Goal: Task Accomplishment & Management: Complete application form

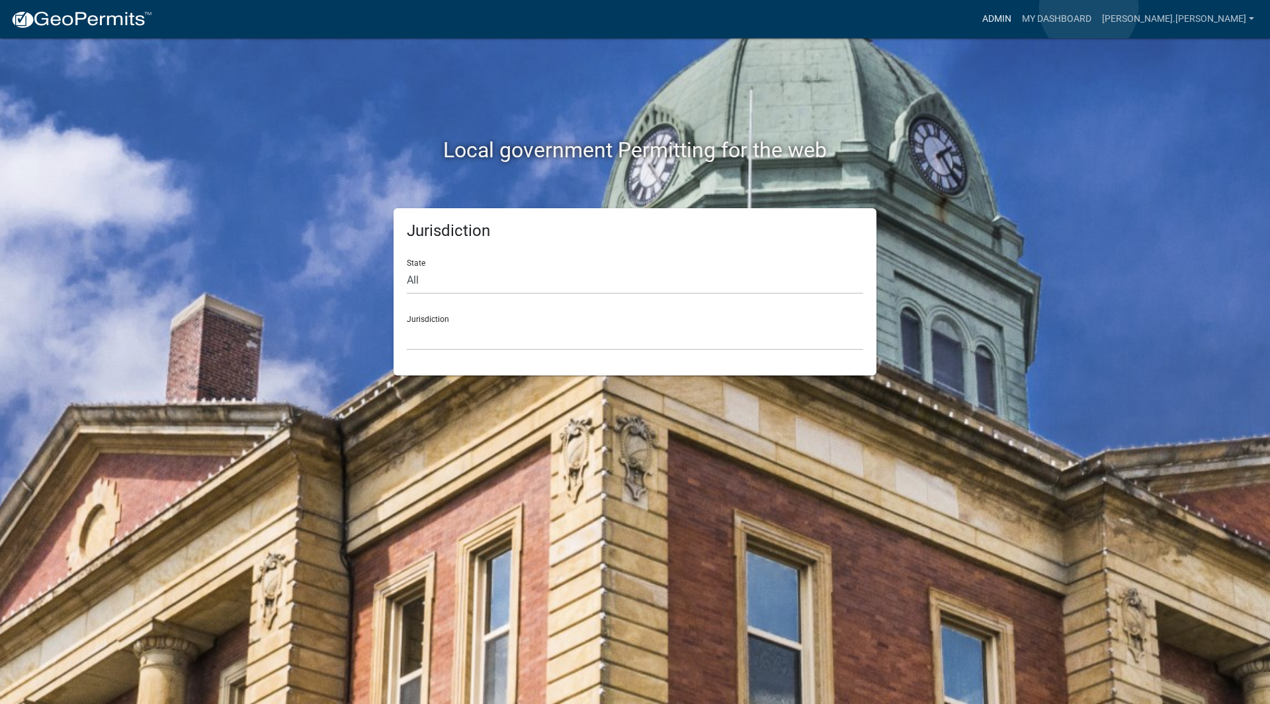
click at [1017, 8] on link "Admin" at bounding box center [997, 19] width 40 height 25
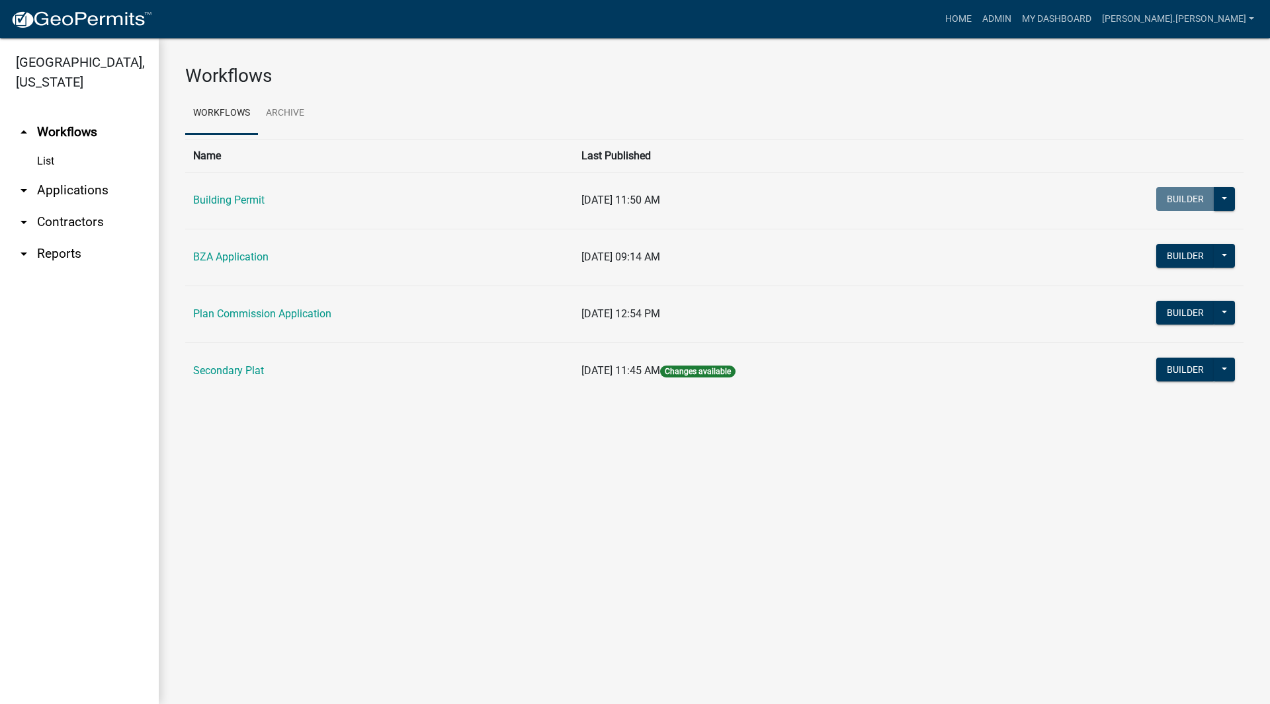
click at [110, 175] on link "arrow_drop_down Applications" at bounding box center [79, 191] width 159 height 32
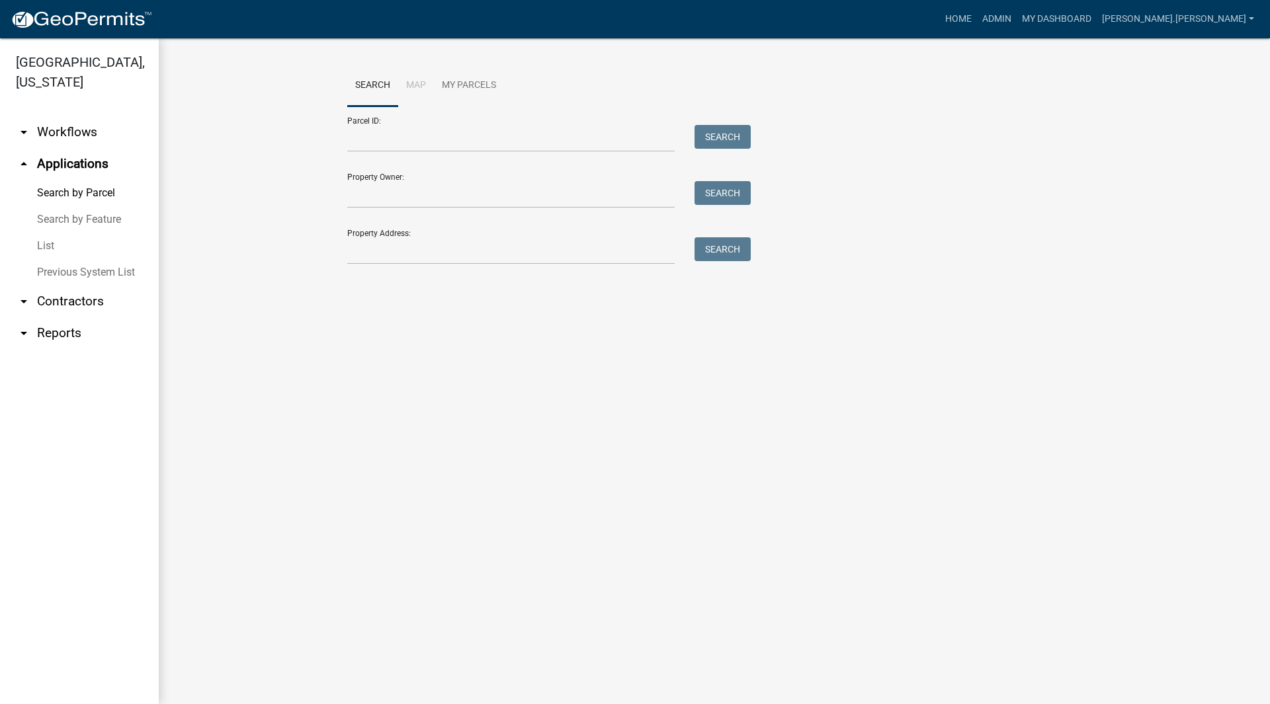
click at [53, 233] on link "List" at bounding box center [79, 246] width 159 height 26
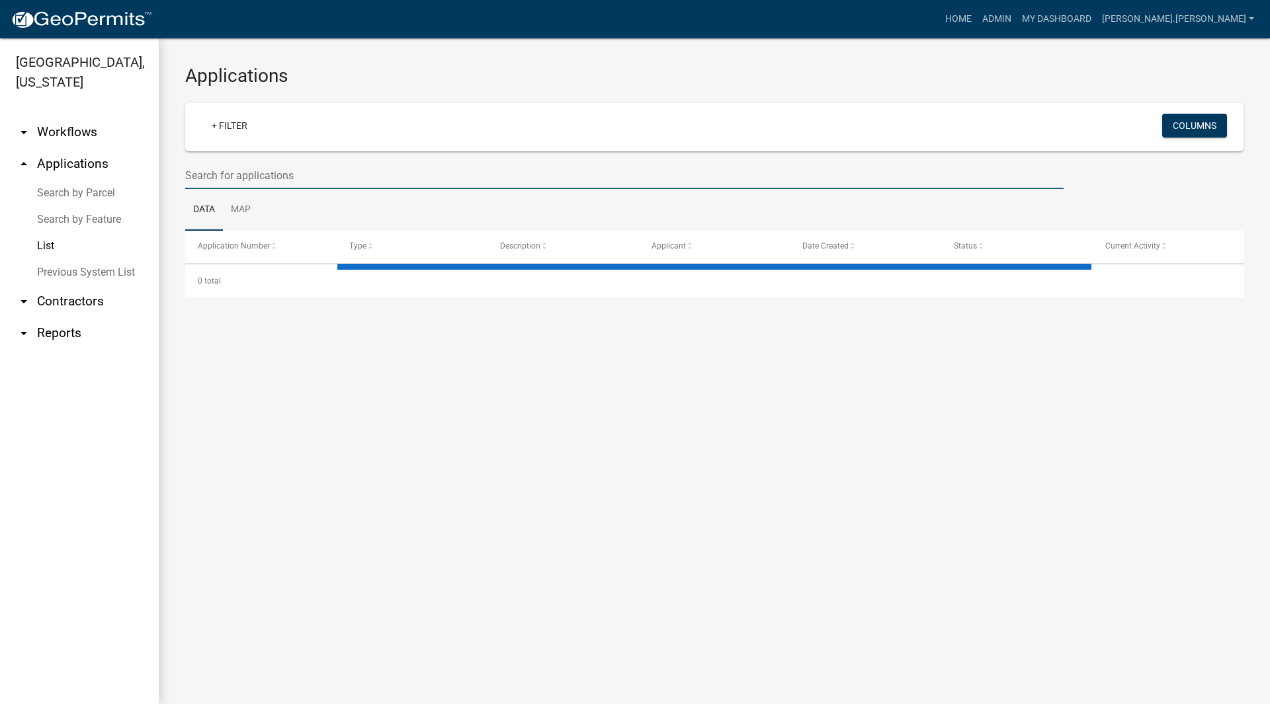
click at [273, 170] on input "text" at bounding box center [624, 175] width 878 height 27
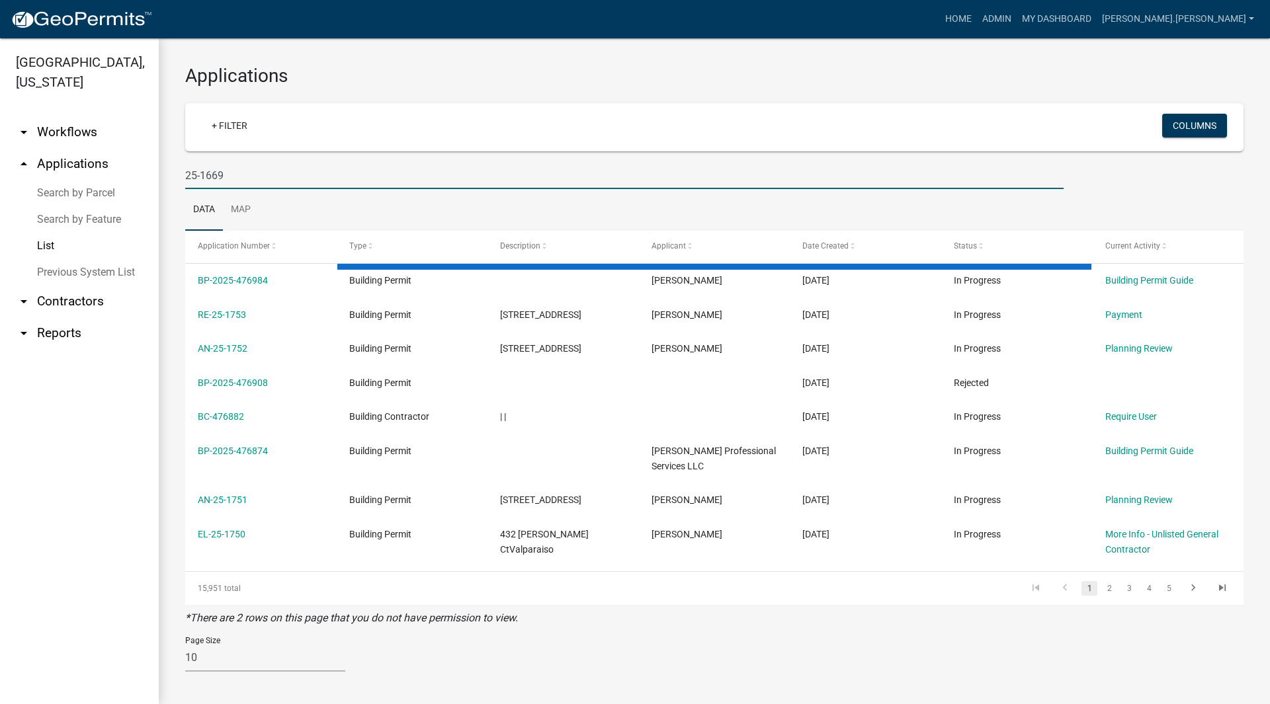
type input "25-1669"
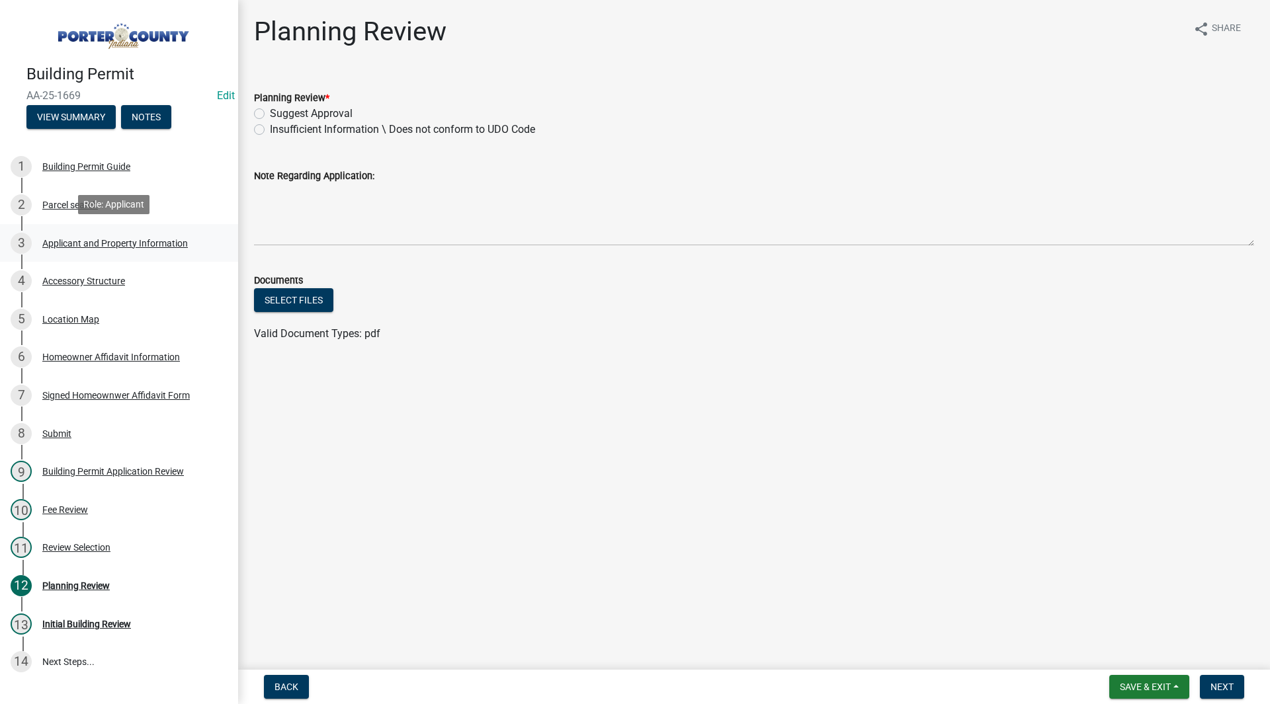
click at [188, 245] on div "3 Applicant and Property Information" at bounding box center [114, 243] width 206 height 21
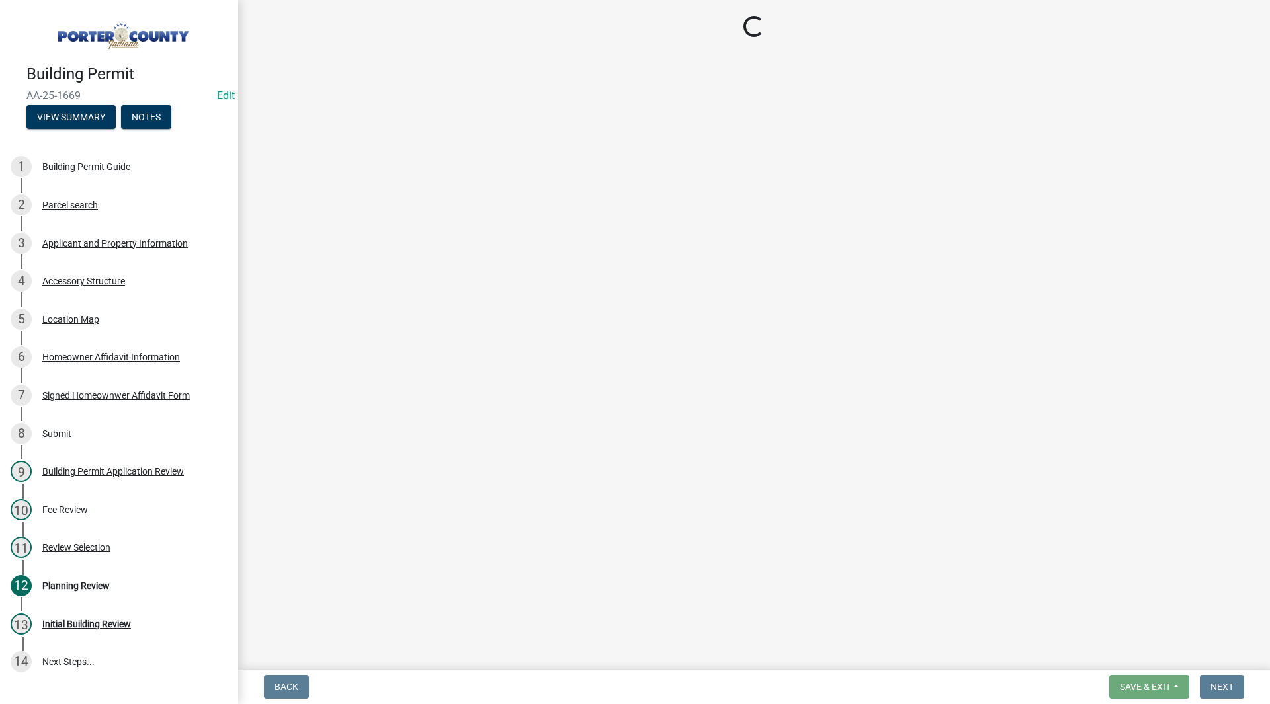
select select "eebc071e-620a-4db8-83e9-cb6b194c67e9"
select select "ea6751d4-6bf7-4a16-89ee-f7801ab82aa1"
select select "92efe679-05f4-414a-9426-51627fba5de6"
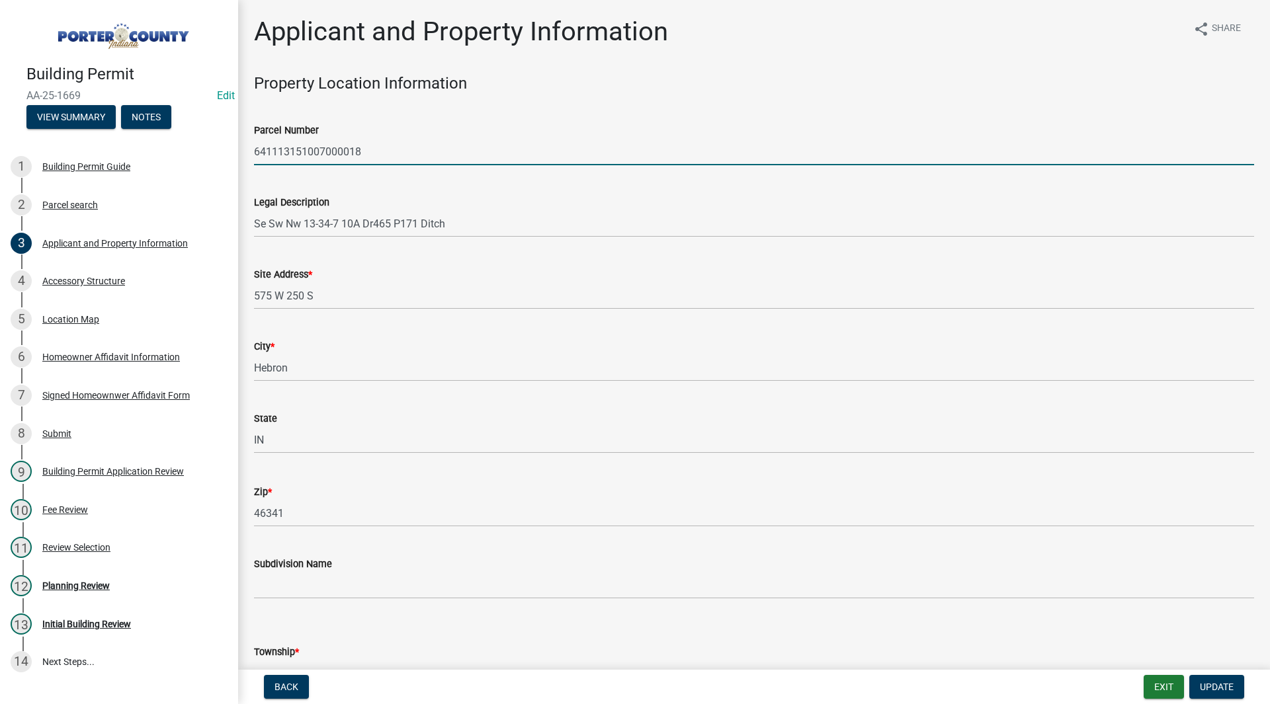
drag, startPoint x: 389, startPoint y: 142, endPoint x: 257, endPoint y: 151, distance: 132.6
click at [257, 151] on input "641113151007000018" at bounding box center [754, 151] width 1000 height 27
click at [276, 178] on div "Legal Description Se Sw Nw 13-34-7 10A Dr465 P171 Ditch" at bounding box center [754, 207] width 1000 height 62
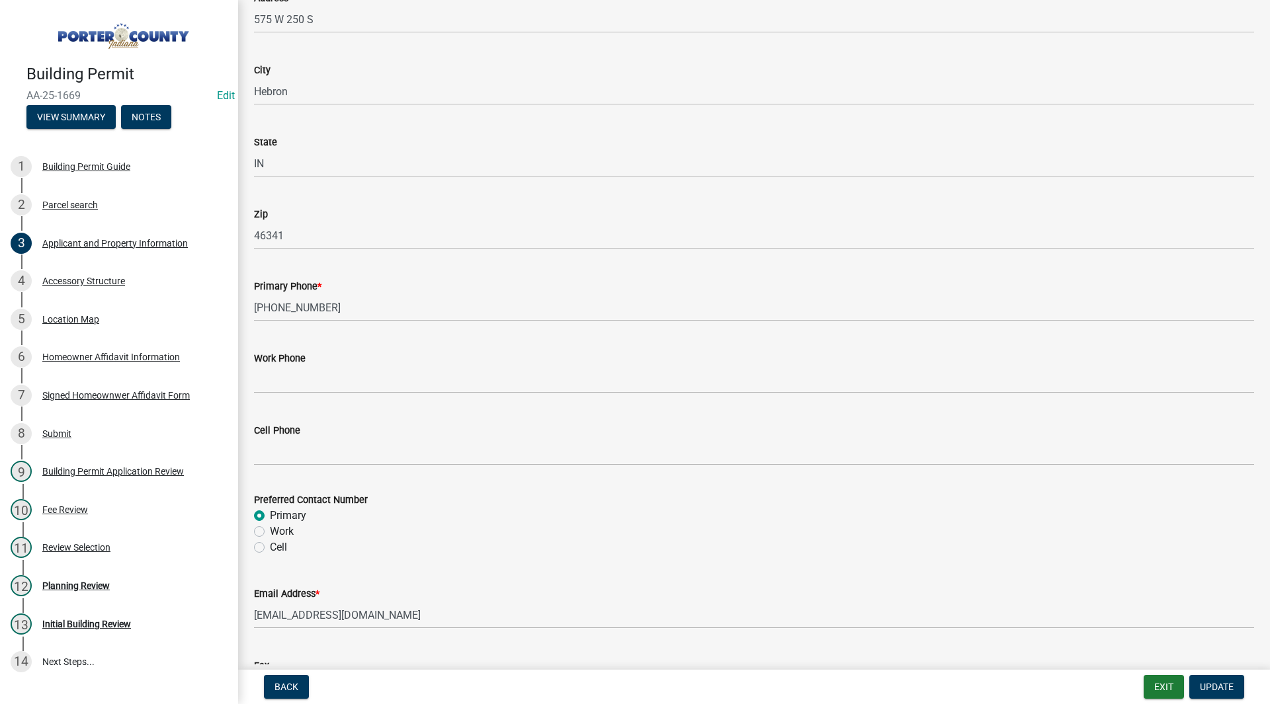
scroll to position [1505, 0]
click at [93, 281] on div "Accessory Structure" at bounding box center [83, 280] width 83 height 9
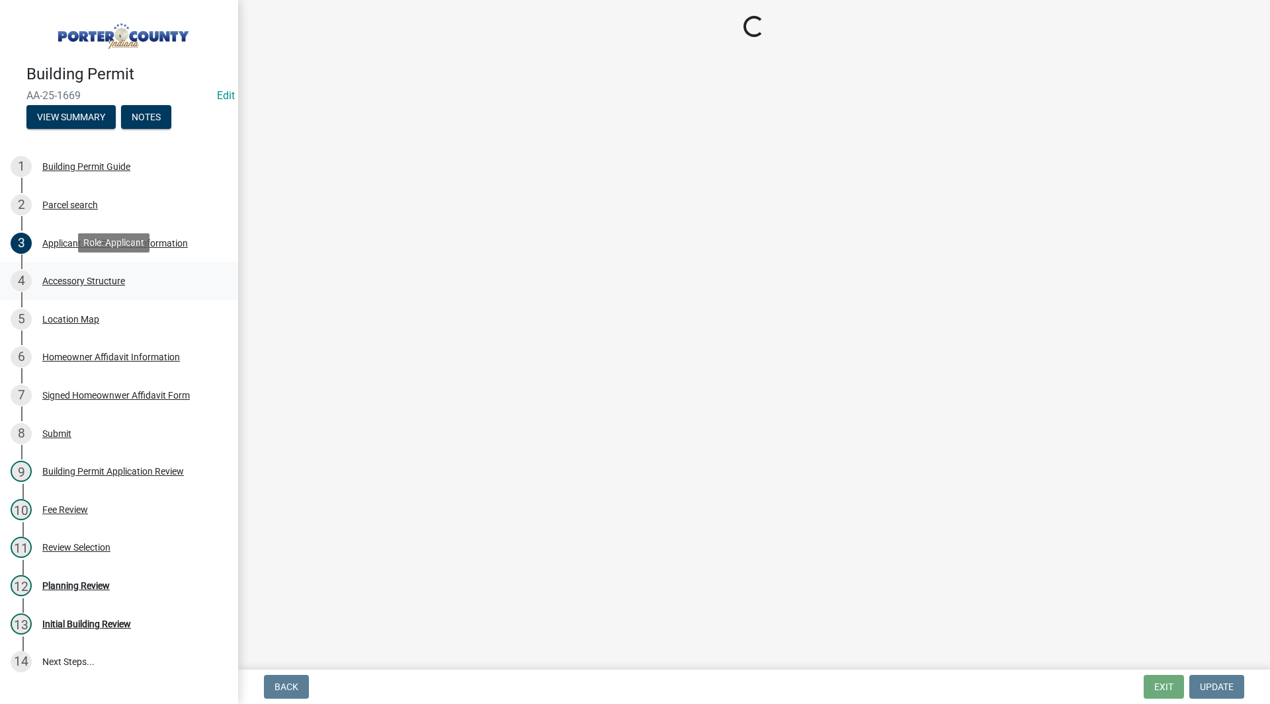
scroll to position [0, 0]
select select "de31ad38-eab4-417a-a8ac-eccf8406b967"
select select "968dc824-c675-4889-9261-eecf15873776"
select select "3cff20c0-3f0c-46d5-8ea1-4d56f0396f42"
select select "d63a0ebc-b44d-481d-ab70-ec75eba29316"
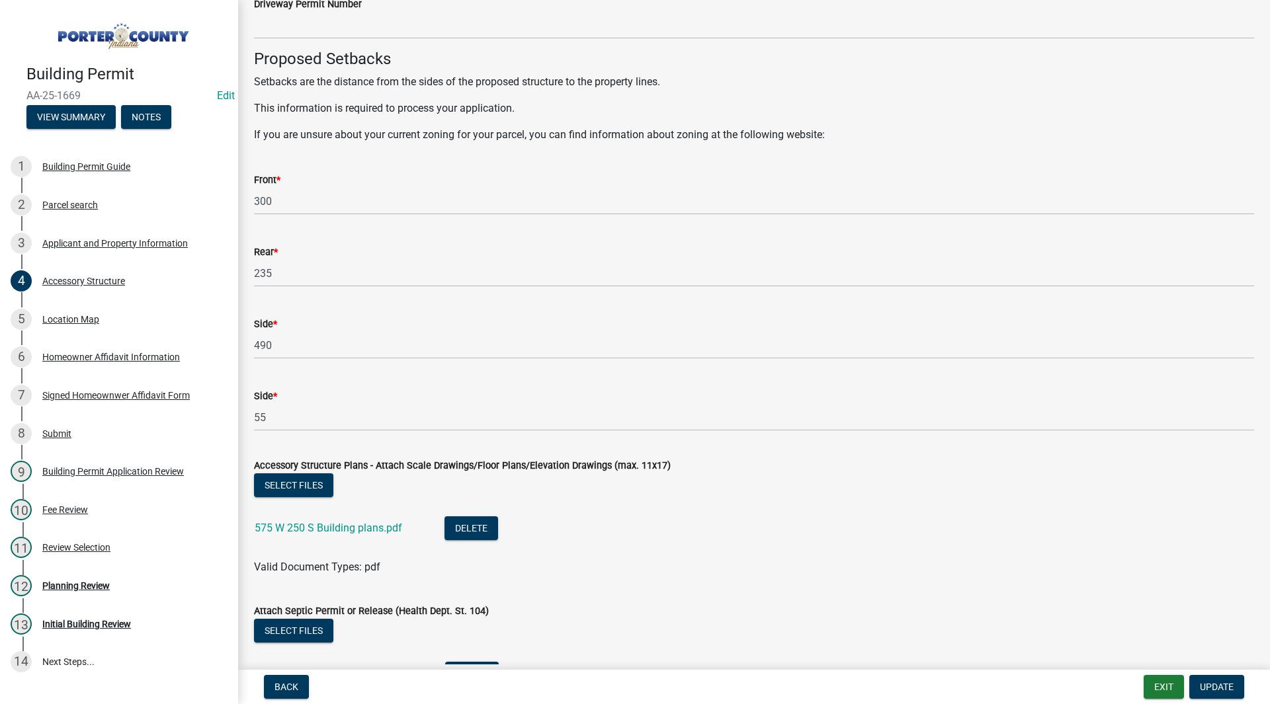
scroll to position [2236, 0]
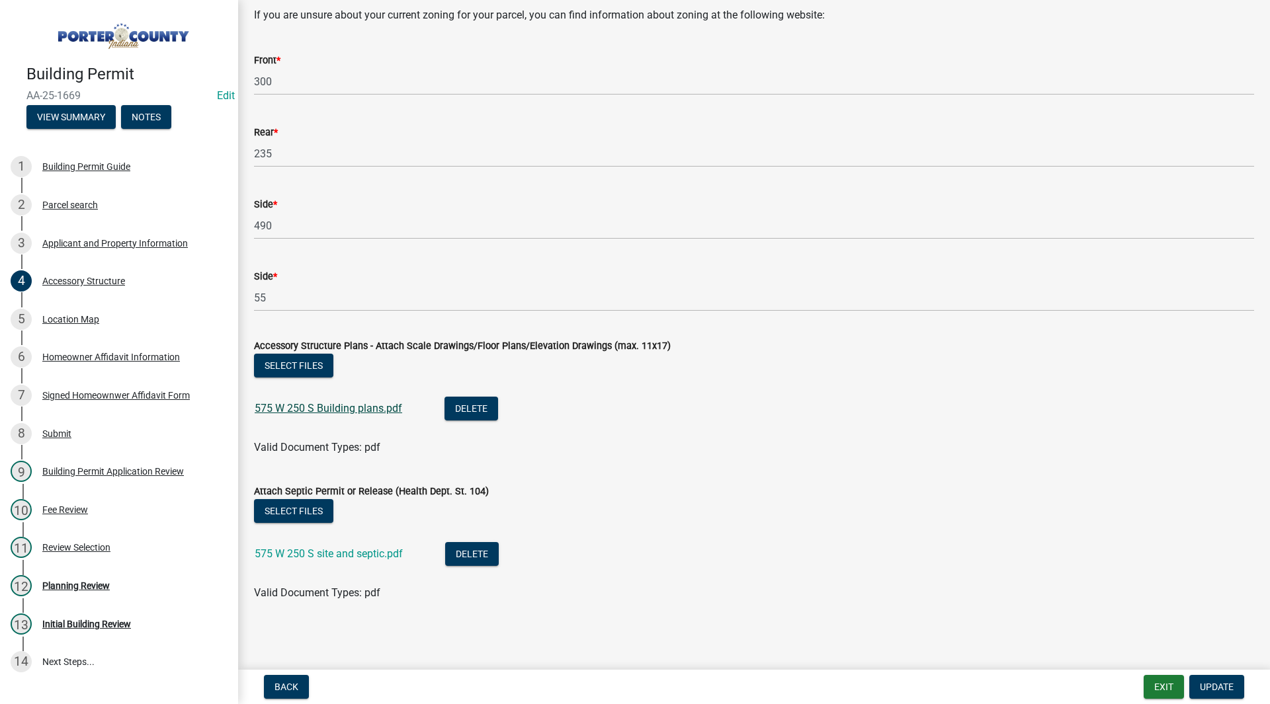
click at [370, 405] on link "575 W 250 S Building plans.pdf" at bounding box center [328, 408] width 147 height 13
click at [326, 564] on div "575 W 250 S site and septic.pdf" at bounding box center [339, 555] width 169 height 27
click at [331, 552] on link "575 W 250 S site and septic.pdf" at bounding box center [329, 554] width 148 height 13
click at [85, 251] on div "3 Applicant and Property Information" at bounding box center [114, 243] width 206 height 21
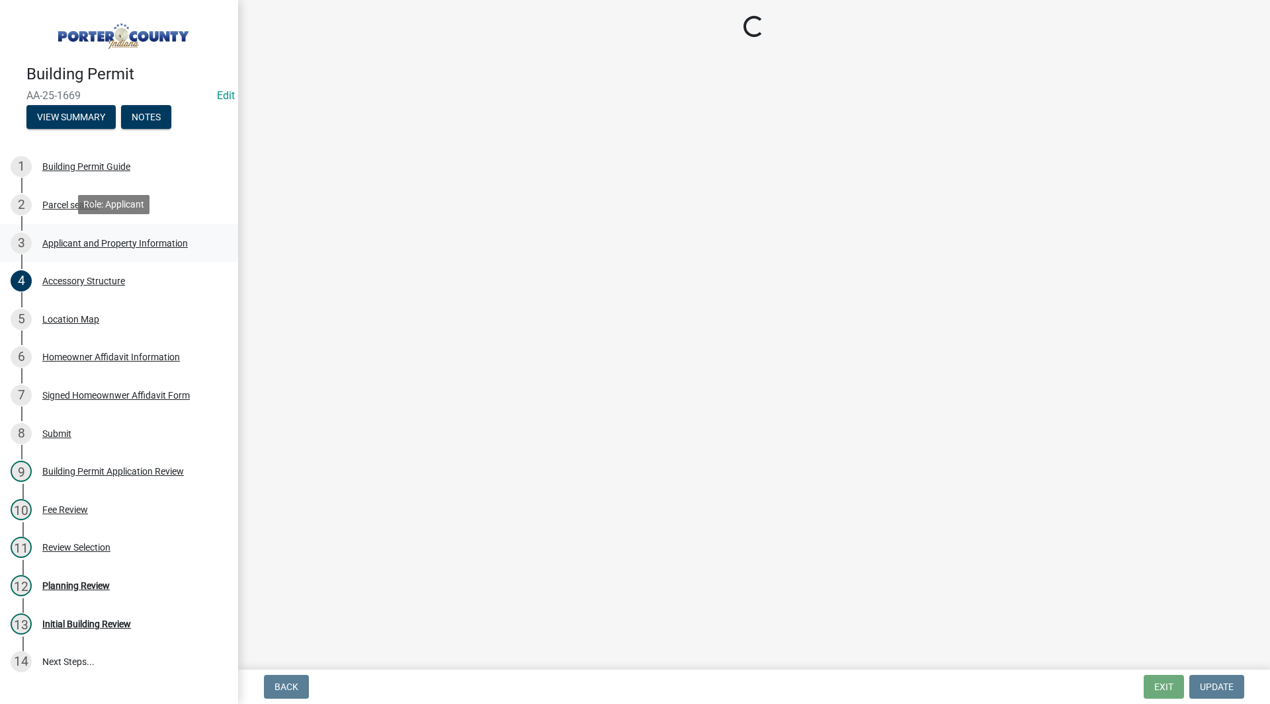
scroll to position [0, 0]
select select "eebc071e-620a-4db8-83e9-cb6b194c67e9"
select select "ea6751d4-6bf7-4a16-89ee-f7801ab82aa1"
select select "92efe679-05f4-414a-9426-51627fba5de6"
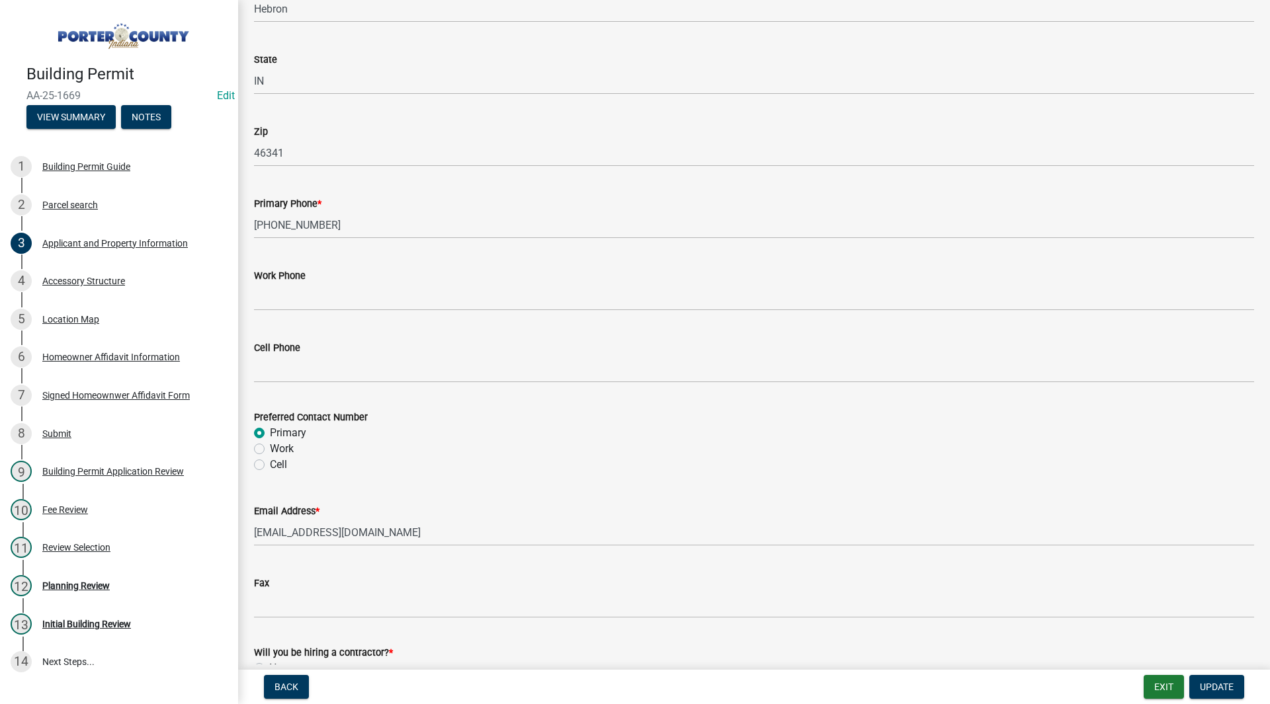
scroll to position [1770, 0]
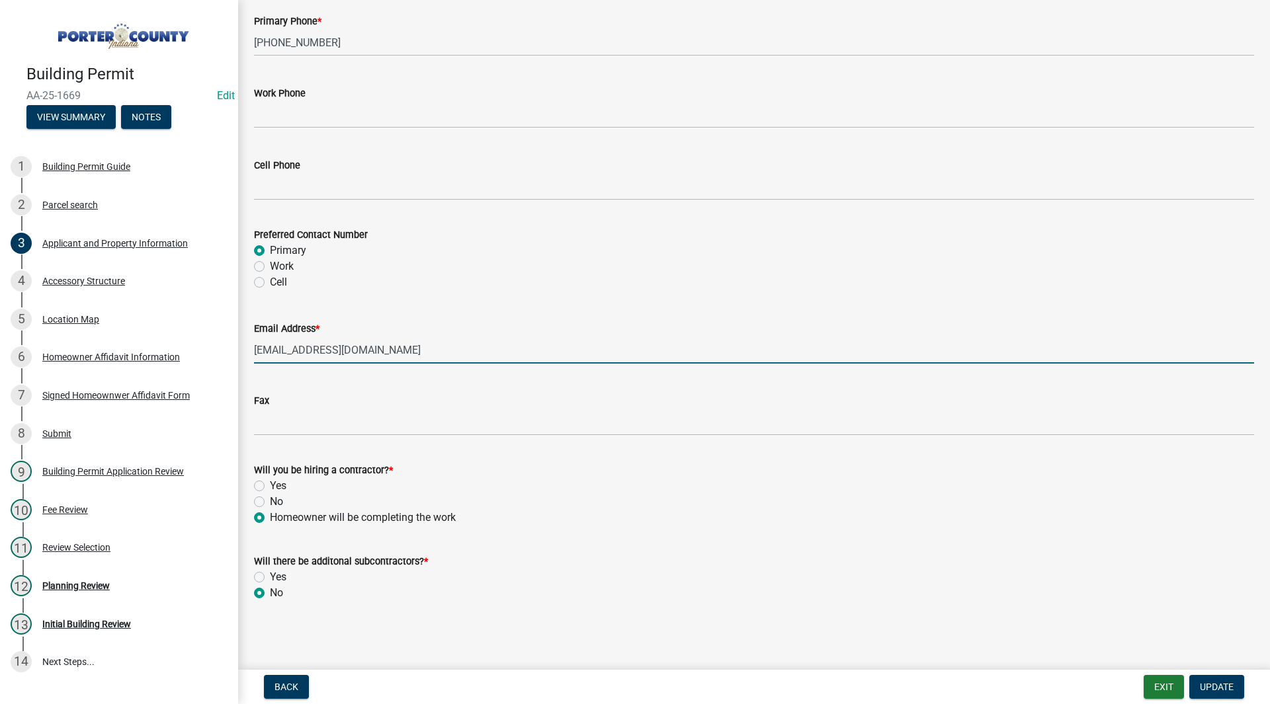
drag, startPoint x: 427, startPoint y: 348, endPoint x: 249, endPoint y: 342, distance: 178.0
click at [249, 342] on div "Email Address * gilbertocampos61308@gmail.com" at bounding box center [754, 333] width 1020 height 62
click at [283, 373] on wm-data-entity-input "Email Address * gilbertocampos61308@gmail.com" at bounding box center [754, 338] width 1000 height 72
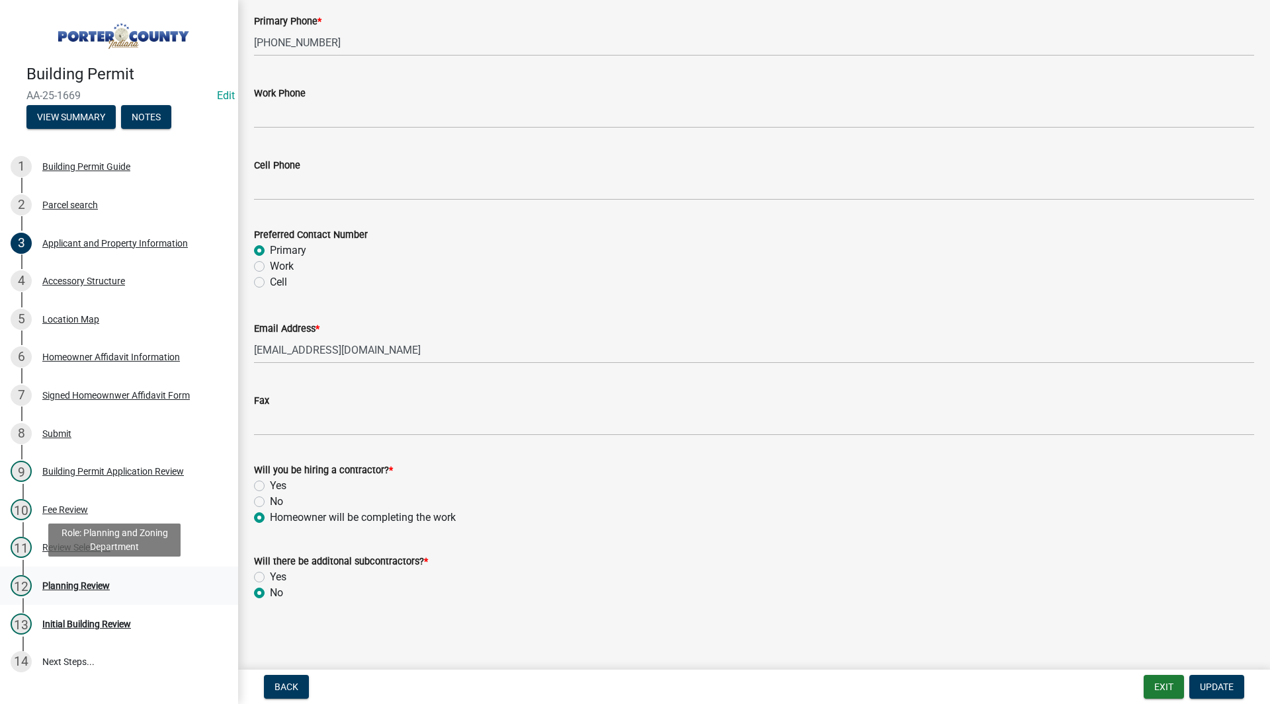
click at [99, 570] on link "12 Planning Review" at bounding box center [119, 586] width 238 height 38
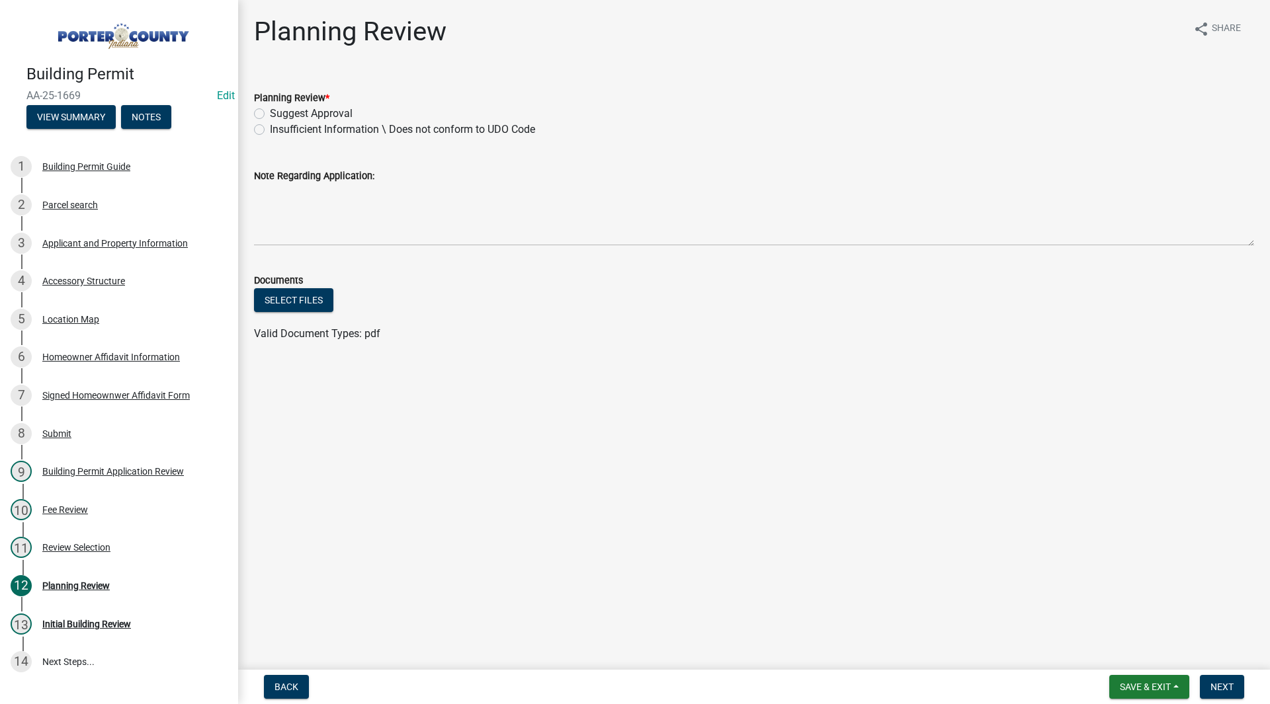
click at [282, 124] on label "Insufficient Information \ Does not conform to UDO Code" at bounding box center [402, 130] width 265 height 16
click at [278, 124] on input "Insufficient Information \ Does not conform to UDO Code" at bounding box center [274, 126] width 9 height 9
radio input "true"
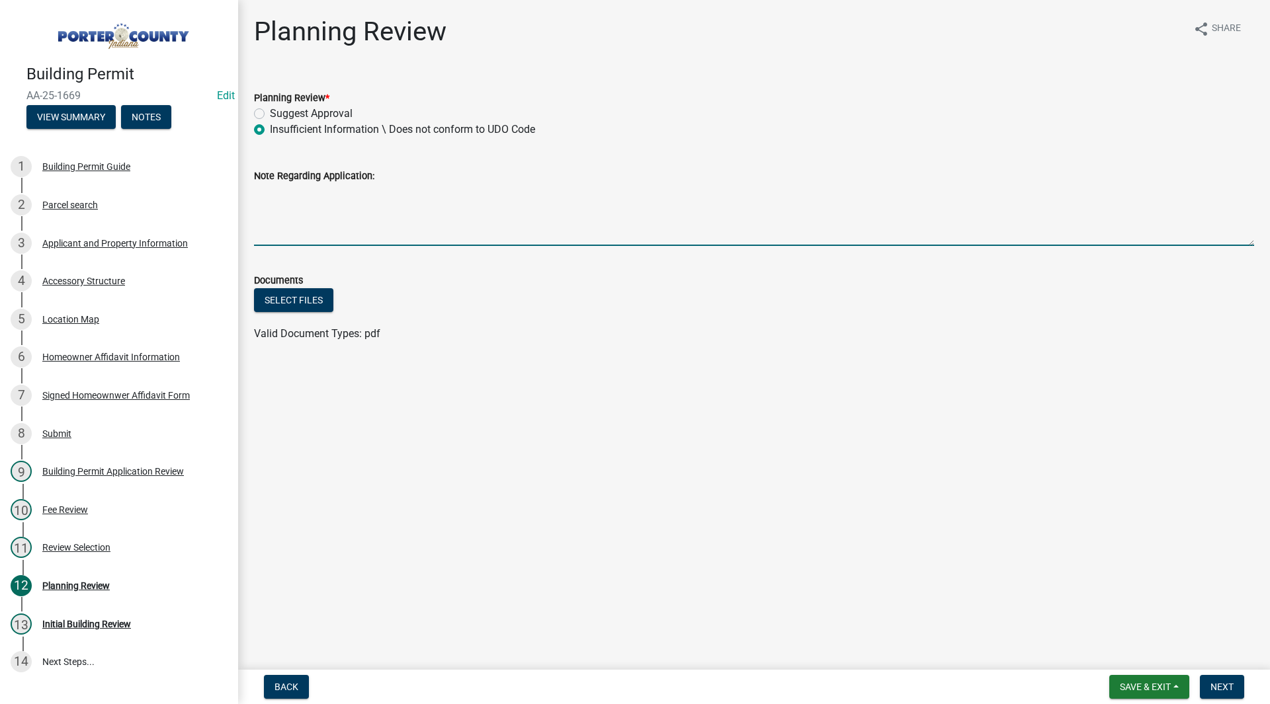
click at [294, 207] on textarea "Note Regarding Application:" at bounding box center [754, 215] width 1000 height 62
type textarea "over allowed height. email sent 9/11/2025 SH"
click at [1159, 692] on span "Save & Exit" at bounding box center [1145, 687] width 51 height 11
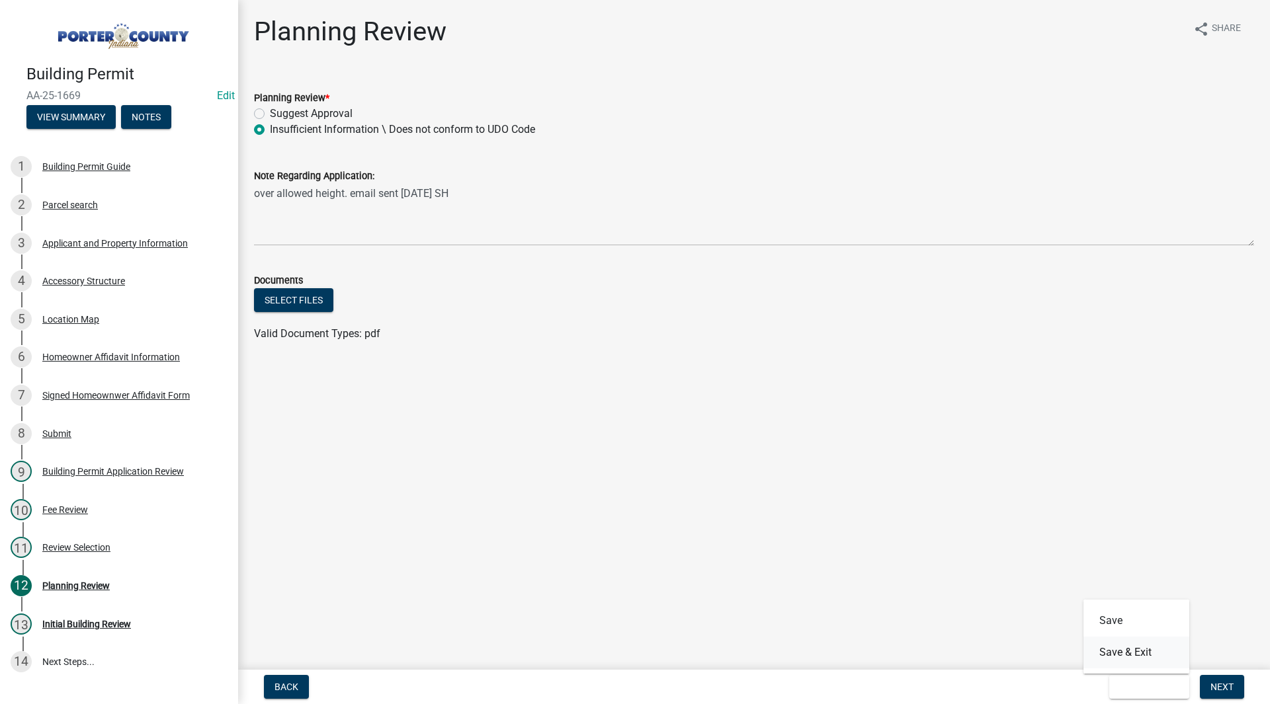
click at [1146, 647] on button "Save & Exit" at bounding box center [1136, 653] width 106 height 32
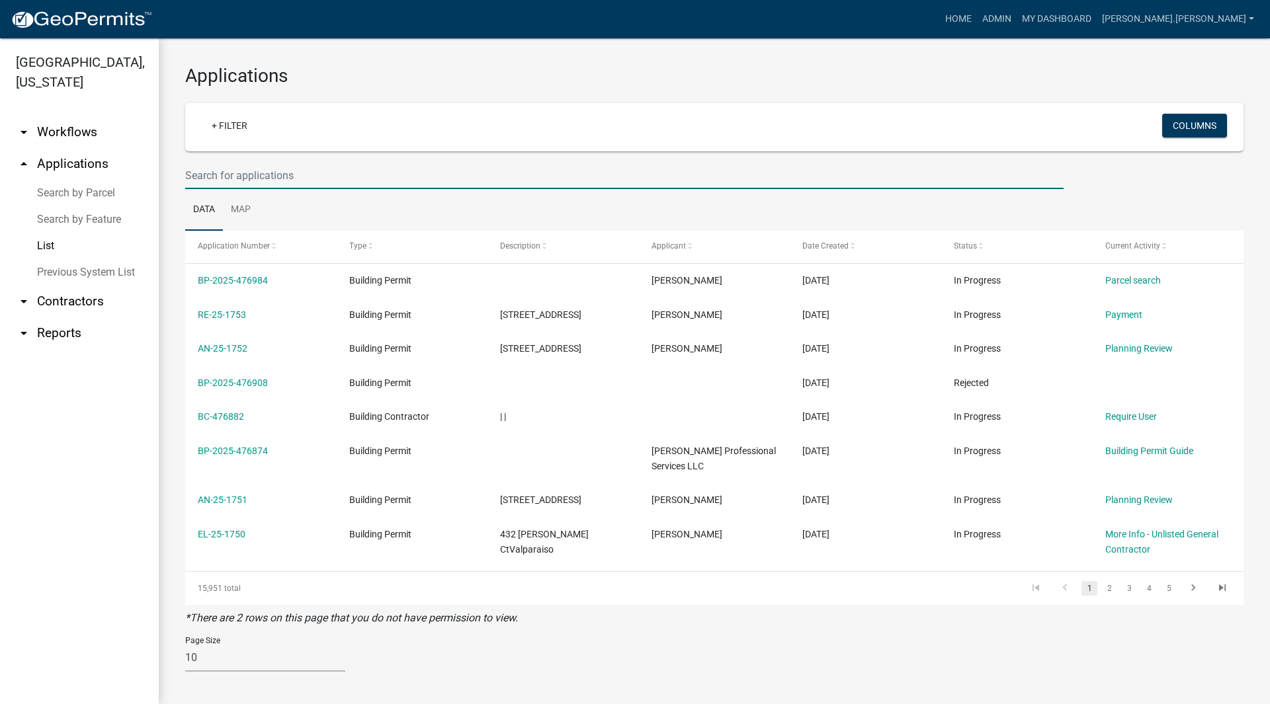
click at [224, 176] on input "text" at bounding box center [624, 175] width 878 height 27
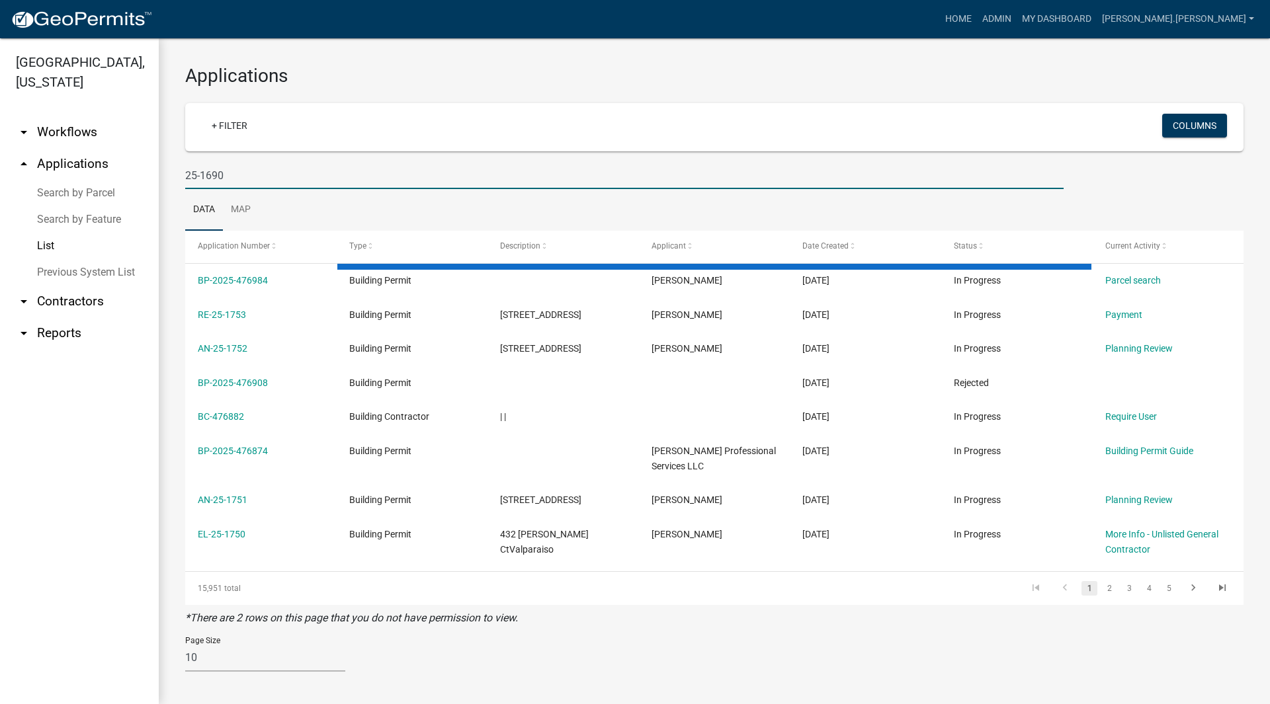
type input "25-1690"
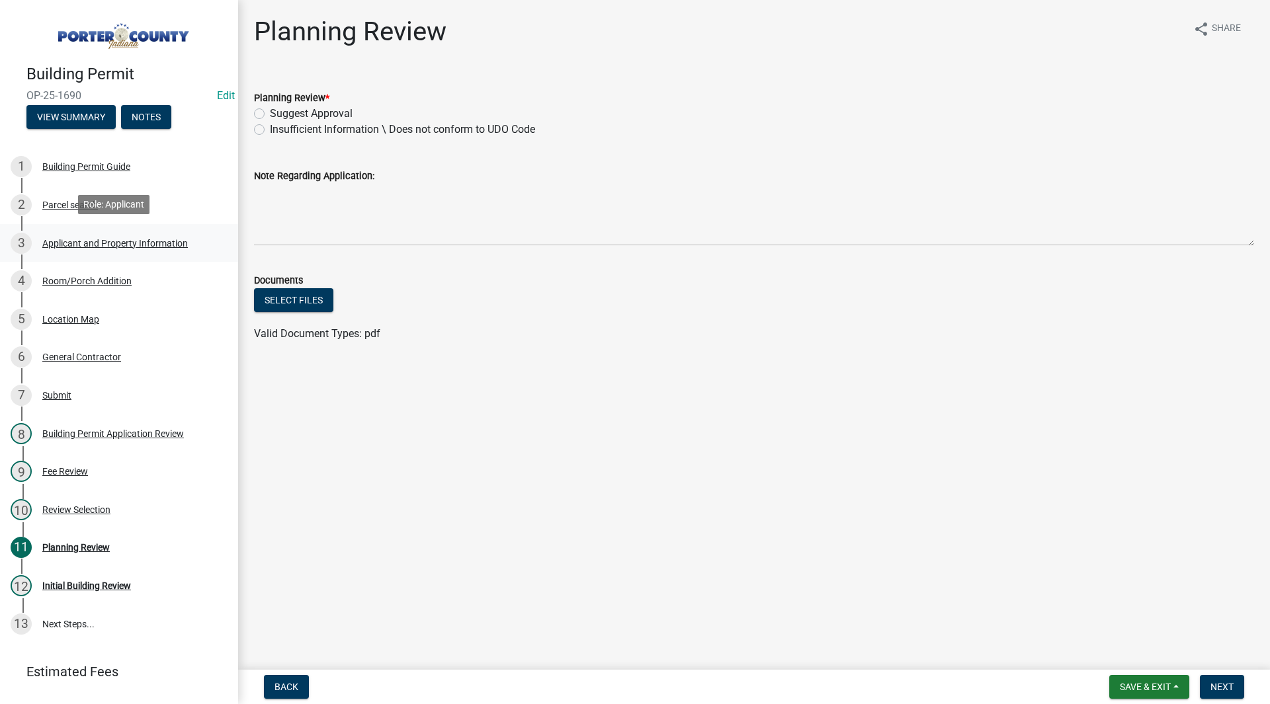
click at [62, 239] on div "Applicant and Property Information" at bounding box center [115, 243] width 146 height 9
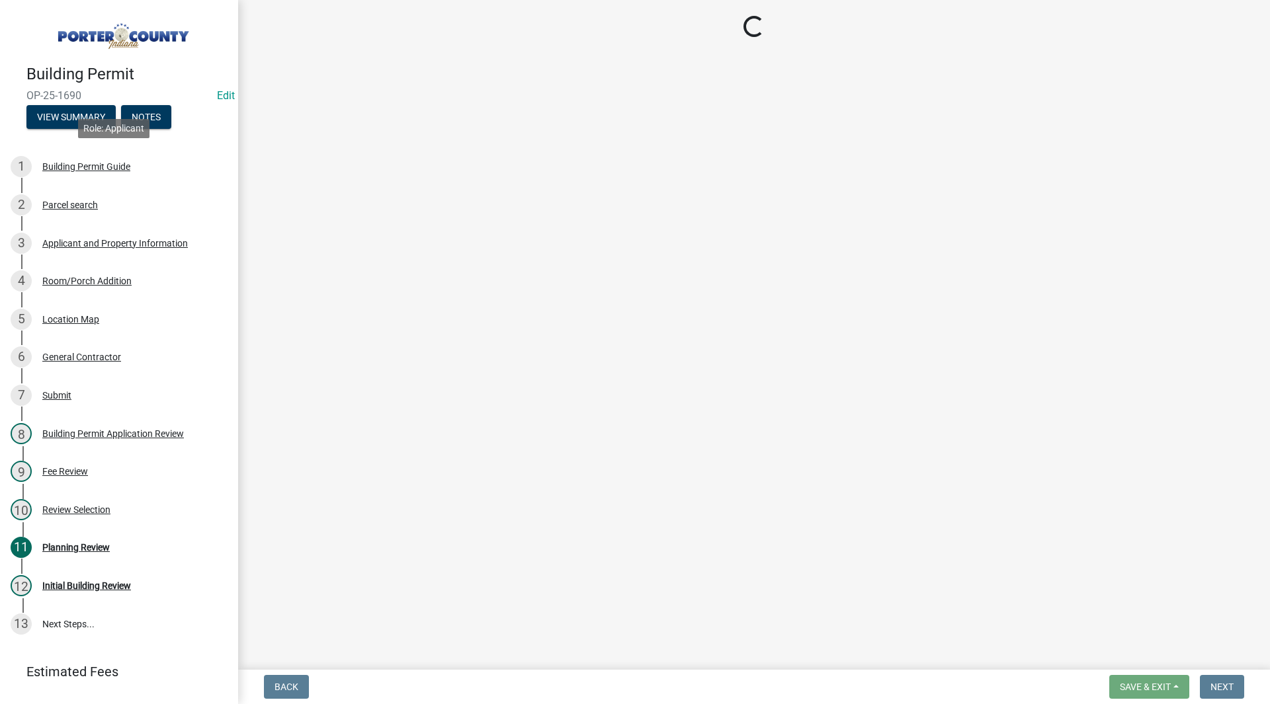
select select "829e86d3-b11d-4b91-b18e-70a426bdae9f"
select select "ea6751d4-6bf7-4a16-89ee-f7801ab82aa1"
select select "271bd504-2c49-4a3f-937e-0db1d3436bac"
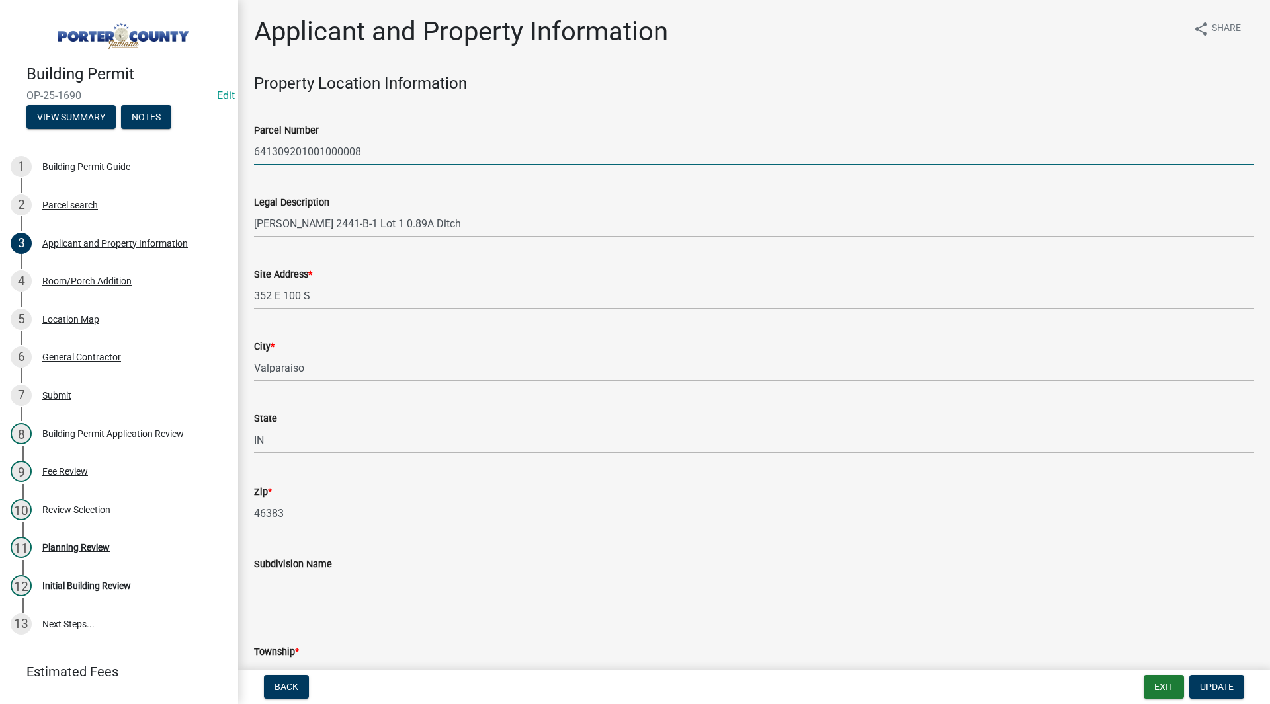
drag, startPoint x: 394, startPoint y: 149, endPoint x: 205, endPoint y: 140, distance: 189.4
click at [205, 140] on div "Building Permit OP-25-1690 Edit View Summary Notes 1 Building Permit Guide 2 Pa…" at bounding box center [635, 352] width 1270 height 704
click at [361, 256] on div "Site Address * [STREET_ADDRESS]" at bounding box center [754, 279] width 1000 height 62
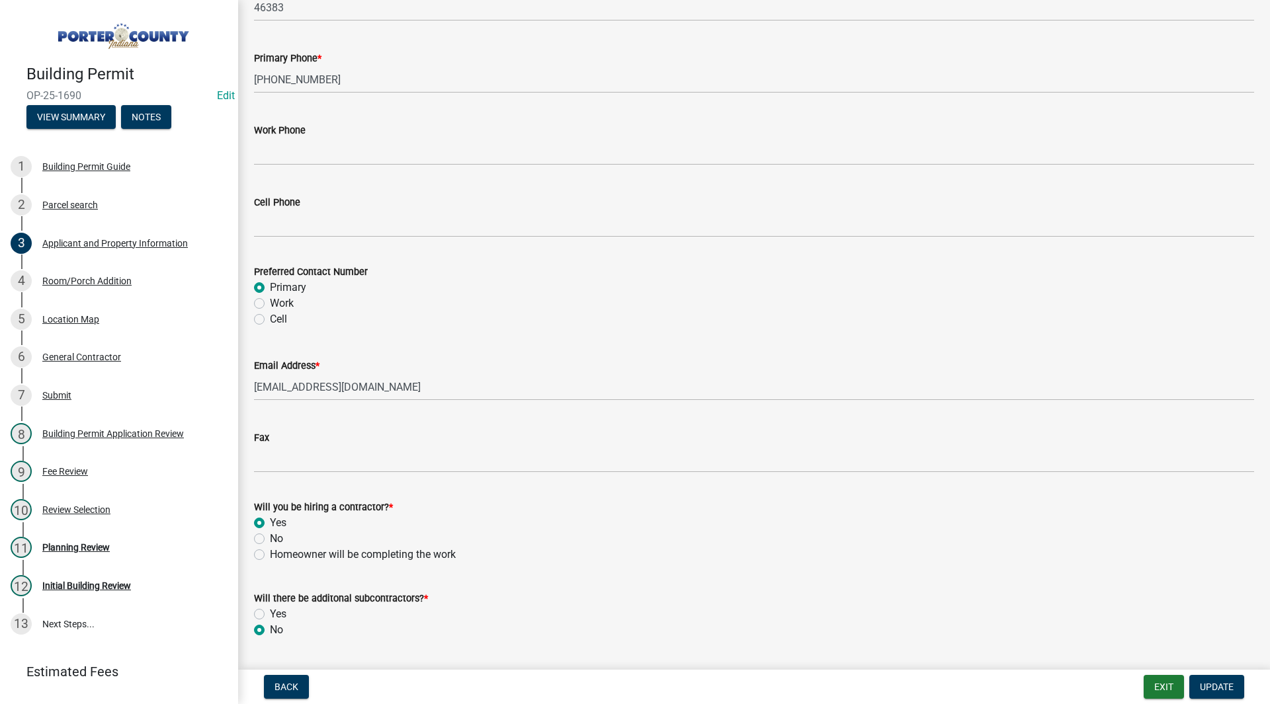
scroll to position [1770, 0]
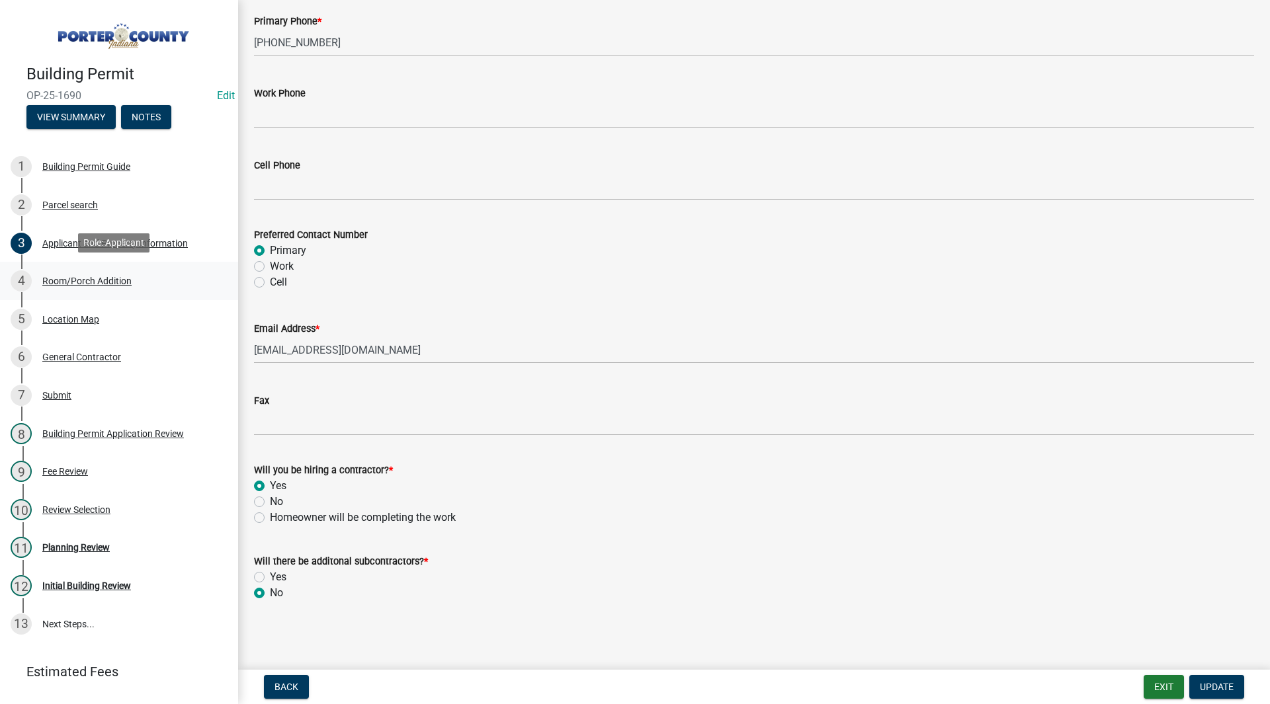
click at [81, 292] on link "4 Room/Porch Addition" at bounding box center [119, 281] width 238 height 38
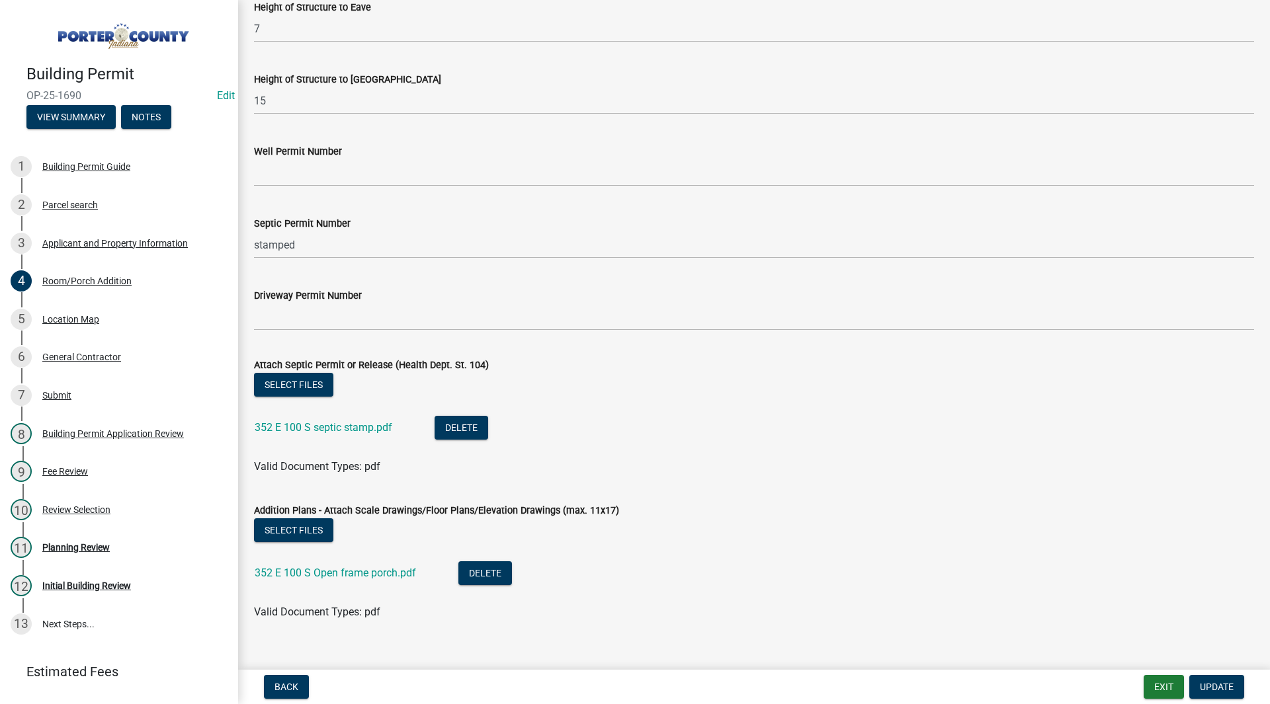
scroll to position [2287, 0]
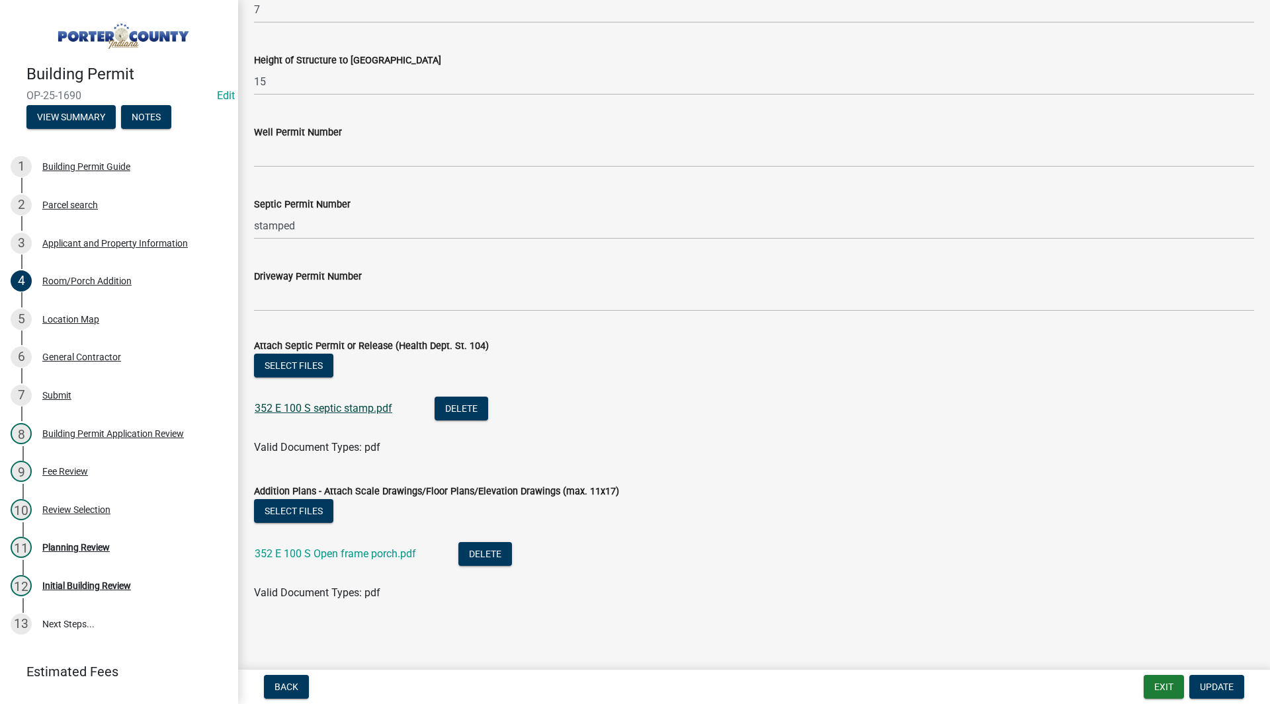
click at [323, 406] on link "352 E 100 S septic stamp.pdf" at bounding box center [324, 408] width 138 height 13
click at [337, 553] on link "352 E 100 S Open frame porch.pdf" at bounding box center [335, 554] width 161 height 13
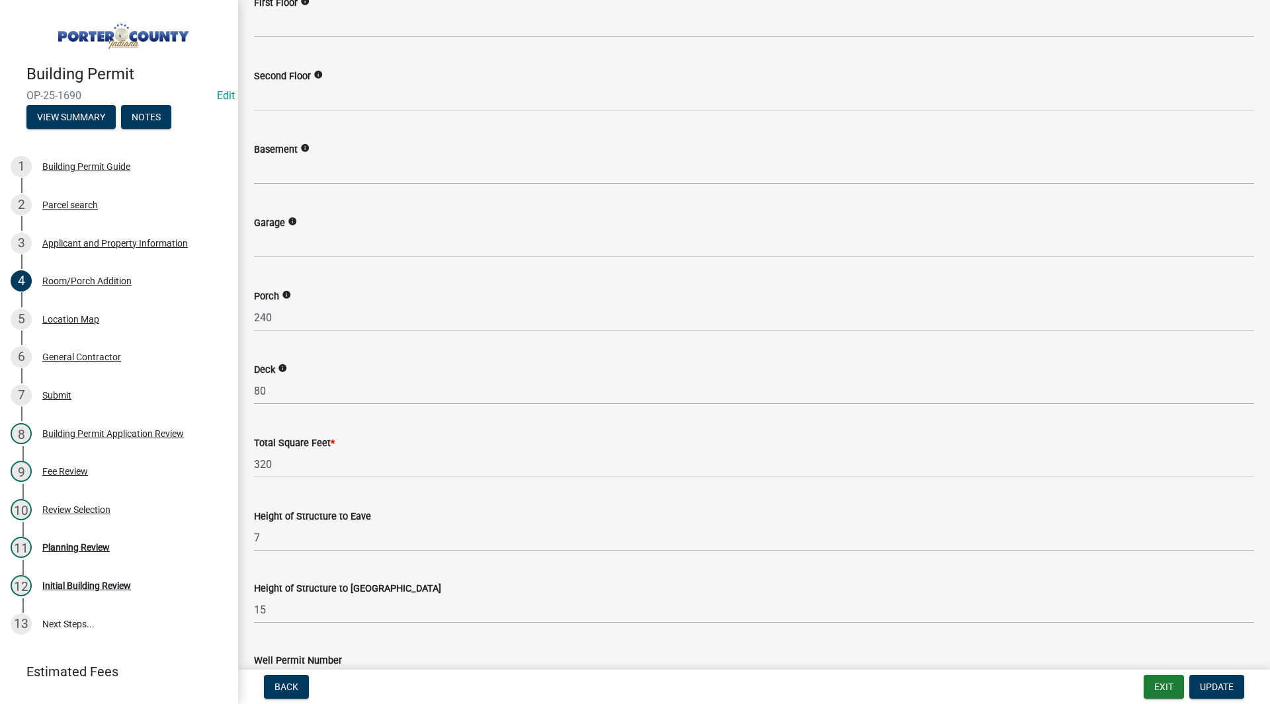
scroll to position [1758, 0]
click at [117, 314] on div "5 Location Map" at bounding box center [114, 319] width 206 height 21
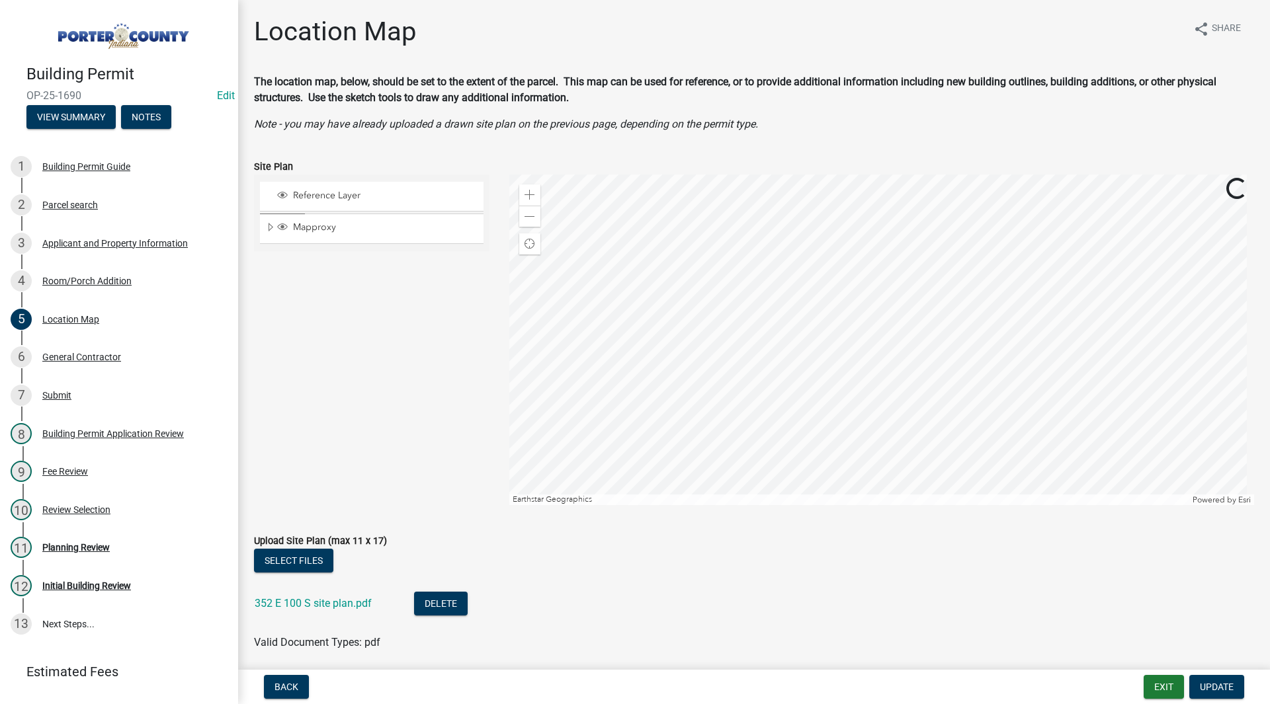
scroll to position [50, 0]
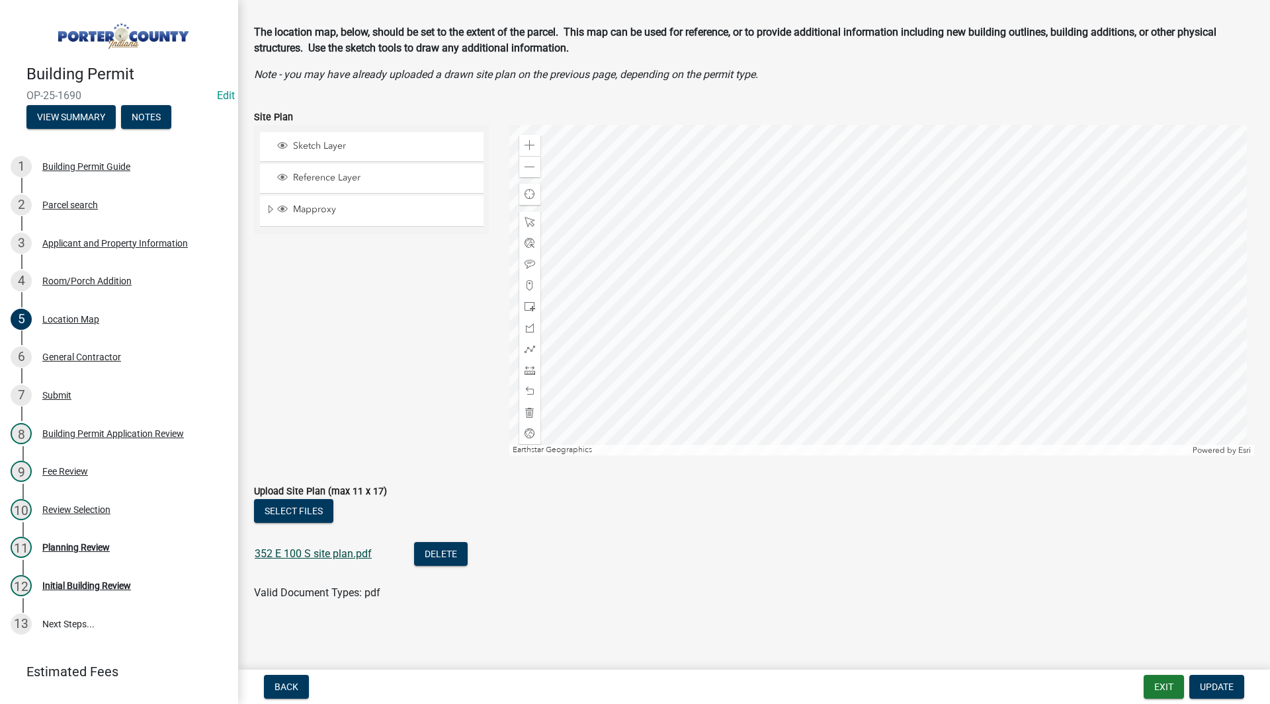
click at [342, 556] on link "352 E 100 S site plan.pdf" at bounding box center [313, 554] width 117 height 13
click at [71, 537] on div "11 Planning Review" at bounding box center [114, 547] width 206 height 21
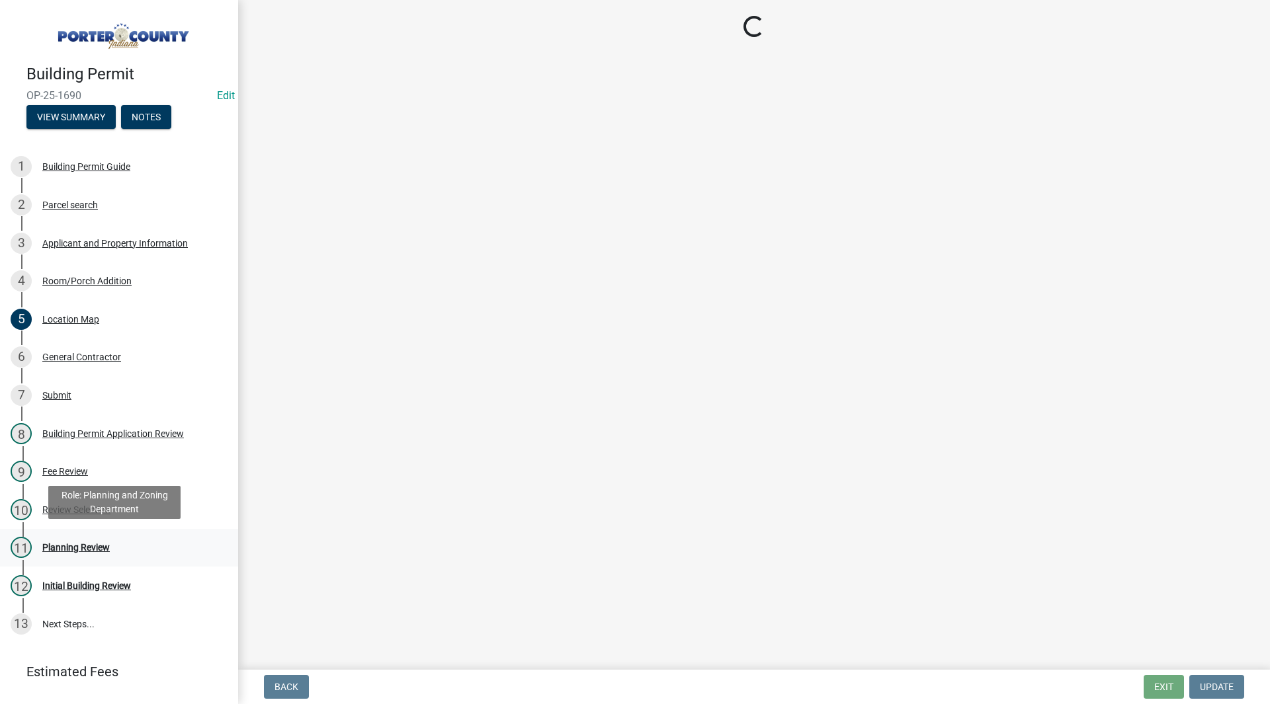
scroll to position [0, 0]
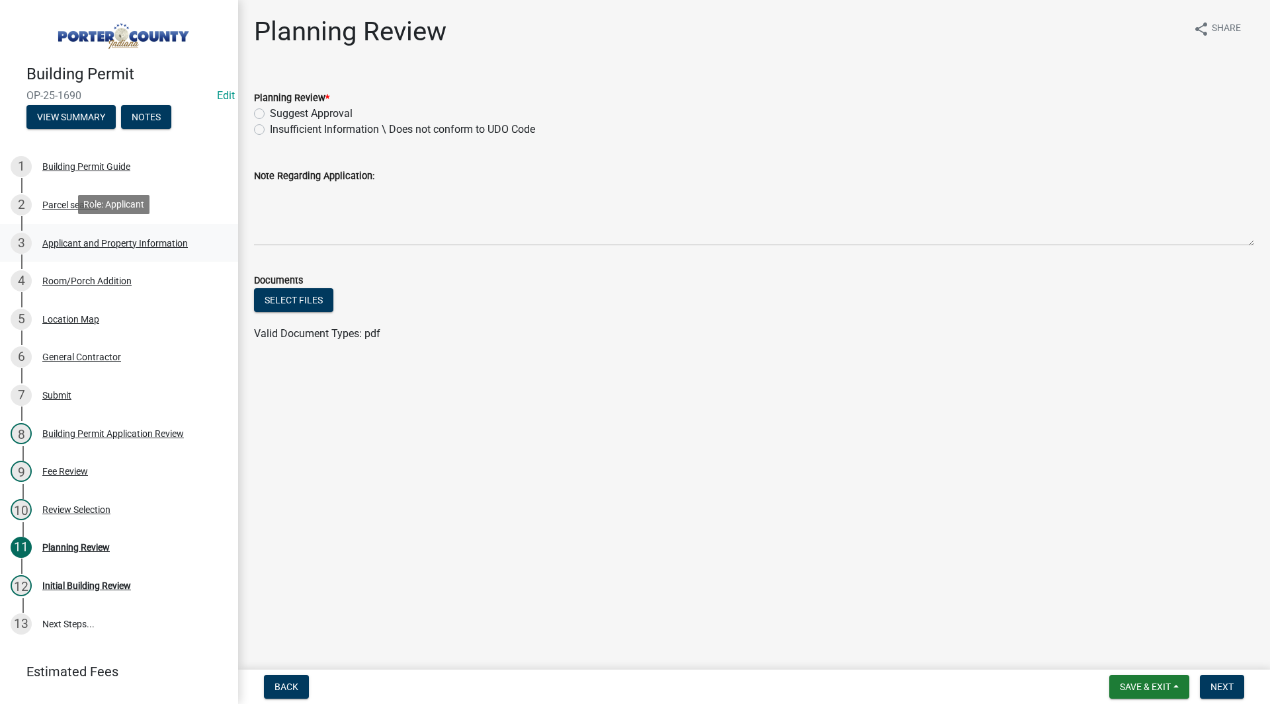
click at [123, 233] on div "3 Applicant and Property Information" at bounding box center [114, 243] width 206 height 21
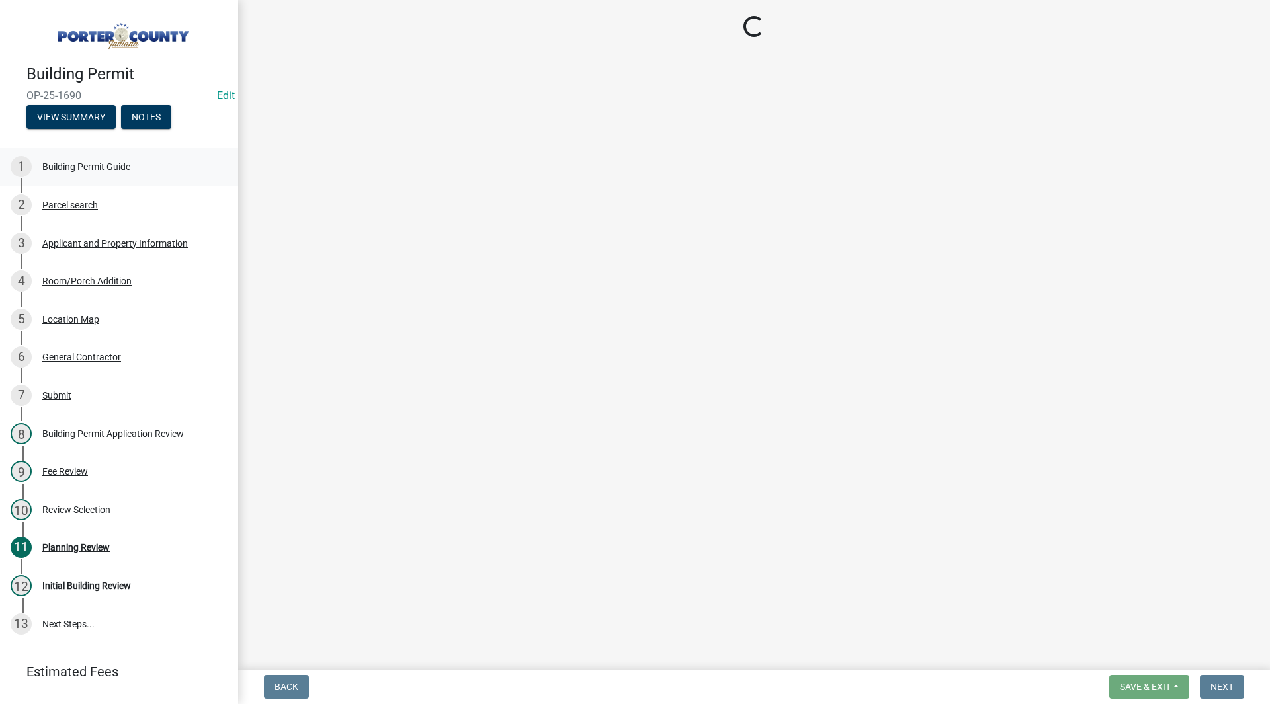
select select "829e86d3-b11d-4b91-b18e-70a426bdae9f"
select select "ea6751d4-6bf7-4a16-89ee-f7801ab82aa1"
select select "271bd504-2c49-4a3f-937e-0db1d3436bac"
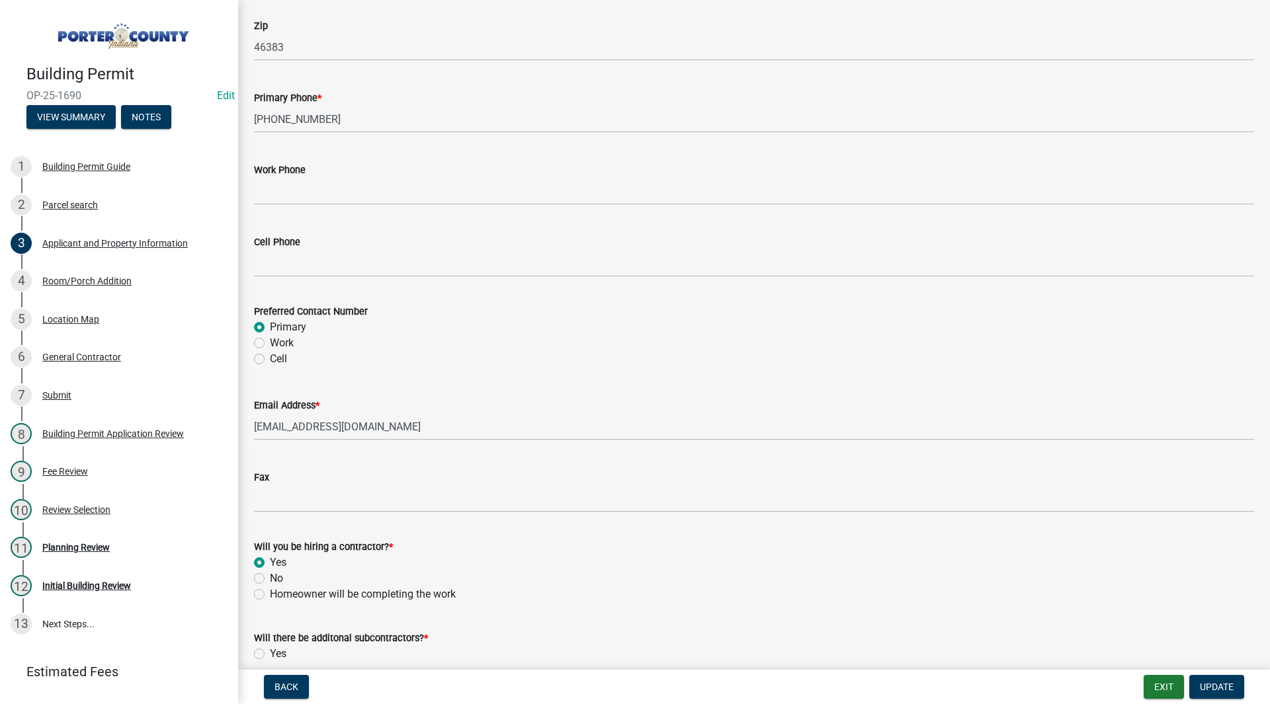
scroll to position [1770, 0]
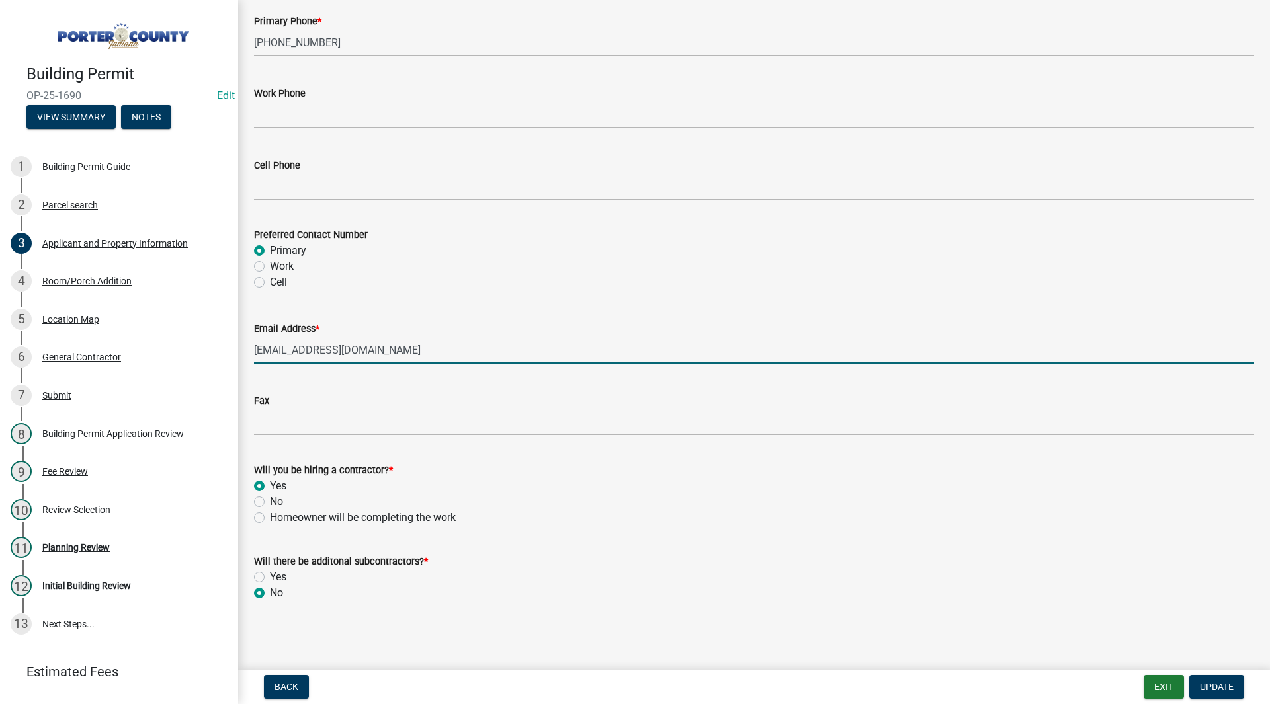
drag, startPoint x: 421, startPoint y: 350, endPoint x: 263, endPoint y: 349, distance: 158.1
click at [251, 347] on div "Email Address * kpscontractingvalpo@gmail.com" at bounding box center [754, 333] width 1020 height 62
click at [324, 384] on div "Fax" at bounding box center [754, 405] width 1000 height 62
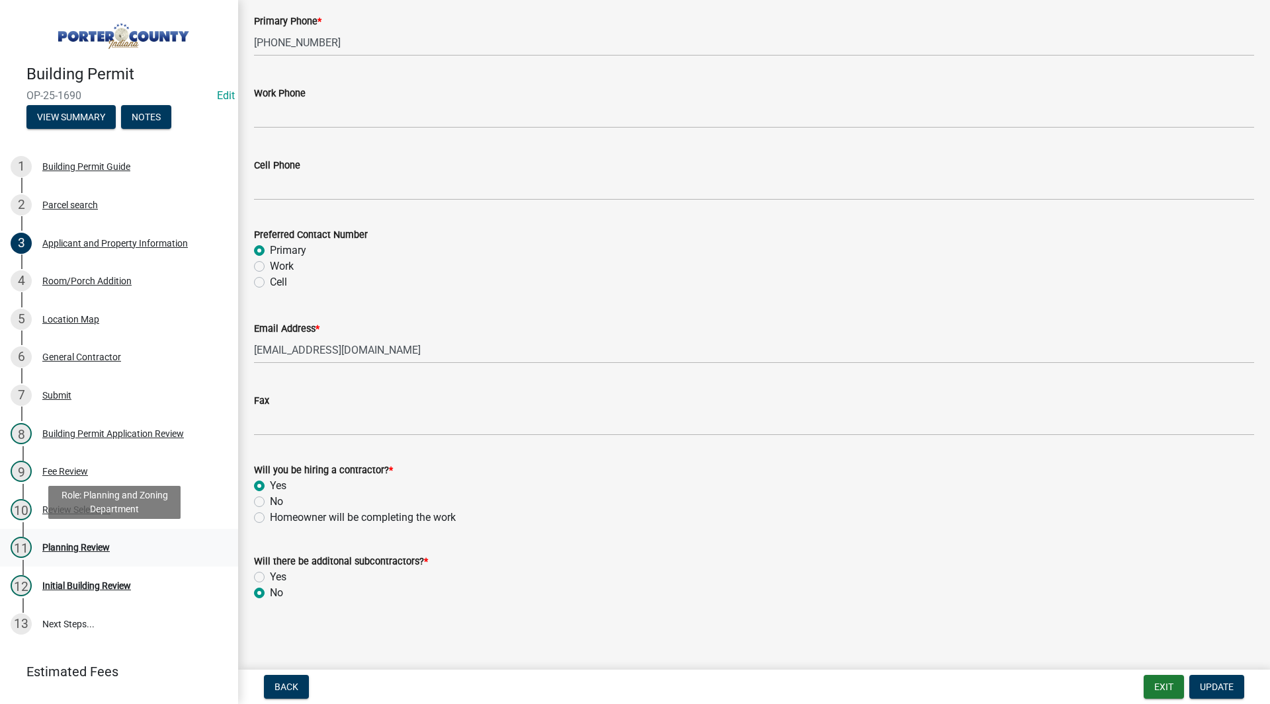
click at [81, 543] on div "Planning Review" at bounding box center [75, 547] width 67 height 9
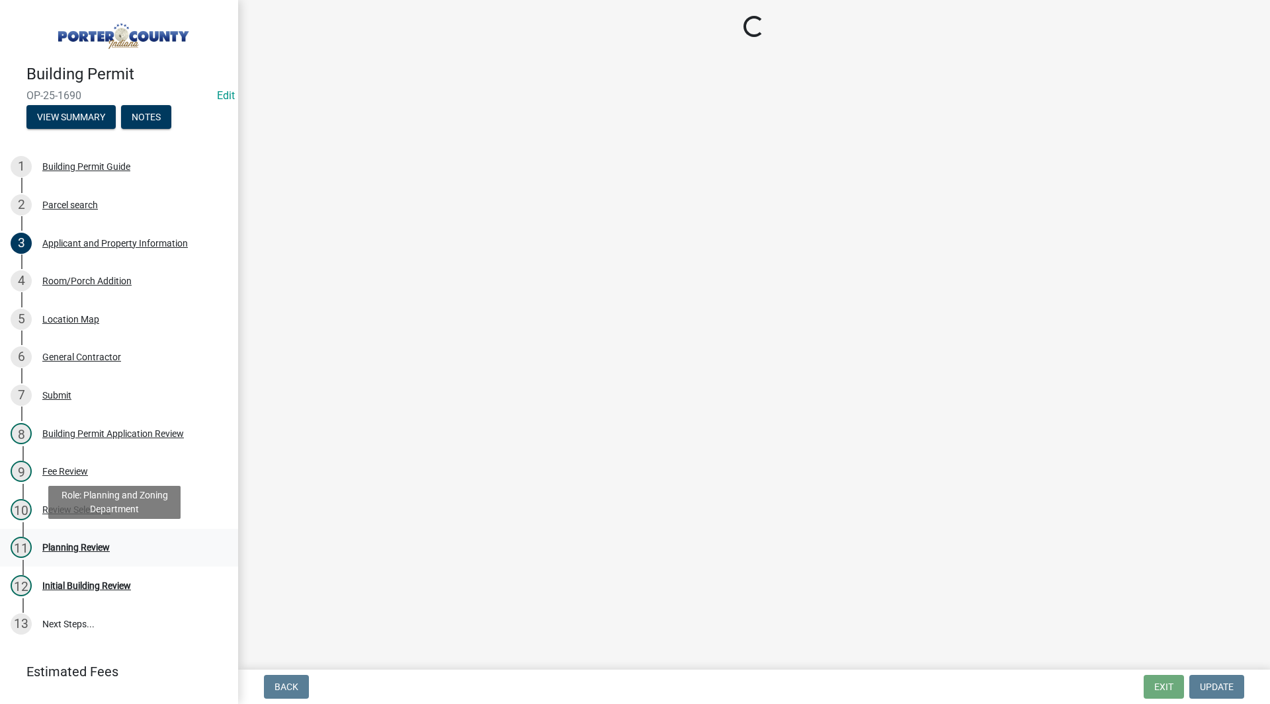
scroll to position [0, 0]
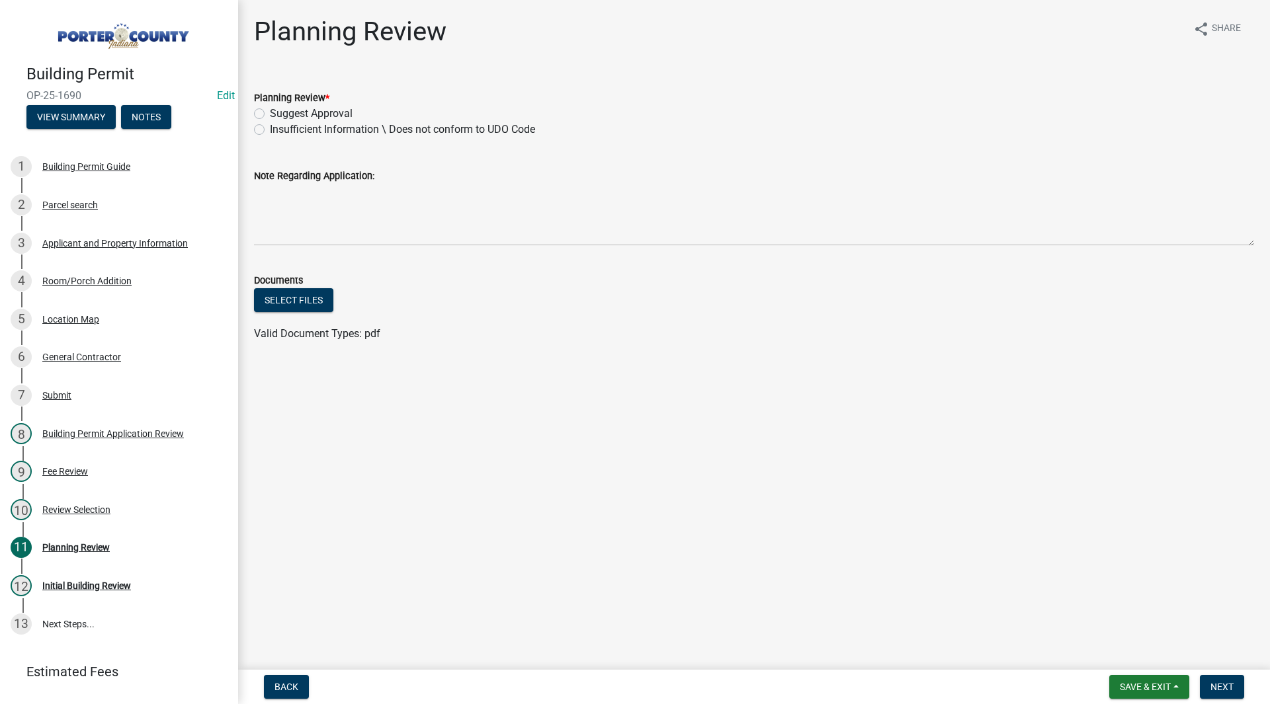
click at [300, 131] on label "Insufficient Information \ Does not conform to UDO Code" at bounding box center [402, 130] width 265 height 16
click at [278, 130] on input "Insufficient Information \ Does not conform to UDO Code" at bounding box center [274, 126] width 9 height 9
radio input "true"
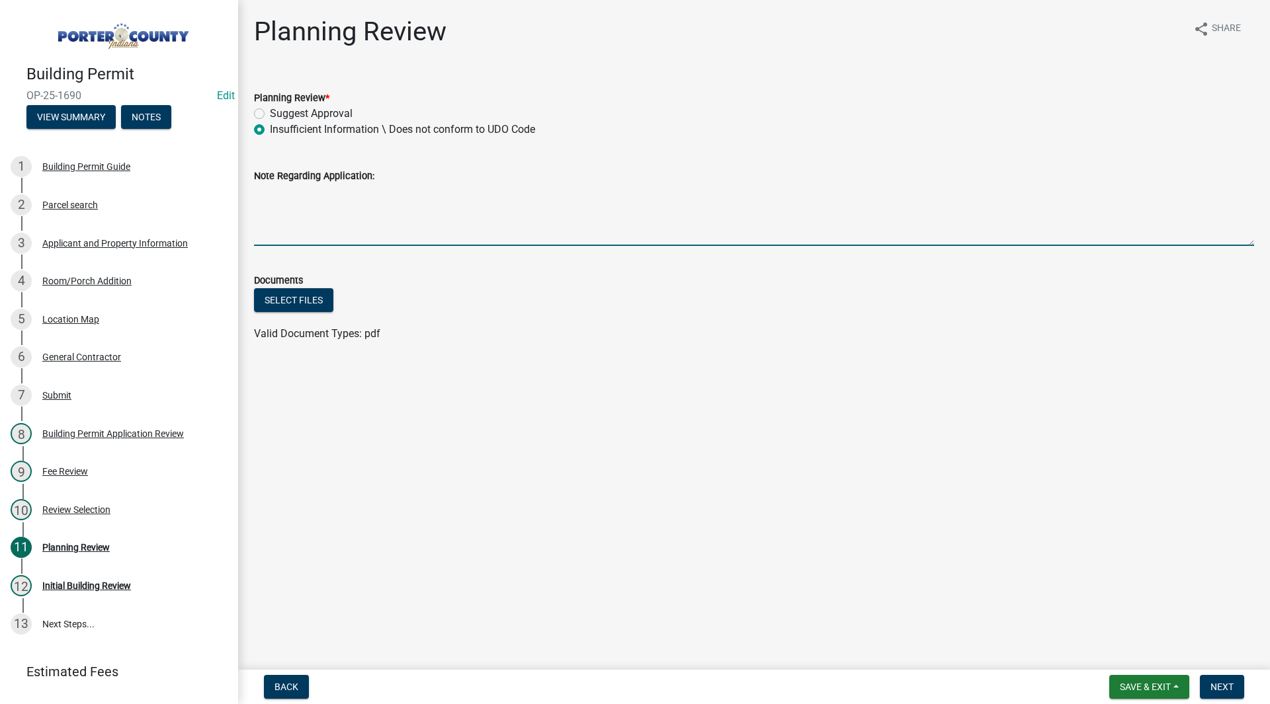
drag, startPoint x: 308, startPoint y: 191, endPoint x: 309, endPoint y: 199, distance: 8.0
click at [309, 199] on textarea "Note Regarding Application:" at bounding box center [754, 215] width 1000 height 62
paste textarea "• Minimum side yard setback in A1 zoning is 30’ (UDO 2.08)"
type textarea "• Minimum side yard setback in A1 zoning is 30’ (UDO 2.08) email sent 9/11/25 SH"
click at [1161, 702] on nav "Back Save & Exit Save Save & Exit Next" at bounding box center [754, 687] width 1032 height 34
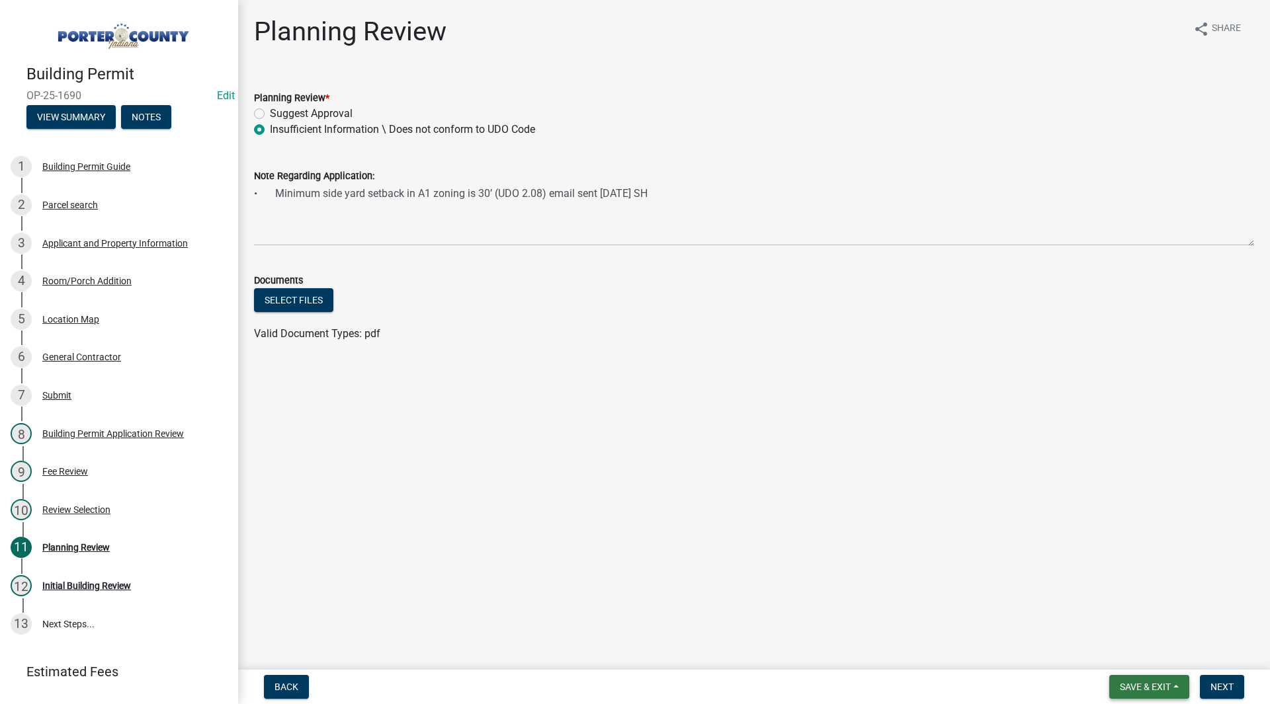
click at [1157, 688] on span "Save & Exit" at bounding box center [1145, 687] width 51 height 11
click at [1142, 653] on button "Save & Exit" at bounding box center [1136, 653] width 106 height 32
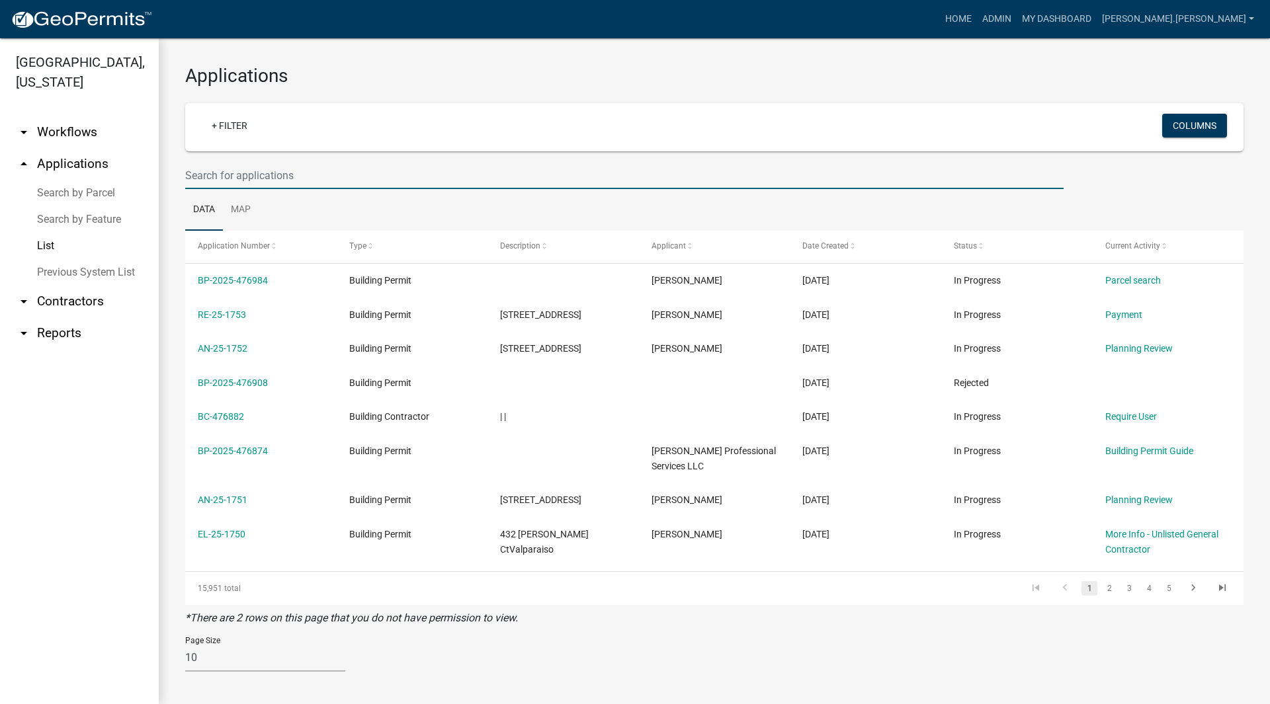
click at [239, 173] on input "text" at bounding box center [624, 175] width 878 height 27
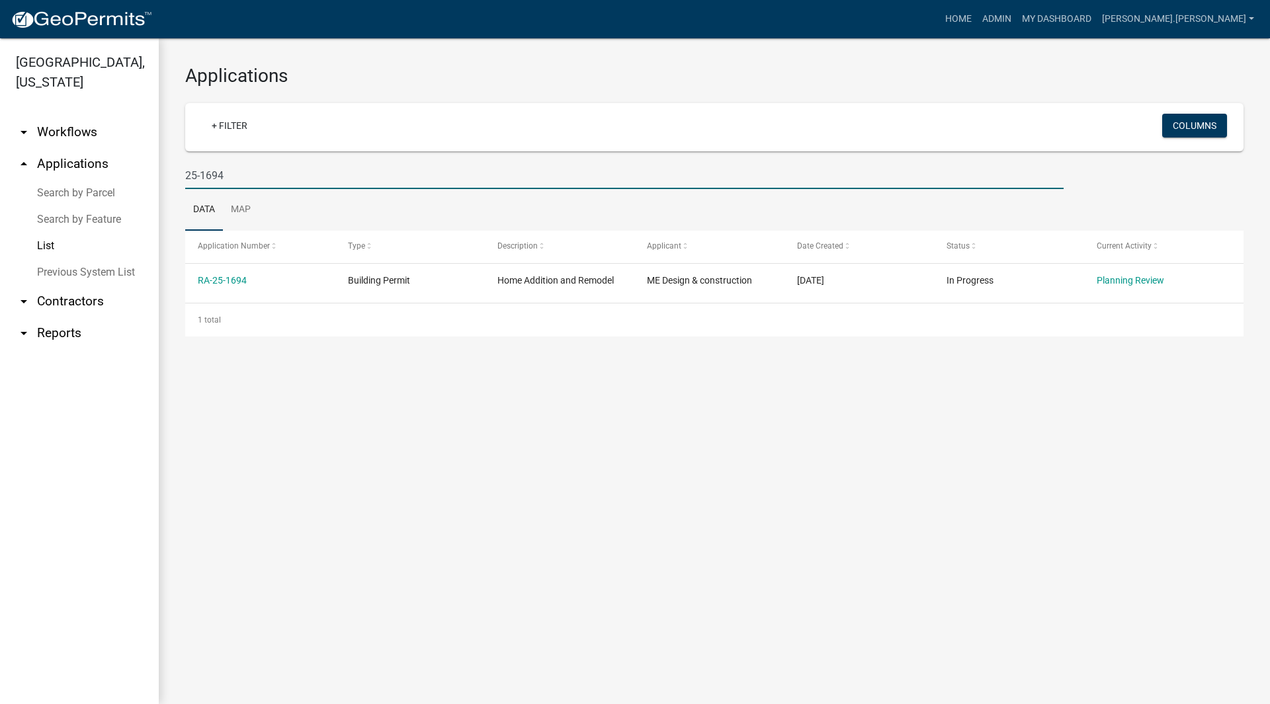
drag, startPoint x: 255, startPoint y: 180, endPoint x: 203, endPoint y: 181, distance: 51.6
click at [203, 181] on input "25-1694" at bounding box center [624, 175] width 878 height 27
drag, startPoint x: 242, startPoint y: 180, endPoint x: 202, endPoint y: 184, distance: 40.5
click at [202, 184] on input "25-1706" at bounding box center [624, 175] width 878 height 27
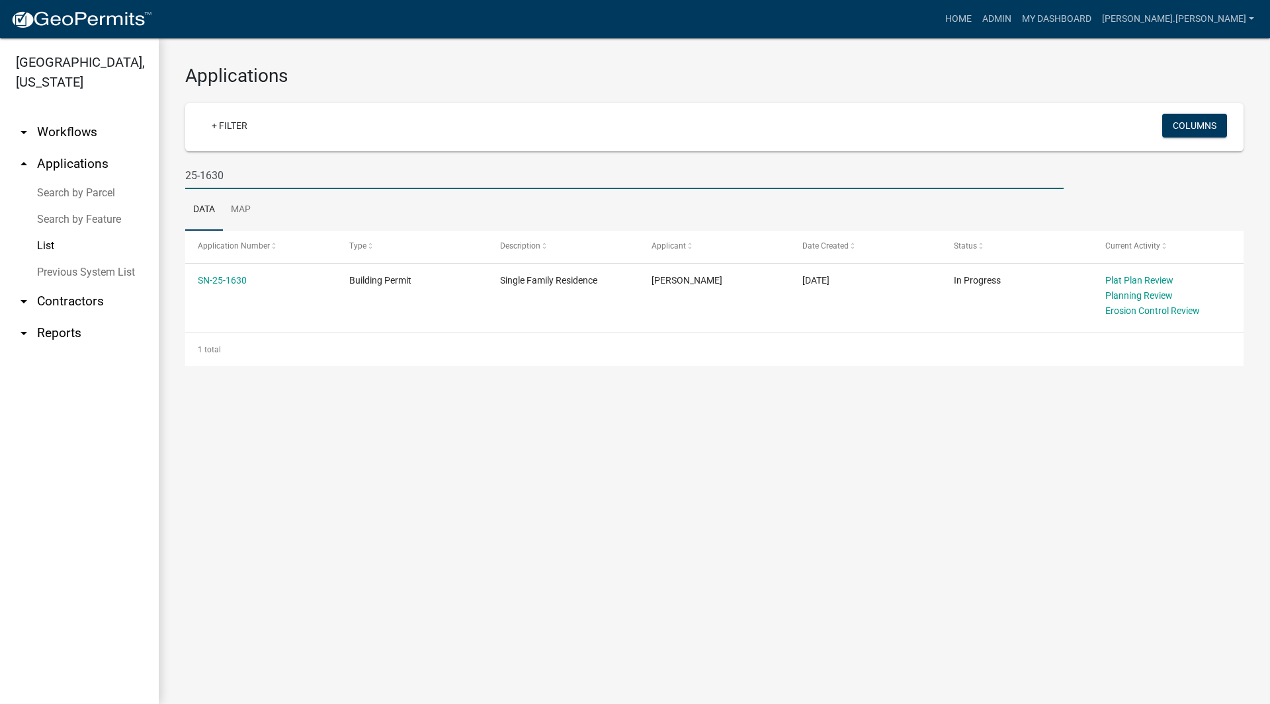
click at [233, 177] on input "25-1630" at bounding box center [624, 175] width 878 height 27
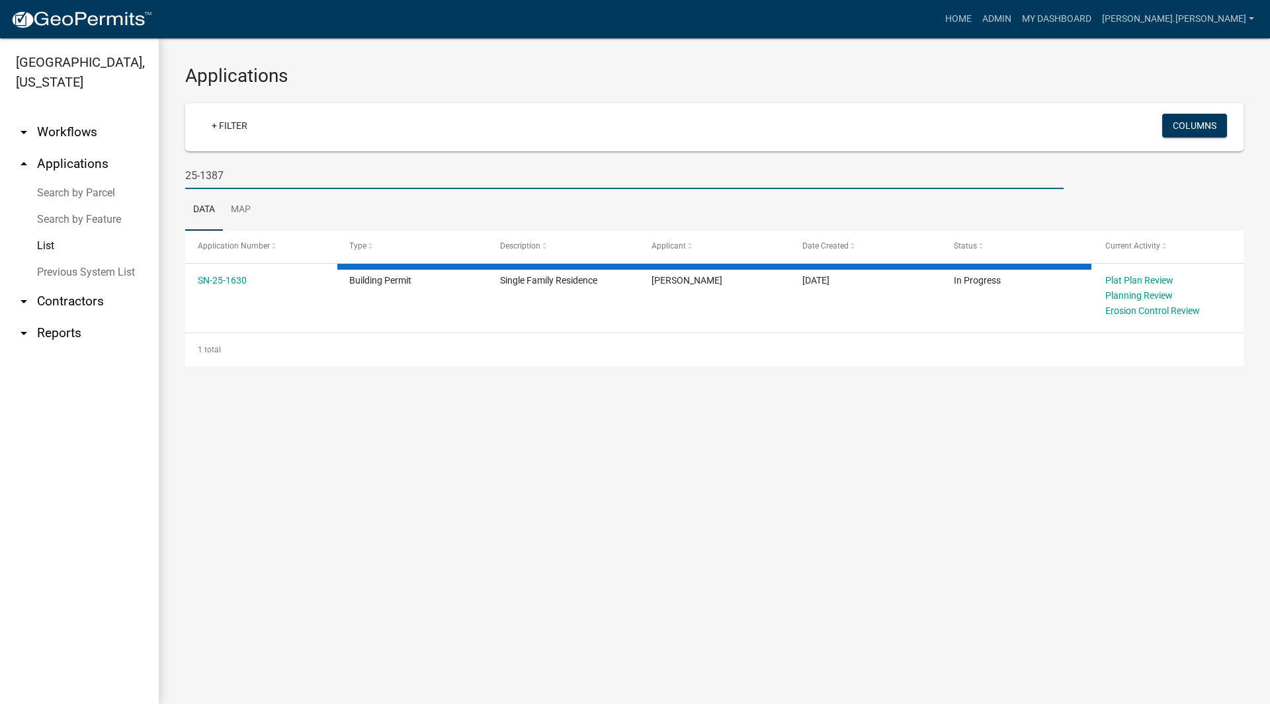
type input "25-1387"
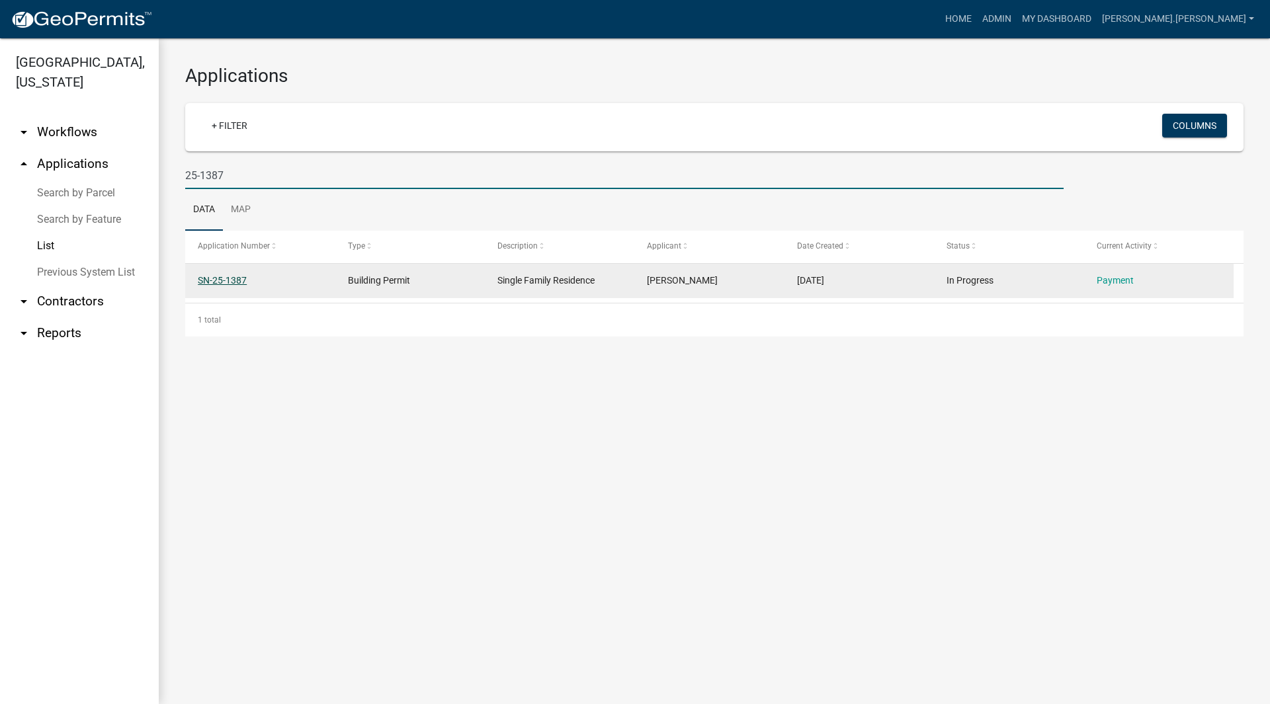
click at [216, 280] on link "SN-25-1387" at bounding box center [222, 280] width 49 height 11
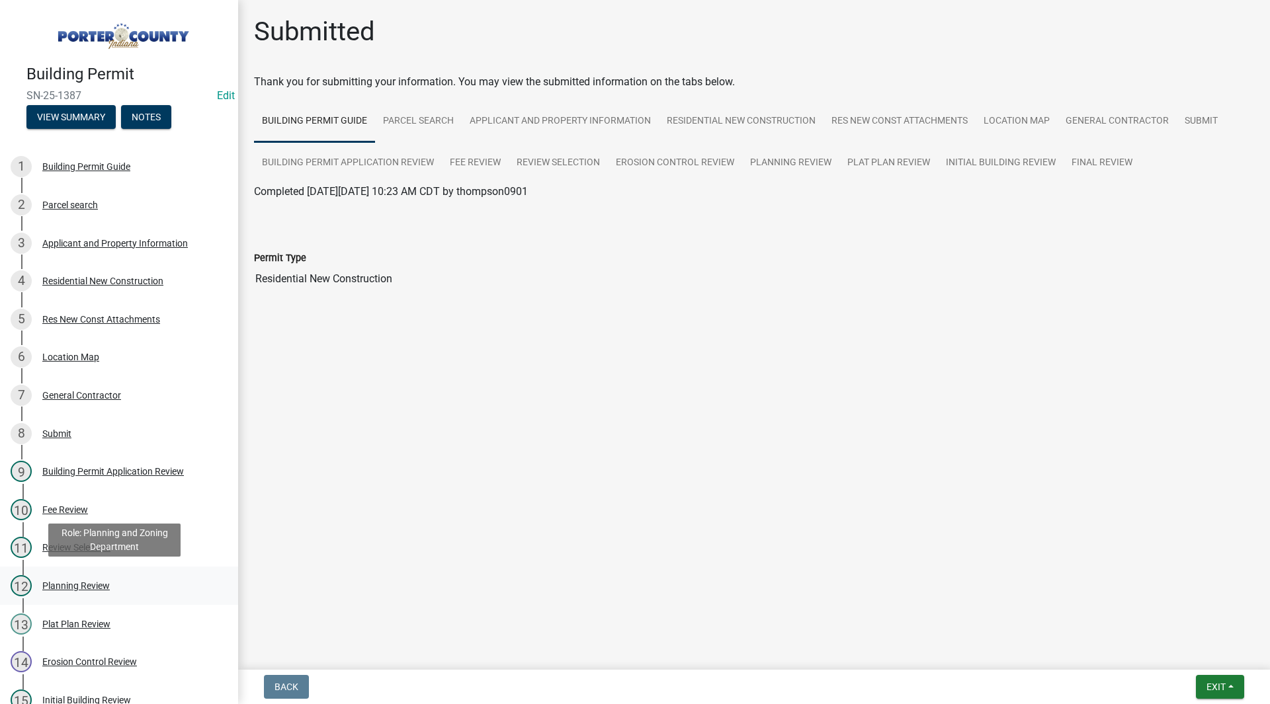
click at [82, 587] on div "Planning Review" at bounding box center [75, 585] width 67 height 9
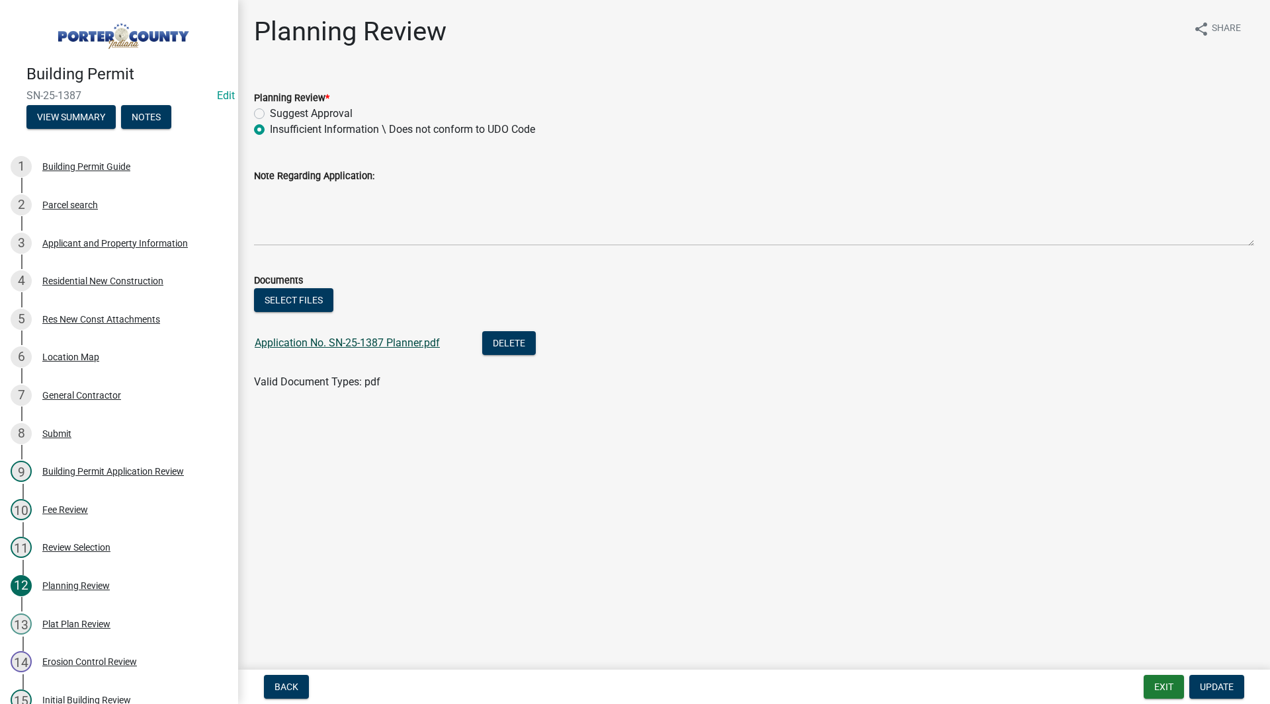
click at [336, 345] on link "Application No. SN-25-1387 Planner.pdf" at bounding box center [347, 343] width 185 height 13
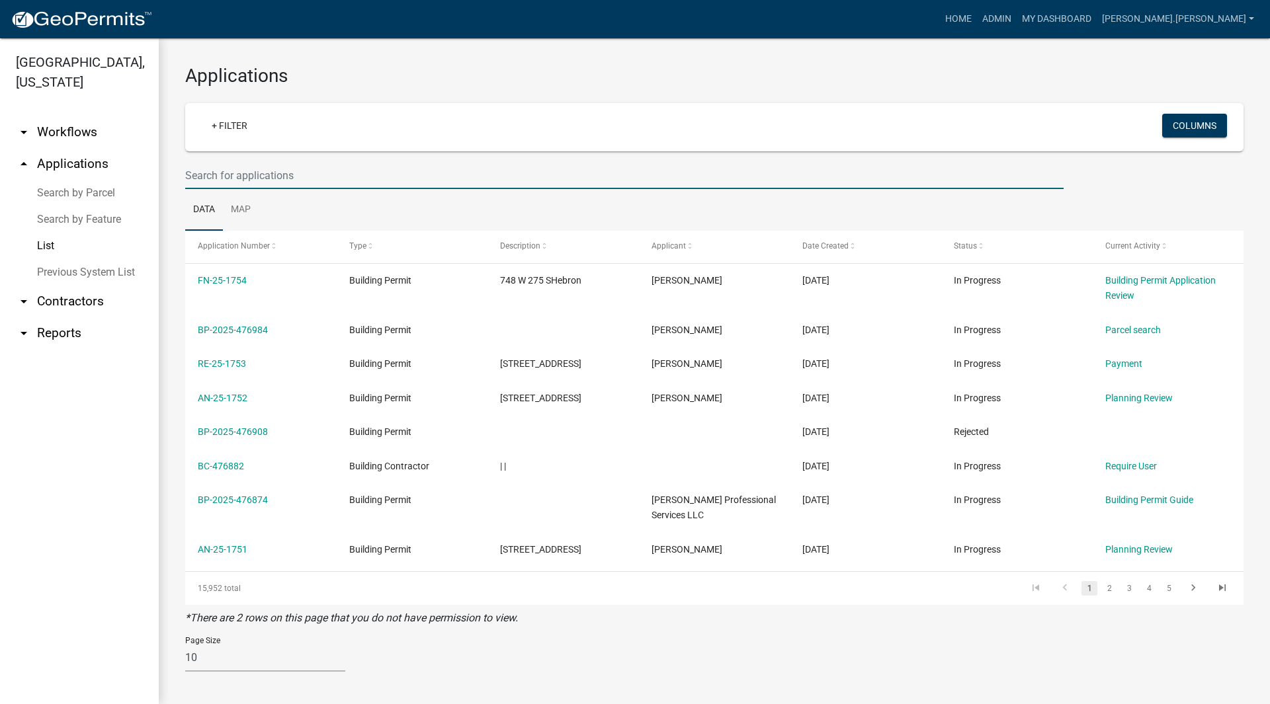
click at [256, 174] on input "text" at bounding box center [624, 175] width 878 height 27
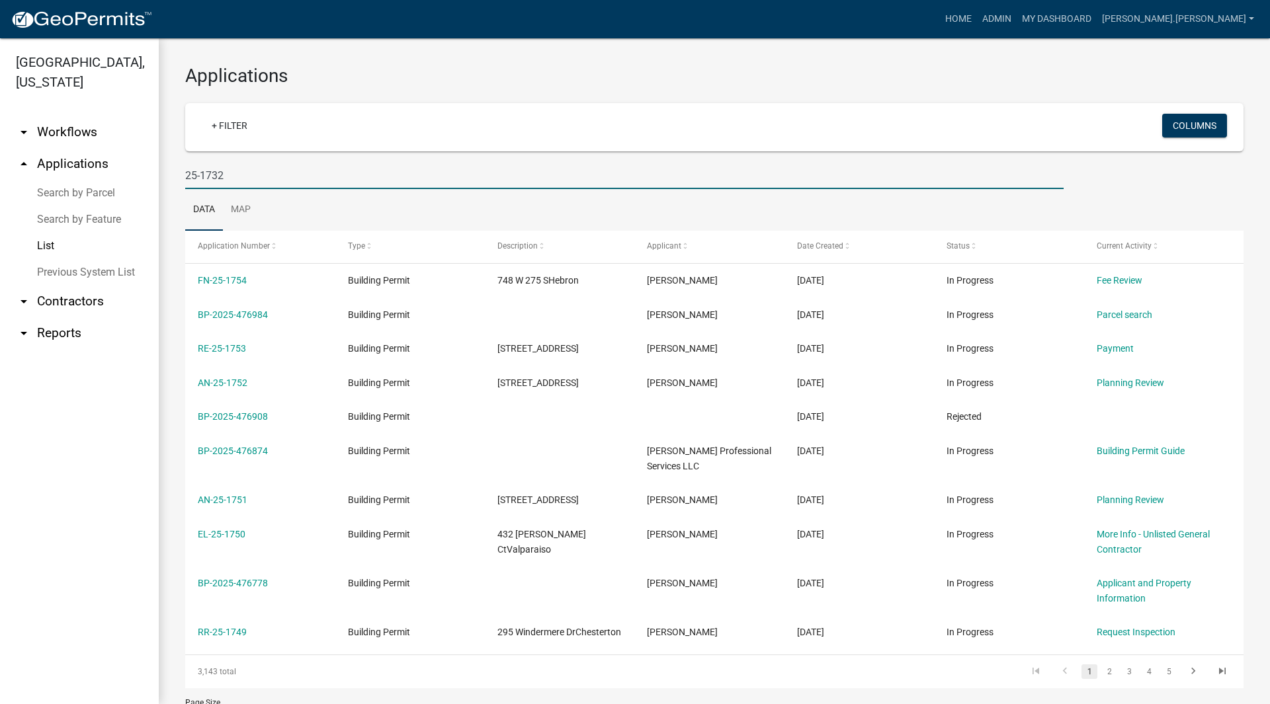
type input "25-1732"
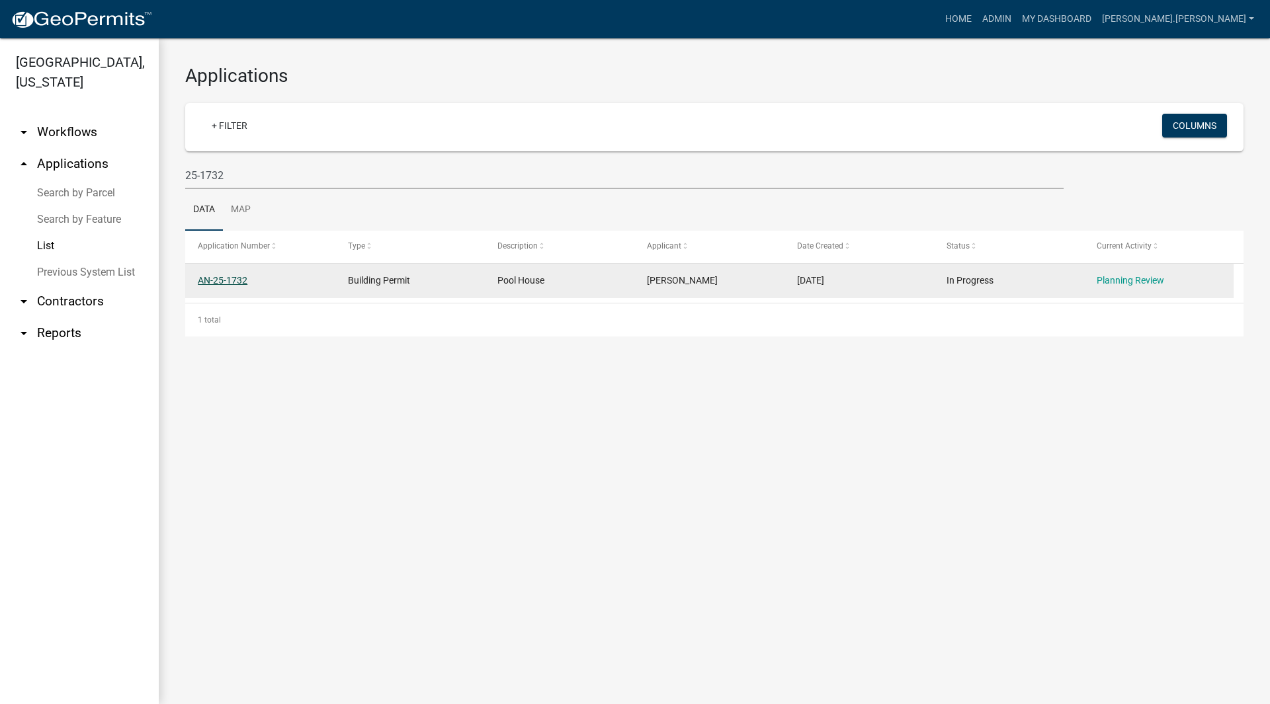
click at [208, 284] on link "AN-25-1732" at bounding box center [223, 280] width 50 height 11
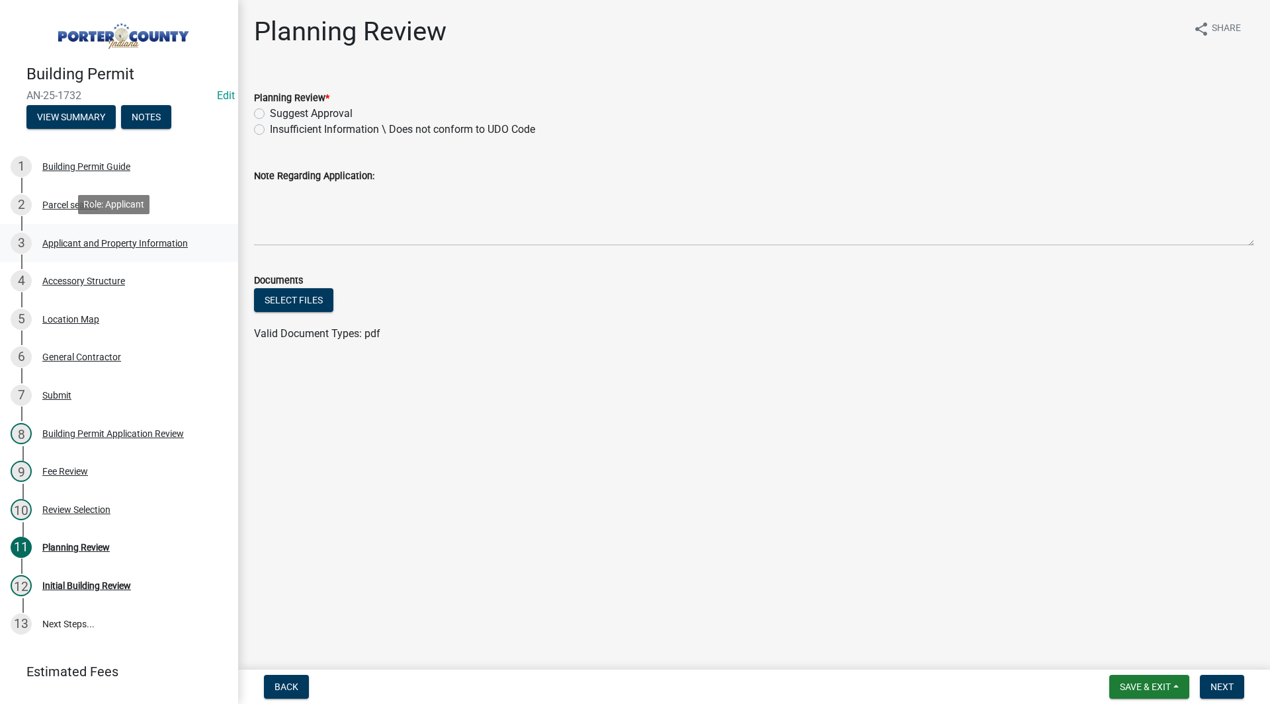
click at [73, 240] on div "Applicant and Property Information" at bounding box center [115, 243] width 146 height 9
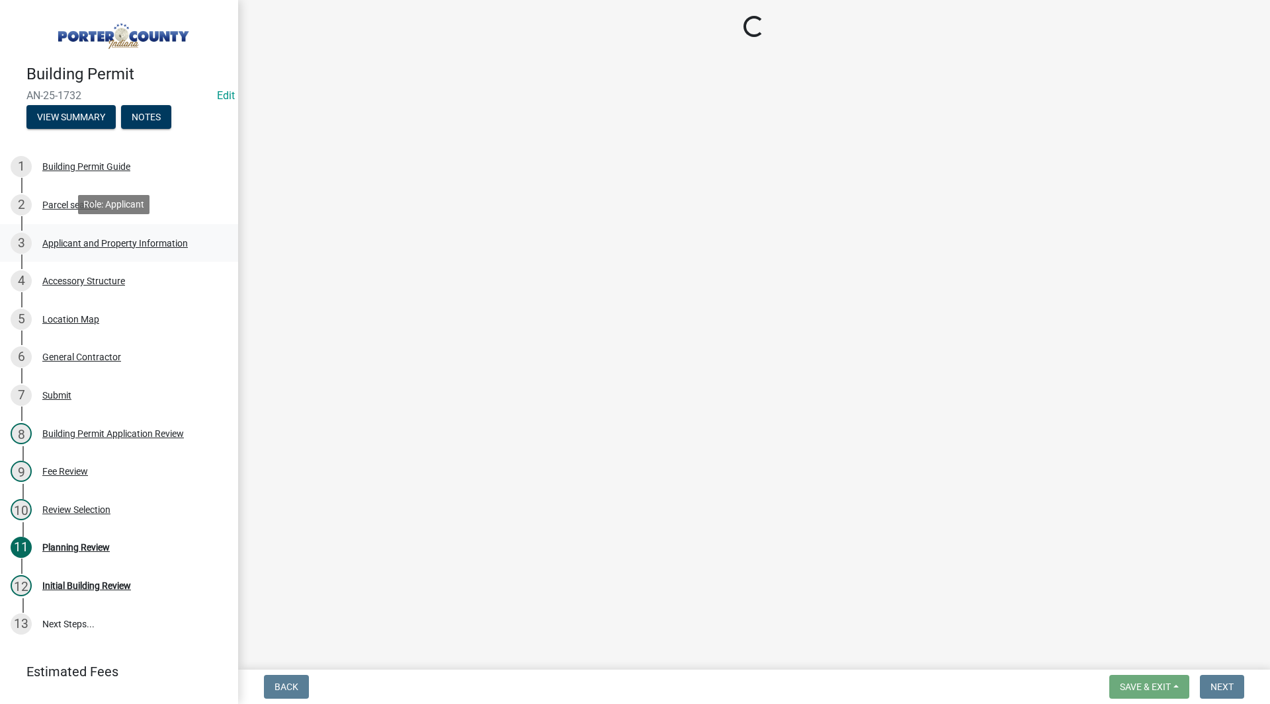
select select "829e86d3-b11d-4b91-b18e-70a426bdae9f"
select select "b0f6f87b-588c-48c3-b728-322303c6bafe"
select select "ea6751d4-6bf7-4a16-89ee-f7801ab82aa1"
select select "92efe679-05f4-414a-9426-51627fba5de6"
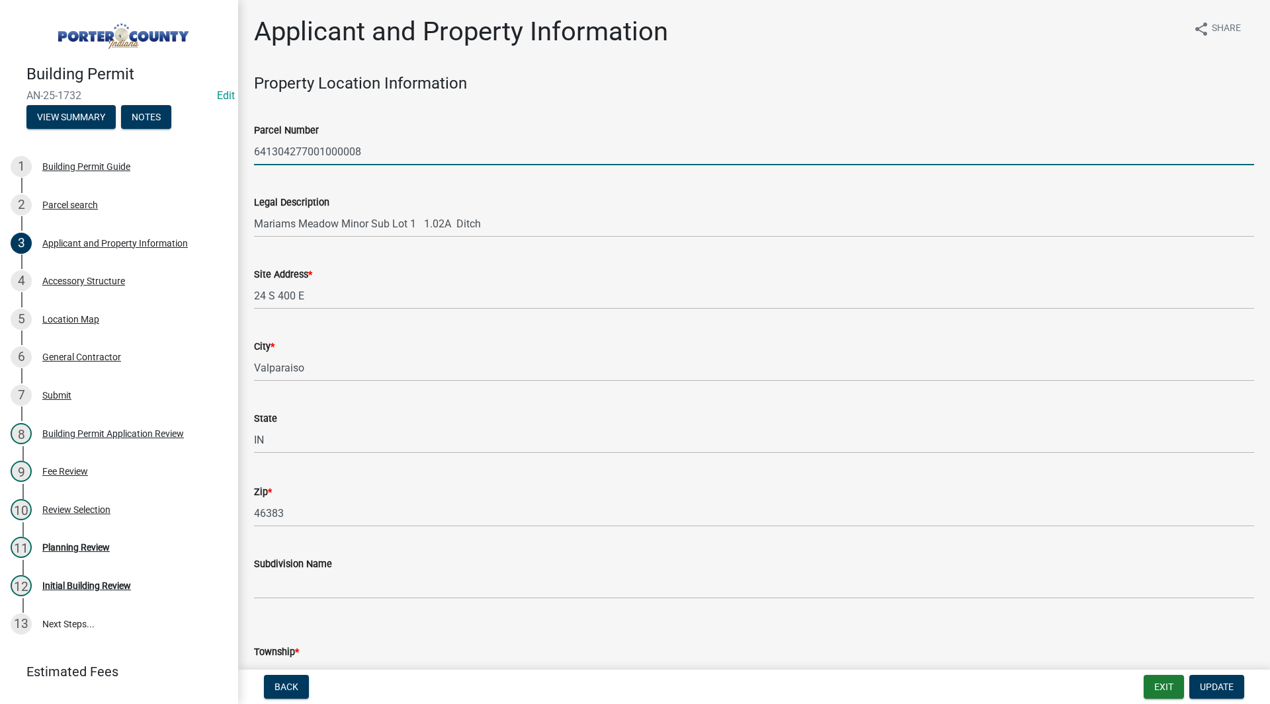
drag, startPoint x: 373, startPoint y: 150, endPoint x: 234, endPoint y: 146, distance: 139.0
click at [234, 146] on div "Building Permit AN-25-1732 Edit View Summary Notes 1 Building Permit Guide 2 Pa…" at bounding box center [635, 352] width 1270 height 704
click at [274, 174] on wm-data-entity-input "Parcel Number 641304277001000008" at bounding box center [754, 140] width 1000 height 72
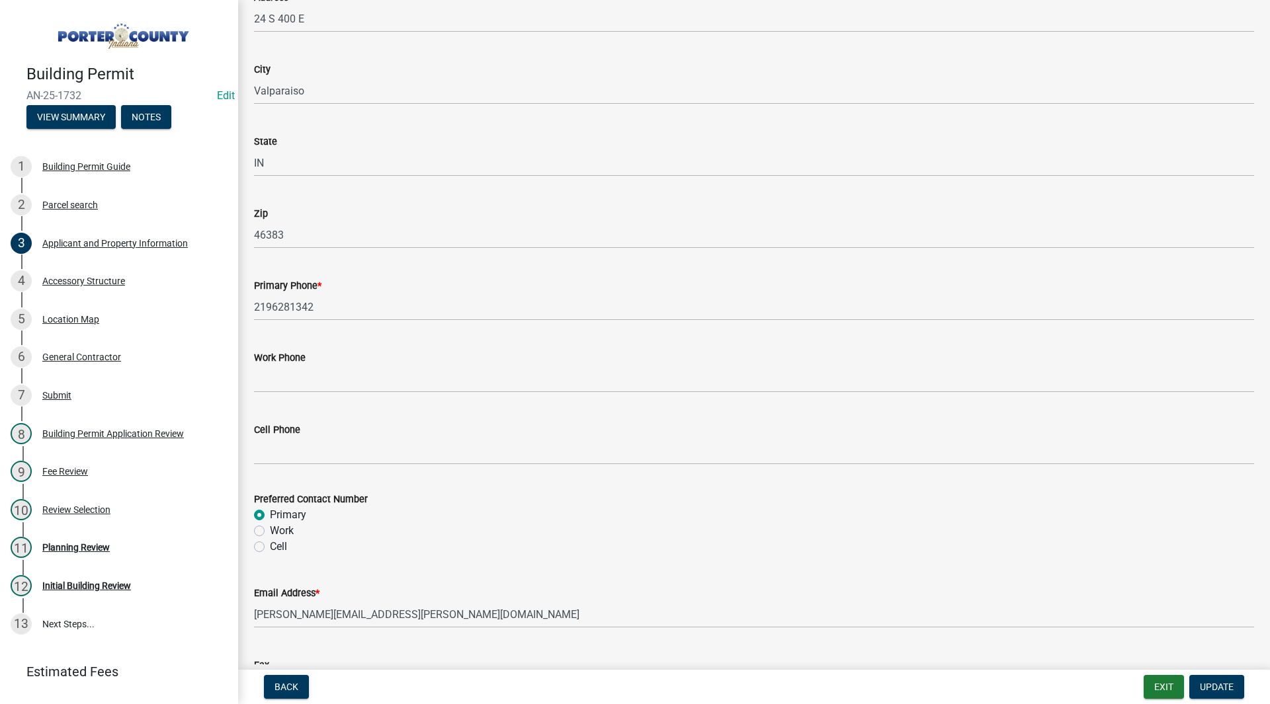
scroll to position [1770, 0]
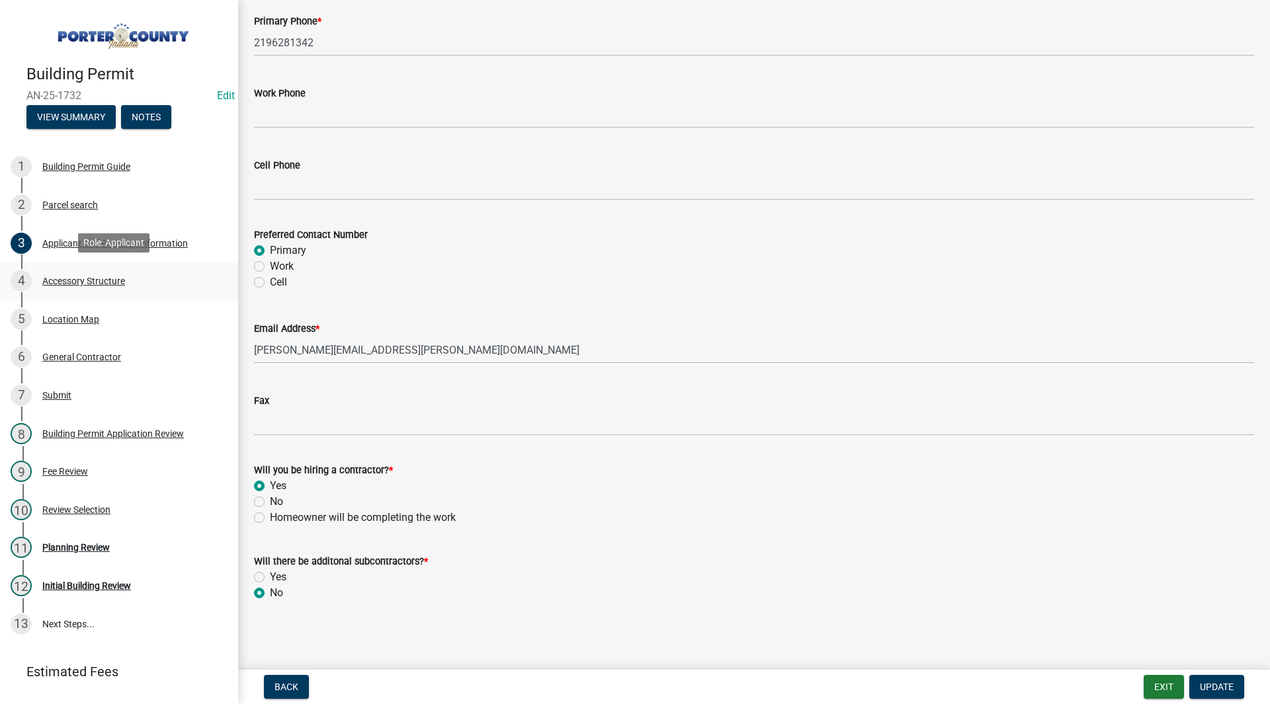
click at [125, 276] on div "Accessory Structure" at bounding box center [83, 280] width 83 height 9
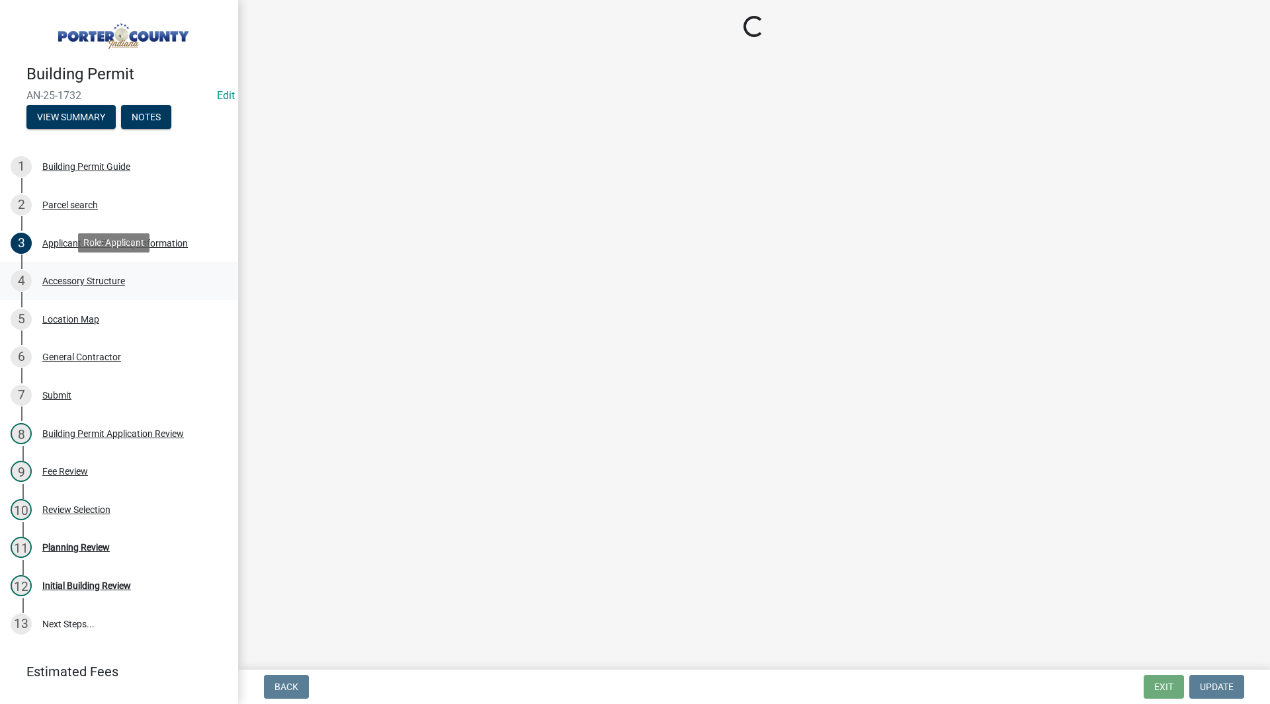
scroll to position [0, 0]
select select "de31ad38-eab4-417a-a8ac-eccf8406b967"
select select "968dc824-c675-4889-9261-eecf15873776"
select select "3cff20c0-3f0c-46d5-8ea1-4d56f0396f42"
select select "d4b8d1da-05eb-44cd-bbb6-c979fa719f22"
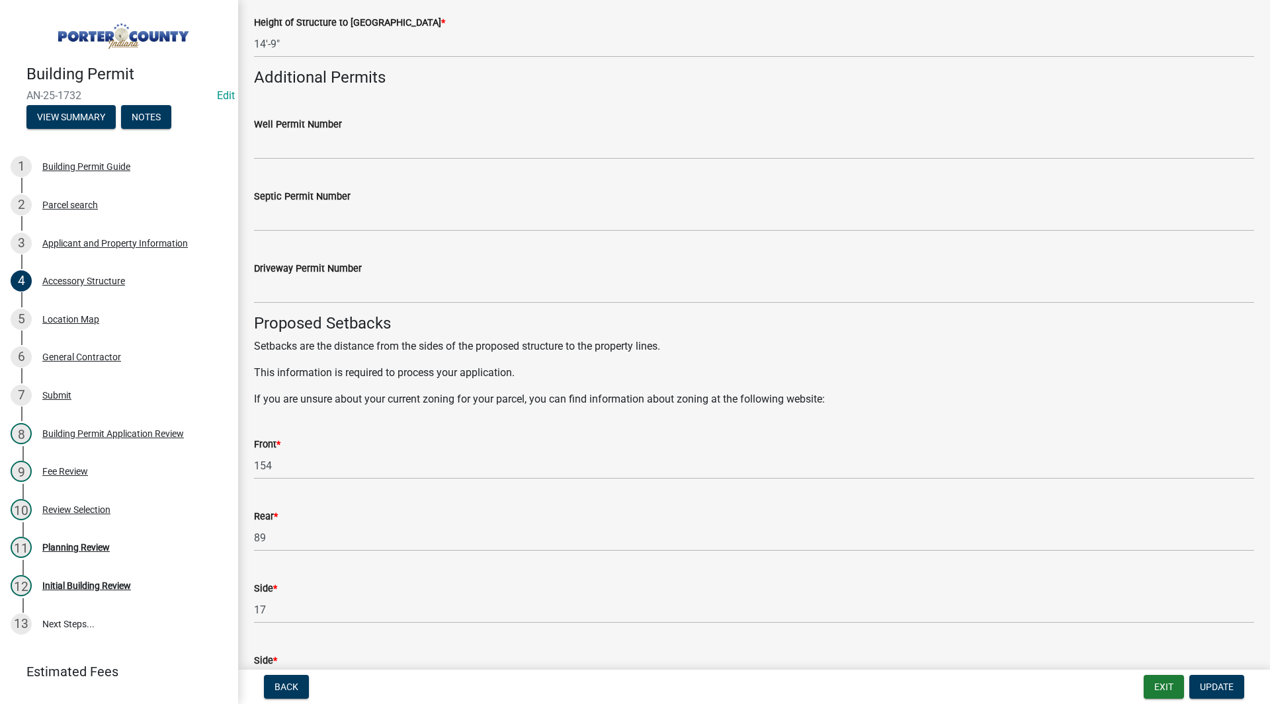
scroll to position [2116, 0]
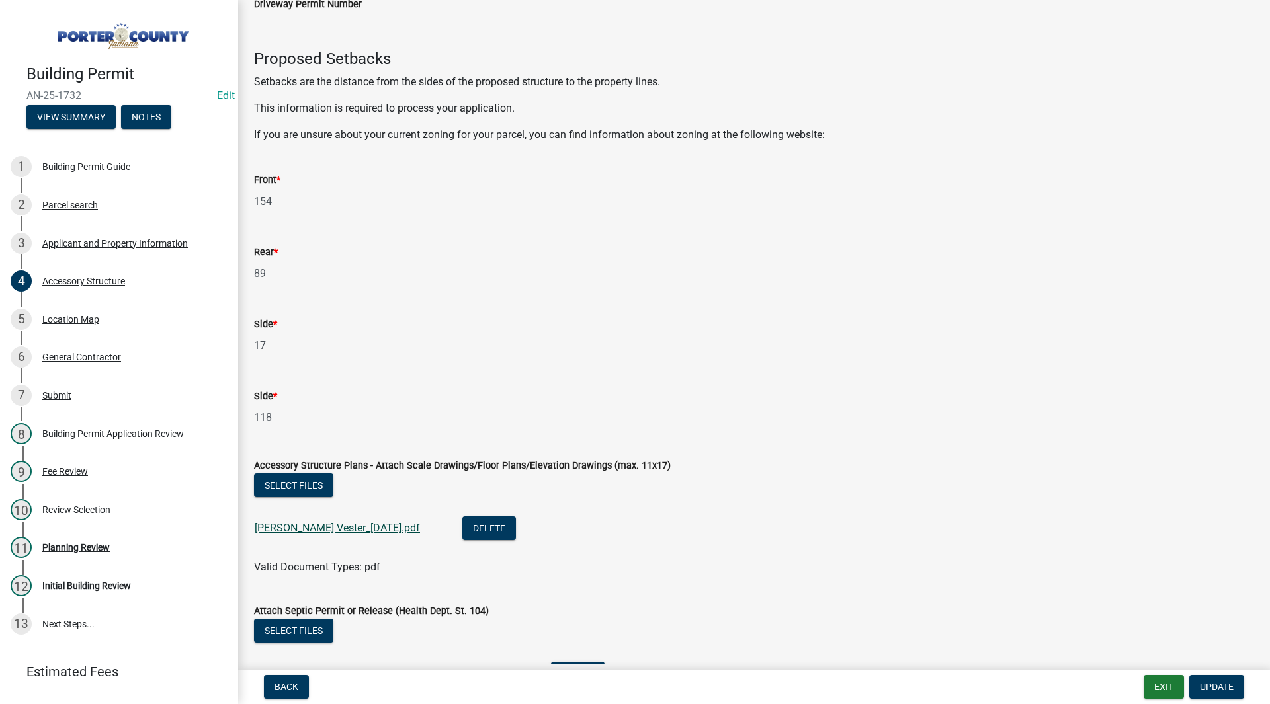
click at [299, 522] on link "Allison Vester_09-09-2025.pdf" at bounding box center [337, 528] width 165 height 13
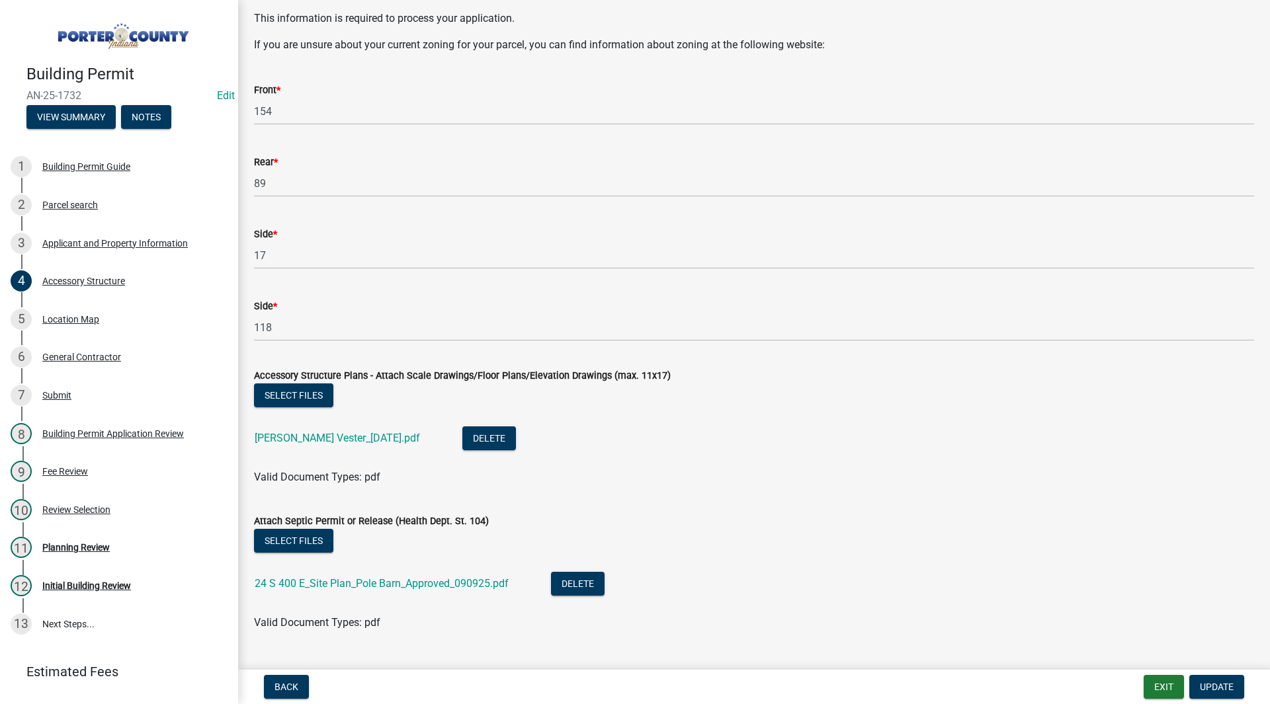
scroll to position [2236, 0]
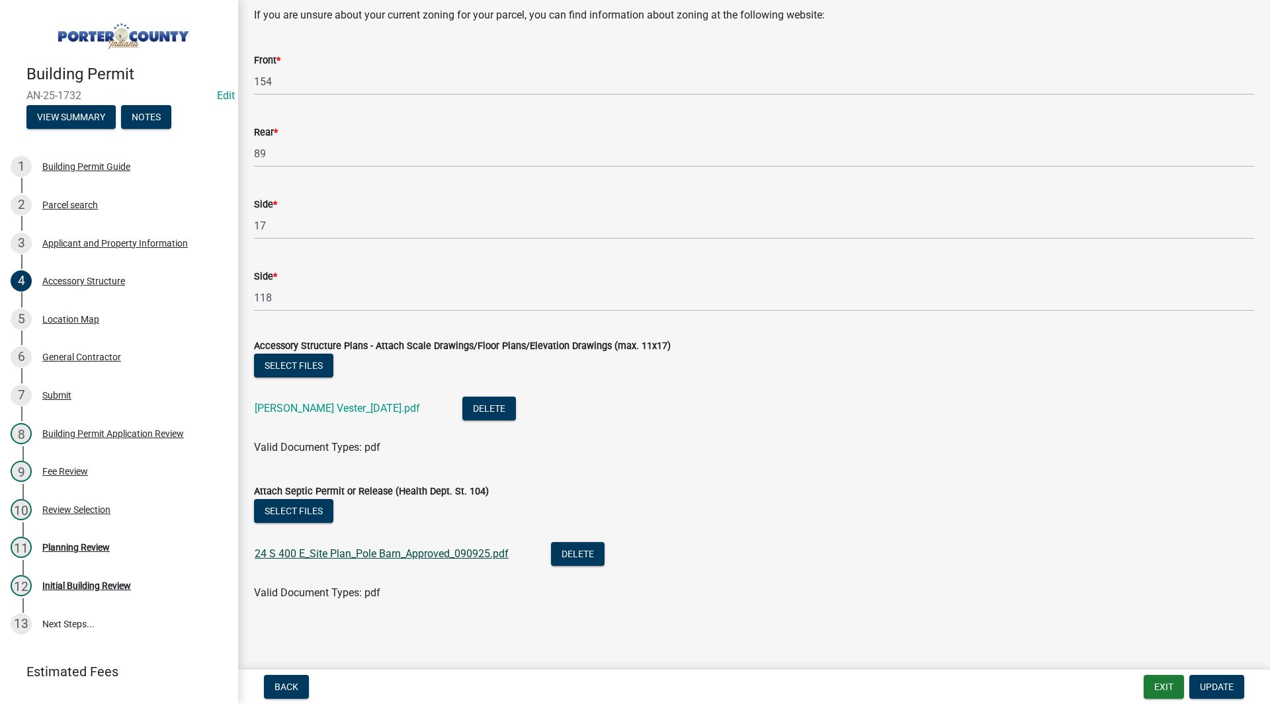
click at [310, 551] on link "24 S 400 E_Site Plan_Pole Barn_Approved_090925.pdf" at bounding box center [382, 554] width 254 height 13
click at [92, 555] on div "11 Planning Review" at bounding box center [114, 547] width 206 height 21
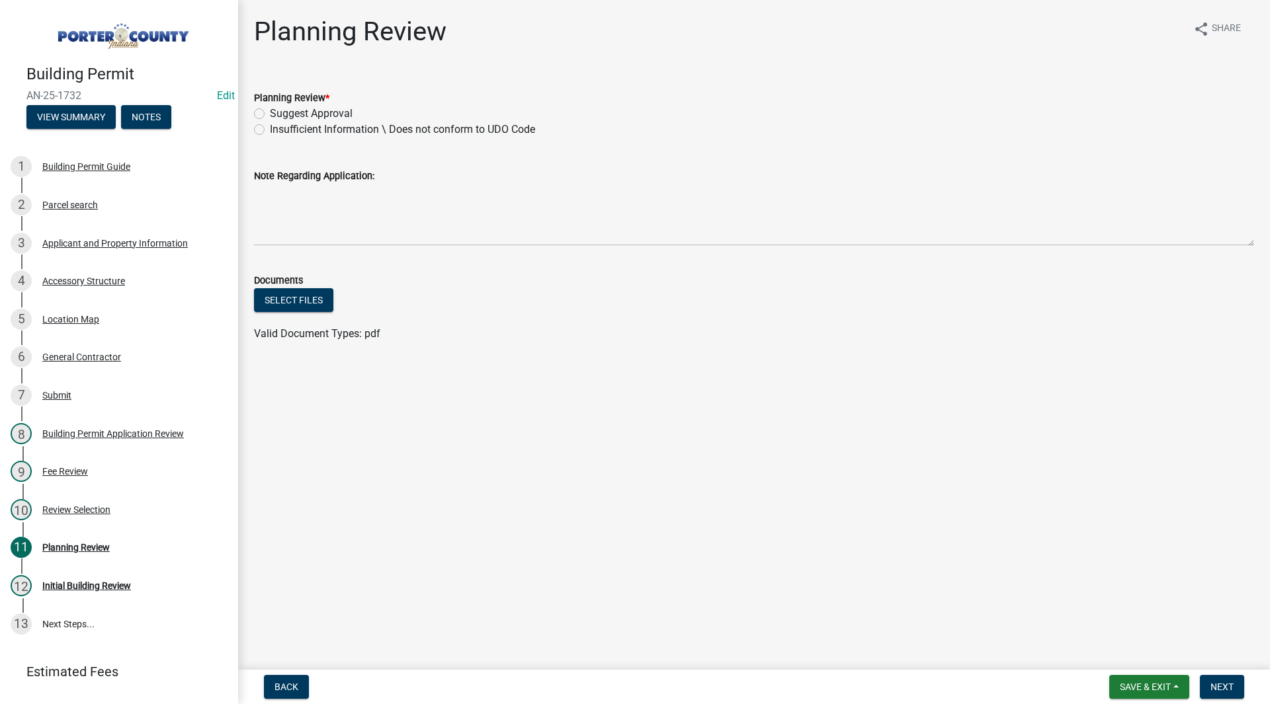
click at [292, 108] on label "Suggest Approval" at bounding box center [311, 114] width 83 height 16
click at [278, 108] on input "Suggest Approval" at bounding box center [274, 110] width 9 height 9
radio input "true"
click at [1216, 696] on button "Next" at bounding box center [1222, 687] width 44 height 24
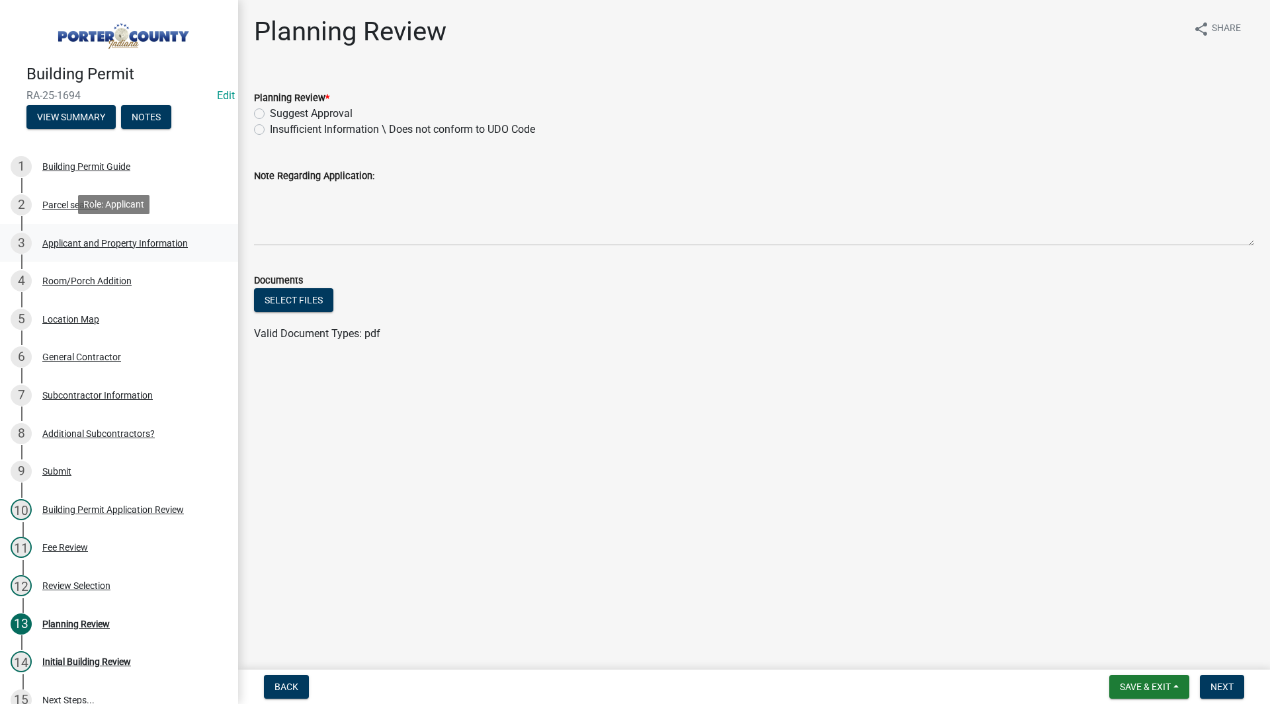
click at [92, 239] on div "Applicant and Property Information" at bounding box center [115, 243] width 146 height 9
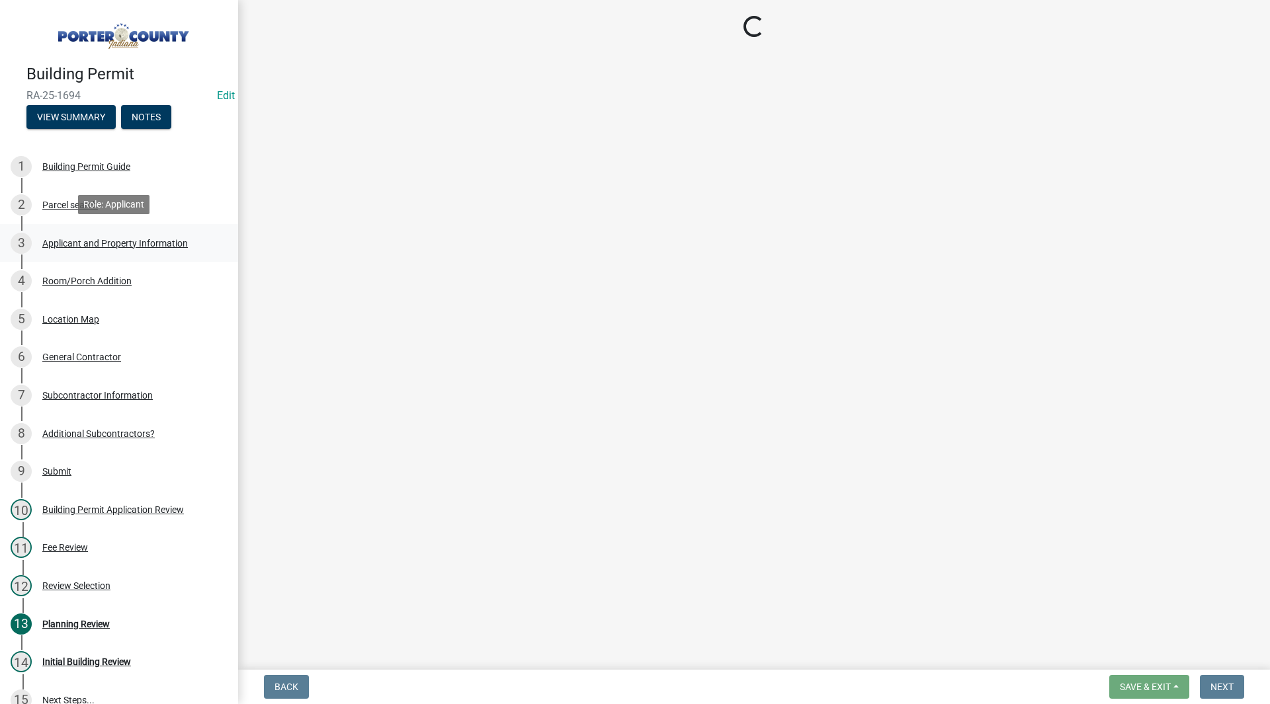
select select "403f4b3c-c23a-4b9f-b6b7-b4f73366513c"
select select "cab7bb26-0259-4021-a4e9-b3a2d3356afe"
select select "b0f6f87b-588c-48c3-b728-322303c6bafe"
select select "ea6751d4-6bf7-4a16-89ee-f7801ab82aa1"
select select "e2d1b1d7-ccc9-456b-9e96-e16306515997"
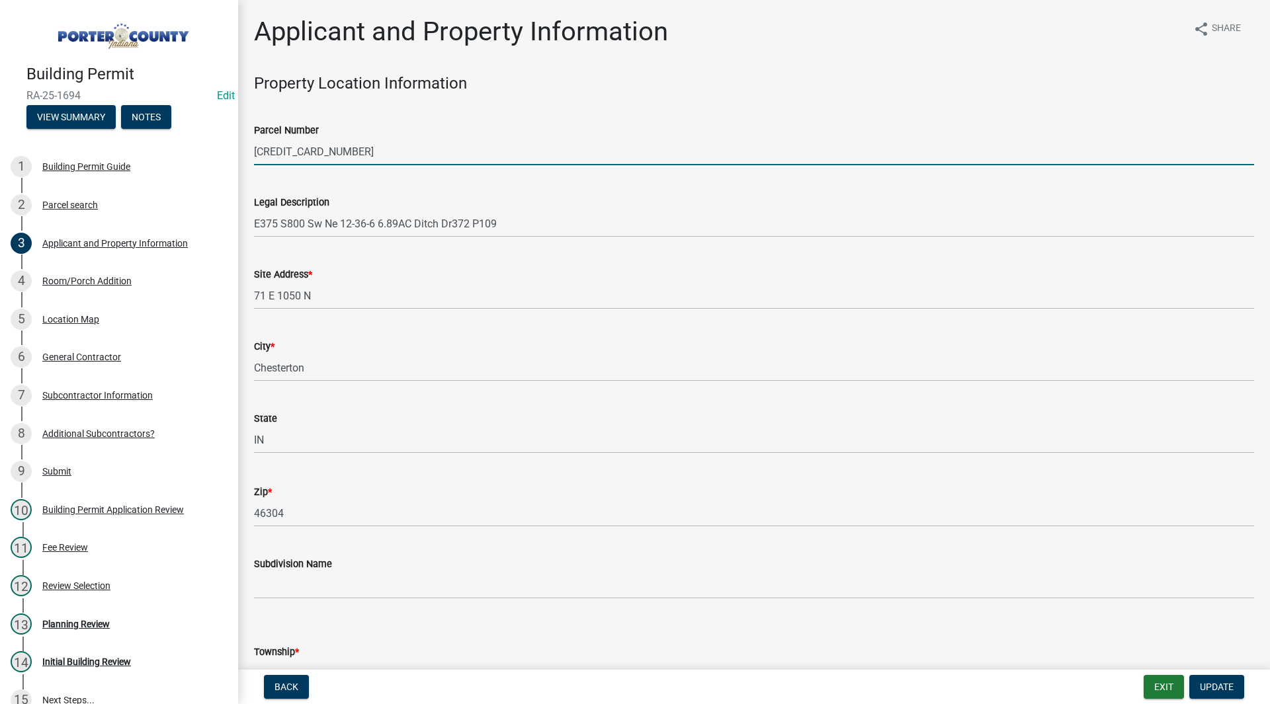
drag, startPoint x: 368, startPoint y: 147, endPoint x: 255, endPoint y: 146, distance: 113.1
click at [255, 146] on input "640612251006000006" at bounding box center [754, 151] width 1000 height 27
click at [262, 177] on div "Legal Description E375 S800 Sw Ne 12-36-6 6.89AC Ditch Dr372 P109" at bounding box center [754, 207] width 1000 height 62
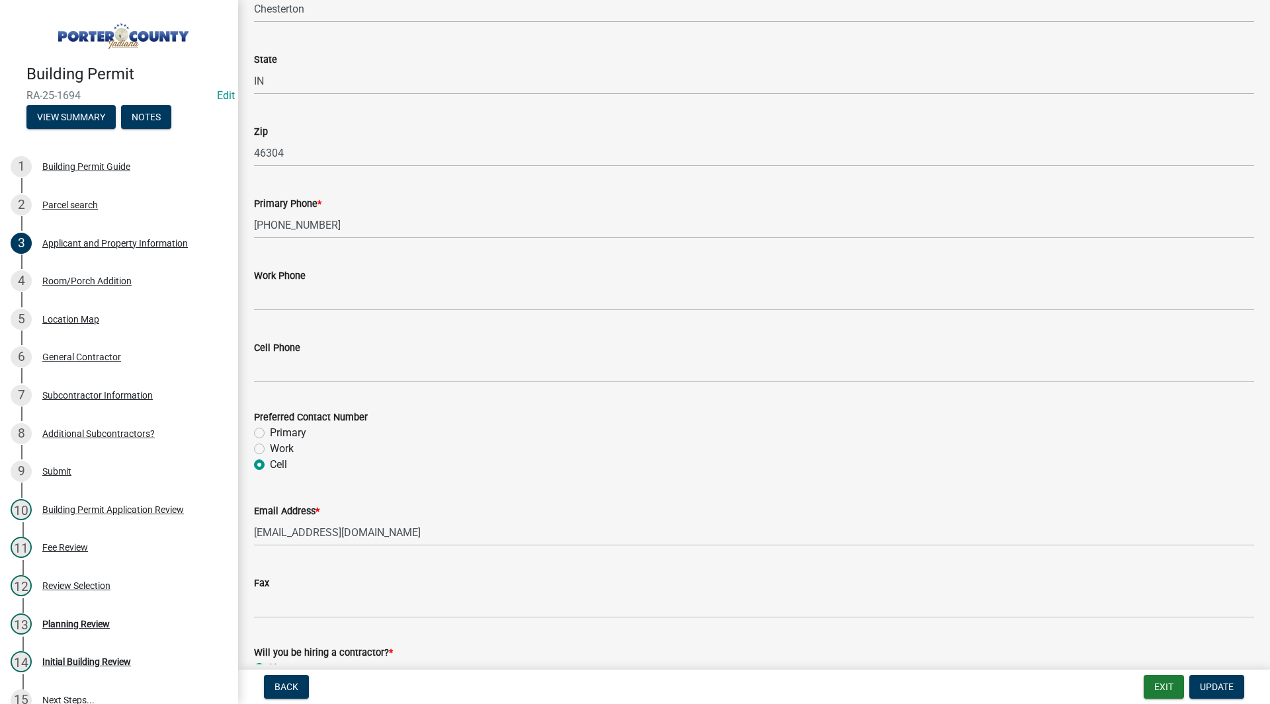
scroll to position [1770, 0]
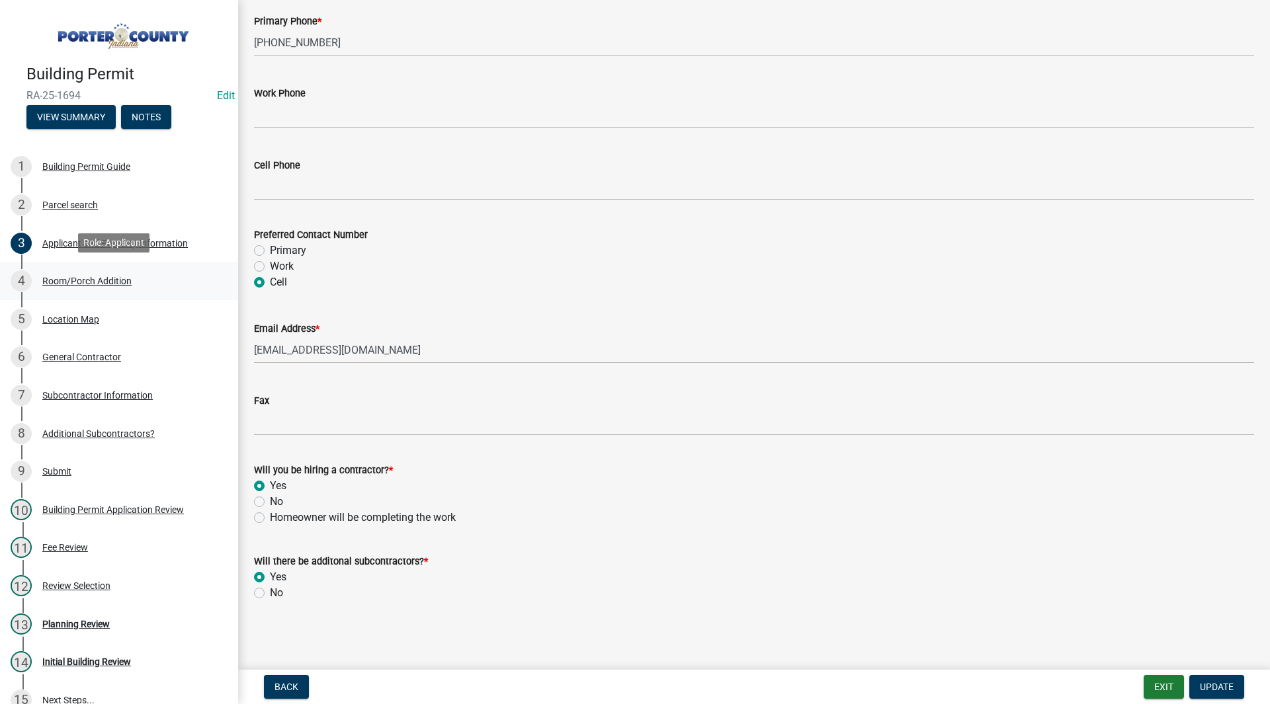
click at [128, 266] on link "4 Room/Porch Addition" at bounding box center [119, 281] width 238 height 38
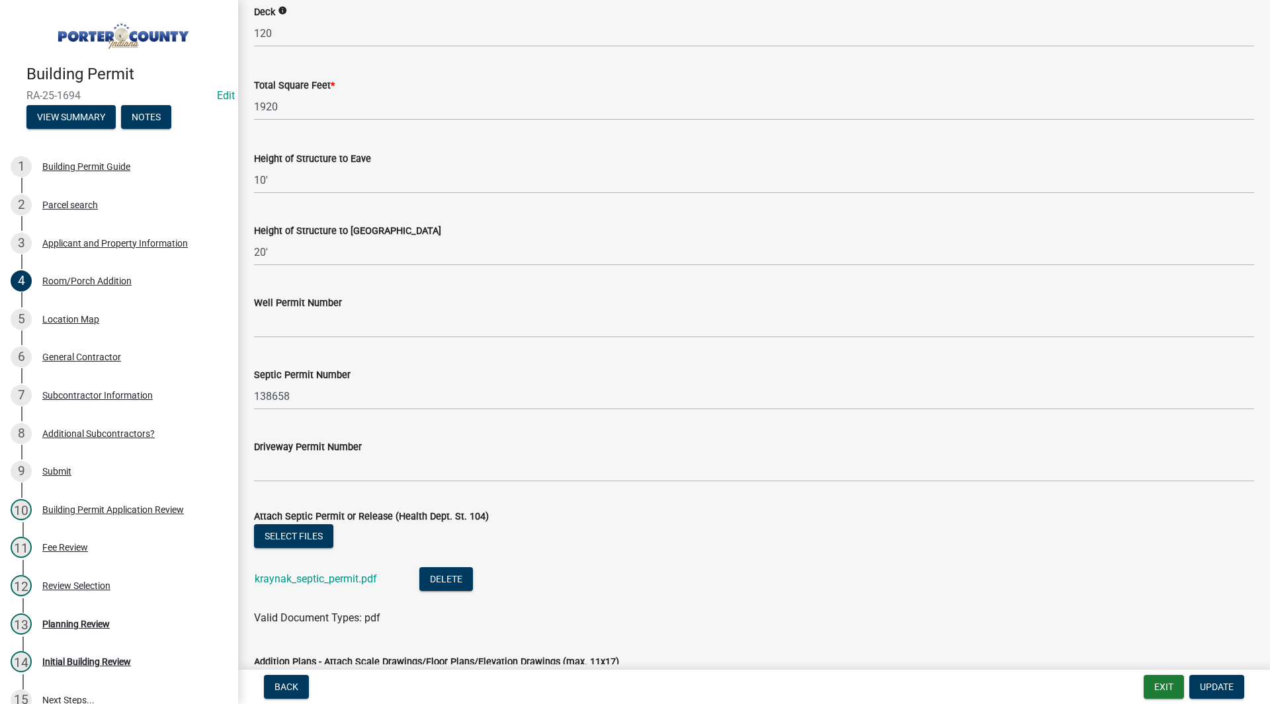
scroll to position [2381, 0]
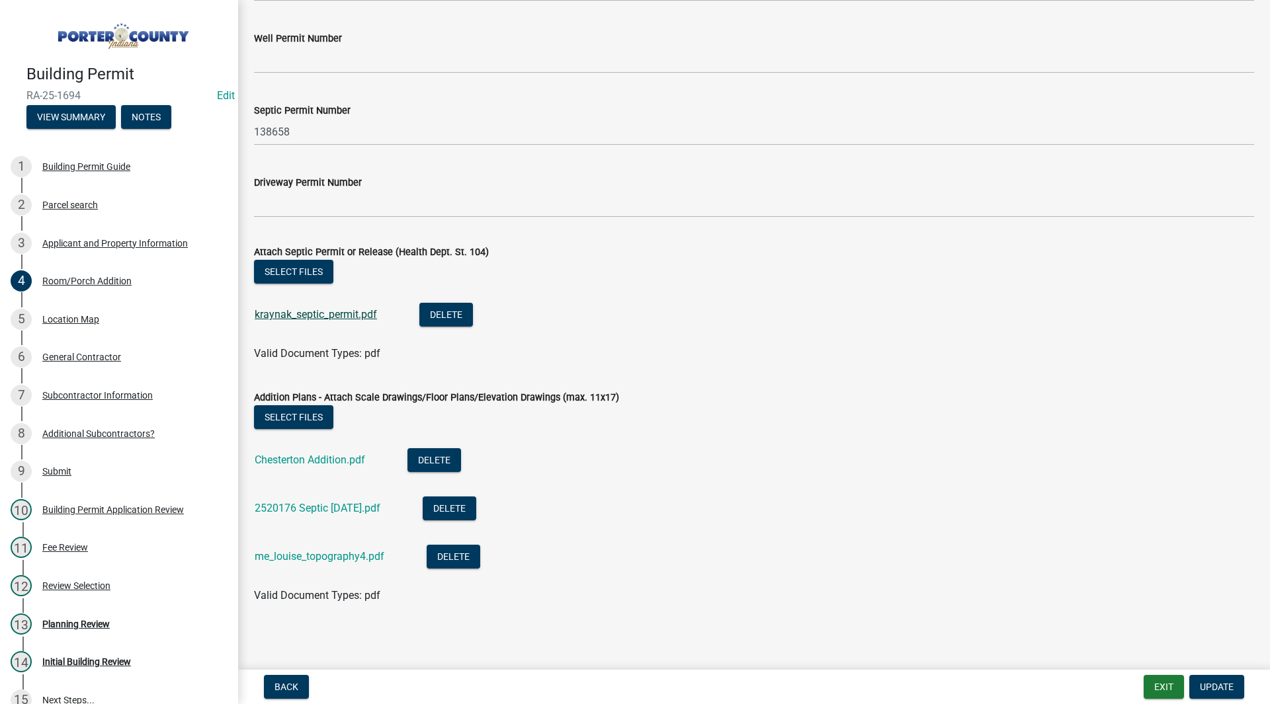
click at [260, 312] on link "kraynak_septic_permit.pdf" at bounding box center [316, 314] width 122 height 13
click at [320, 465] on link "Chesterton Addition.pdf" at bounding box center [310, 460] width 110 height 13
click at [271, 558] on link "me_louise_topography4.pdf" at bounding box center [320, 556] width 130 height 13
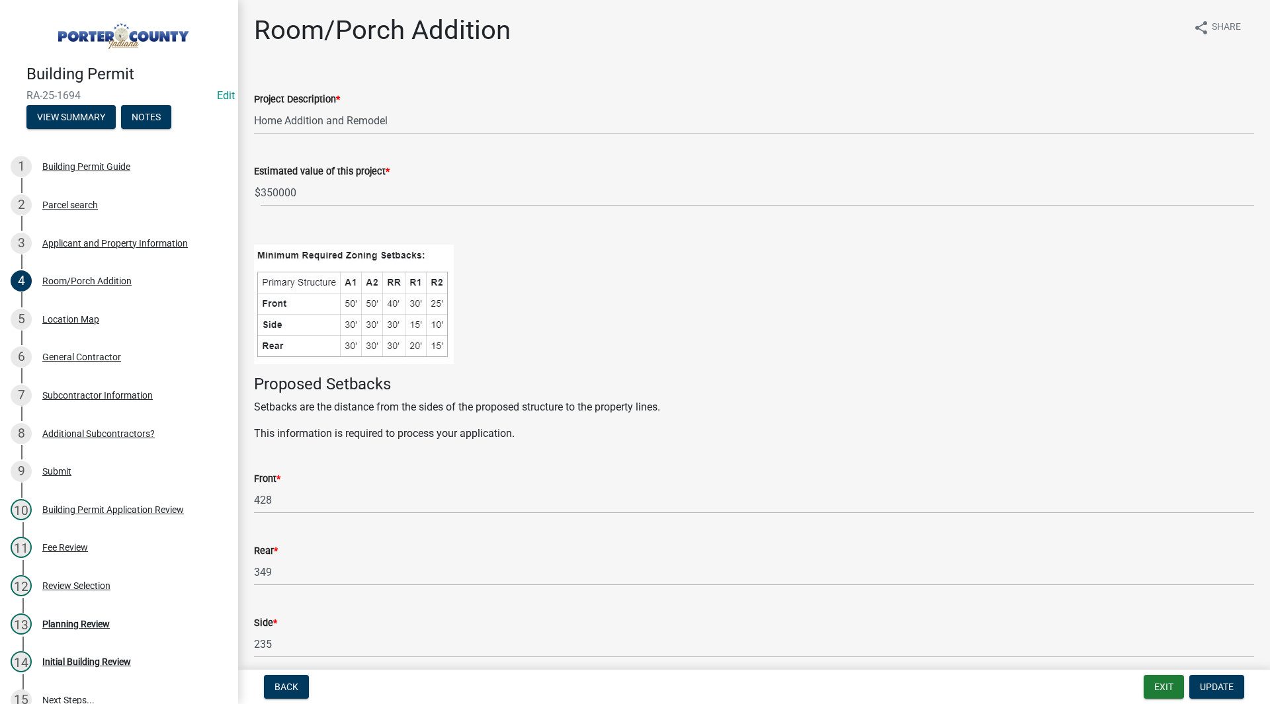
scroll to position [0, 0]
click at [95, 614] on div "13 Planning Review" at bounding box center [114, 624] width 206 height 21
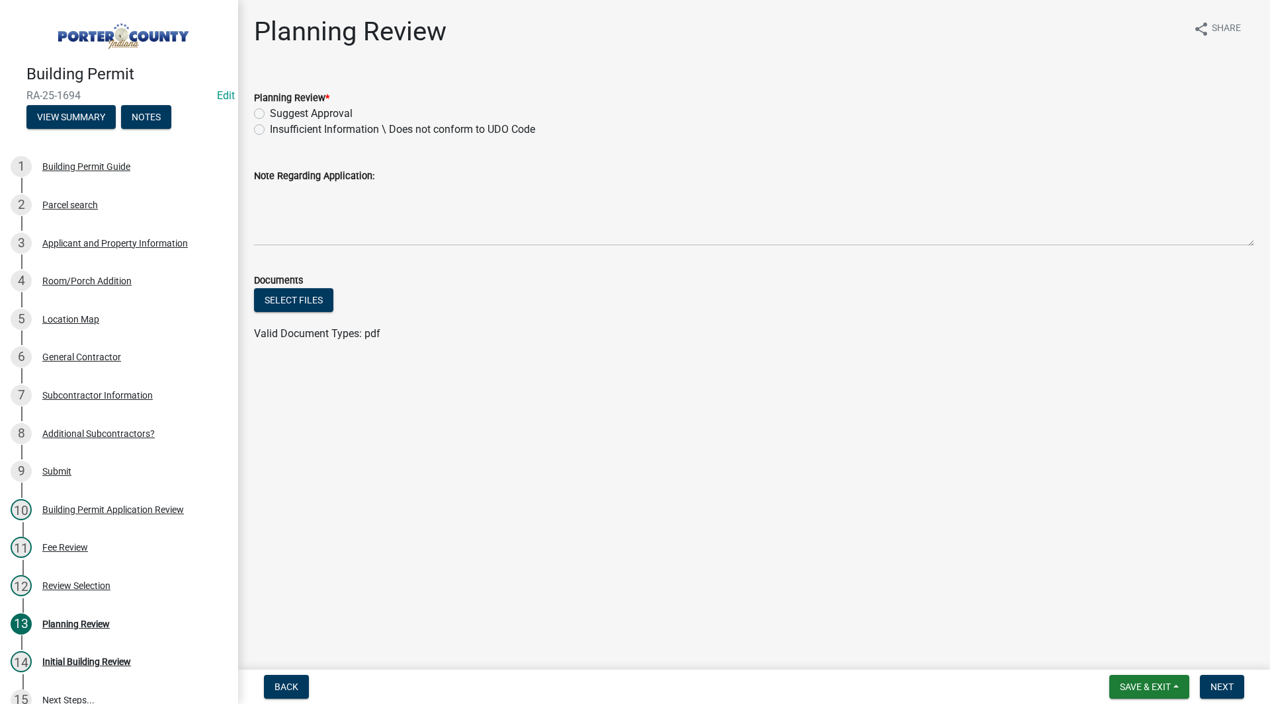
click at [306, 114] on label "Suggest Approval" at bounding box center [311, 114] width 83 height 16
click at [278, 114] on input "Suggest Approval" at bounding box center [274, 110] width 9 height 9
radio input "true"
click at [1231, 683] on span "Next" at bounding box center [1221, 687] width 23 height 11
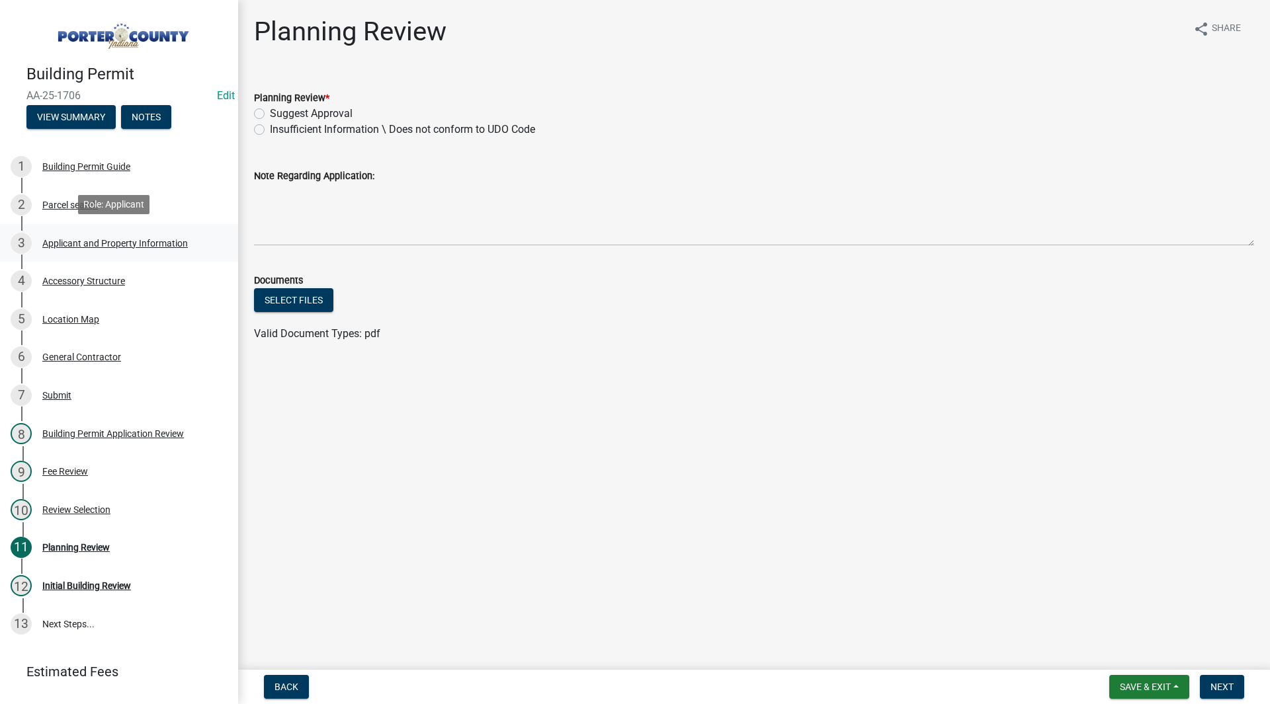
click at [155, 245] on div "Applicant and Property Information" at bounding box center [115, 243] width 146 height 9
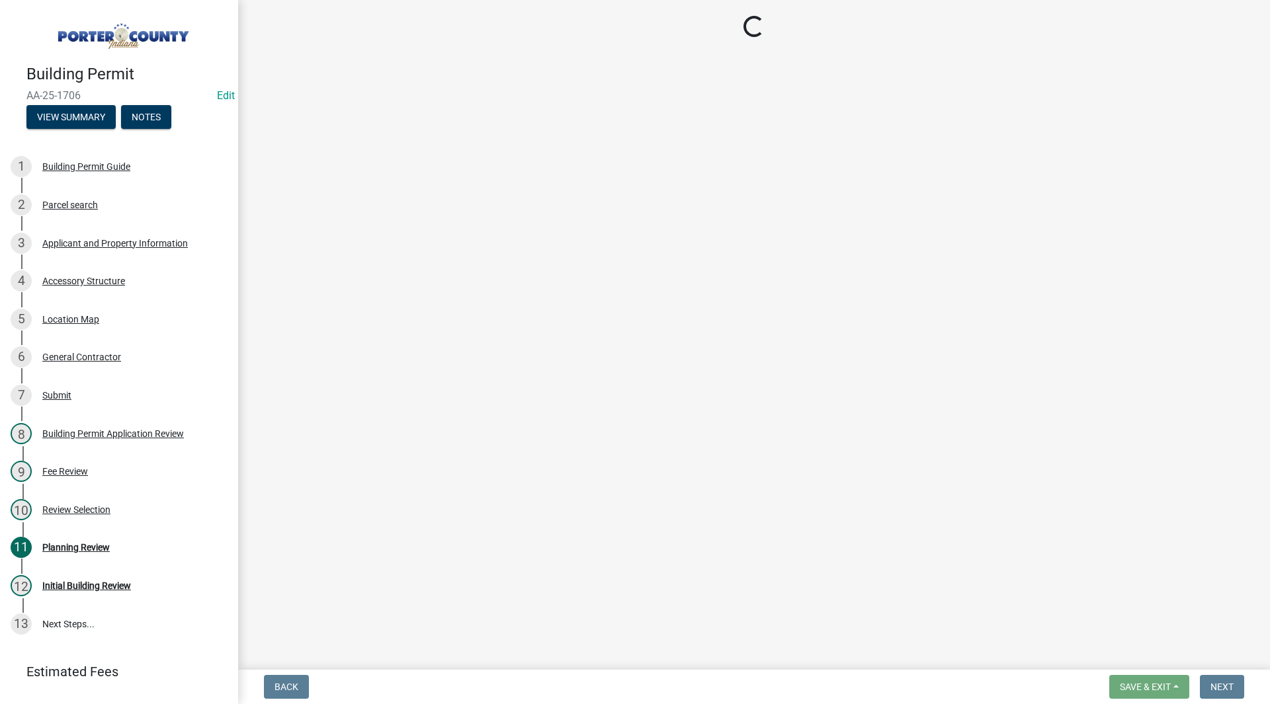
select select "4e6cbcac-7d48-4f78-b019-902ed53214cd"
select select "ea6751d4-6bf7-4a16-89ee-f7801ab82aa1"
select select "92efe679-05f4-414a-9426-51627fba5de6"
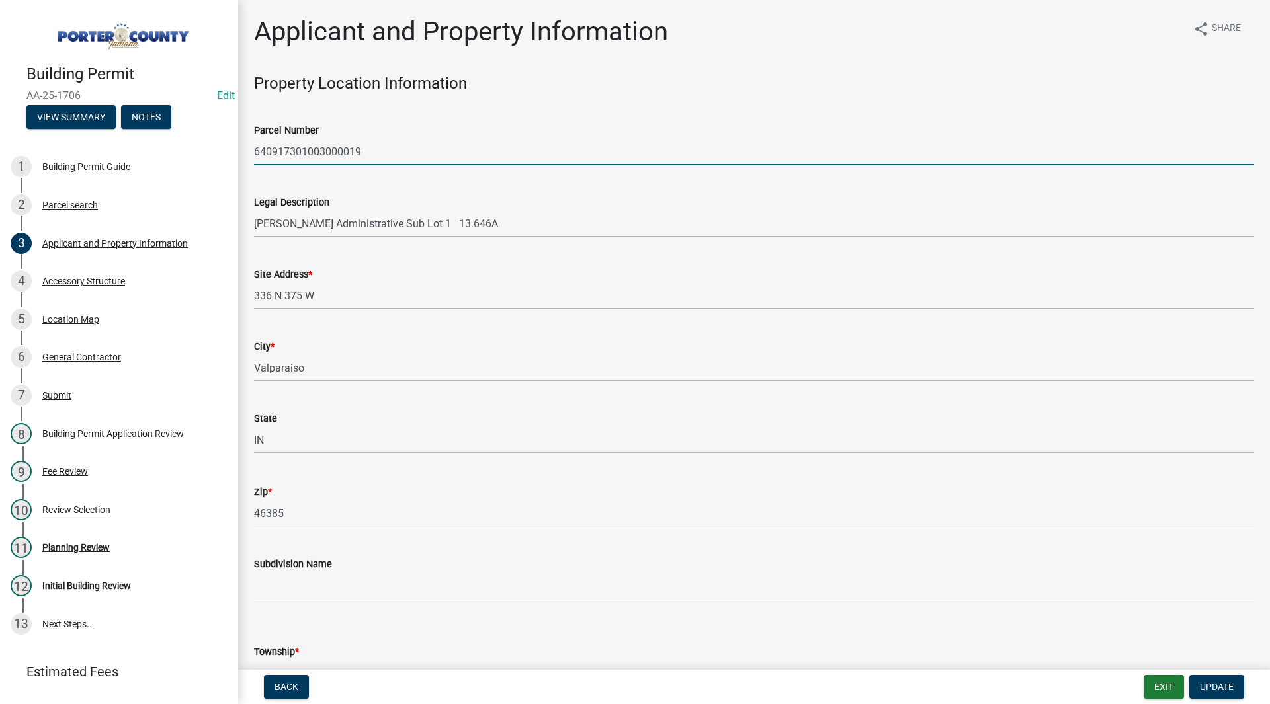
drag, startPoint x: 363, startPoint y: 153, endPoint x: 205, endPoint y: 130, distance: 159.8
click at [205, 130] on div "Building Permit AA-25-1706 Edit View Summary Notes 1 Building Permit Guide 2 Pa…" at bounding box center [635, 352] width 1270 height 704
click at [303, 182] on div "Legal Description Ribordy Administrative Sub Lot 1 13.646A" at bounding box center [754, 207] width 1000 height 62
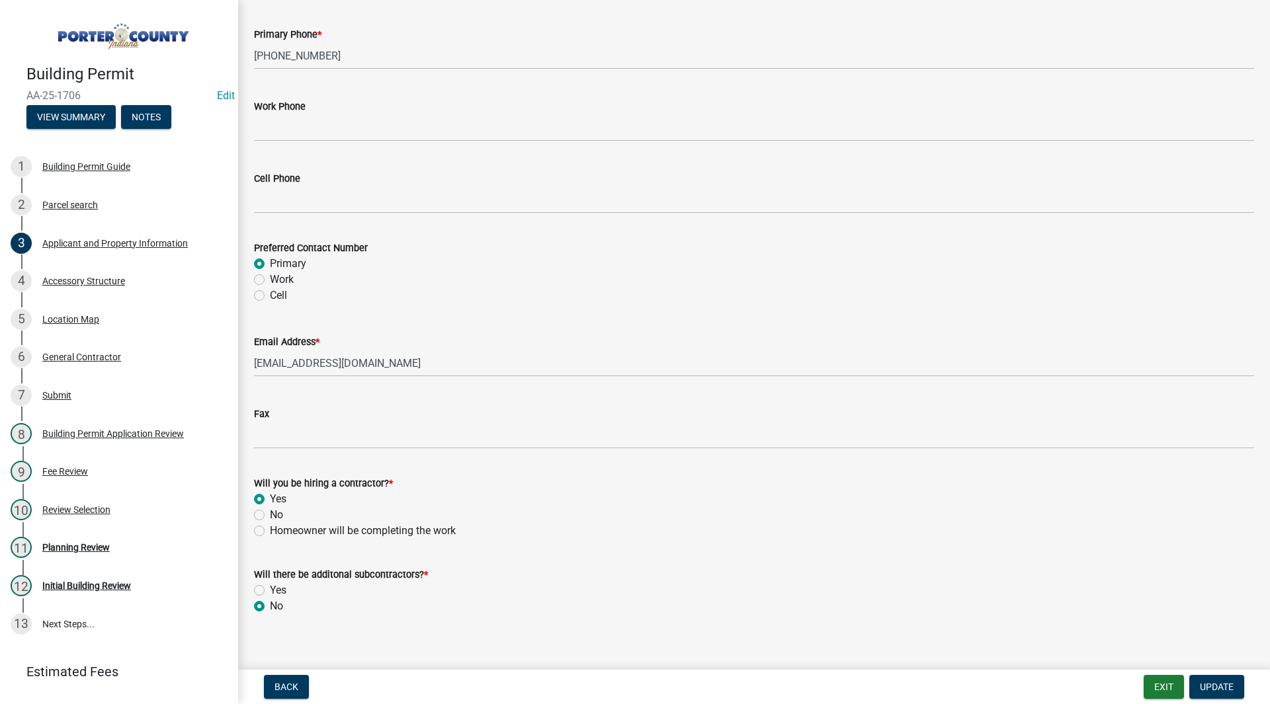
scroll to position [1770, 0]
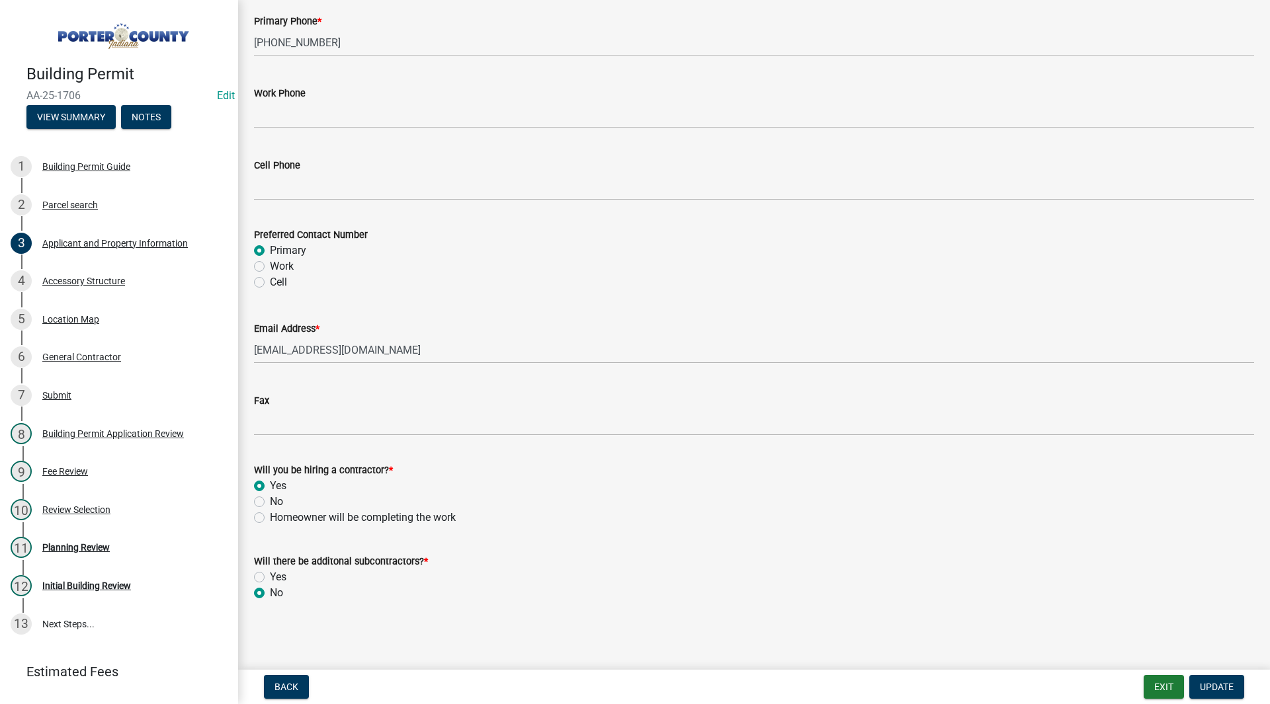
click at [122, 286] on div "4 Accessory Structure" at bounding box center [114, 280] width 206 height 21
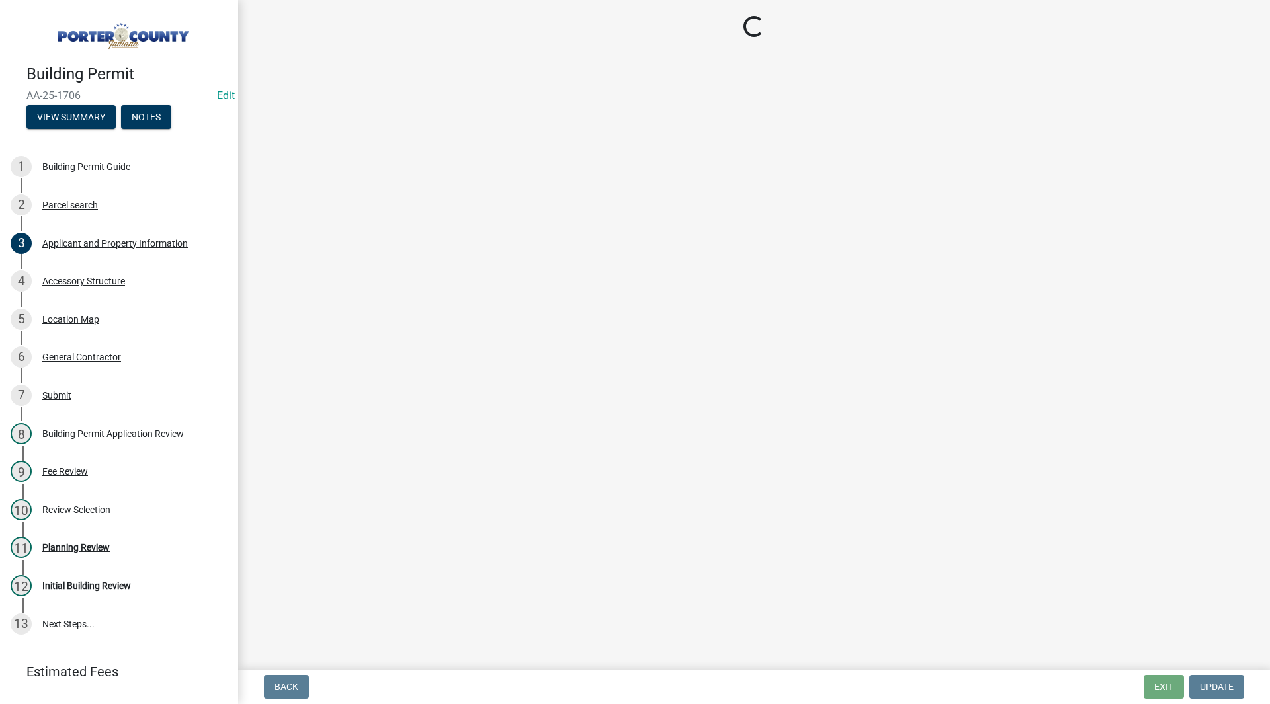
scroll to position [0, 0]
select select "de31ad38-eab4-417a-a8ac-eccf8406b967"
select select "968dc824-c675-4889-9261-eecf15873776"
select select "3cff20c0-3f0c-46d5-8ea1-4d56f0396f42"
select select "d63a0ebc-b44d-481d-ab70-ec75eba29316"
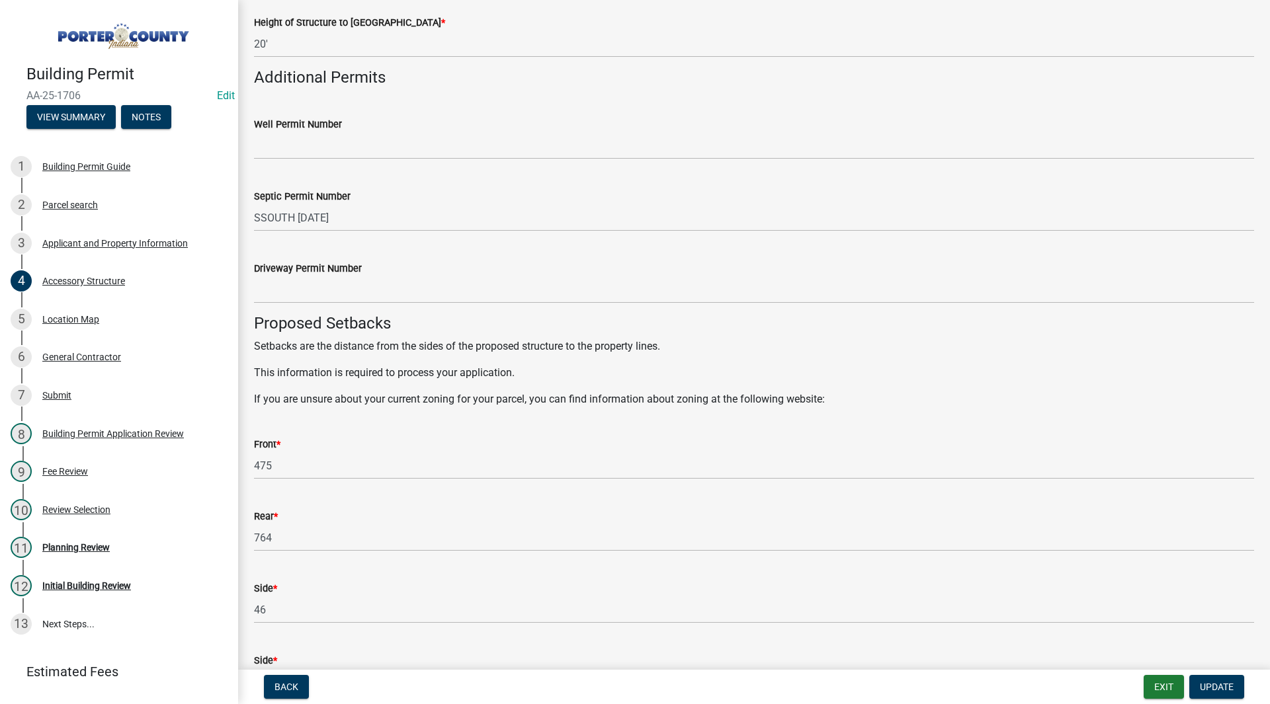
scroll to position [2116, 0]
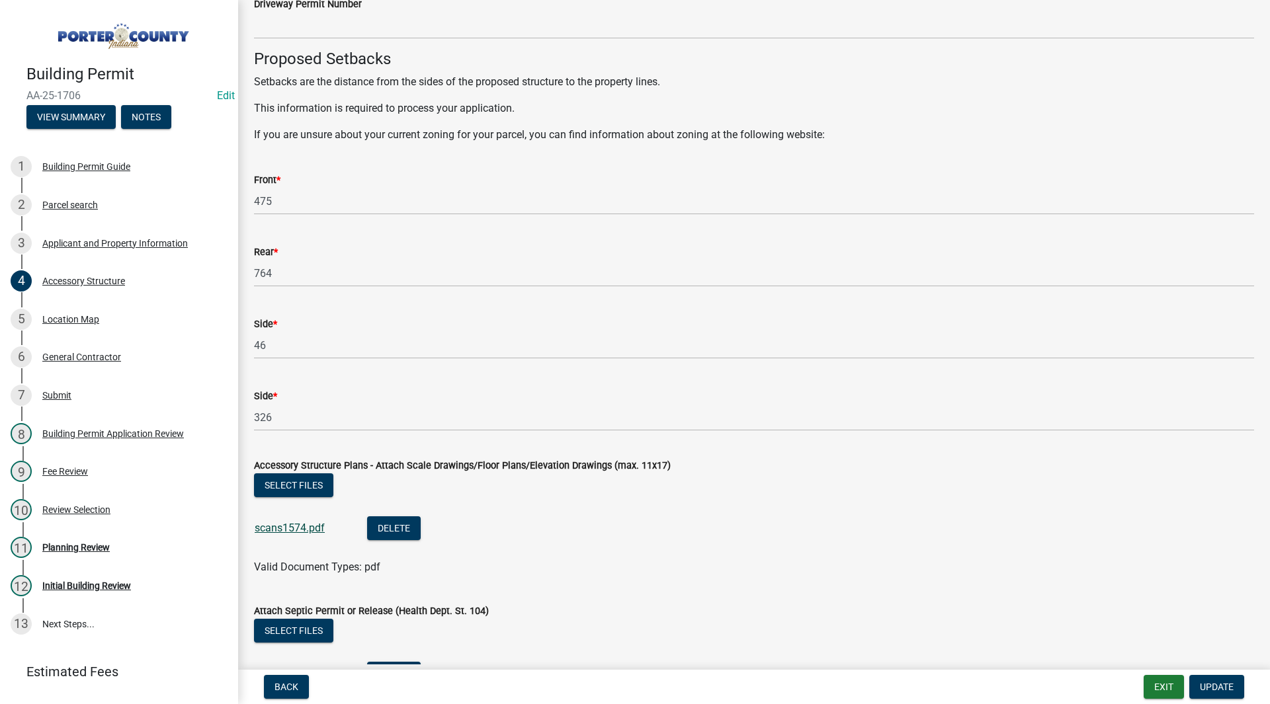
click at [278, 527] on link "scans1574.pdf" at bounding box center [290, 528] width 70 height 13
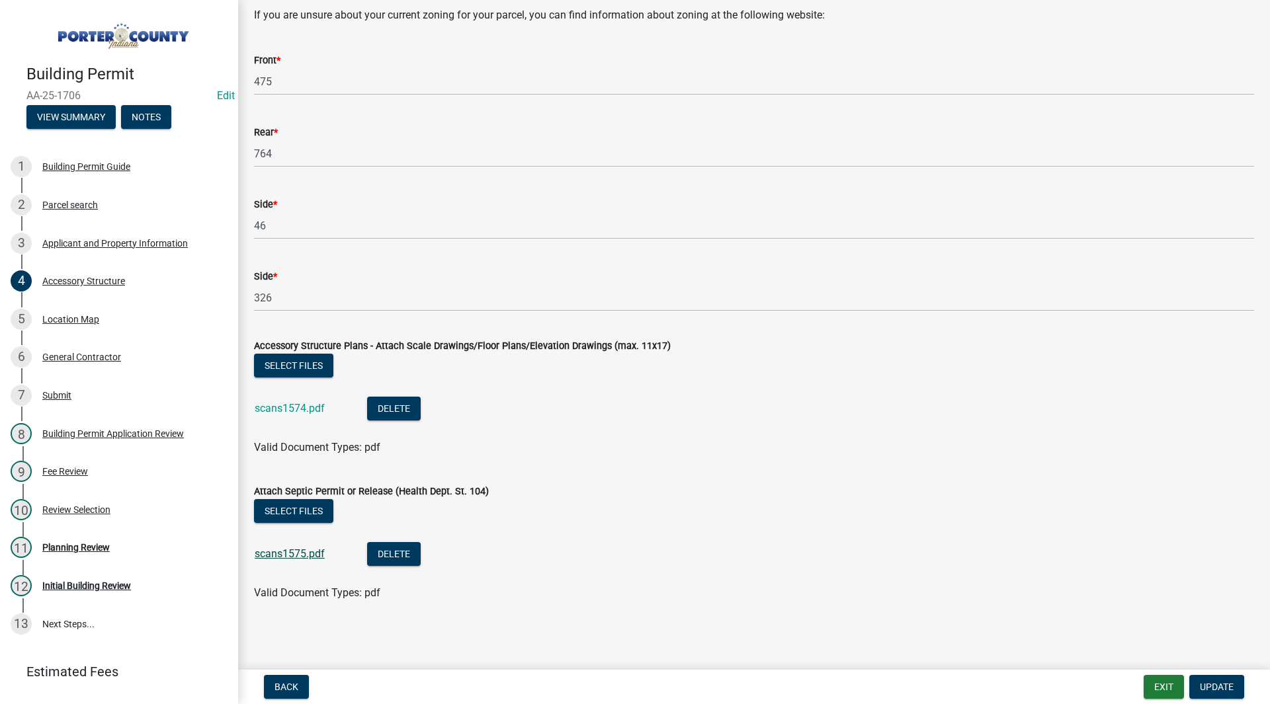
click at [303, 556] on link "scans1575.pdf" at bounding box center [290, 554] width 70 height 13
click at [114, 558] on link "11 Planning Review" at bounding box center [119, 548] width 238 height 38
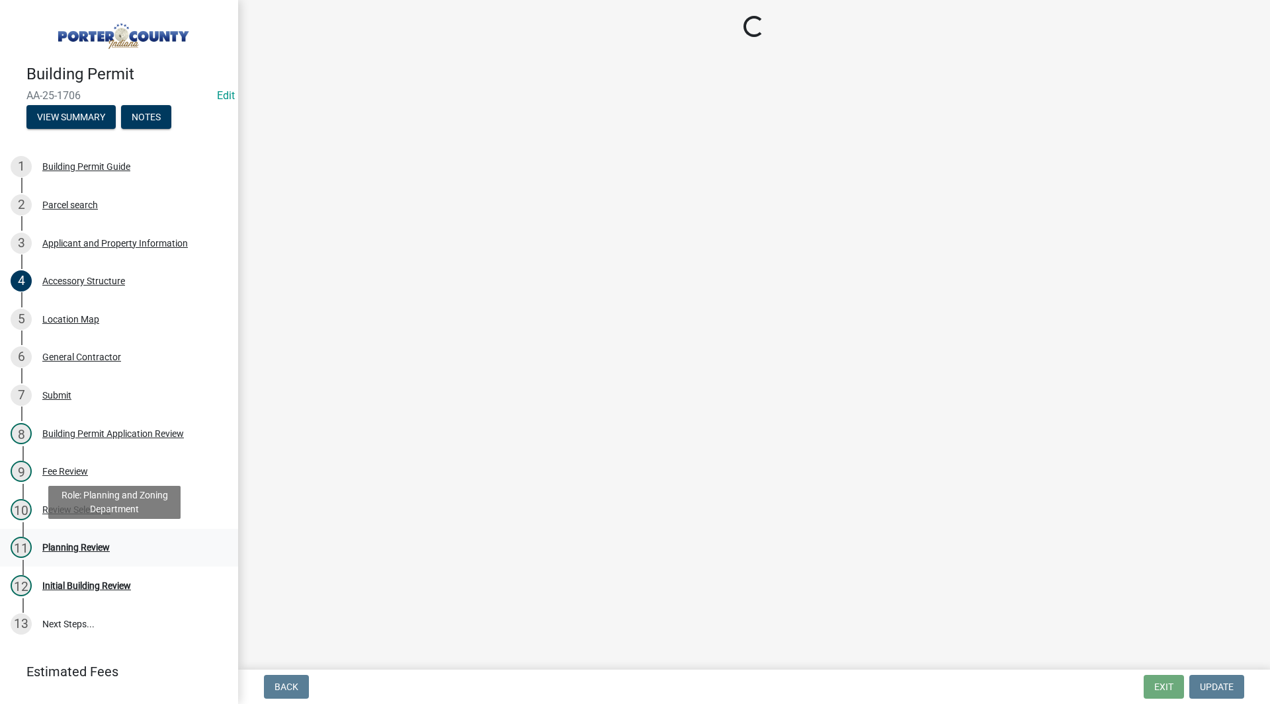
scroll to position [0, 0]
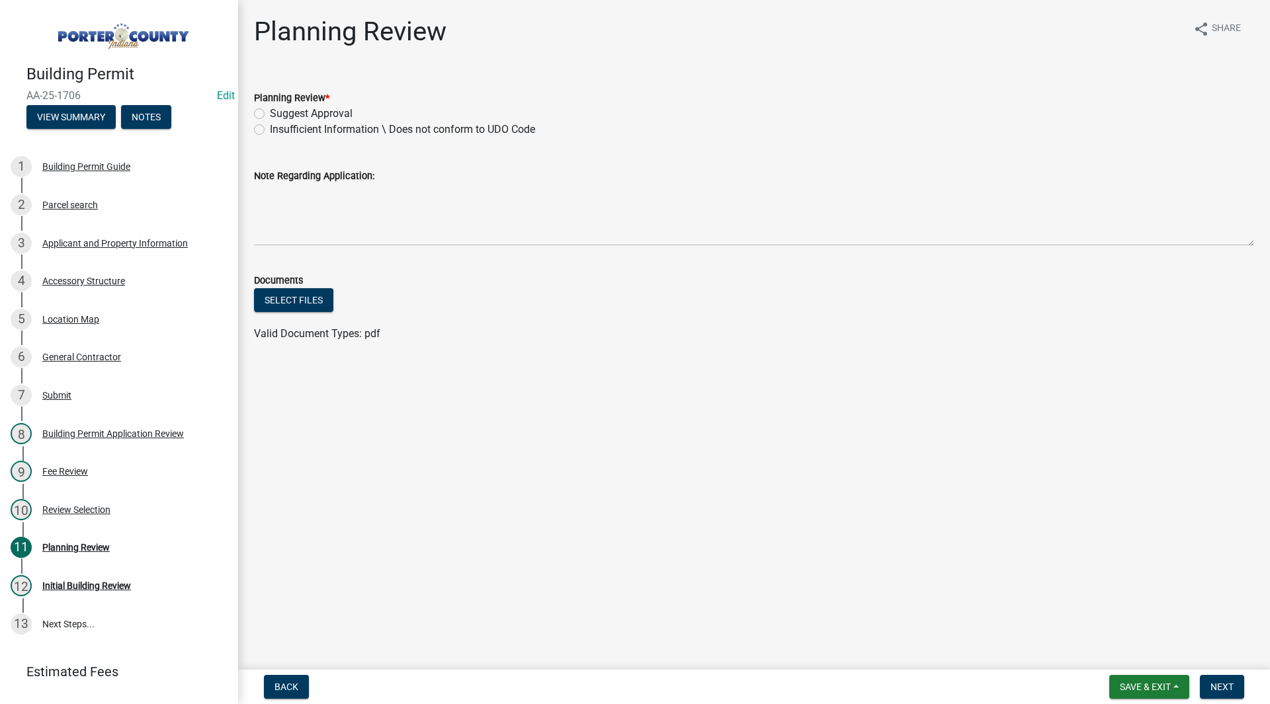
click at [274, 113] on label "Suggest Approval" at bounding box center [311, 114] width 83 height 16
click at [274, 113] on input "Suggest Approval" at bounding box center [274, 110] width 9 height 9
radio input "true"
click at [1214, 677] on button "Next" at bounding box center [1222, 687] width 44 height 24
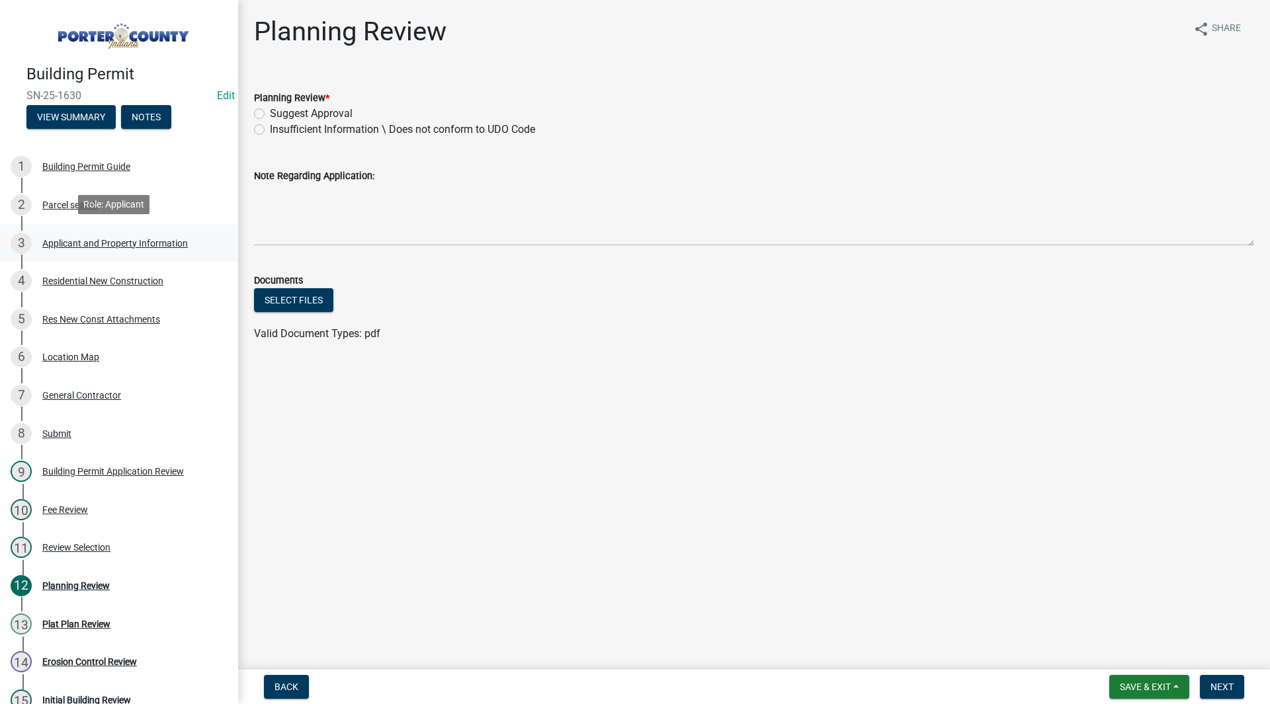
click at [104, 254] on link "3 Applicant and Property Information" at bounding box center [119, 243] width 238 height 38
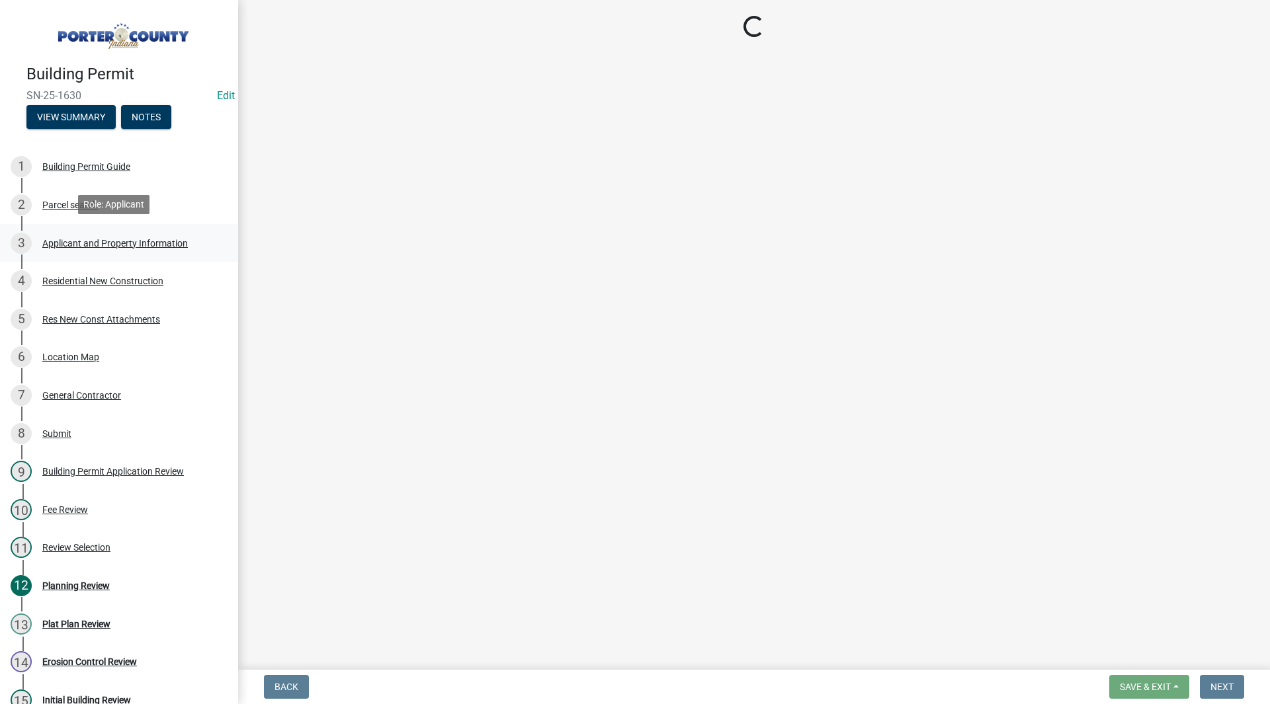
select select "6f5aa9ae-62ac-41bd-979a-9c71eae504cc"
select select "61d3a05a-0bd1-4f35-813c-11f7681b720b"
select select "19353e9d-6395-4d02-b087-104cb5947cdc"
select select "b800d0da-e05b-4bfb-9059-90d625c2cfa9"
select select "0d764019-f1ff-4f3b-9299-33f0d080acc7"
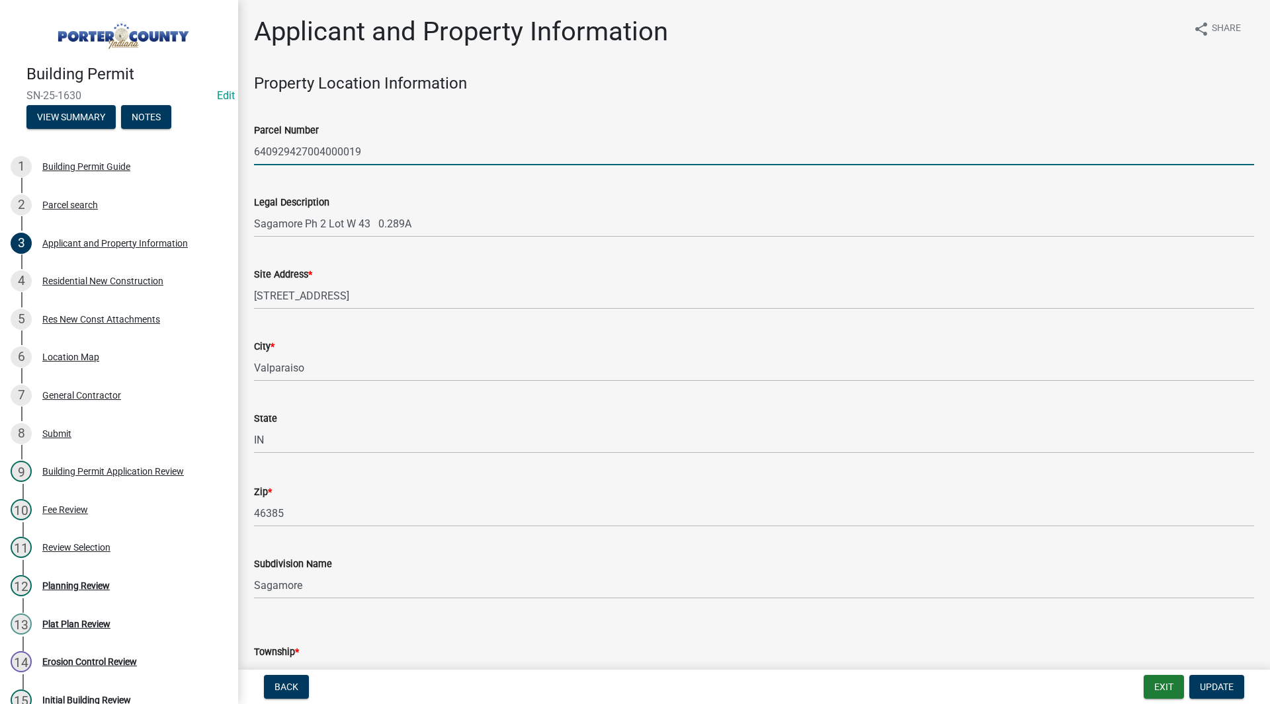
drag, startPoint x: 374, startPoint y: 159, endPoint x: 237, endPoint y: 165, distance: 137.7
click at [237, 165] on div "Building Permit SN-25-1630 Edit View Summary Notes 1 Building Permit Guide 2 Pa…" at bounding box center [635, 352] width 1270 height 704
click at [387, 153] on input "640929427004000019" at bounding box center [754, 151] width 1000 height 27
click at [395, 259] on div "Site Address * [STREET_ADDRESS]" at bounding box center [754, 279] width 1000 height 62
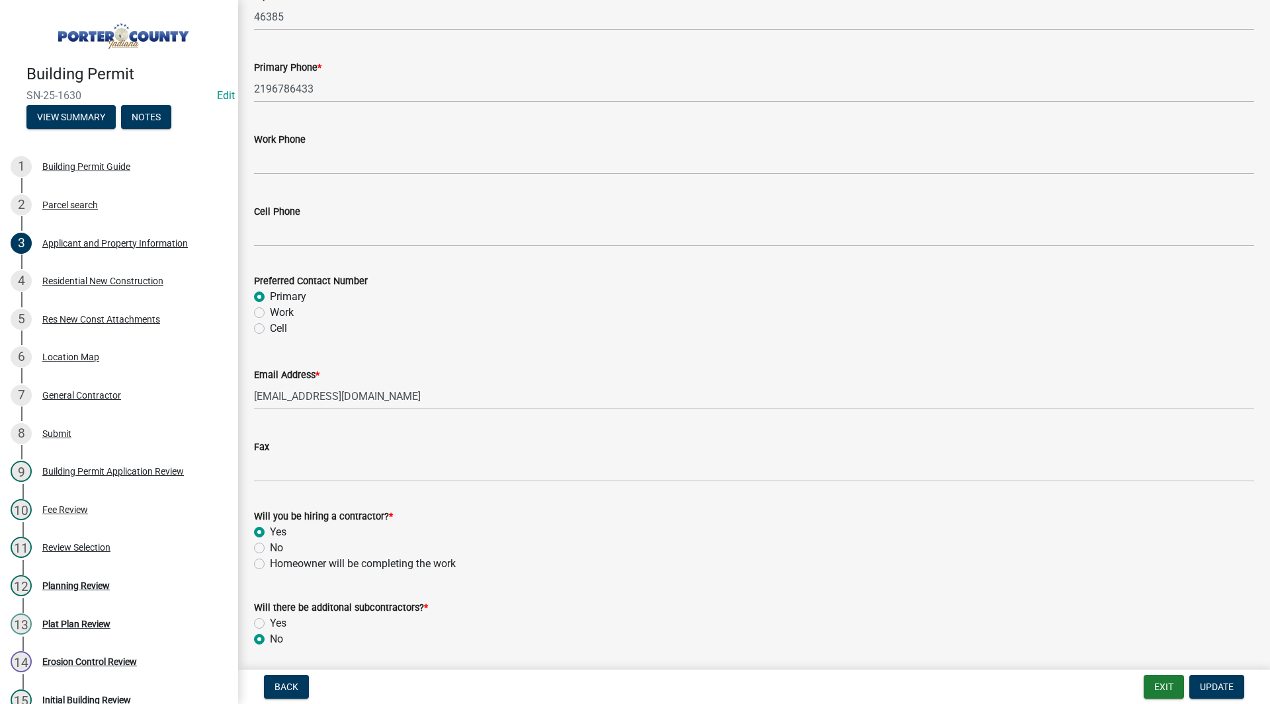
scroll to position [1770, 0]
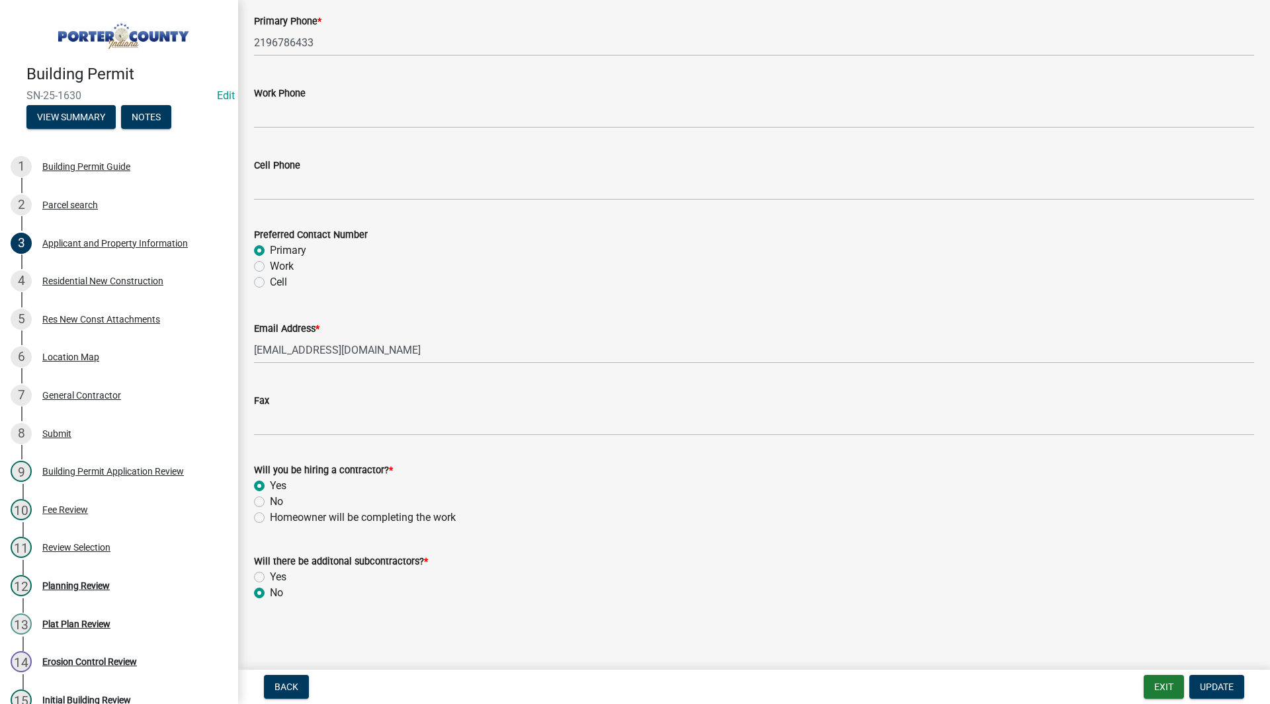
click at [112, 288] on div "4 Residential New Construction" at bounding box center [114, 280] width 206 height 21
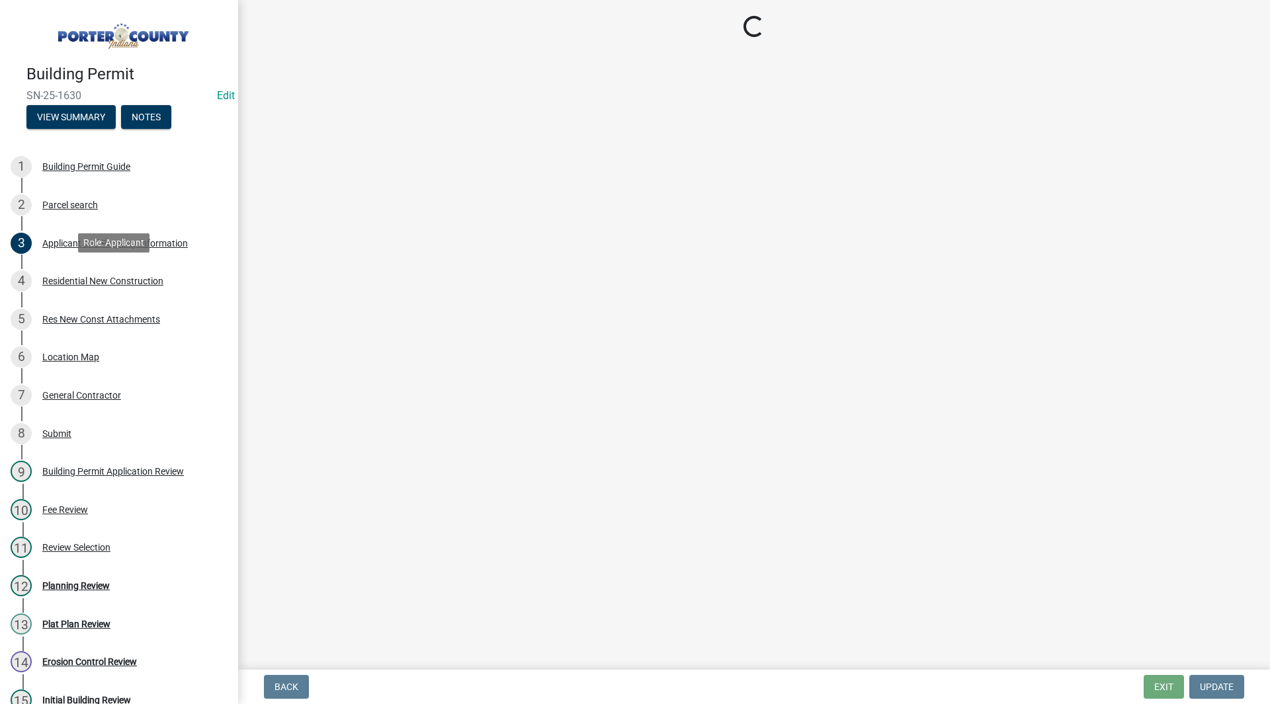
scroll to position [0, 0]
select select "4da9c449-5c2c-48cd-a36d-d108213ca6ba"
select select "62521bf7-7e7b-4e90-bf8e-bcfbe7af328a"
select select "5ba551af-3543-4bb1-864b-48bcd75e9b29"
select select "a7554658-1ff0-4ba4-86bb-30b1109b1a56"
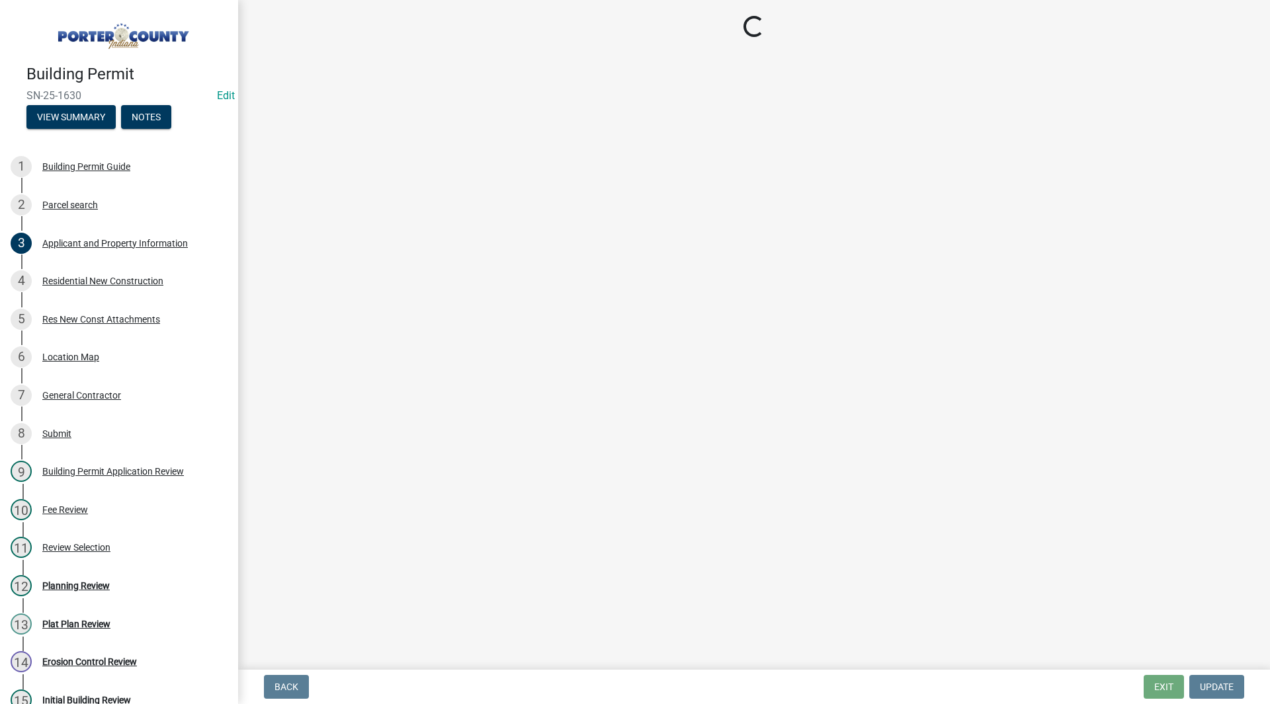
select select "7427f001-d34c-4c58-bf3c-f60178144653"
select select "aeb13f5b-f618-4fb0-9457-a1d82e5b0688"
select select "569fc36c-3166-4026-8764-ea78816a78f1"
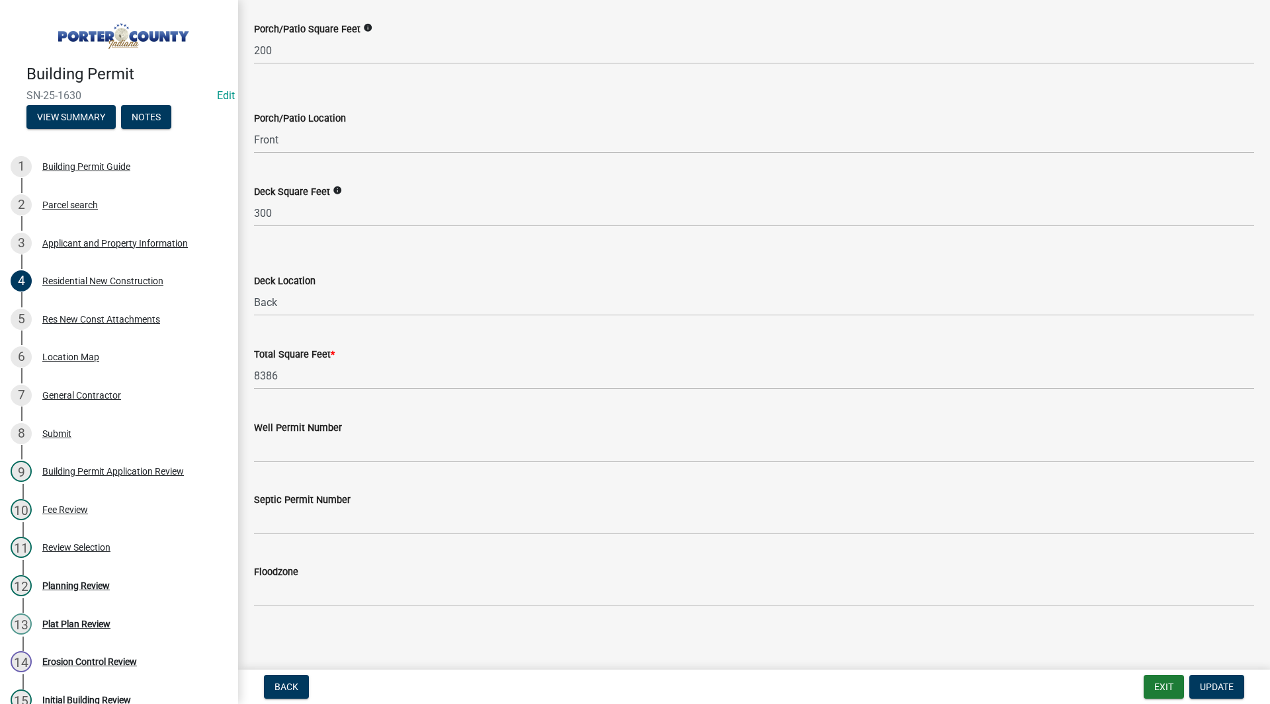
scroll to position [3421, 0]
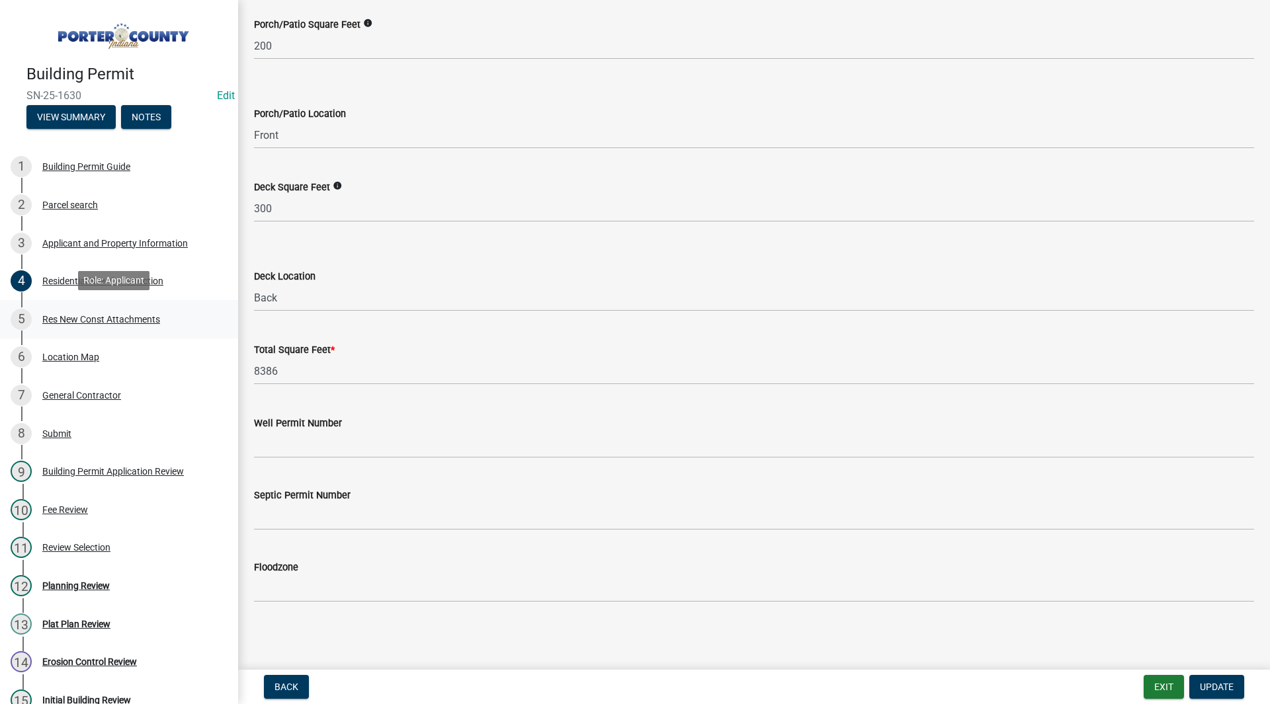
click at [107, 317] on div "Res New Const Attachments" at bounding box center [101, 319] width 118 height 9
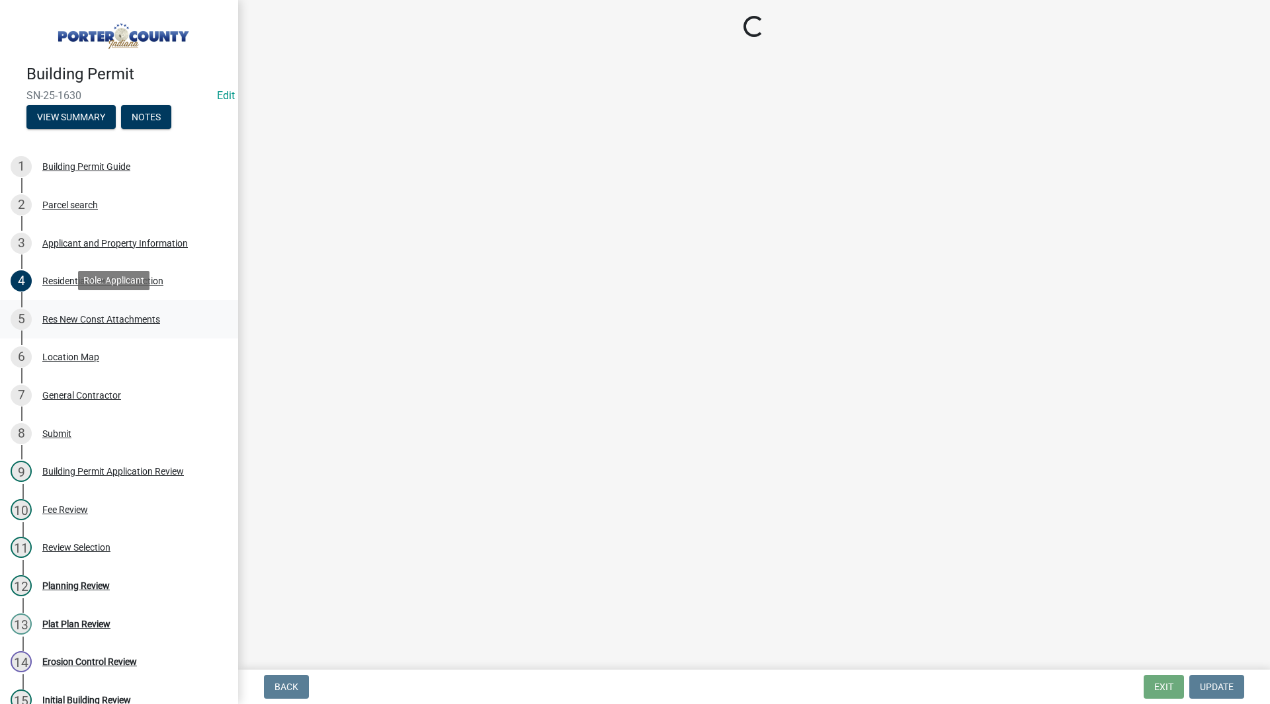
scroll to position [0, 0]
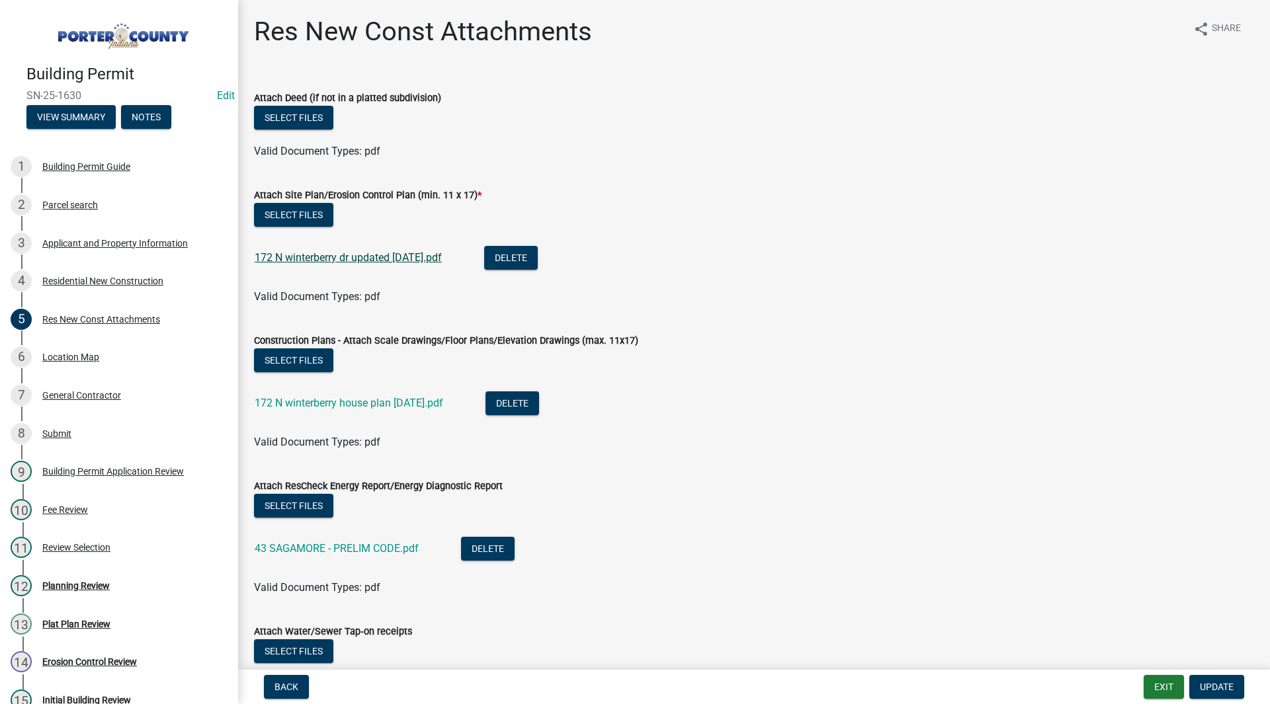
click at [336, 259] on link "172 N winterberry dr updated 8.27.26.pdf" at bounding box center [348, 257] width 187 height 13
click at [413, 405] on link "172 N winterberry house plan 8.24.25.pdf" at bounding box center [349, 403] width 188 height 13
click at [155, 276] on div "Residential New Construction" at bounding box center [102, 280] width 121 height 9
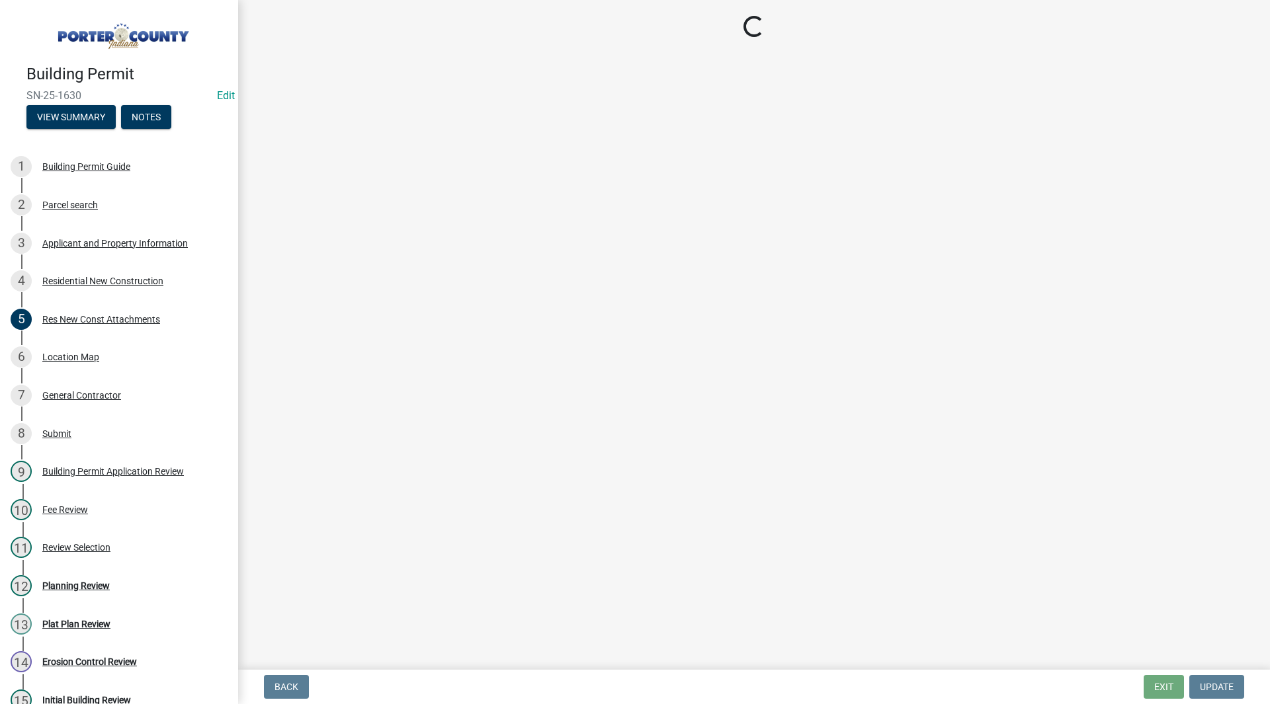
select select "4da9c449-5c2c-48cd-a36d-d108213ca6ba"
select select "62521bf7-7e7b-4e90-bf8e-bcfbe7af328a"
select select "5ba551af-3543-4bb1-864b-48bcd75e9b29"
select select "a7554658-1ff0-4ba4-86bb-30b1109b1a56"
select select "7427f001-d34c-4c58-bf3c-f60178144653"
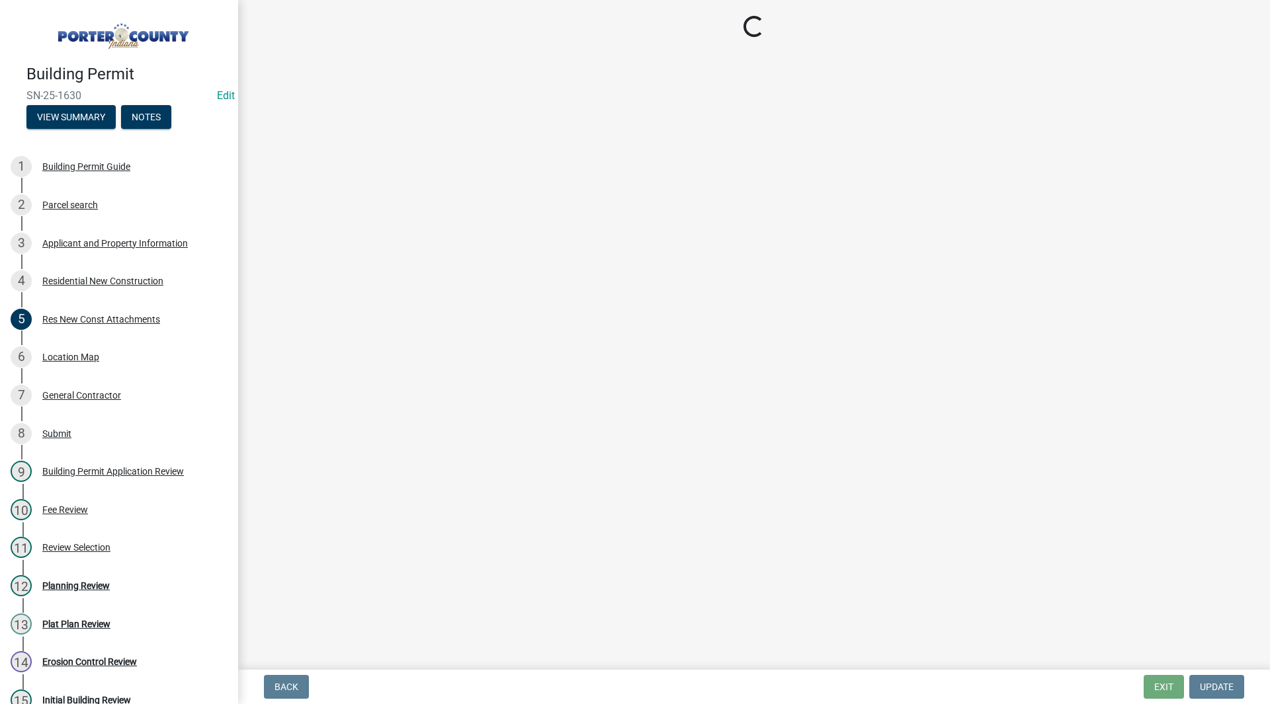
select select "aeb13f5b-f618-4fb0-9457-a1d82e5b0688"
select select "569fc36c-3166-4026-8764-ea78816a78f1"
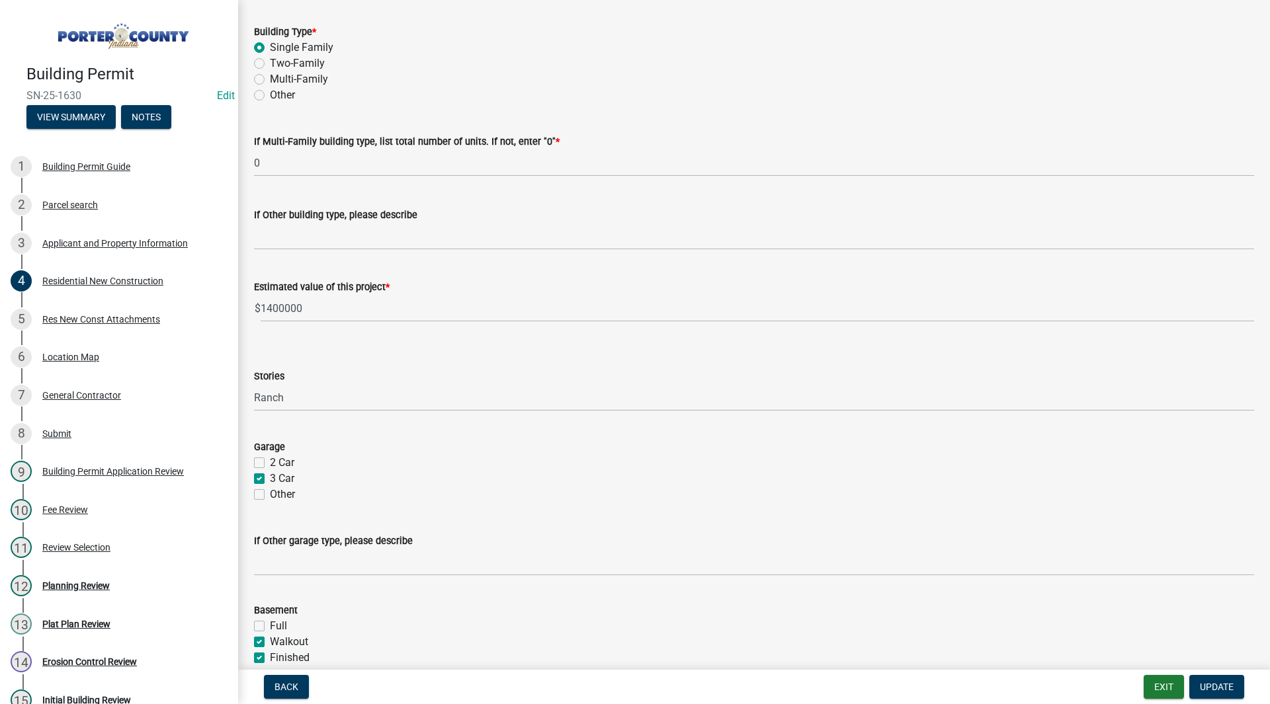
scroll to position [511, 0]
click at [286, 307] on input "1400000" at bounding box center [757, 309] width 993 height 27
click at [267, 310] on input "1400000" at bounding box center [757, 309] width 993 height 27
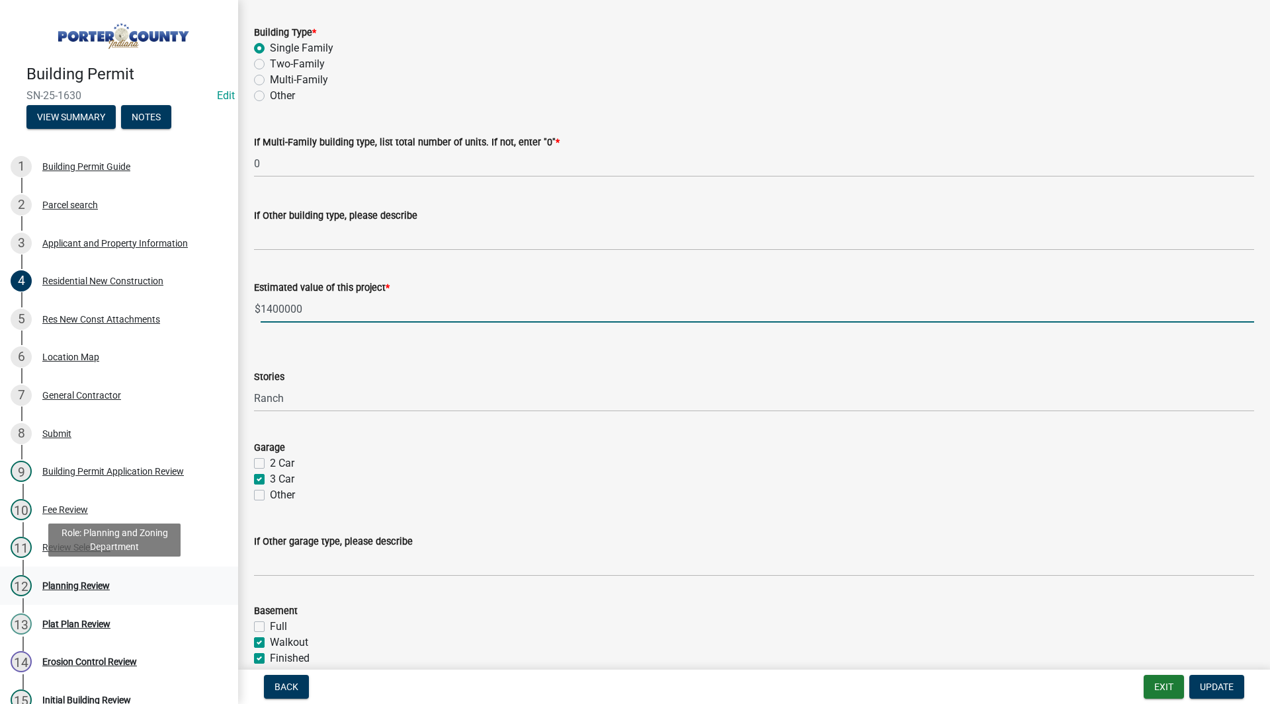
click at [130, 597] on link "12 Planning Review" at bounding box center [119, 586] width 238 height 38
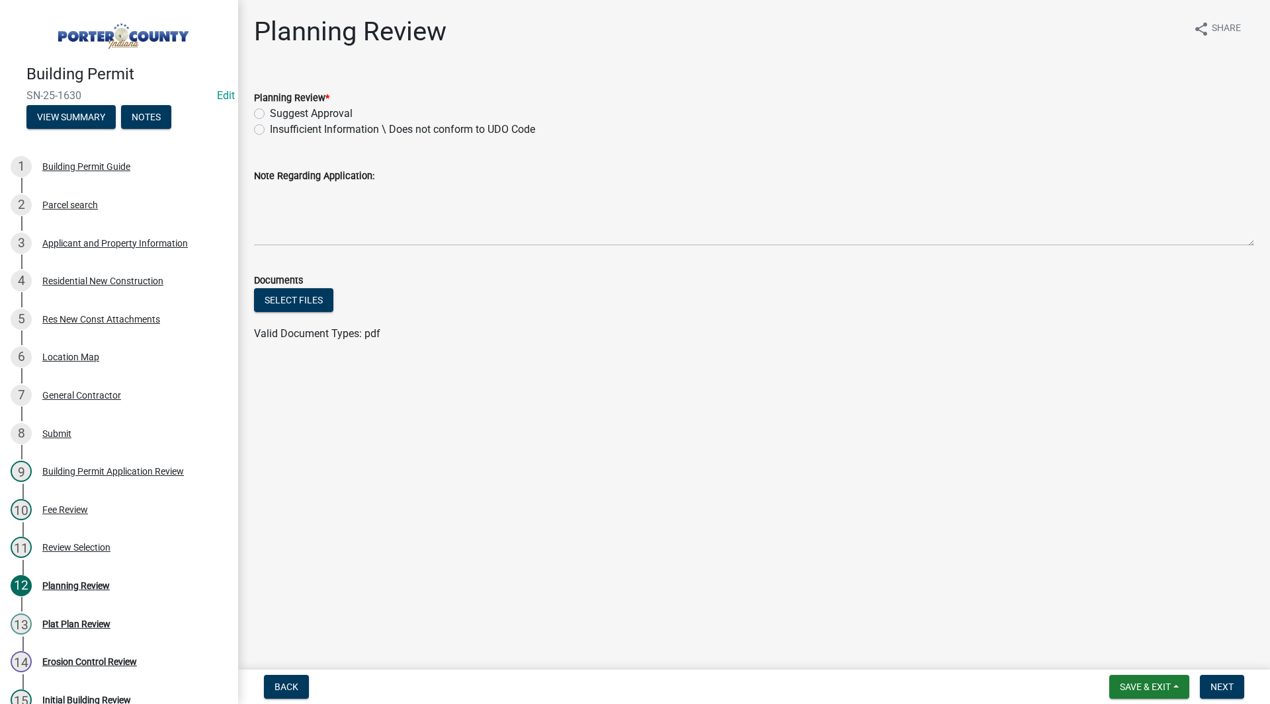
click at [299, 118] on label "Suggest Approval" at bounding box center [311, 114] width 83 height 16
click at [278, 114] on input "Suggest Approval" at bounding box center [274, 110] width 9 height 9
radio input "true"
click at [1210, 679] on button "Next" at bounding box center [1222, 687] width 44 height 24
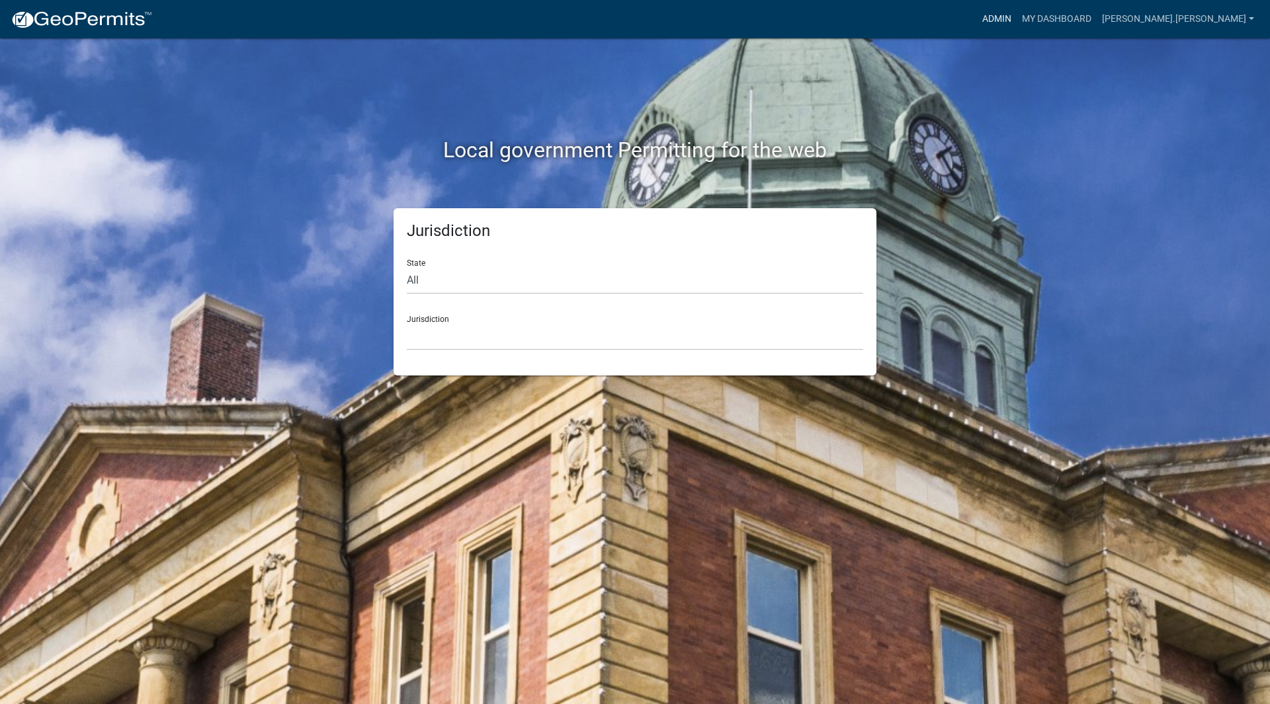
click at [1017, 26] on link "Admin" at bounding box center [997, 19] width 40 height 25
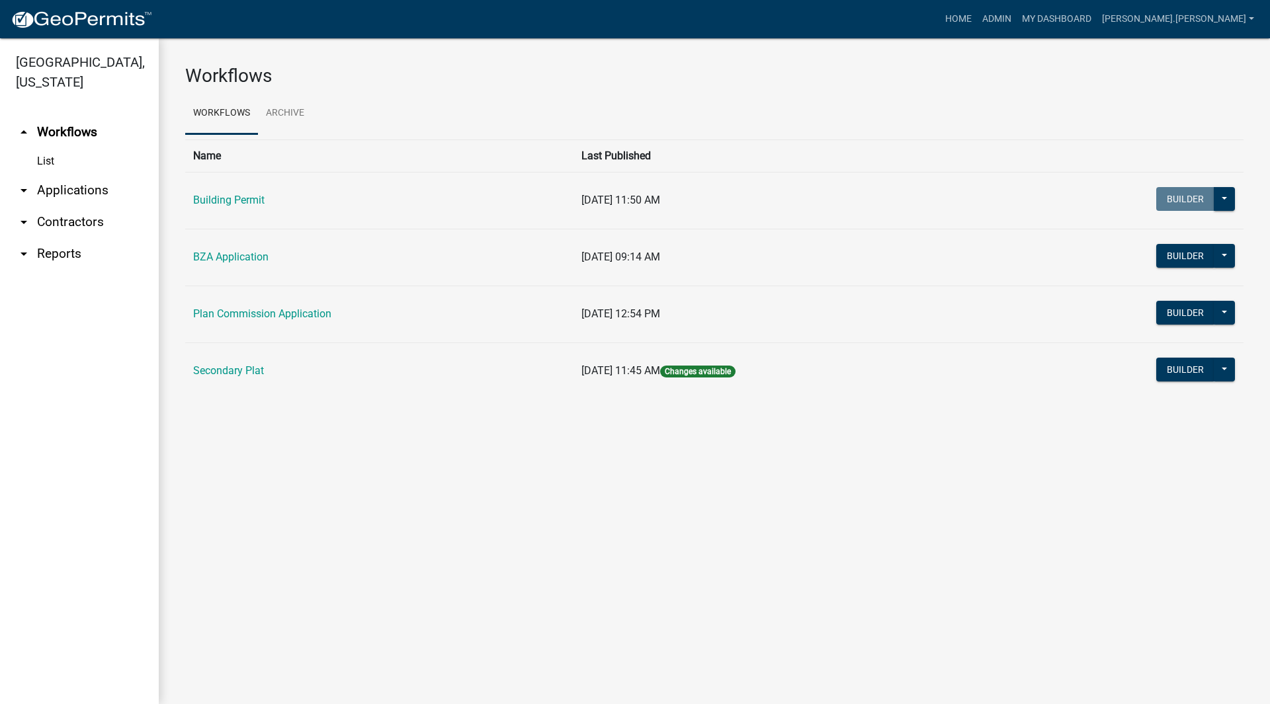
click at [69, 175] on link "arrow_drop_down Applications" at bounding box center [79, 191] width 159 height 32
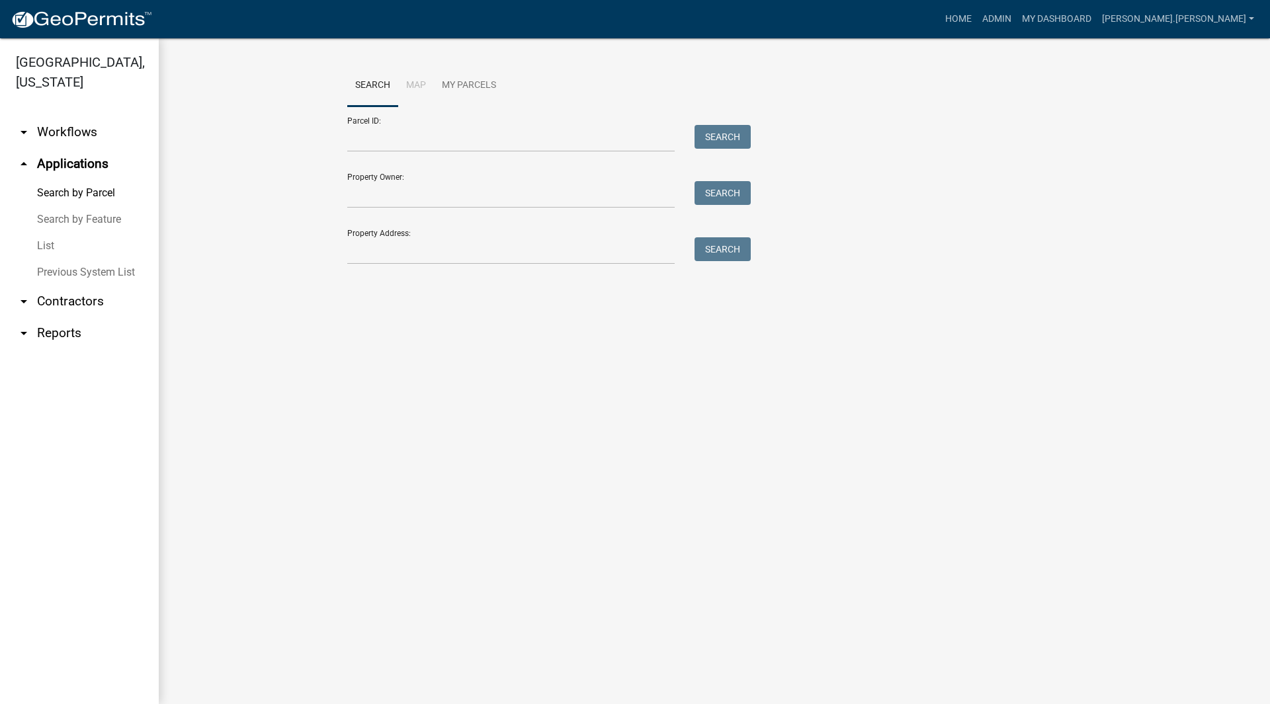
click at [50, 233] on link "List" at bounding box center [79, 246] width 159 height 26
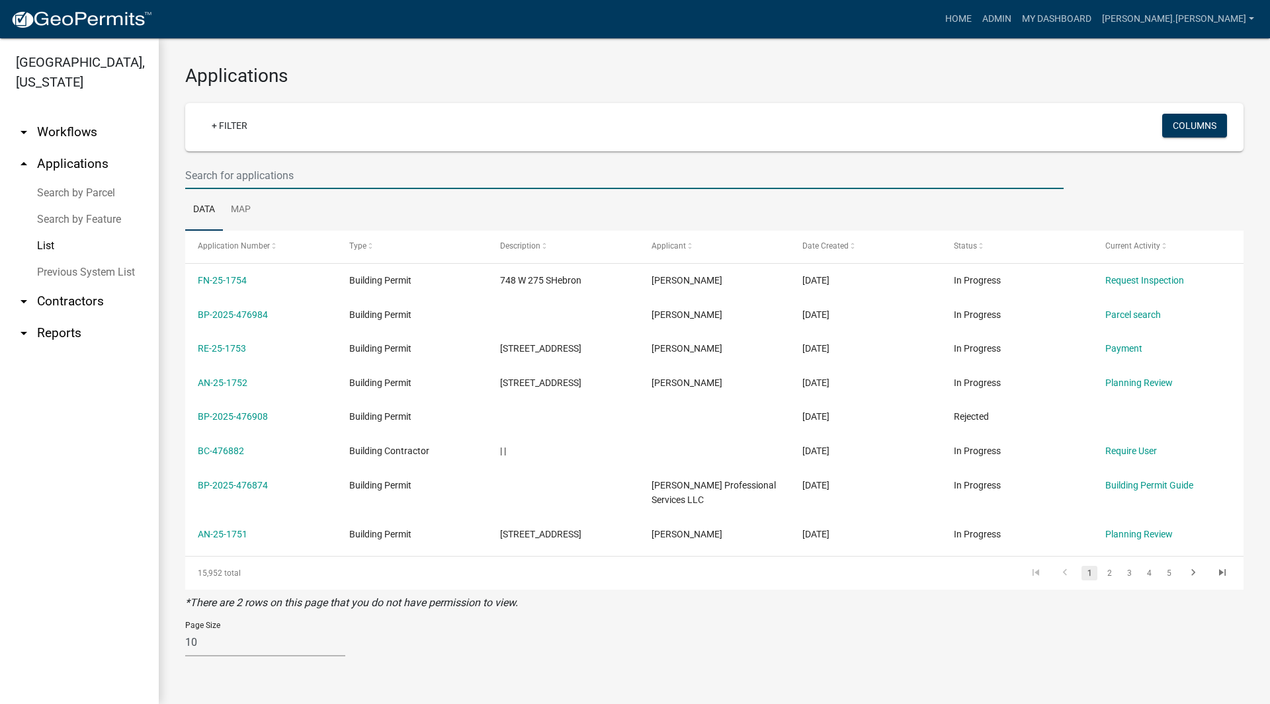
click at [334, 175] on input "text" at bounding box center [624, 175] width 878 height 27
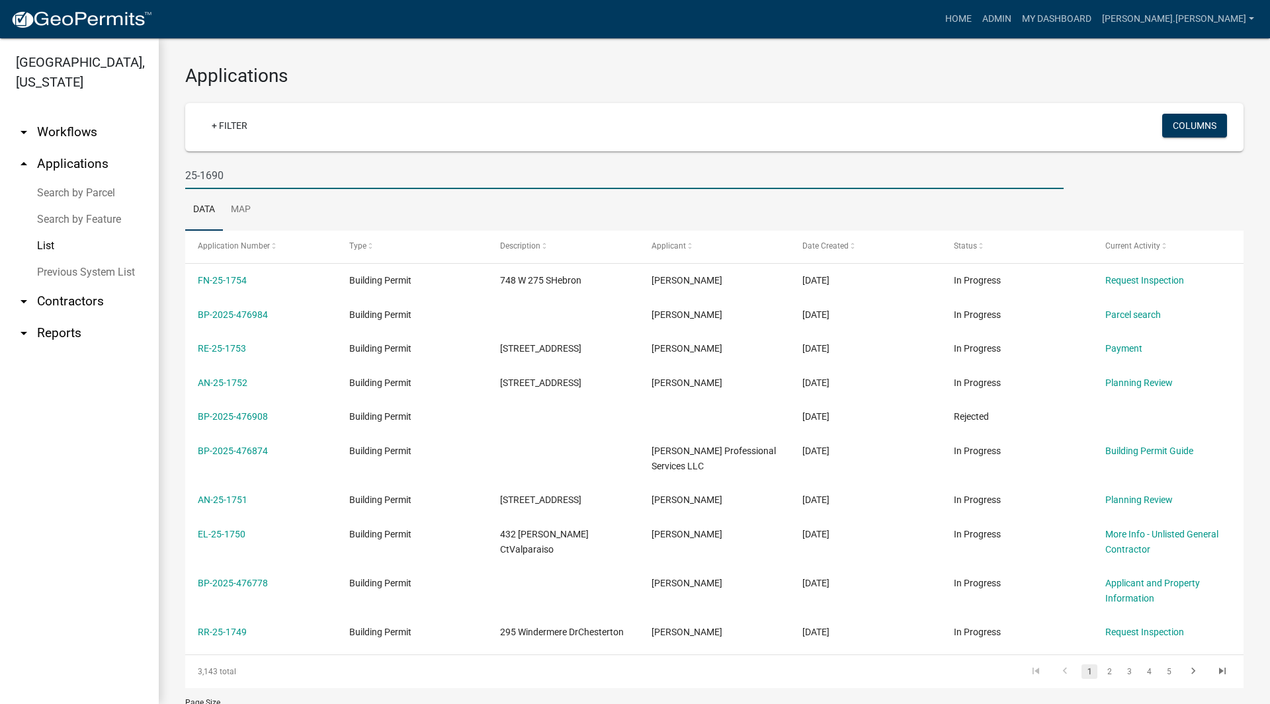
type input "25-1690"
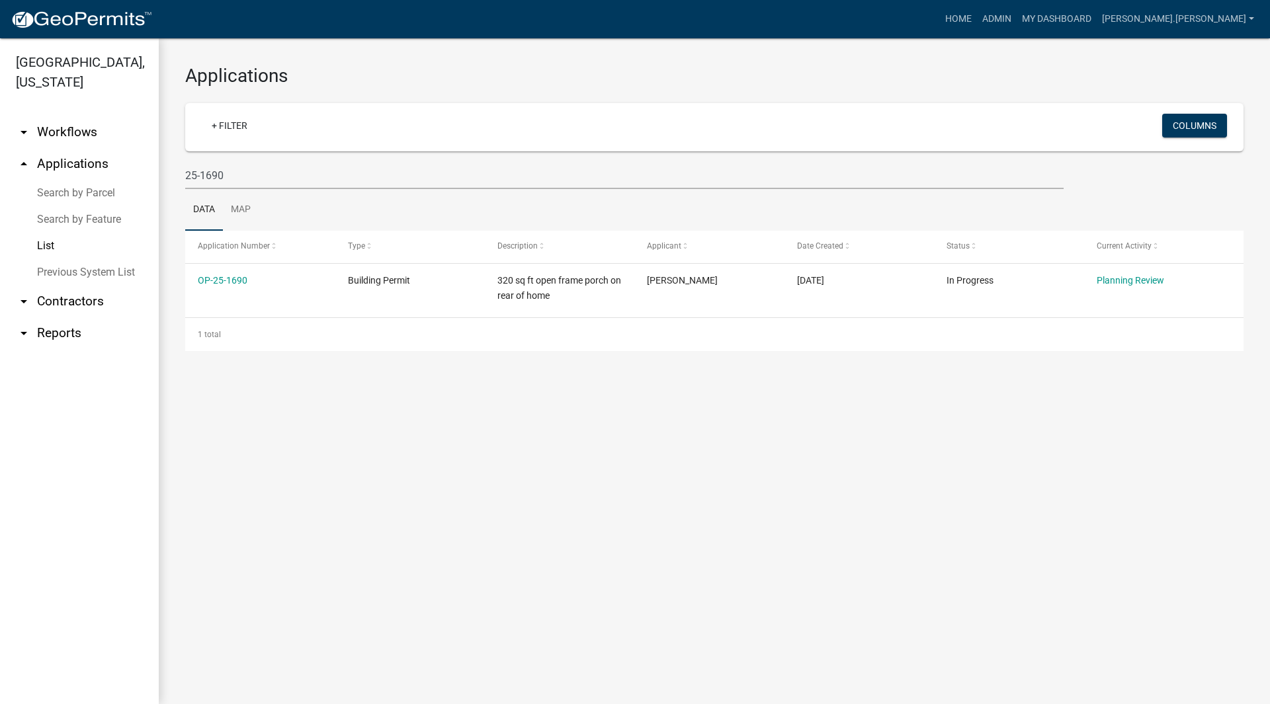
click at [250, 377] on div "Applications + Filter Columns 25-1690 Data Map Application Number Type Descript…" at bounding box center [714, 207] width 1111 height 339
drag, startPoint x: 228, startPoint y: 176, endPoint x: 154, endPoint y: 185, distance: 74.6
click at [154, 185] on div "[GEOGRAPHIC_DATA], [US_STATE] arrow_drop_down Workflows List arrow_drop_up Appl…" at bounding box center [635, 371] width 1270 height 666
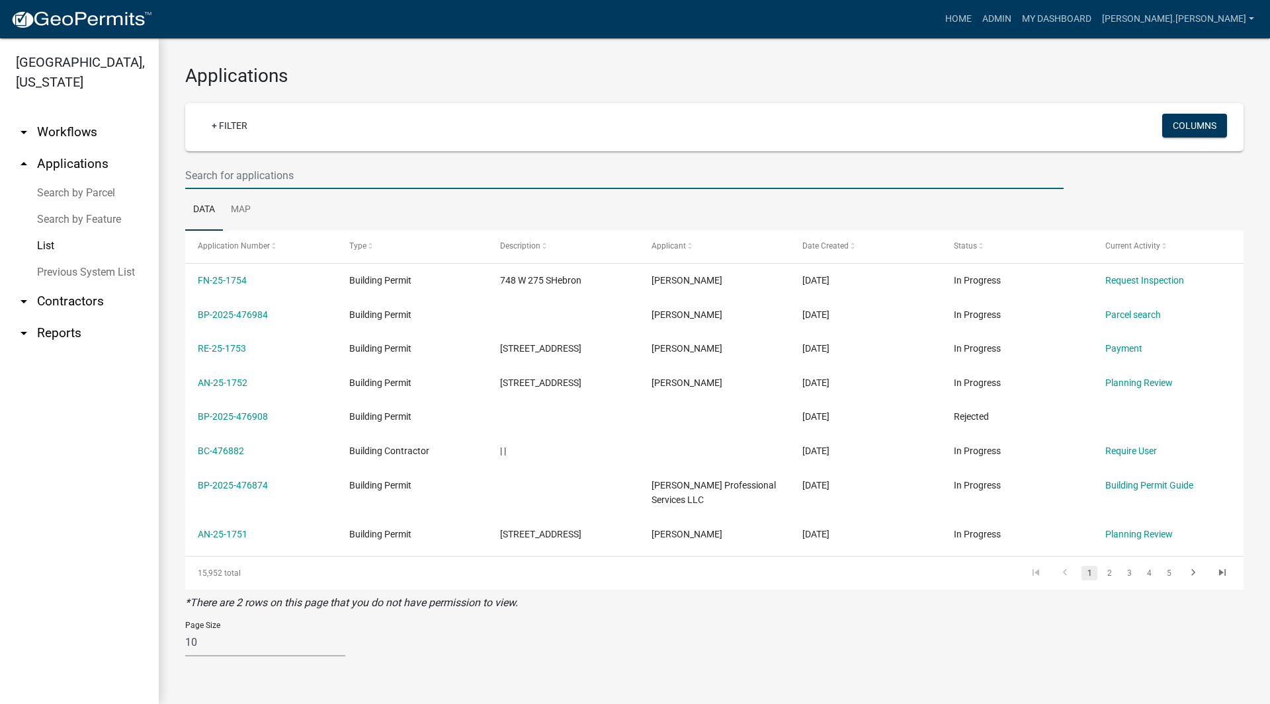
click at [236, 180] on input "text" at bounding box center [624, 175] width 878 height 27
click at [270, 166] on input "text" at bounding box center [624, 175] width 878 height 27
click at [202, 169] on input "text" at bounding box center [624, 175] width 878 height 27
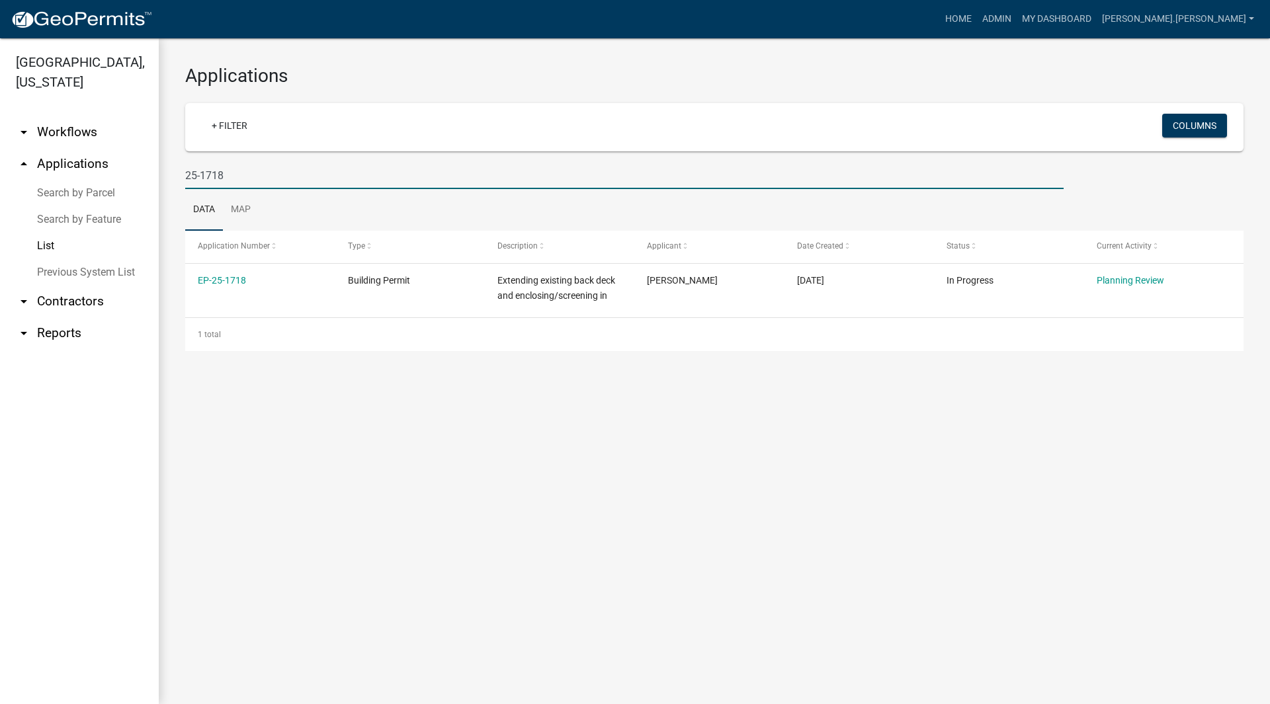
click at [239, 173] on input "25-1718" at bounding box center [624, 175] width 878 height 27
click at [255, 170] on input "25-1751" at bounding box center [624, 175] width 878 height 27
type input "25-1752"
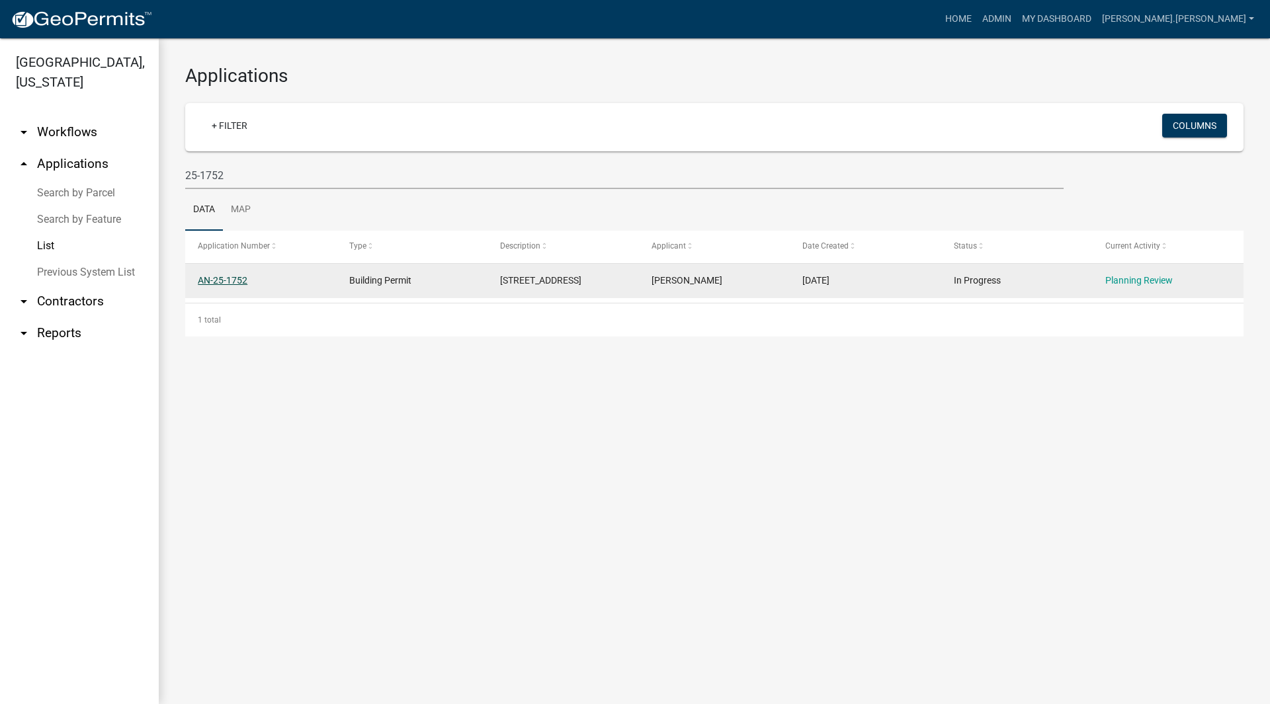
click at [216, 284] on link "AN-25-1752" at bounding box center [223, 280] width 50 height 11
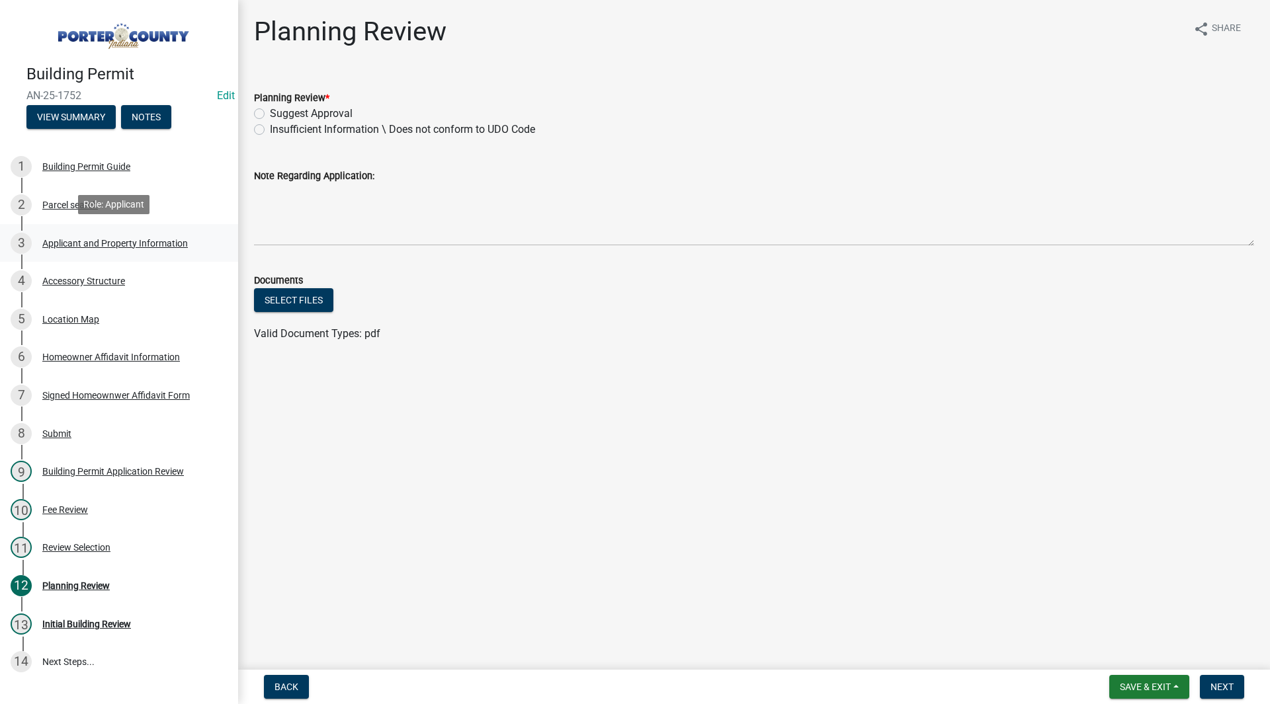
click at [144, 249] on div "3 Applicant and Property Information" at bounding box center [114, 243] width 206 height 21
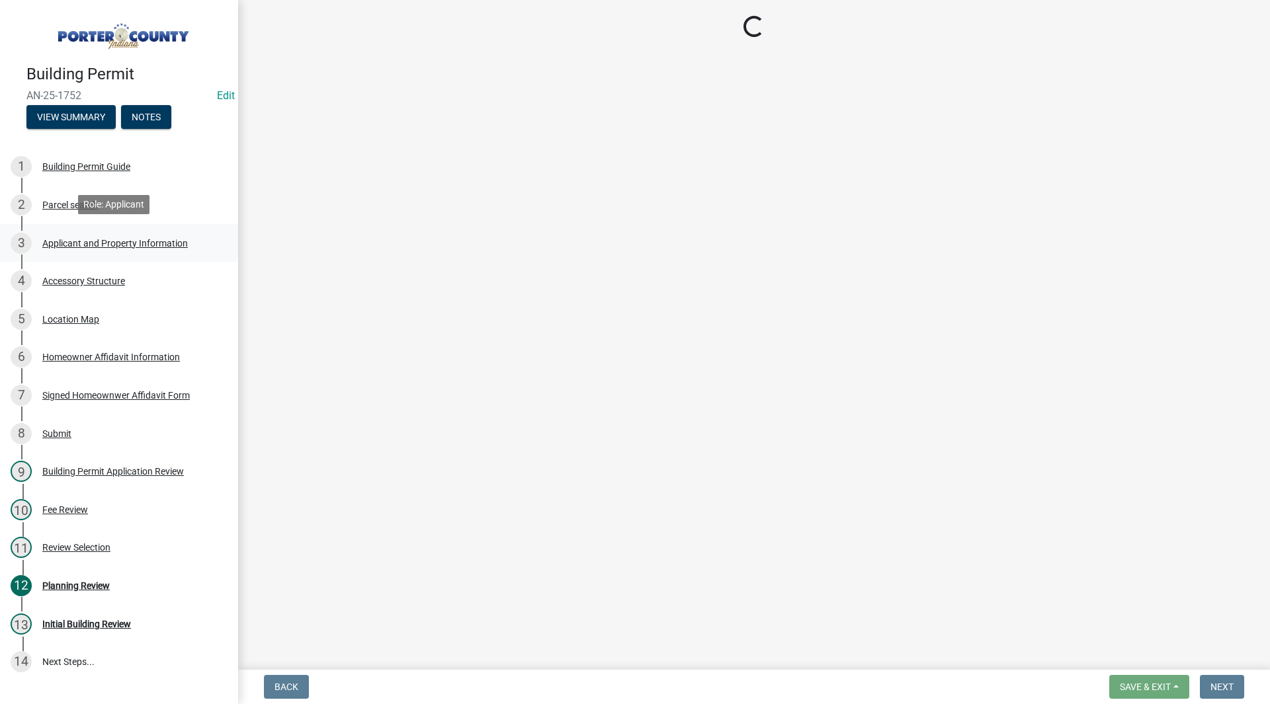
select select "eebc071e-620a-4db8-83e9-cb6b194c67e9"
select select "ea6751d4-6bf7-4a16-89ee-f7801ab82aa1"
select select "92efe679-05f4-414a-9426-51627fba5de6"
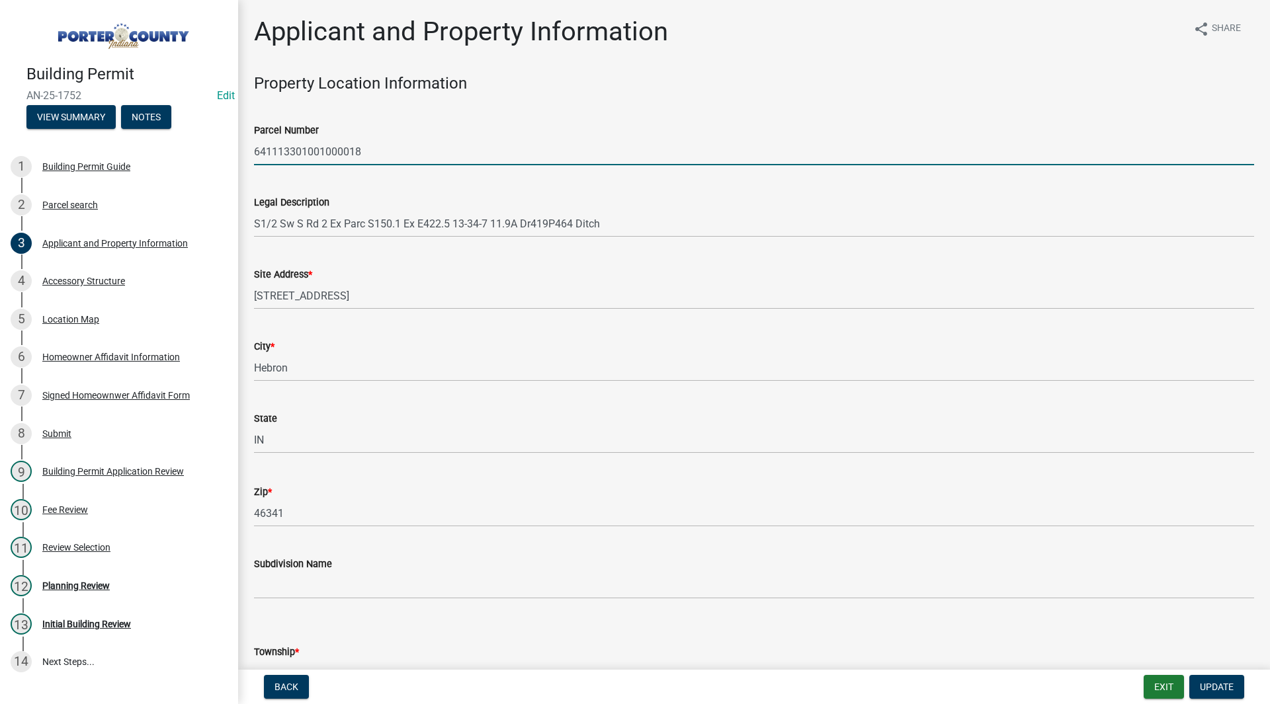
drag, startPoint x: 382, startPoint y: 159, endPoint x: 241, endPoint y: 152, distance: 141.7
click at [347, 258] on div "Site Address * 291 S St Rd 2" at bounding box center [754, 279] width 1000 height 62
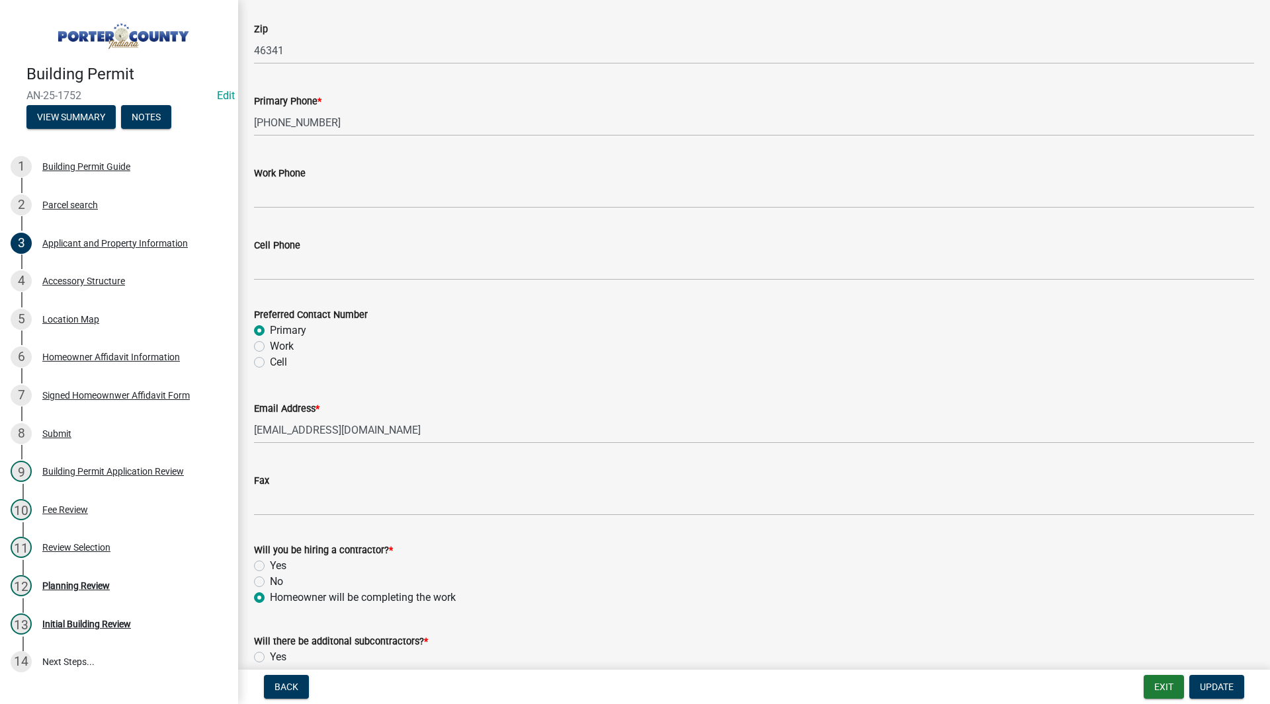
scroll to position [1770, 0]
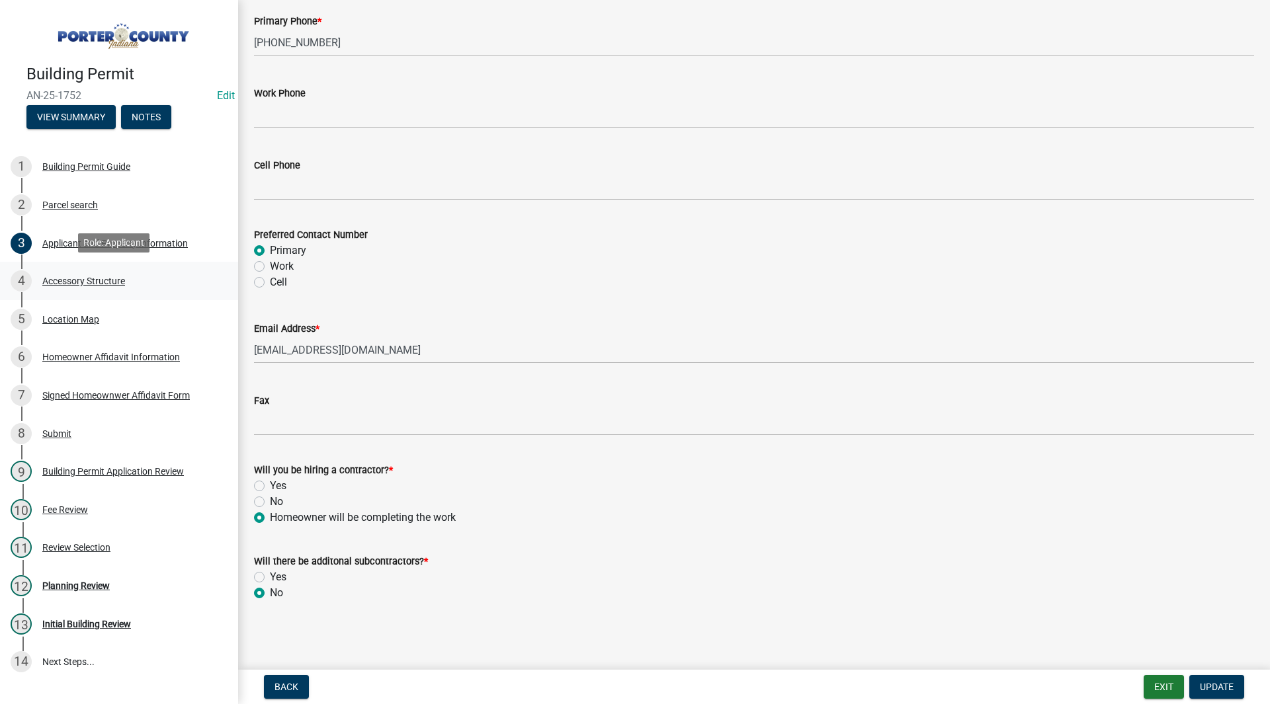
click at [98, 276] on div "Accessory Structure" at bounding box center [83, 280] width 83 height 9
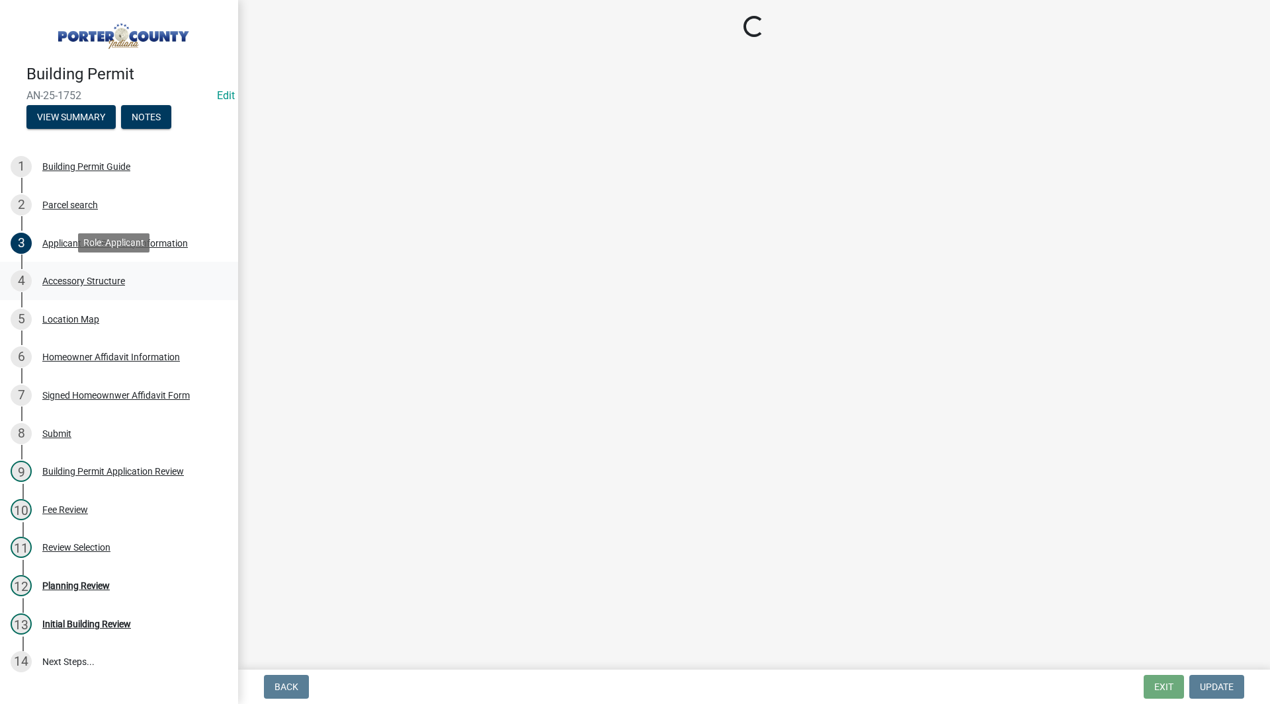
scroll to position [0, 0]
select select "de31ad38-eab4-417a-a8ac-eccf8406b967"
select select "968dc824-c675-4889-9261-eecf15873776"
select select "3cff20c0-3f0c-46d5-8ea1-4d56f0396f42"
select select "d63a0ebc-b44d-481d-ab70-ec75eba29316"
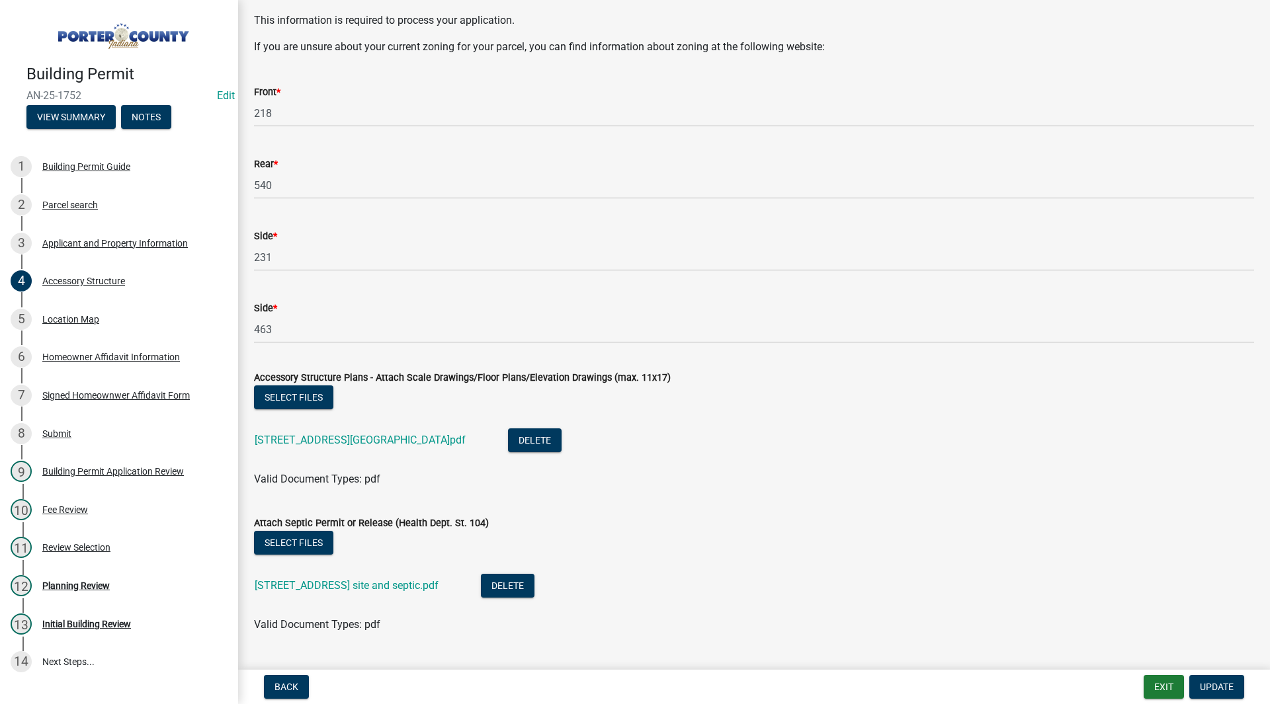
scroll to position [2236, 0]
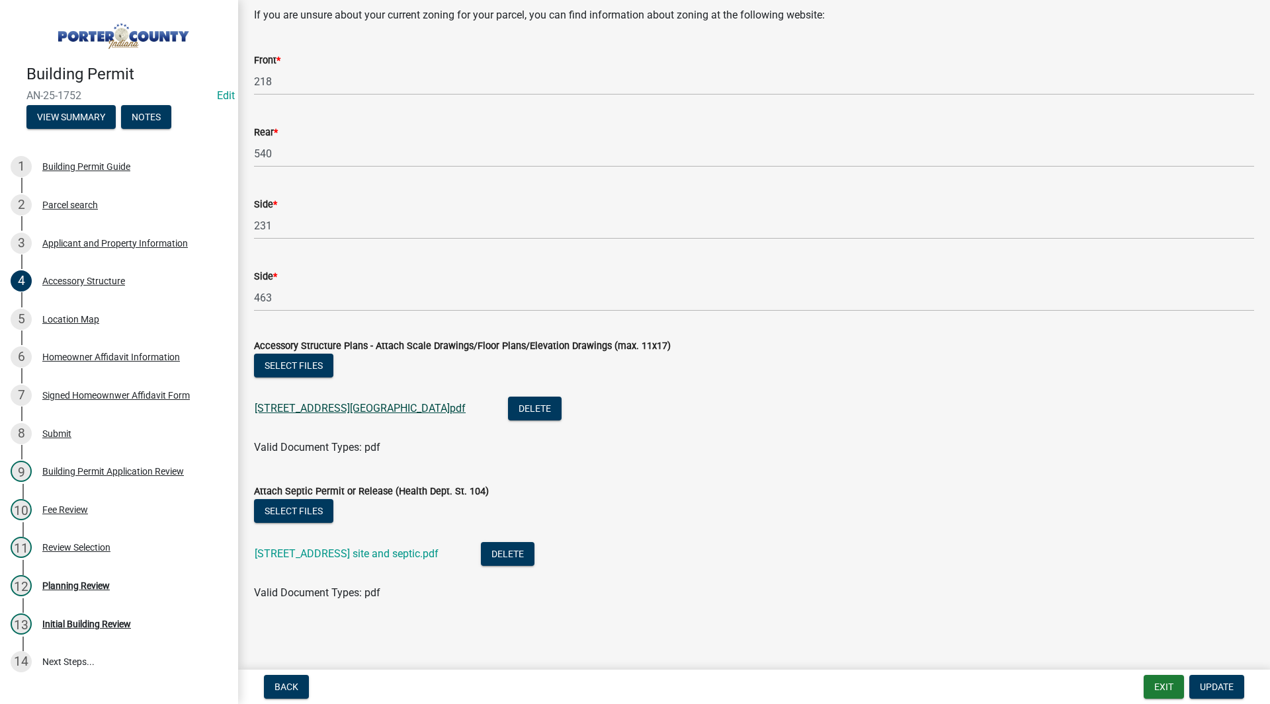
click at [332, 407] on link "291 S St Rd 2 Pole Building.pdf" at bounding box center [360, 408] width 211 height 13
click at [300, 550] on link "291 S St Rd 2 site and septic.pdf" at bounding box center [347, 554] width 184 height 13
click at [54, 598] on link "12 Planning Review" at bounding box center [119, 586] width 238 height 38
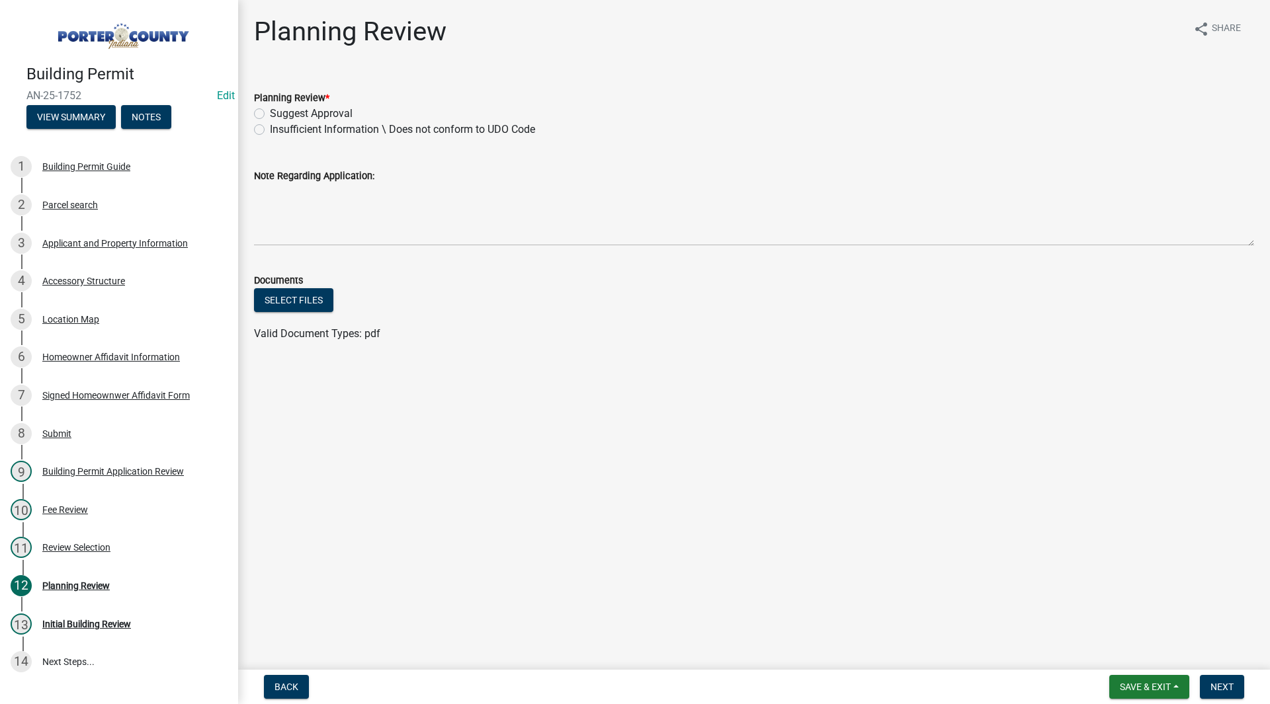
click at [306, 115] on label "Suggest Approval" at bounding box center [311, 114] width 83 height 16
click at [278, 114] on input "Suggest Approval" at bounding box center [274, 110] width 9 height 9
radio input "true"
click at [1227, 681] on span "Next" at bounding box center [1221, 687] width 23 height 11
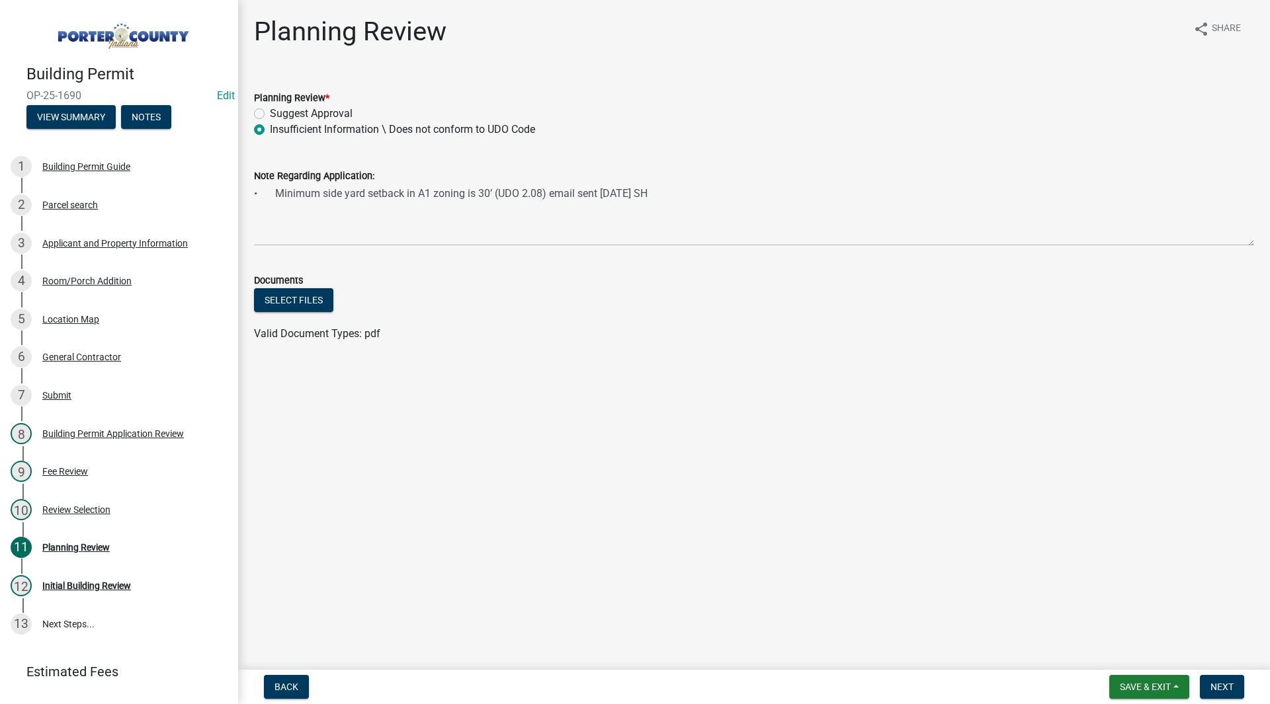
click at [417, 357] on div "Planning Review share Share Planning Review * Suggest Approval Insufficient Inf…" at bounding box center [754, 191] width 1020 height 350
click at [390, 332] on div "Valid Document Types: pdf" at bounding box center [754, 334] width 1020 height 16
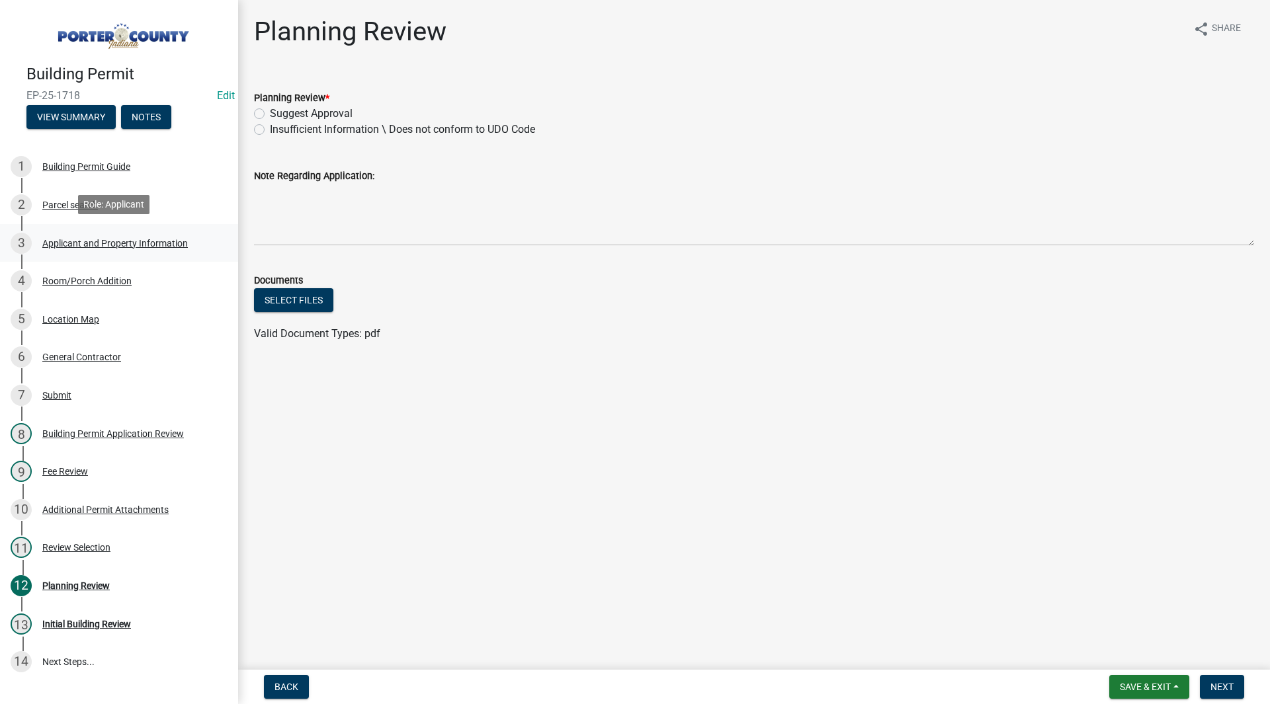
click at [90, 239] on div "Applicant and Property Information" at bounding box center [115, 243] width 146 height 9
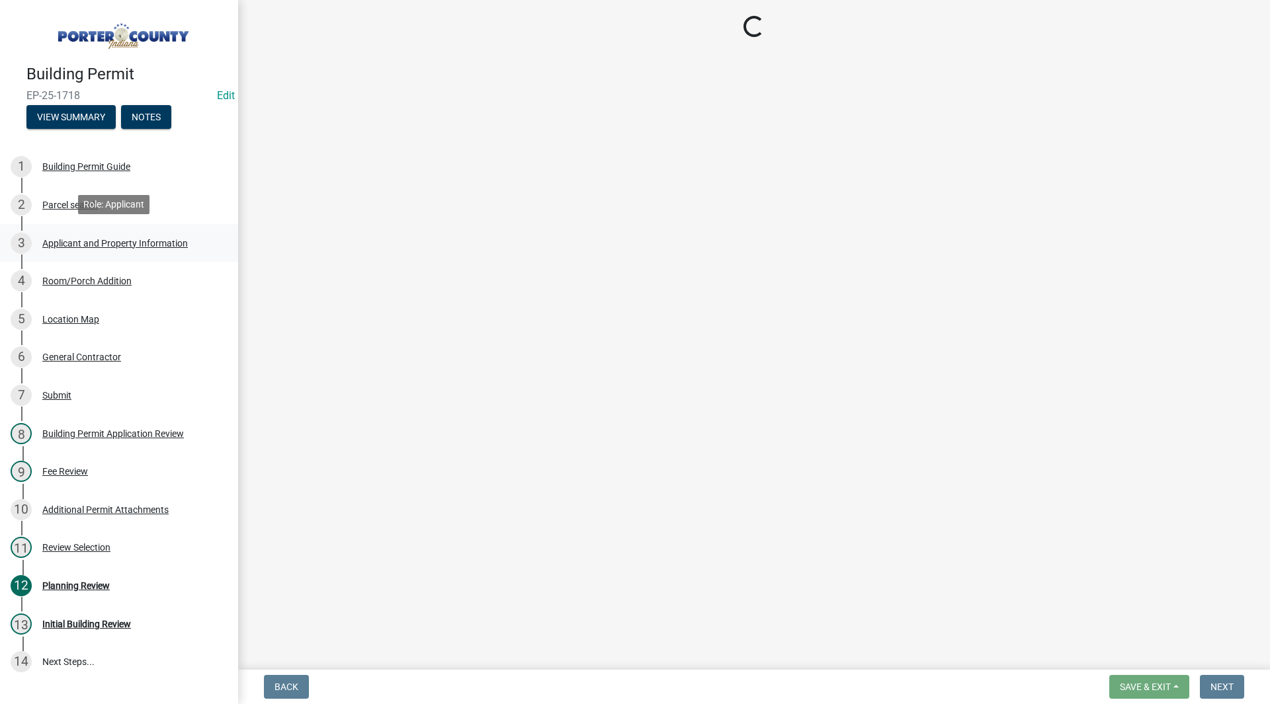
select select "dab8d744-4e32-40c1-942b-b7c1ea7347cb"
select select "f6a20749-9c5a-461f-8cbc-e769d10cedcc"
select select "b0f6f87b-588c-48c3-b728-322303c6bafe"
select select "ea6751d4-6bf7-4a16-89ee-f7801ab82aa1"
select select "e2d1b1d7-ccc9-456b-9e96-e16306515997"
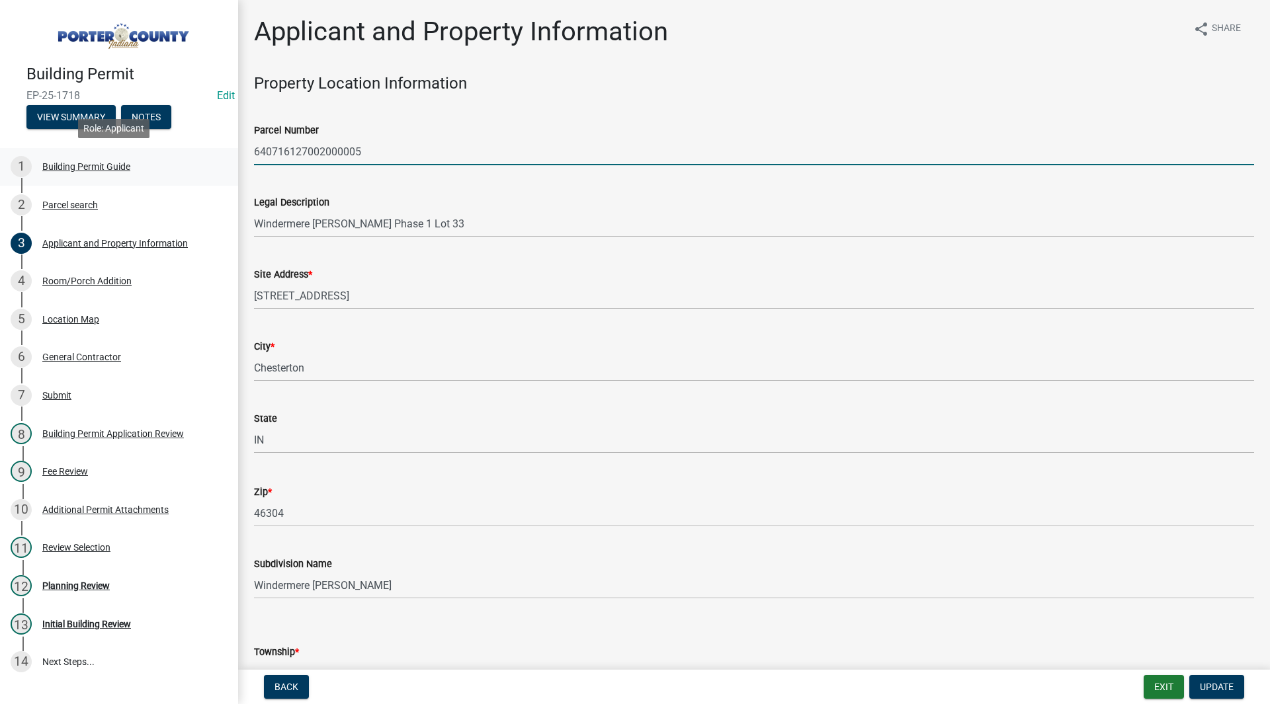
drag, startPoint x: 358, startPoint y: 151, endPoint x: 228, endPoint y: 147, distance: 131.0
click at [228, 147] on div "Building Permit EP-25-1718 Edit View Summary Notes 1 Building Permit Guide 2 Pa…" at bounding box center [635, 352] width 1270 height 704
click at [315, 174] on wm-data-entity-input "Parcel Number 640716127002000005" at bounding box center [754, 140] width 1000 height 72
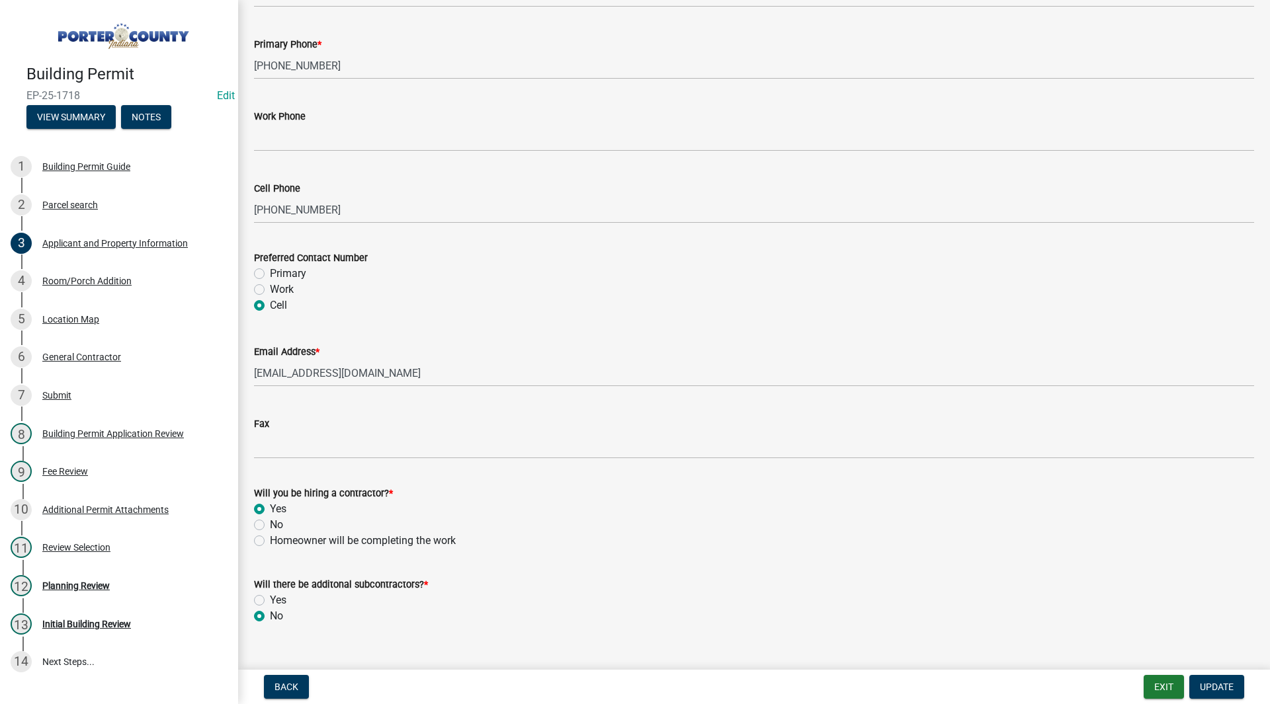
scroll to position [1770, 0]
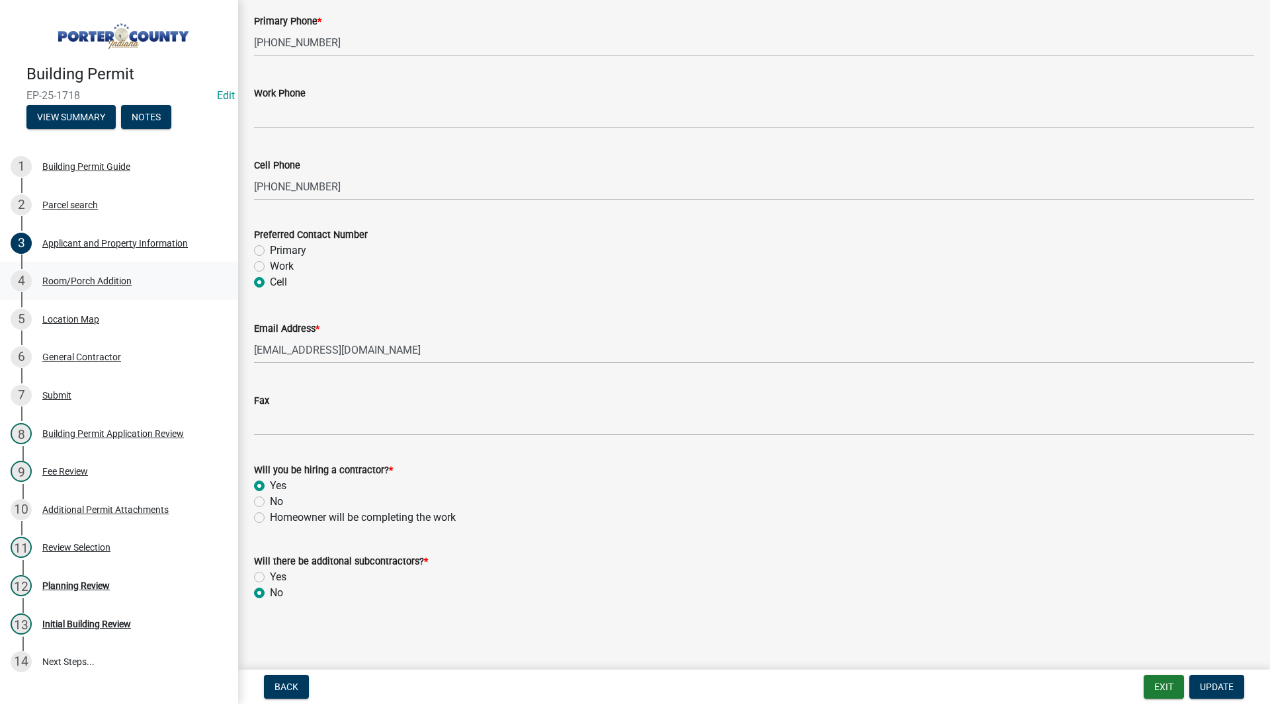
click at [84, 272] on div "4 Room/Porch Addition" at bounding box center [114, 280] width 206 height 21
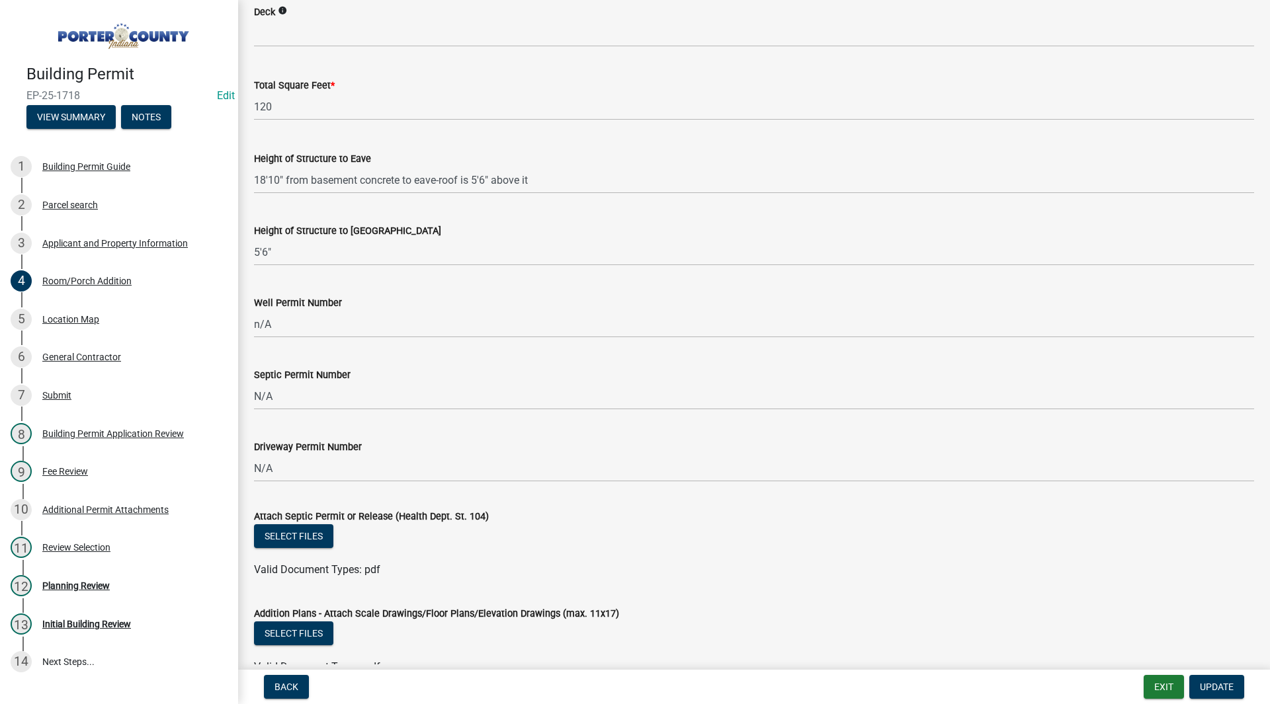
scroll to position [2190, 0]
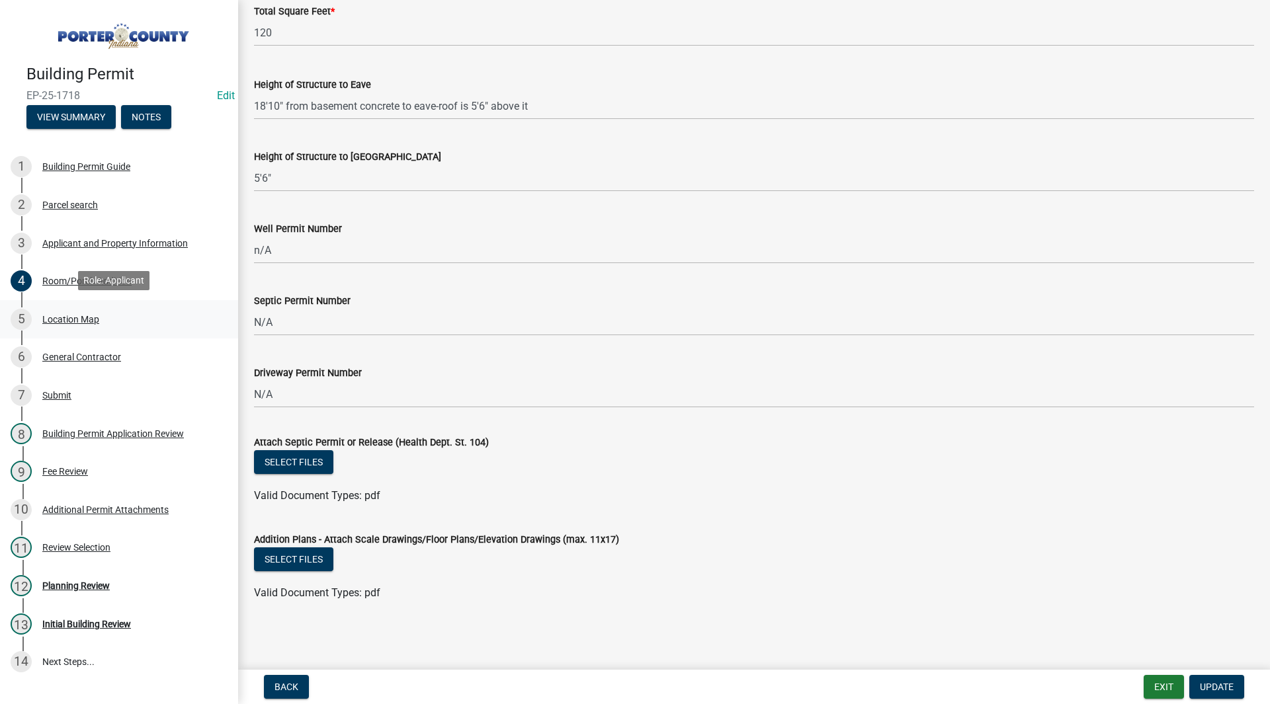
click at [125, 312] on div "5 Location Map" at bounding box center [114, 319] width 206 height 21
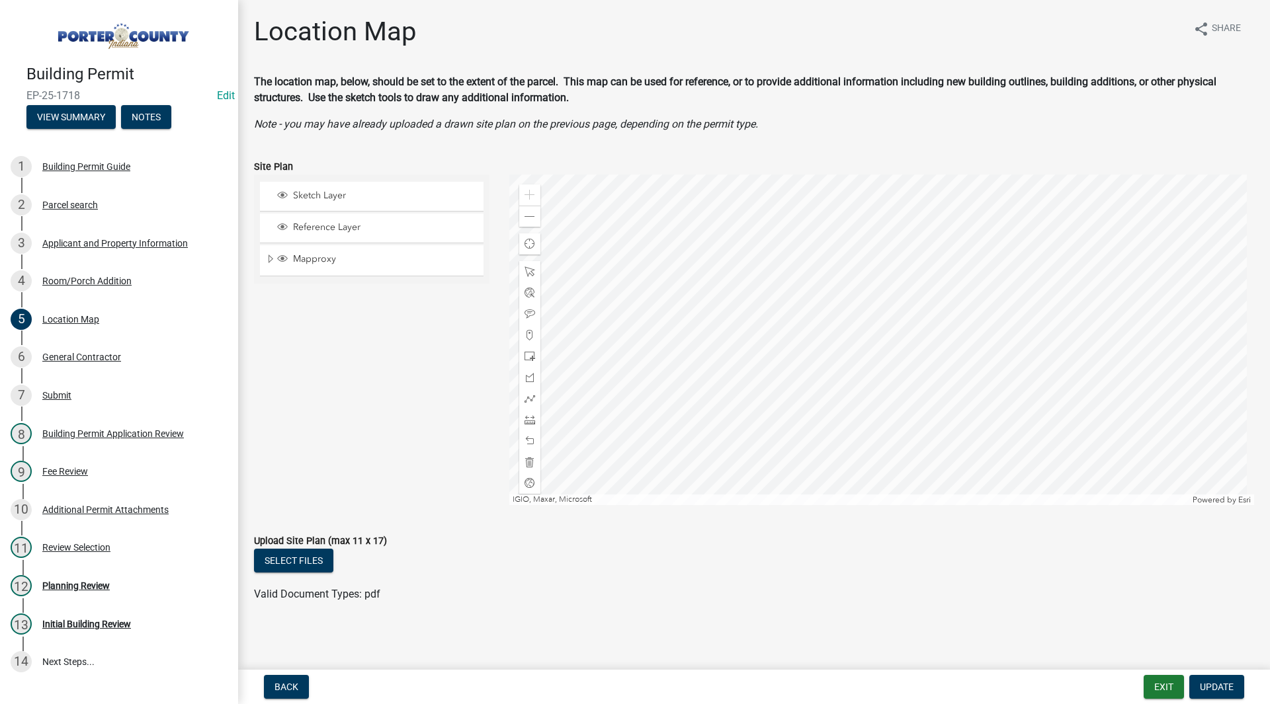
scroll to position [1, 0]
click at [76, 286] on div "4 Room/Porch Addition" at bounding box center [114, 280] width 206 height 21
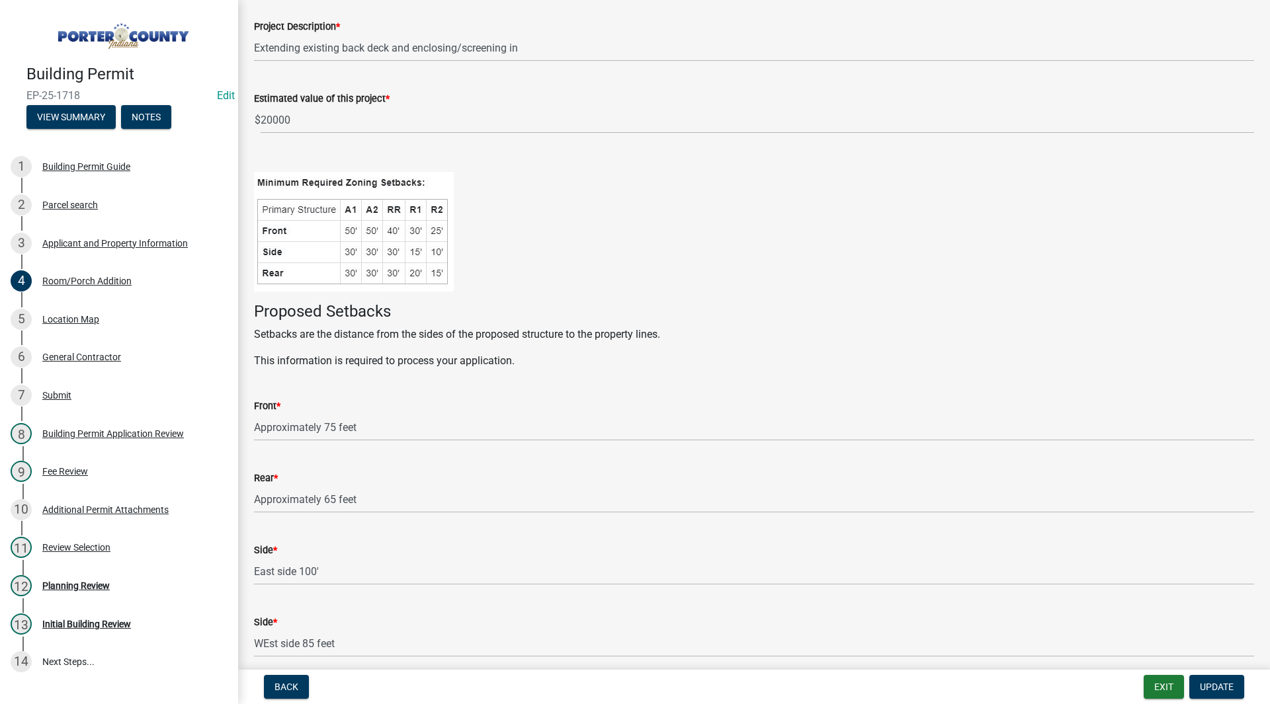
scroll to position [0, 0]
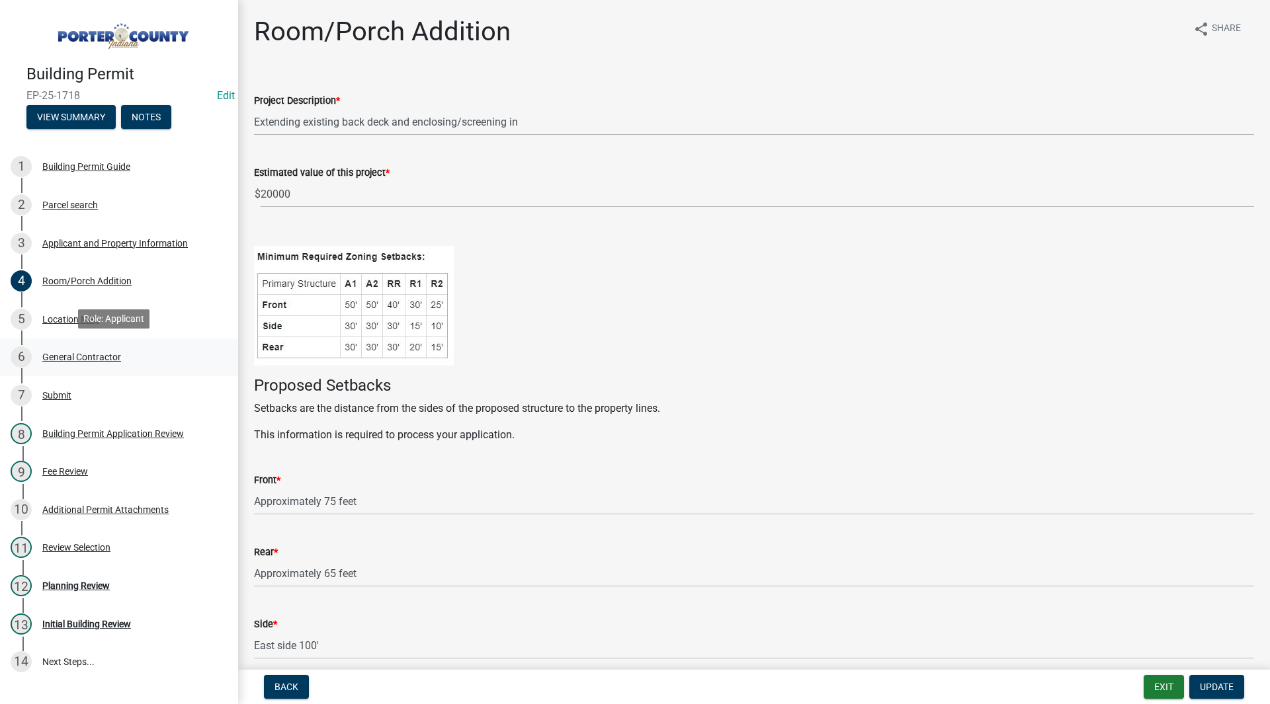
click at [124, 357] on div "6 General Contractor" at bounding box center [114, 357] width 206 height 21
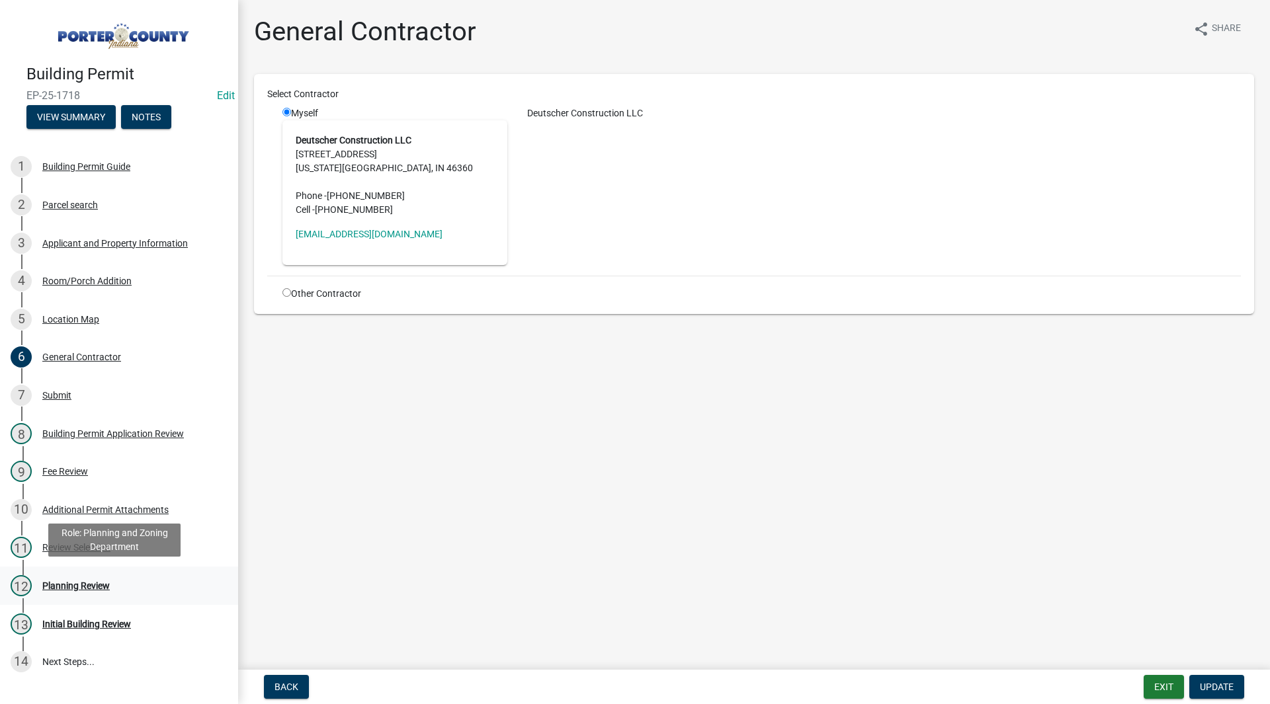
click at [115, 585] on div "12 Planning Review" at bounding box center [114, 585] width 206 height 21
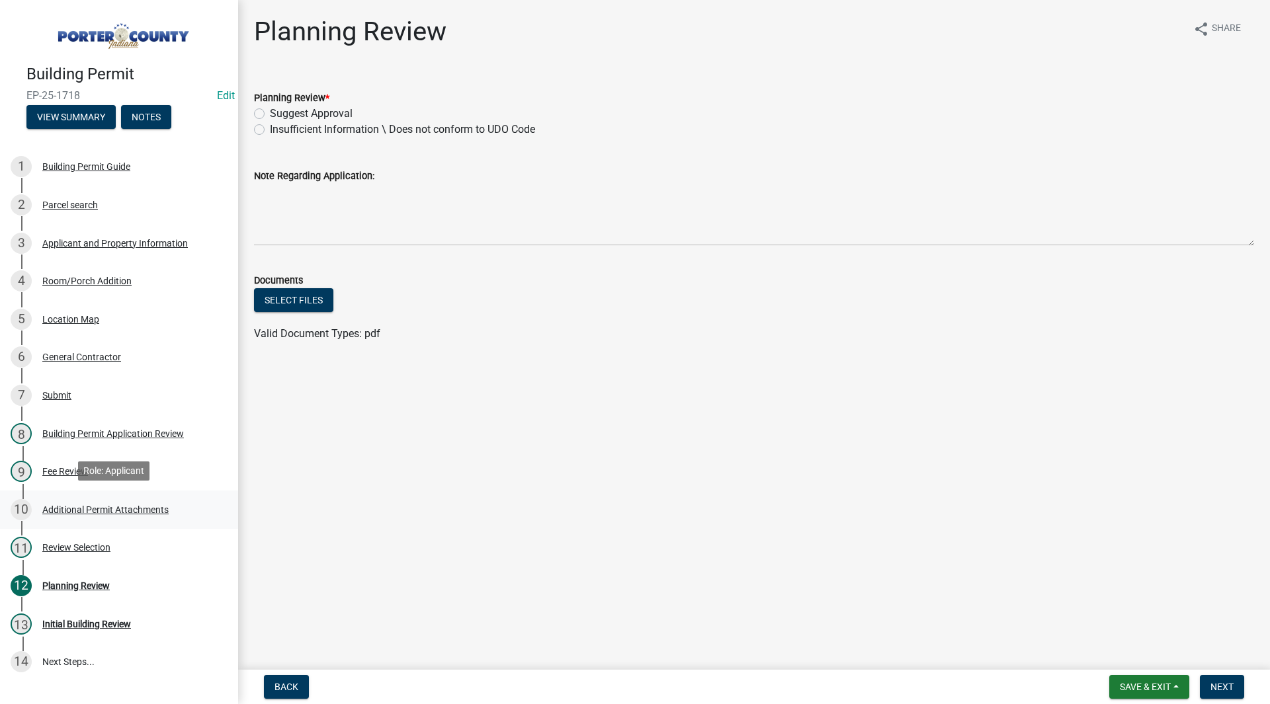
click at [123, 511] on div "Additional Permit Attachments" at bounding box center [105, 509] width 126 height 9
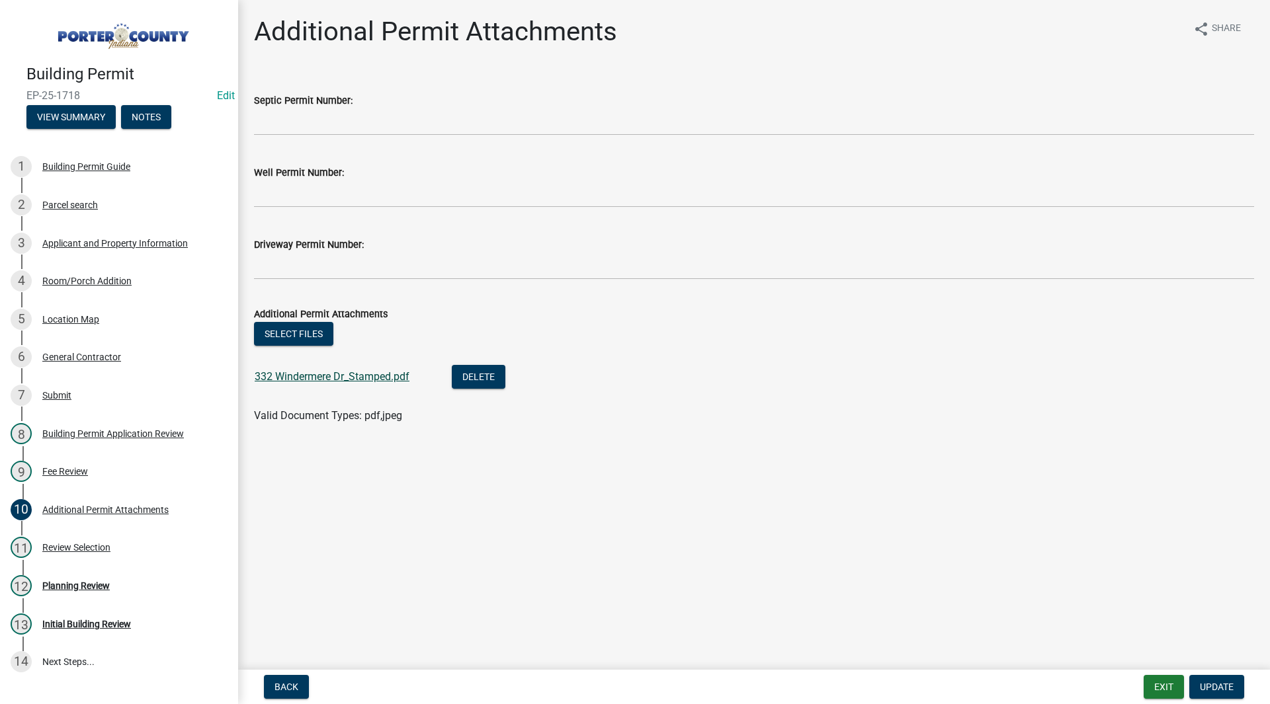
click at [364, 376] on link "332 Windermere Dr_Stamped.pdf" at bounding box center [332, 376] width 155 height 13
click at [416, 495] on main "Additional Permit Attachments share Share Septic Permit Number: Well Permit Num…" at bounding box center [754, 332] width 1032 height 665
drag, startPoint x: 375, startPoint y: 417, endPoint x: 256, endPoint y: 421, distance: 119.1
click at [256, 421] on span "Valid Document Types: pdf,jpeg" at bounding box center [328, 415] width 148 height 13
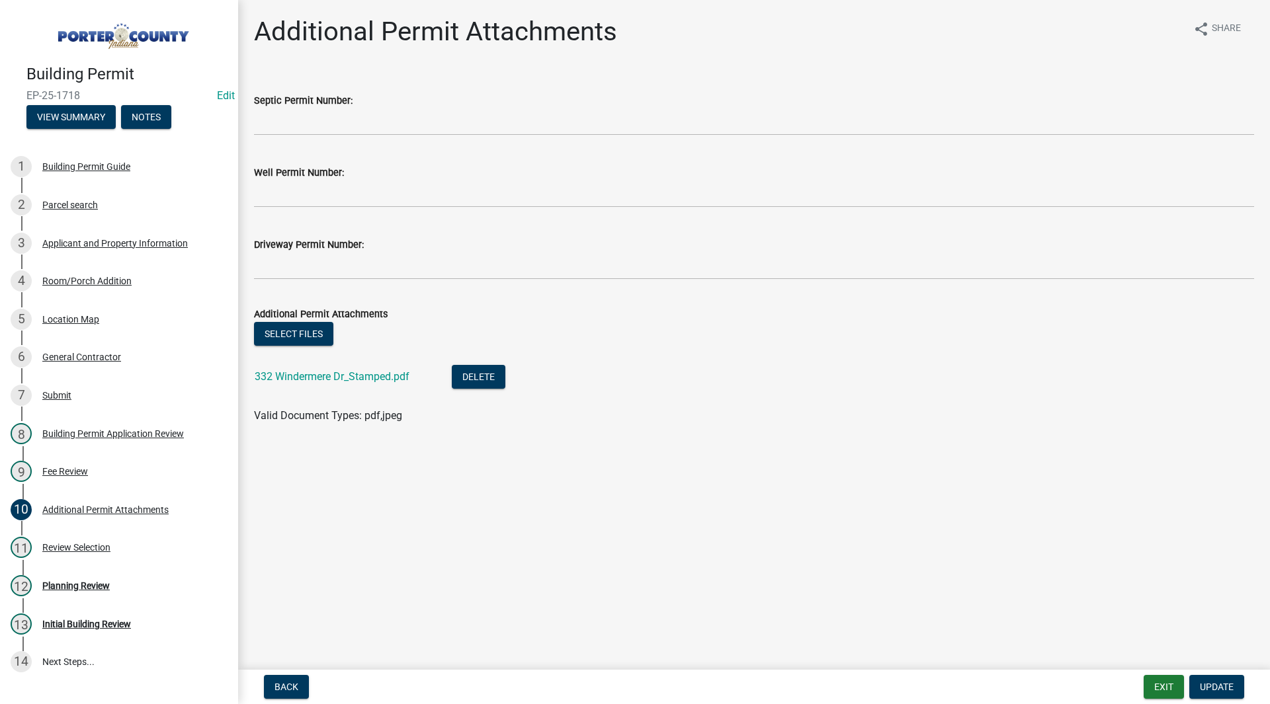
click at [334, 431] on wm-data-entity-input "Additional Permit Attachments Select files 332 Windermere Dr_Stamped.pdf Delete…" at bounding box center [754, 363] width 1000 height 146
drag, startPoint x: 346, startPoint y: 422, endPoint x: 405, endPoint y: 421, distance: 58.9
click at [405, 421] on div "Valid Document Types: pdf,jpeg" at bounding box center [754, 416] width 1020 height 16
drag, startPoint x: 405, startPoint y: 414, endPoint x: 255, endPoint y: 418, distance: 150.2
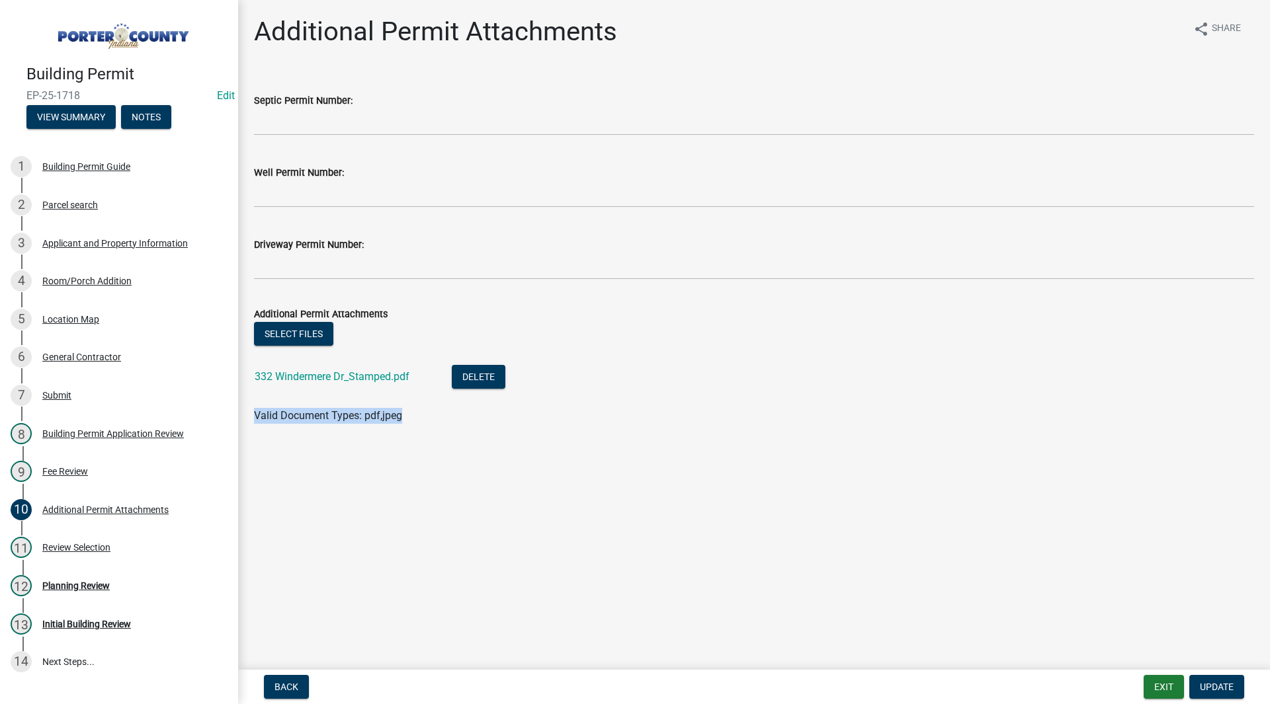
click at [255, 418] on div "Valid Document Types: pdf,jpeg" at bounding box center [754, 416] width 1020 height 16
click at [255, 418] on span "Valid Document Types: pdf,jpeg" at bounding box center [328, 415] width 148 height 13
drag, startPoint x: 255, startPoint y: 418, endPoint x: 420, endPoint y: 424, distance: 165.4
click at [420, 424] on wm-data-entity-input "Additional Permit Attachments Select files 332 Windermere Dr_Stamped.pdf Delete…" at bounding box center [754, 363] width 1000 height 146
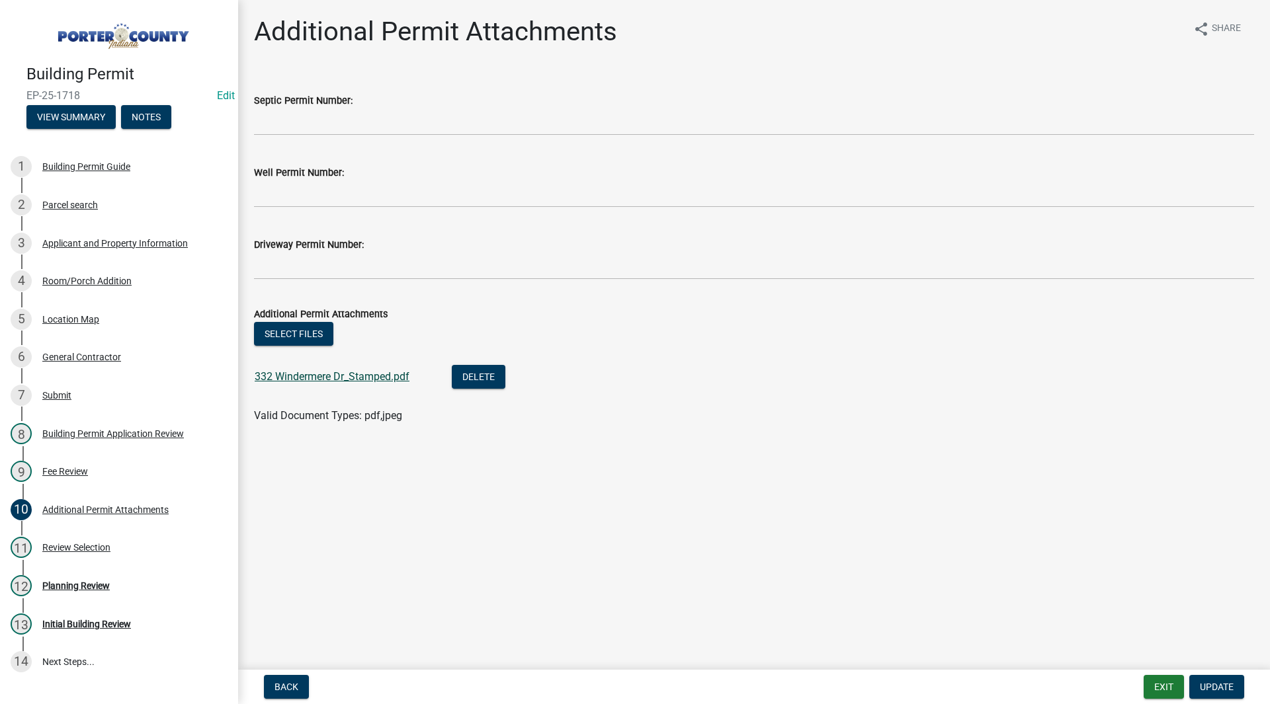
click at [289, 378] on link "332 Windermere Dr_Stamped.pdf" at bounding box center [332, 376] width 155 height 13
click at [105, 583] on div "Planning Review" at bounding box center [75, 585] width 67 height 9
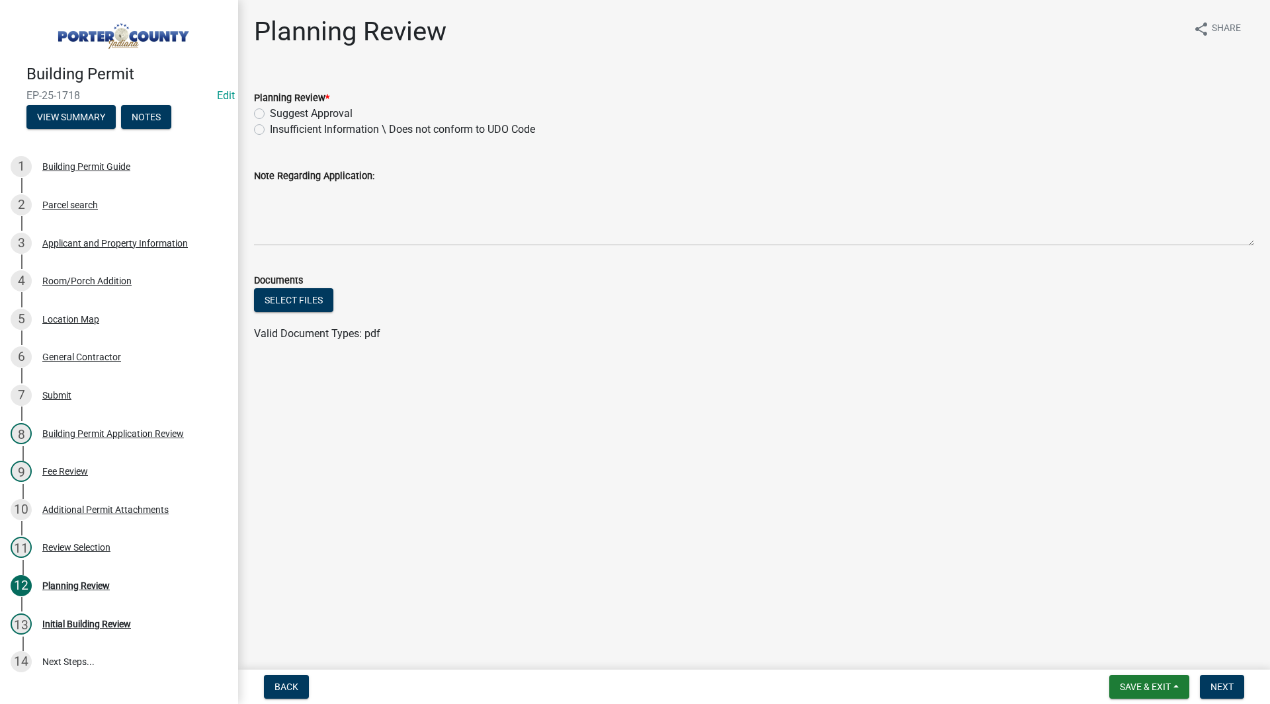
click at [339, 110] on label "Suggest Approval" at bounding box center [311, 114] width 83 height 16
click at [278, 110] on input "Suggest Approval" at bounding box center [274, 110] width 9 height 9
radio input "true"
click at [1216, 679] on button "Next" at bounding box center [1222, 687] width 44 height 24
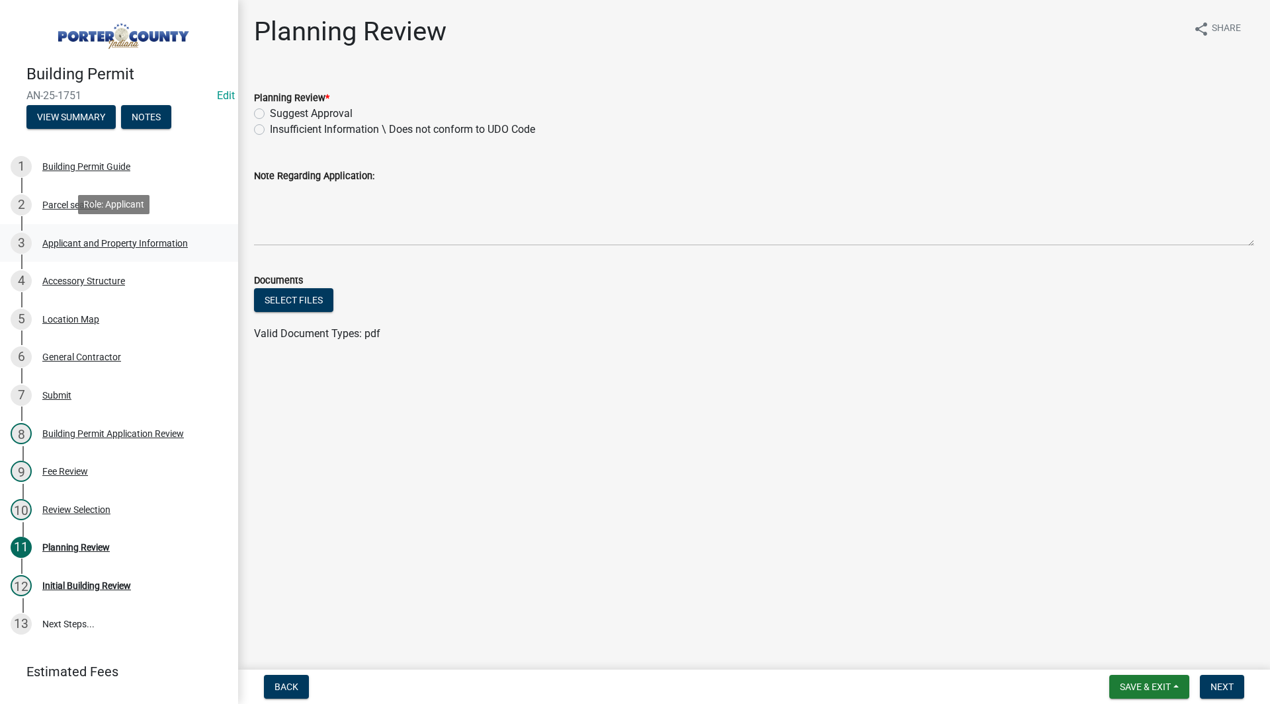
click at [123, 229] on link "3 Applicant and Property Information" at bounding box center [119, 243] width 238 height 38
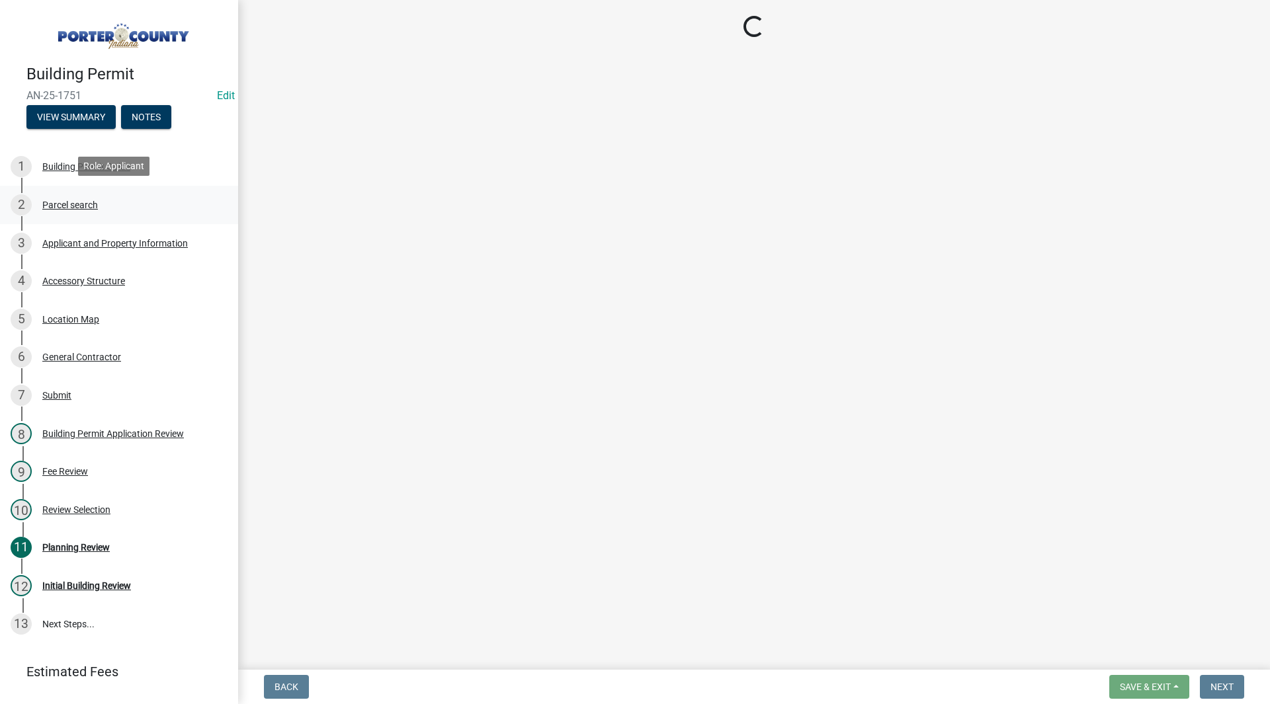
select select "eebc071e-620a-4db8-83e9-cb6b194c67e9"
select select "a20e43c1-3a85-4e6c-b7e5-7731678730b1"
select select "b0f6f87b-588c-48c3-b728-322303c6bafe"
select select "ea6751d4-6bf7-4a16-89ee-f7801ab82aa1"
select select "0d764019-f1ff-4f3b-9299-33f0d080acc7"
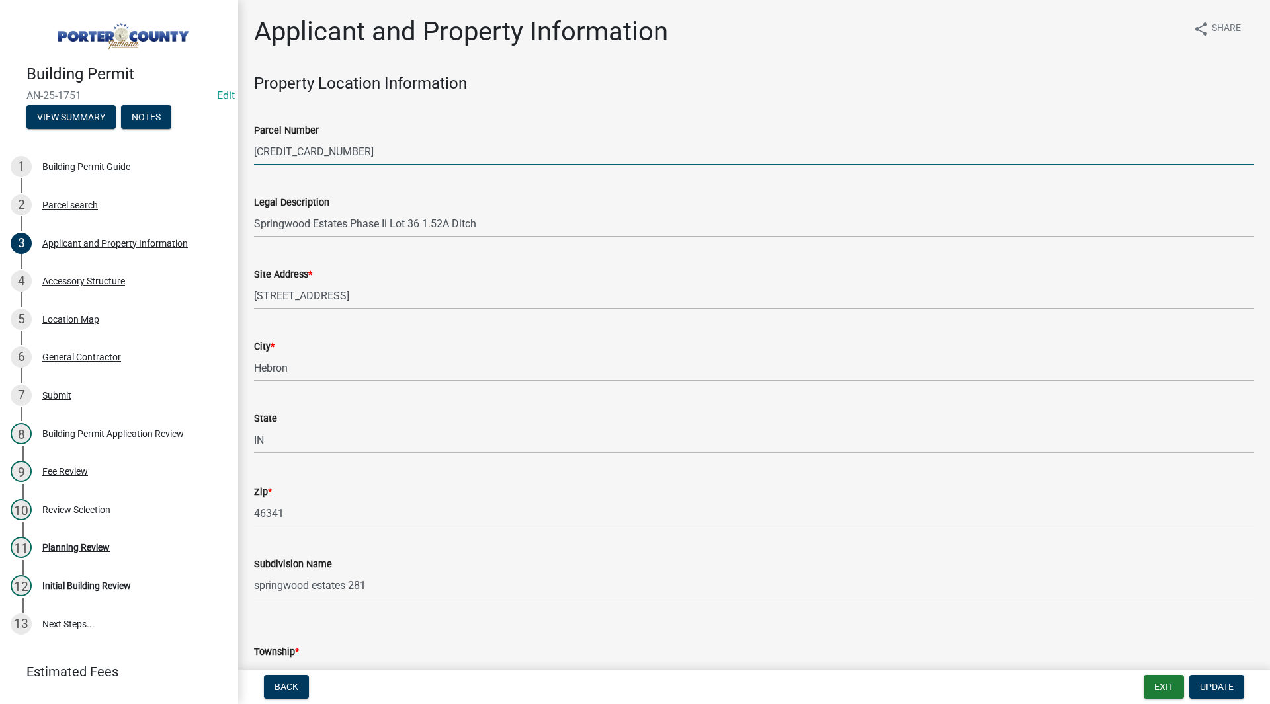
drag, startPoint x: 390, startPoint y: 153, endPoint x: 256, endPoint y: 151, distance: 133.6
click at [256, 151] on input "[CREDIT_CARD_NUMBER]" at bounding box center [754, 151] width 1000 height 27
click at [345, 176] on div "Legal Description Springwood Estates Phase Ii Lot 36 1.52A Ditch" at bounding box center [754, 207] width 1000 height 62
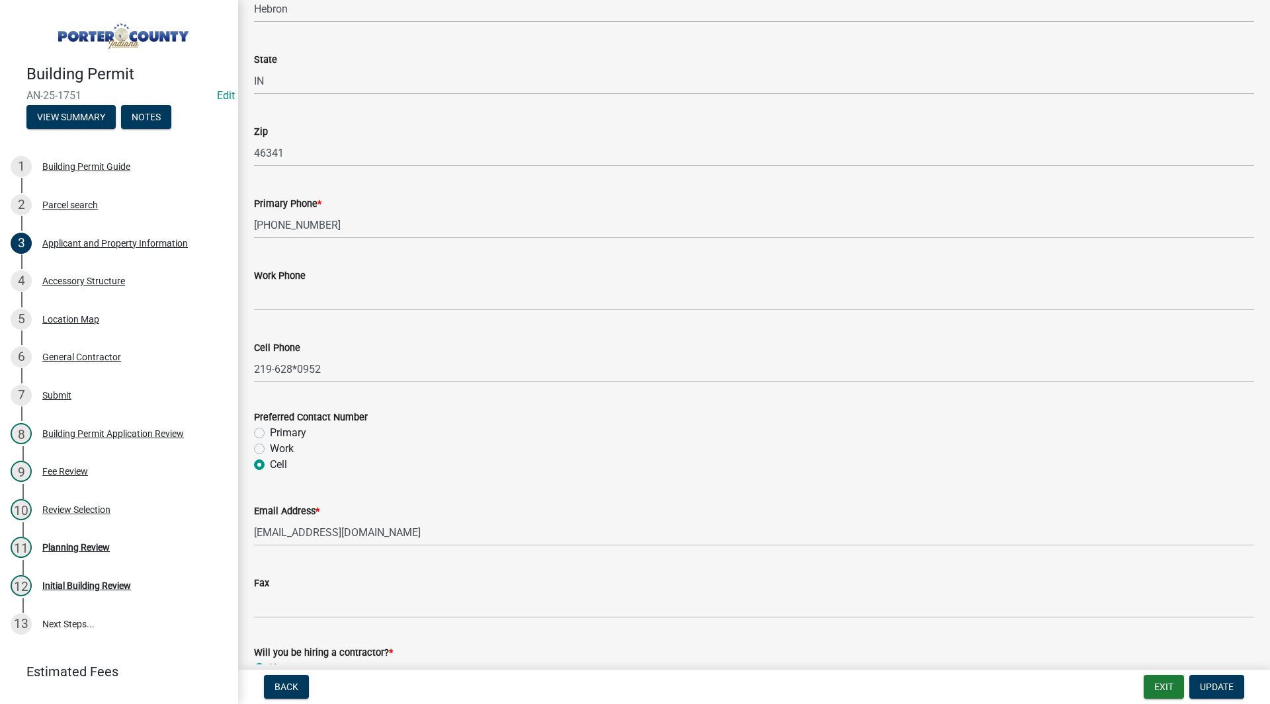
scroll to position [1770, 0]
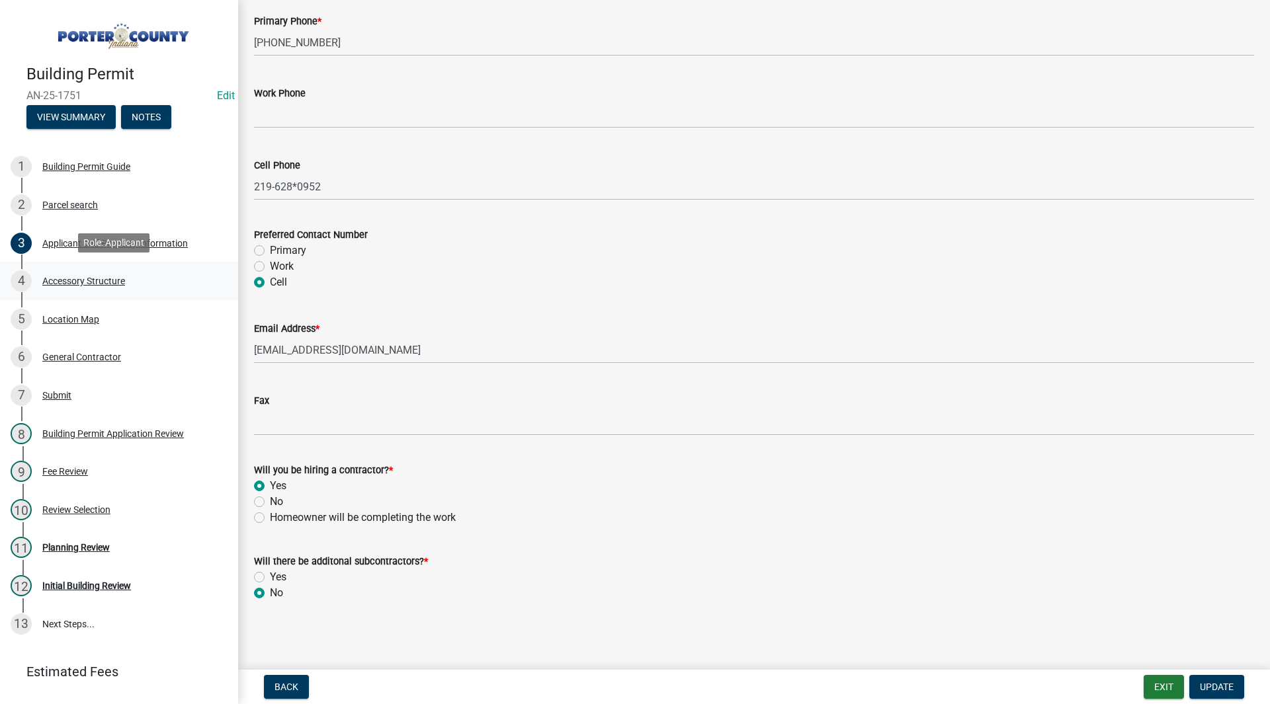
click at [119, 290] on link "4 Accessory Structure" at bounding box center [119, 281] width 238 height 38
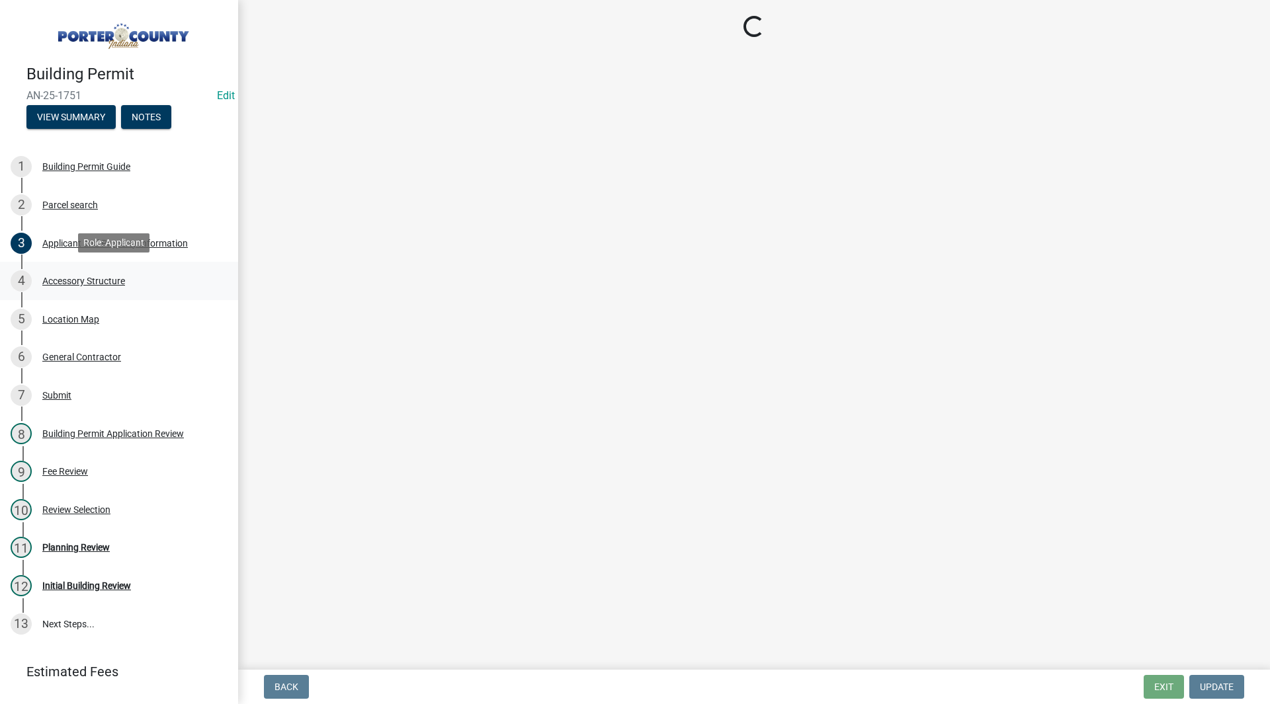
scroll to position [0, 0]
select select "de31ad38-eab4-417a-a8ac-eccf8406b967"
select select "968dc824-c675-4889-9261-eecf15873776"
select select "f445a0ba-bd7f-4793-84a4-aa7237a6abf8"
select select "d63a0ebc-b44d-481d-ab70-ec75eba29316"
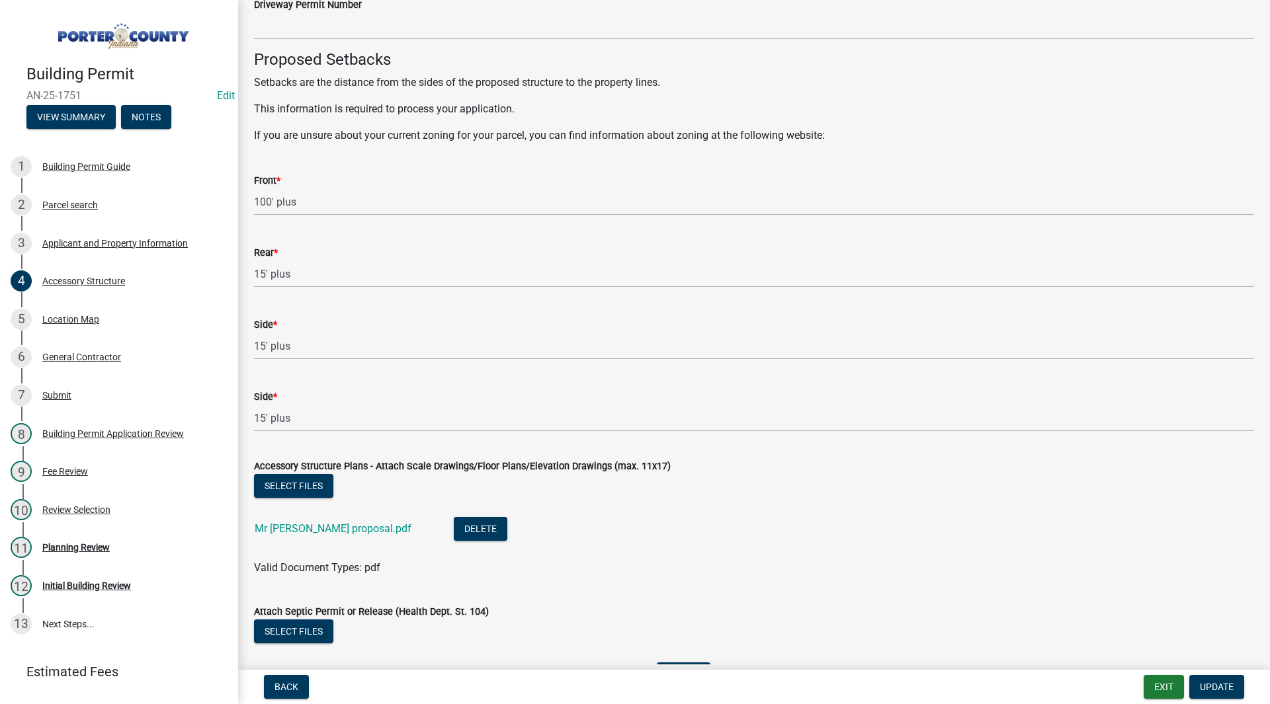
scroll to position [2116, 0]
click at [346, 527] on link "Mr [PERSON_NAME] proposal.pdf" at bounding box center [333, 528] width 157 height 13
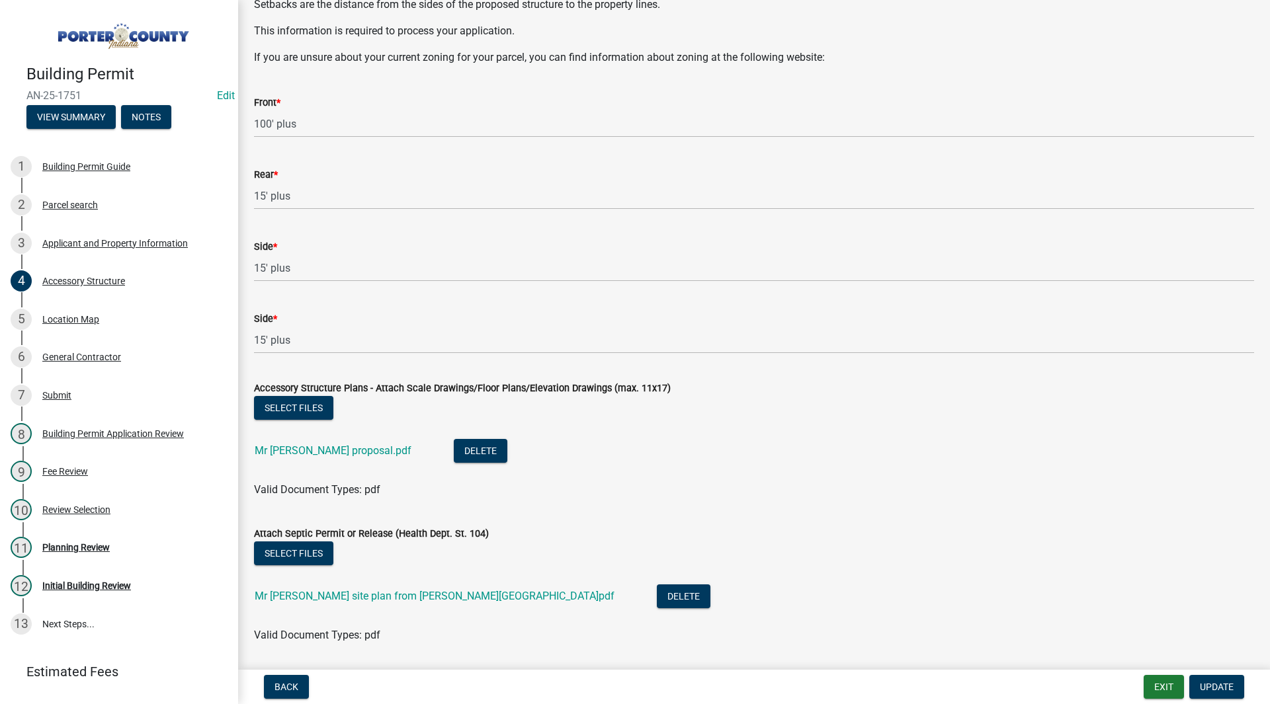
scroll to position [2236, 0]
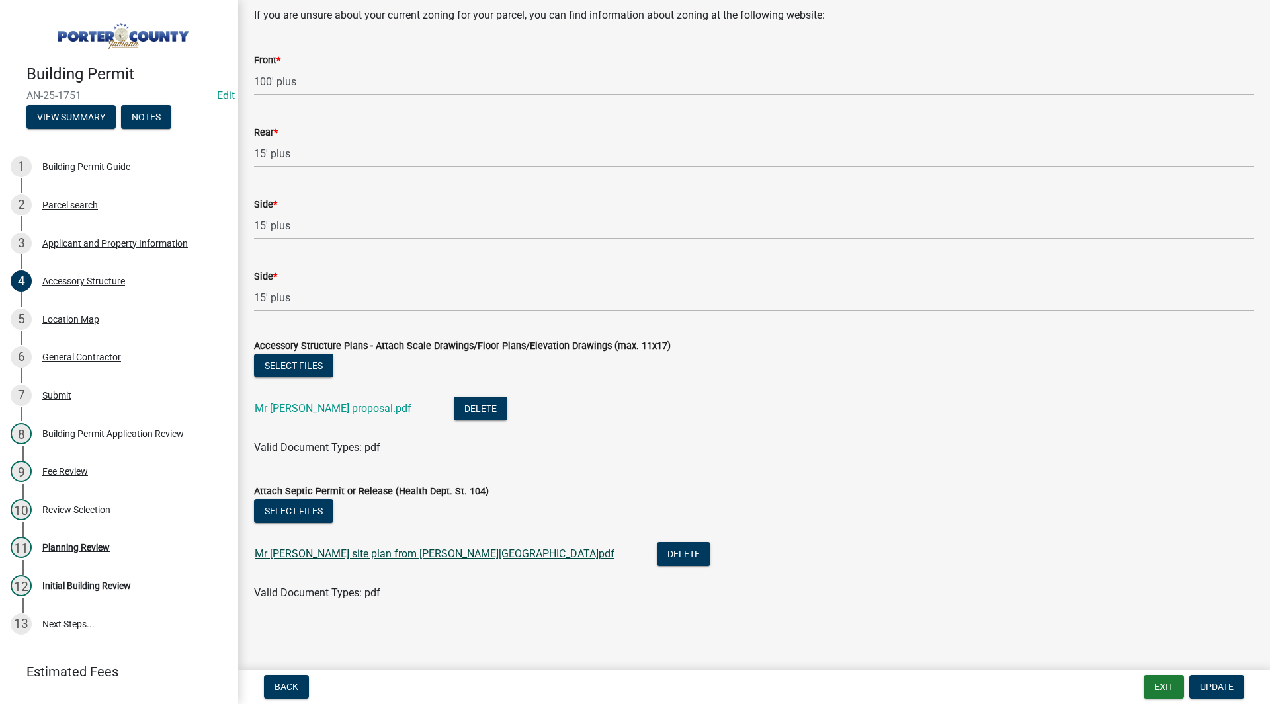
click at [315, 552] on link "Mr [PERSON_NAME] site plan from [PERSON_NAME][GEOGRAPHIC_DATA]pdf" at bounding box center [435, 554] width 360 height 13
click at [95, 558] on link "11 Planning Review" at bounding box center [119, 548] width 238 height 38
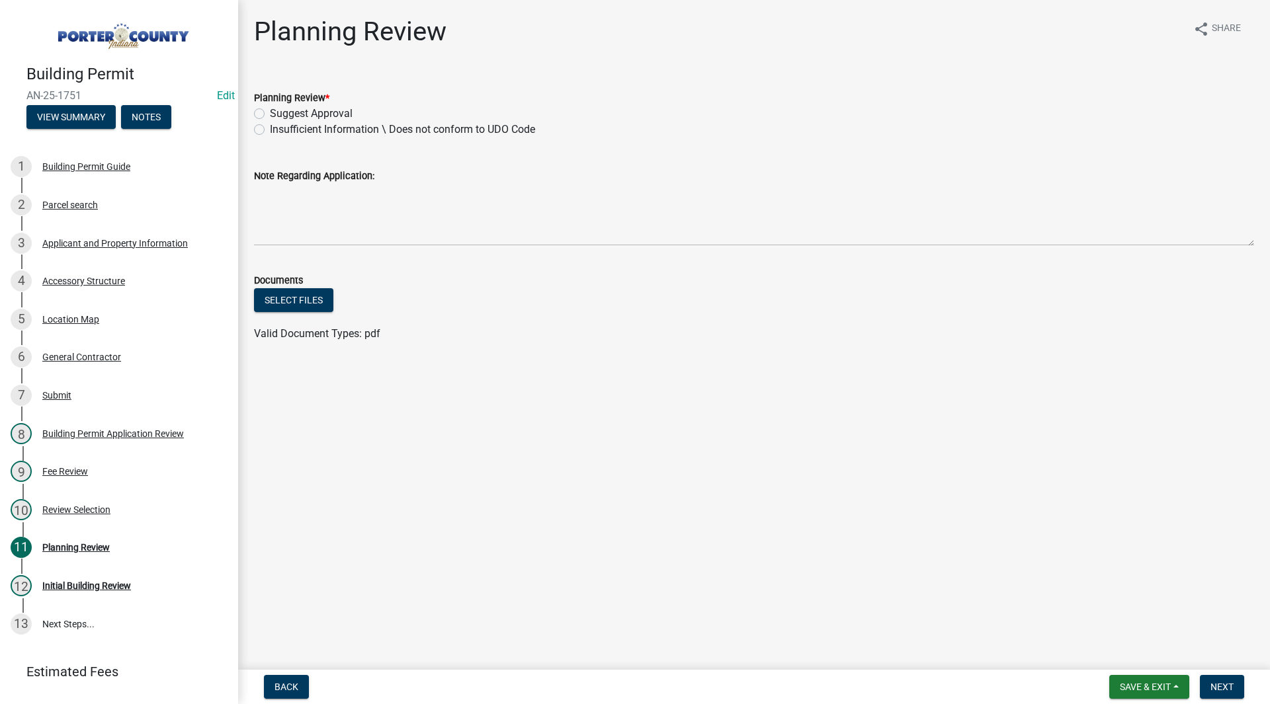
click at [306, 110] on label "Suggest Approval" at bounding box center [311, 114] width 83 height 16
click at [278, 110] on input "Suggest Approval" at bounding box center [274, 110] width 9 height 9
radio input "true"
click at [76, 281] on div "Accessory Structure" at bounding box center [83, 280] width 83 height 9
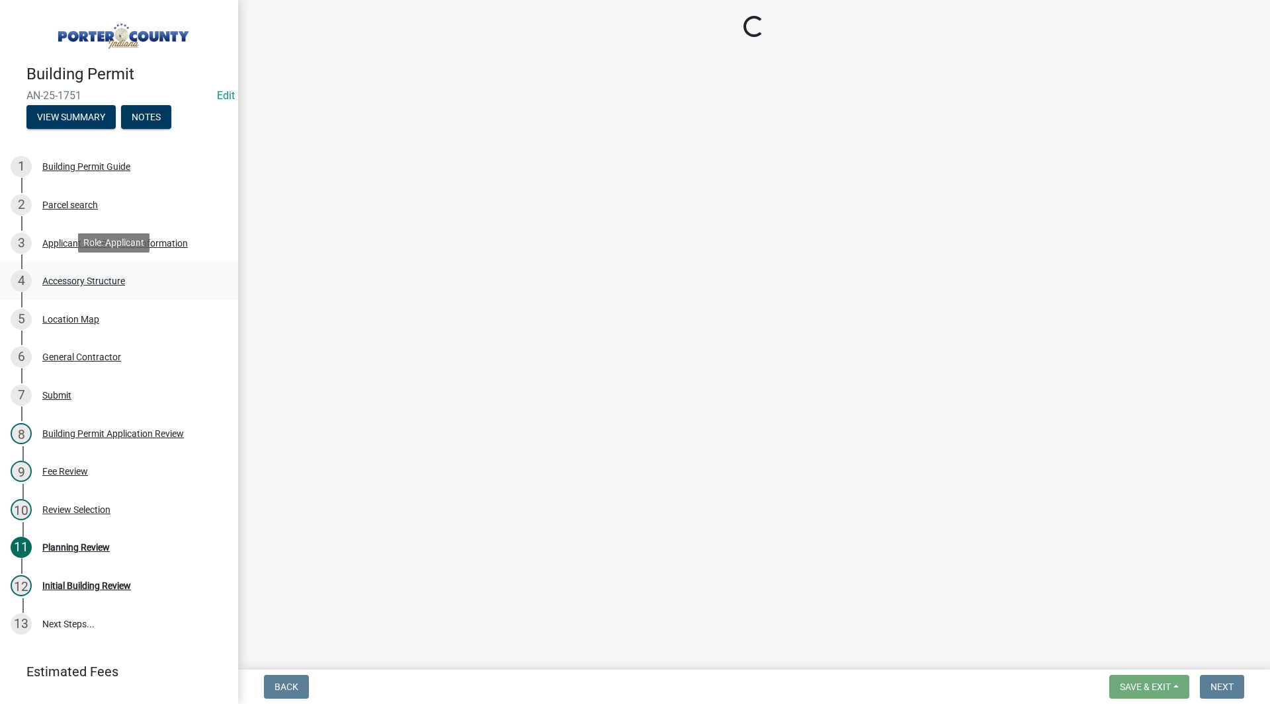
select select "de31ad38-eab4-417a-a8ac-eccf8406b967"
select select "968dc824-c675-4889-9261-eecf15873776"
select select "f445a0ba-bd7f-4793-84a4-aa7237a6abf8"
select select "d63a0ebc-b44d-481d-ab70-ec75eba29316"
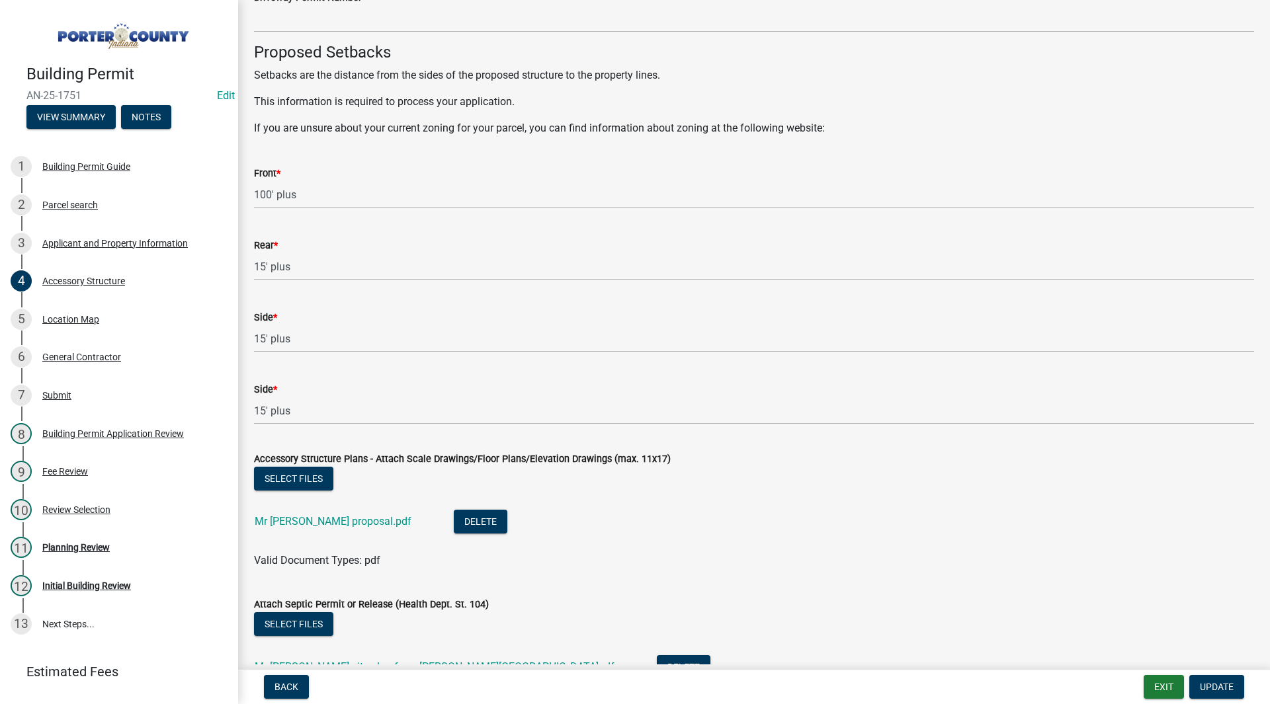
scroll to position [2236, 0]
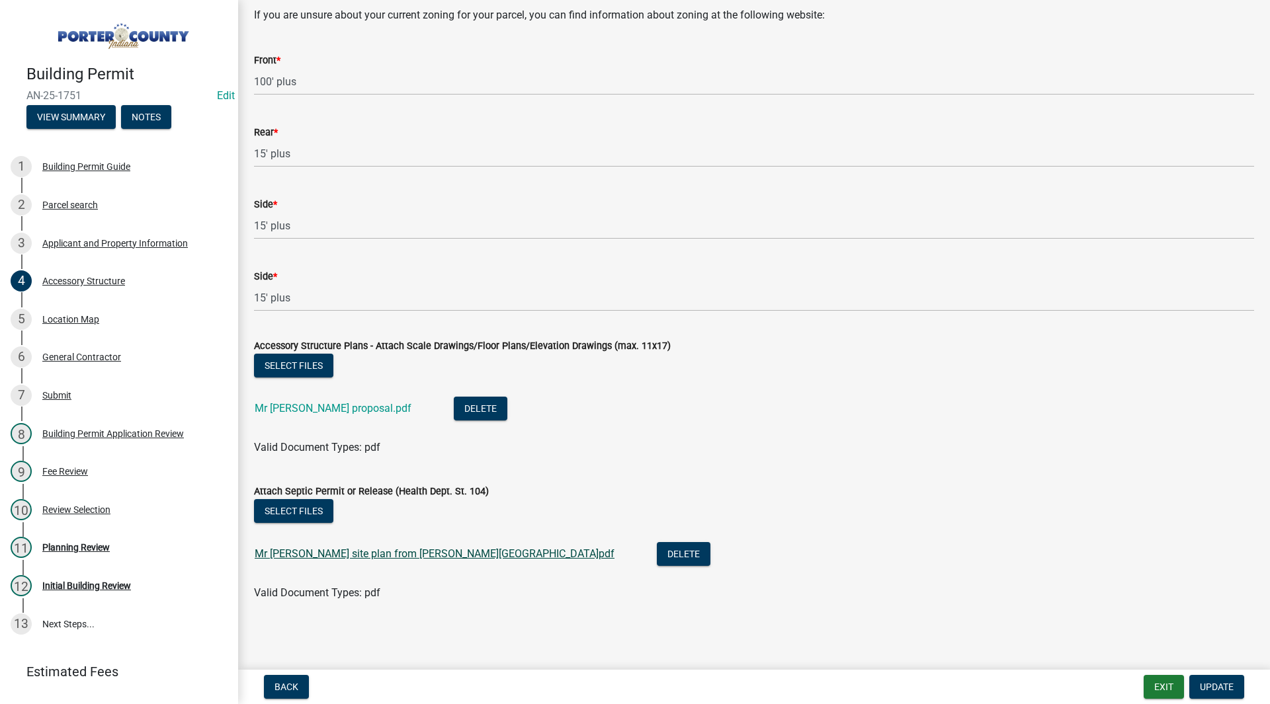
click at [402, 552] on link "Mr [PERSON_NAME] site plan from [PERSON_NAME][GEOGRAPHIC_DATA]pdf" at bounding box center [435, 554] width 360 height 13
click at [102, 548] on div "Planning Review" at bounding box center [75, 547] width 67 height 9
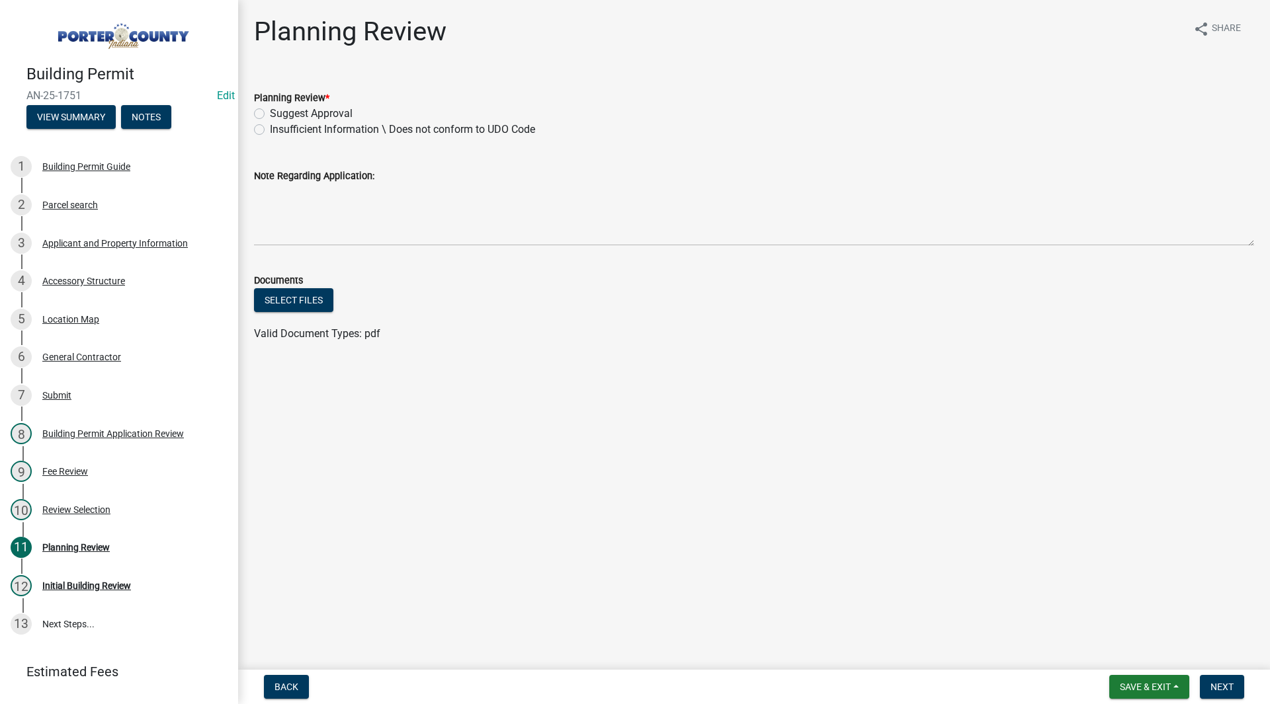
click at [271, 110] on label "Suggest Approval" at bounding box center [311, 114] width 83 height 16
click at [271, 110] on input "Suggest Approval" at bounding box center [274, 110] width 9 height 9
radio input "true"
click at [1206, 685] on button "Next" at bounding box center [1222, 687] width 44 height 24
